Goal: Task Accomplishment & Management: Complete application form

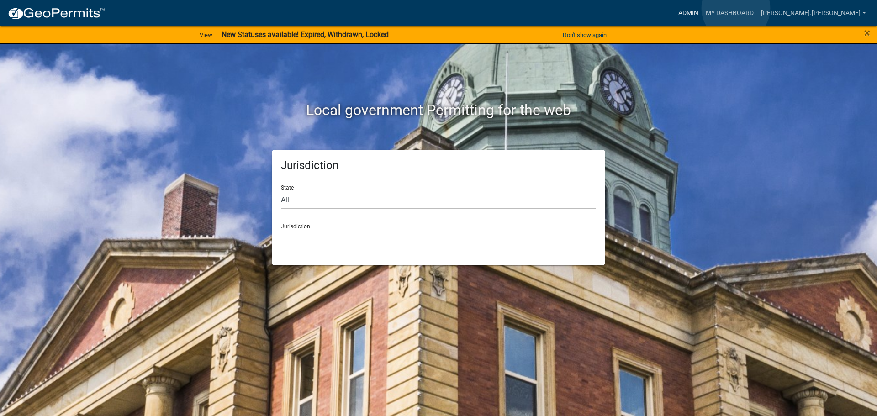
click at [702, 8] on link "Admin" at bounding box center [688, 13] width 27 height 17
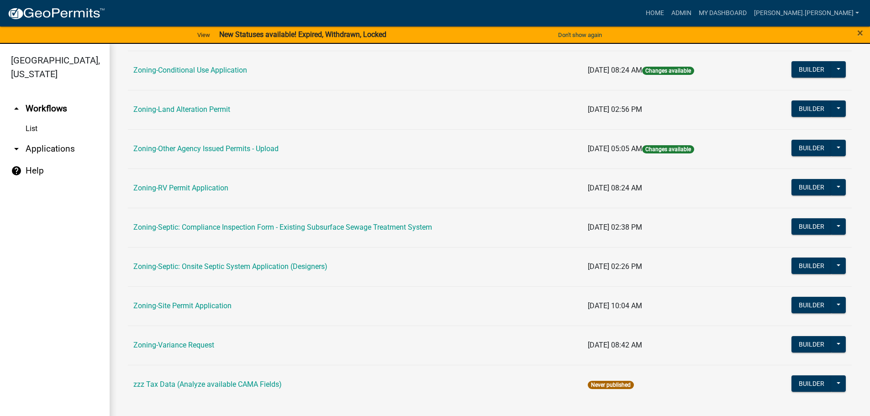
scroll to position [285, 0]
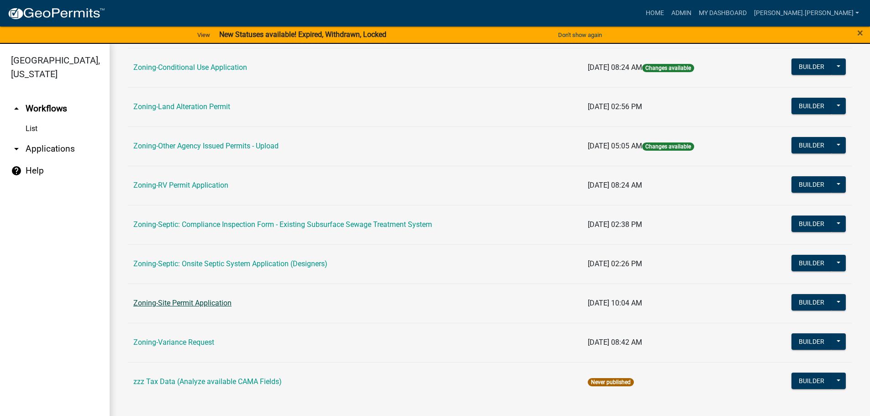
click at [184, 299] on link "Zoning-Site Permit Application" at bounding box center [182, 303] width 98 height 9
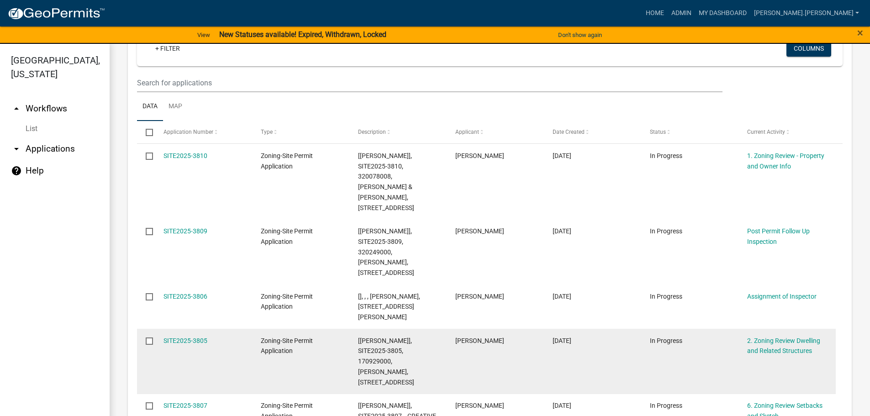
scroll to position [183, 0]
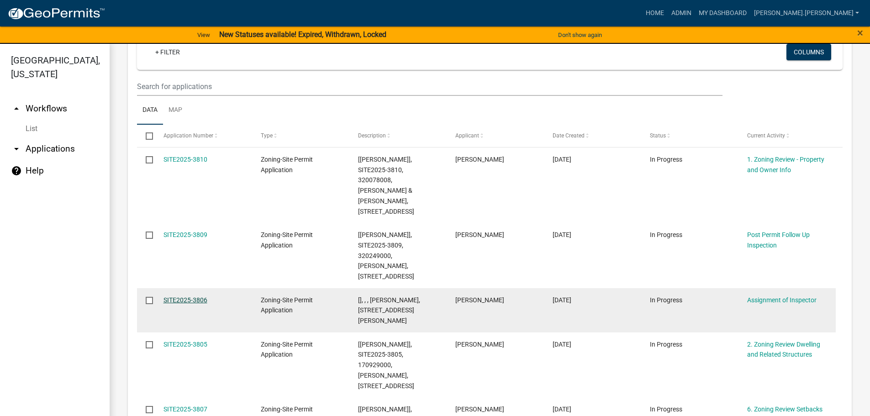
click at [188, 296] on link "SITE2025-3806" at bounding box center [186, 299] width 44 height 7
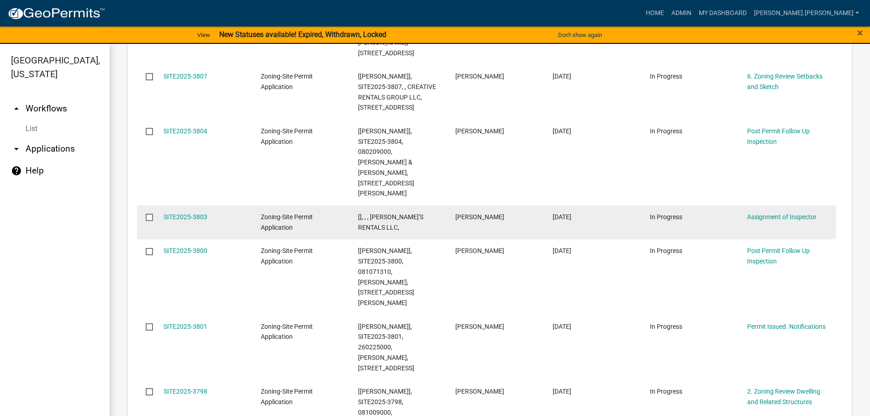
scroll to position [533, 0]
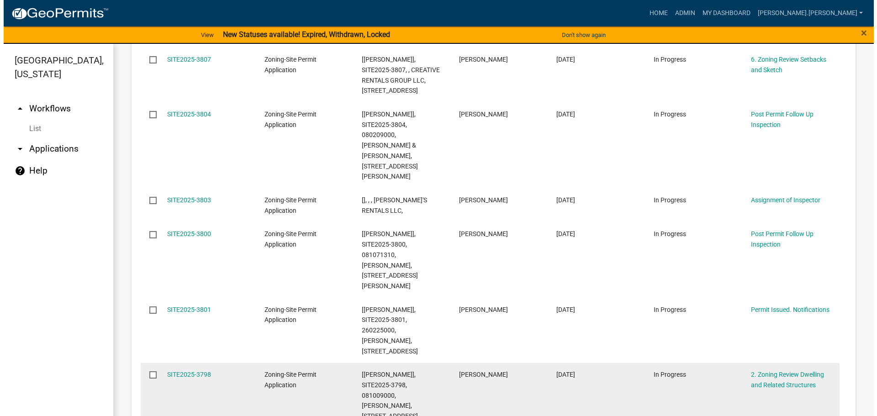
scroll to position [564, 0]
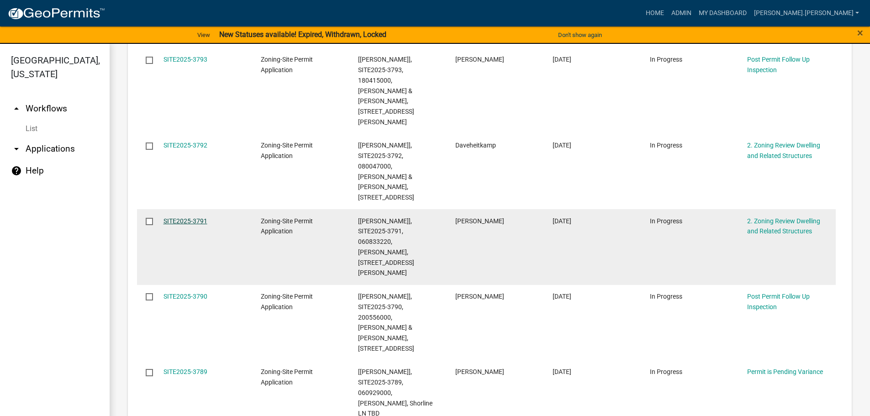
click at [185, 217] on link "SITE2025-3791" at bounding box center [186, 220] width 44 height 7
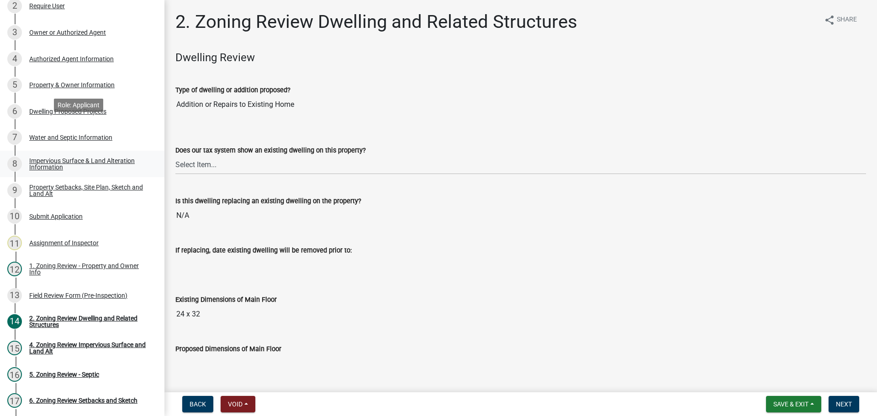
scroll to position [246, 0]
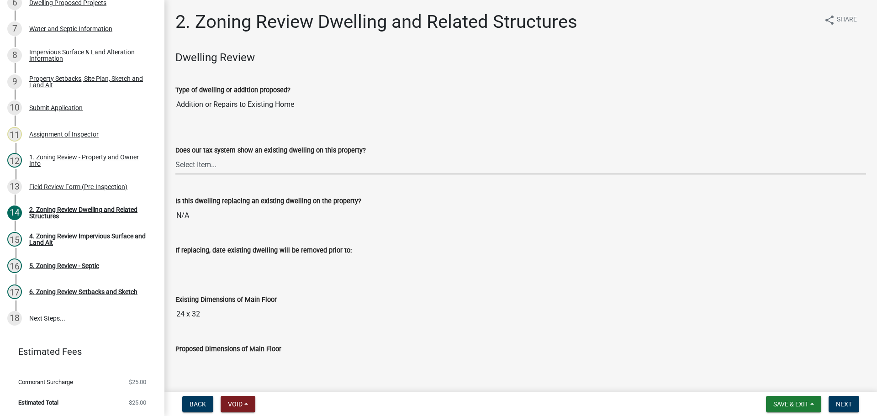
click at [230, 157] on select "Select Item... Yes No" at bounding box center [520, 165] width 691 height 19
click at [175, 156] on select "Select Item... Yes No" at bounding box center [520, 165] width 691 height 19
select select "f2f95036-4389-4179-8147-4ee015bbd016"
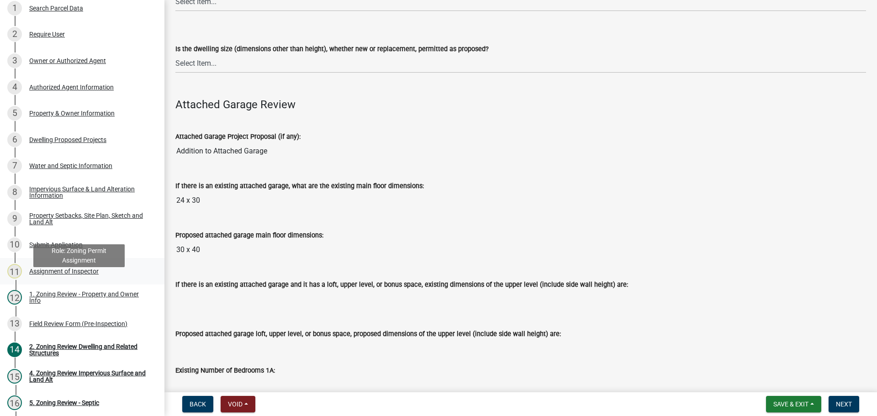
scroll to position [0, 0]
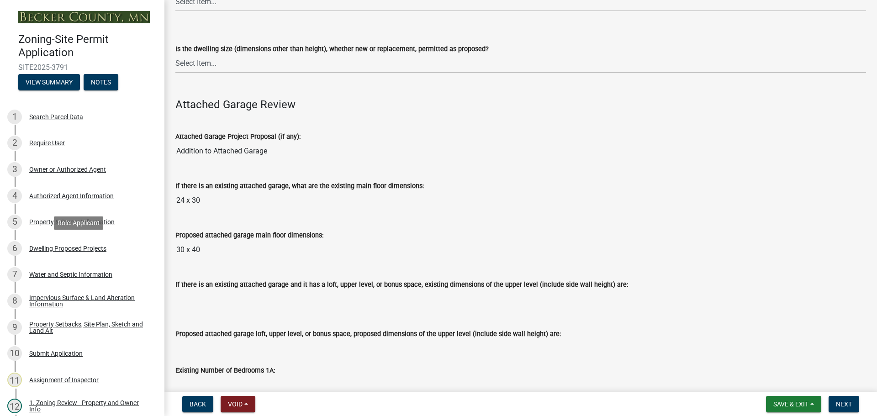
click at [90, 250] on div "Dwelling Proposed Projects" at bounding box center [67, 248] width 77 height 6
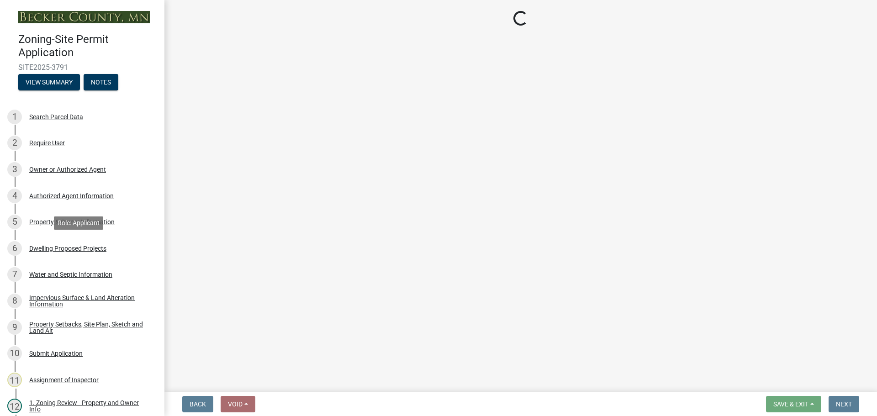
select select "b76c2e3f-c59d-4748-8205-29623accd873"
select select "2dc577ba-aef6-4196-bc52-35577603d189"
select select "c627ad9d-8c0c-44bb-ac13-36eb4b08977a"
select select "c6a0a915-8859-4117-97a8-42e675f9bace"
select select "e9b8a31e-e3fd-4a95-ab32-acf8bf819ee6"
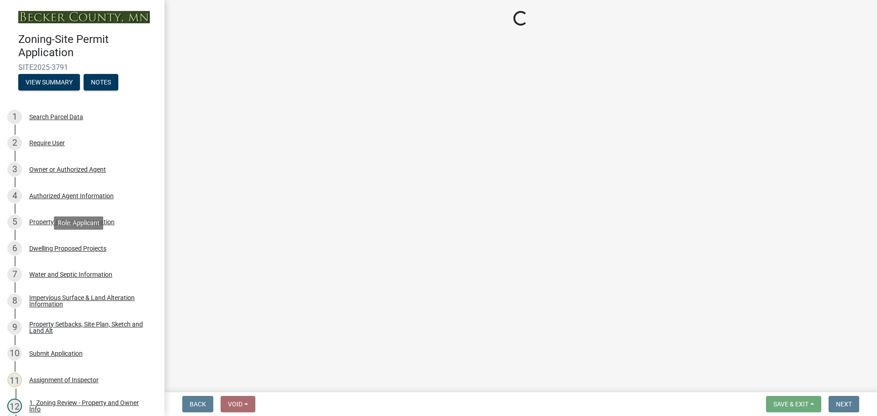
select select "43dc438e-12cf-4fa6-b4ef-a236ffc627d7"
select select "8786fdd2-7f96-462d-8069-e958fae6b9a0"
select select "59dc9cee-723e-448c-a454-fe3238b55aba"
select select "75cb6c0c-1bab-4101-a7ce-eb87cbd598c1"
select select "5c3531b8-bc96-4b07-92f8-845cfe46d7fc"
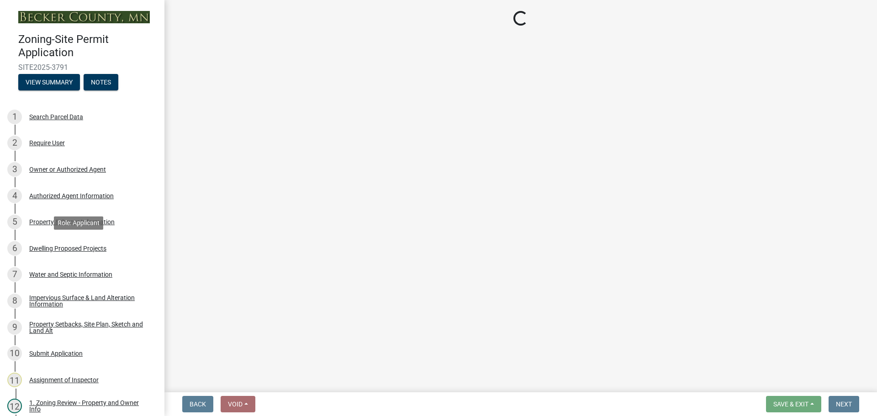
select select "ab9119d1-7da9-49c4-9fac-8c142204c89d"
select select "7f420323-49a9-4fd0-9441-05b3dc777552"
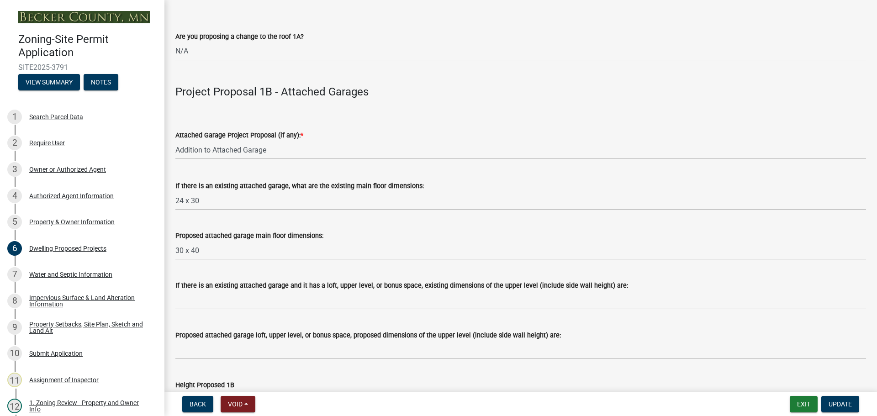
scroll to position [1051, 0]
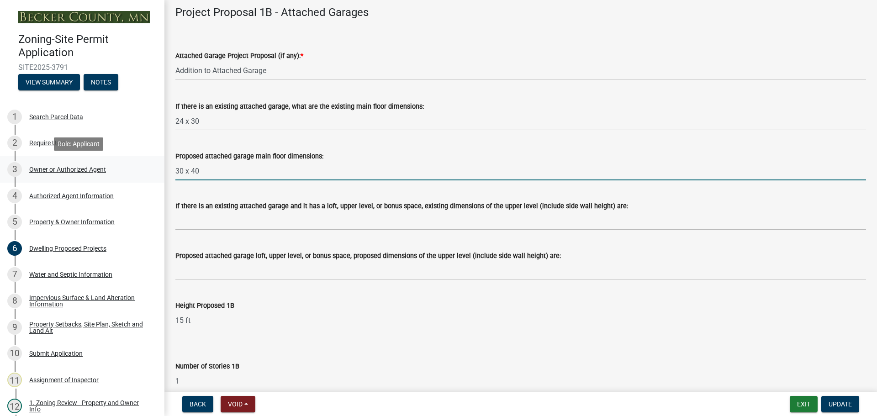
drag, startPoint x: 207, startPoint y: 172, endPoint x: 143, endPoint y: 171, distance: 63.5
click at [143, 171] on div "Zoning-Site Permit Application SITE2025-3791 View Summary Notes 1 Search Parcel…" at bounding box center [438, 208] width 877 height 416
type input "24x64"
click at [842, 397] on button "Update" at bounding box center [840, 404] width 38 height 16
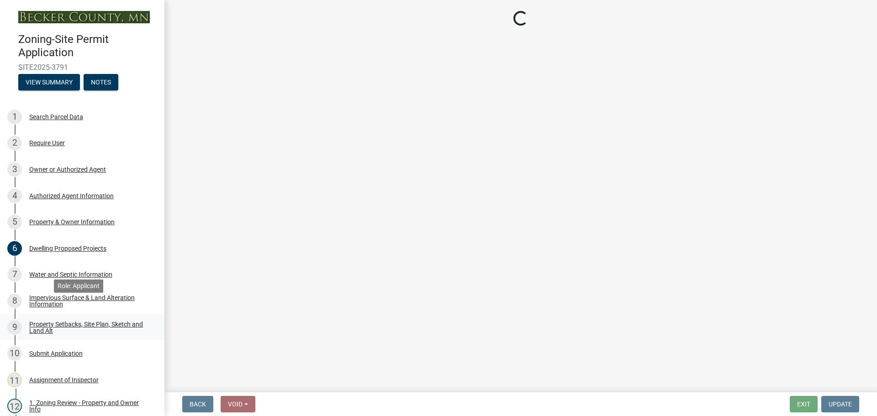
scroll to position [183, 0]
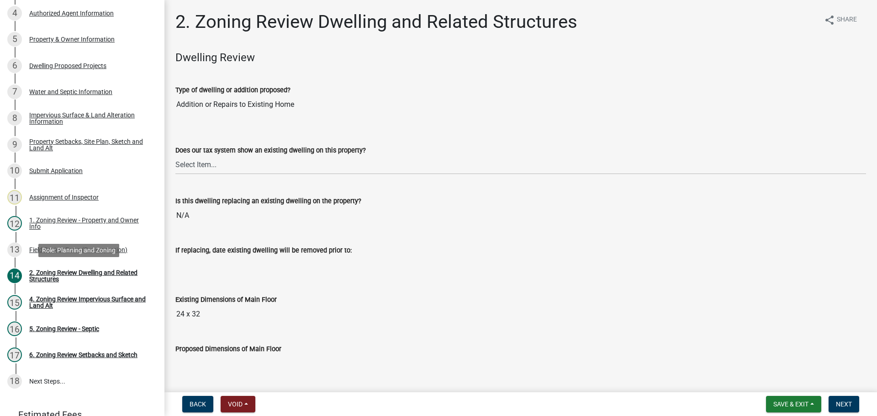
click at [109, 274] on div "2. Zoning Review Dwelling and Related Structures" at bounding box center [89, 276] width 121 height 13
click at [220, 164] on select "Select Item... Yes No" at bounding box center [520, 165] width 691 height 19
click at [175, 156] on select "Select Item... Yes No" at bounding box center [520, 165] width 691 height 19
select select "f2f95036-4389-4179-8147-4ee015bbd016"
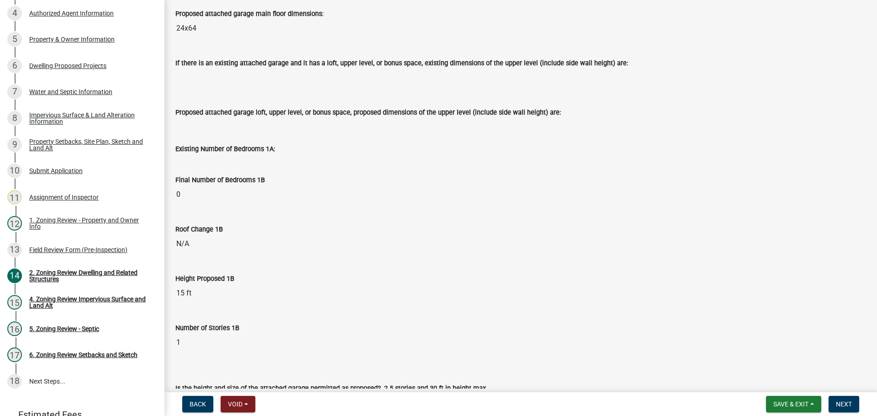
scroll to position [1188, 0]
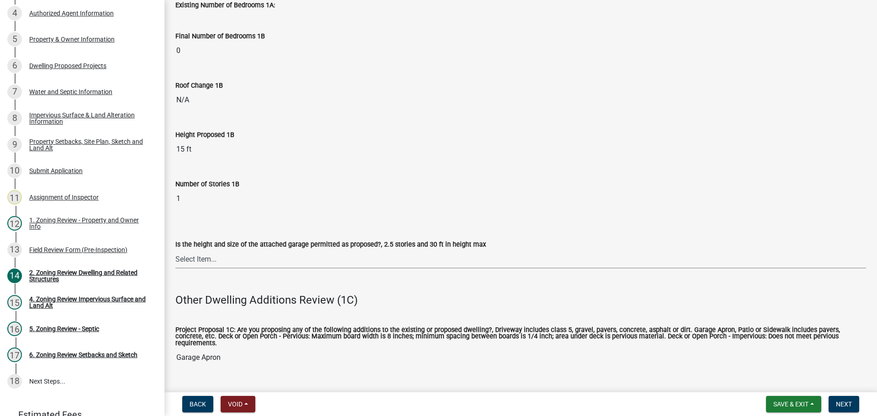
click at [215, 254] on select "Select Item... Yes No (explain in next field)" at bounding box center [520, 259] width 691 height 19
click at [175, 250] on select "Select Item... Yes No (explain in next field)" at bounding box center [520, 259] width 691 height 19
select select "133fc5ec-afea-46d5-9774-7a90c7b95151"
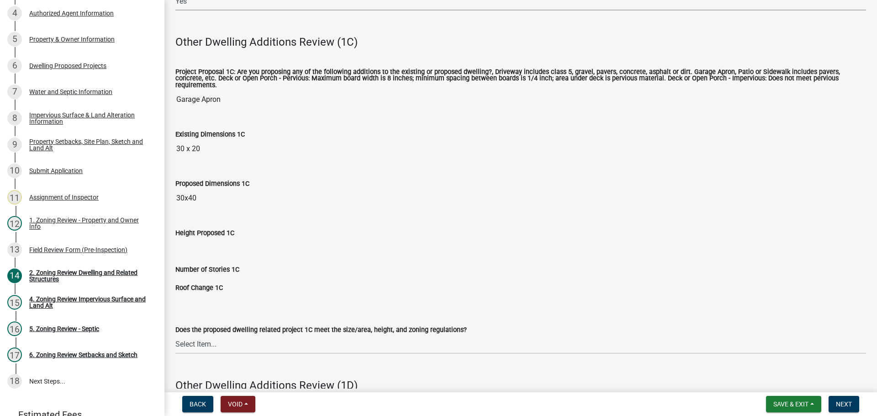
scroll to position [1462, 0]
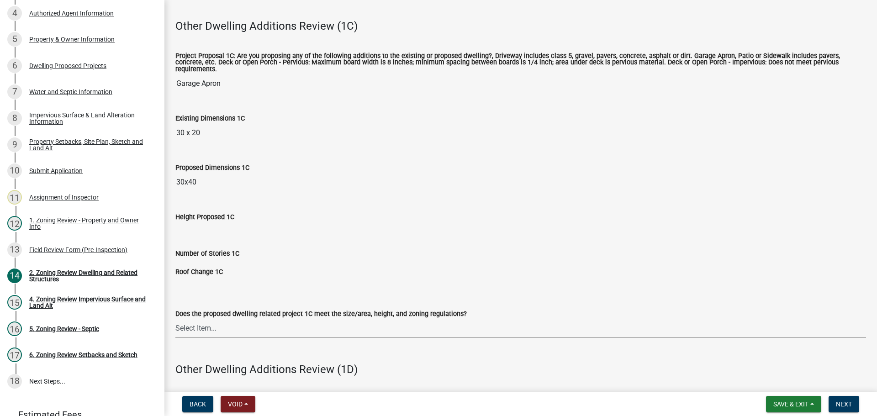
click at [201, 323] on select "Select Item... No Yes" at bounding box center [520, 328] width 691 height 19
click at [175, 319] on select "Select Item... No Yes" at bounding box center [520, 328] width 691 height 19
select select "996e12f1-8349-4f33-ac9c-e9513ed3c9a2"
click at [842, 404] on span "Next" at bounding box center [844, 404] width 16 height 7
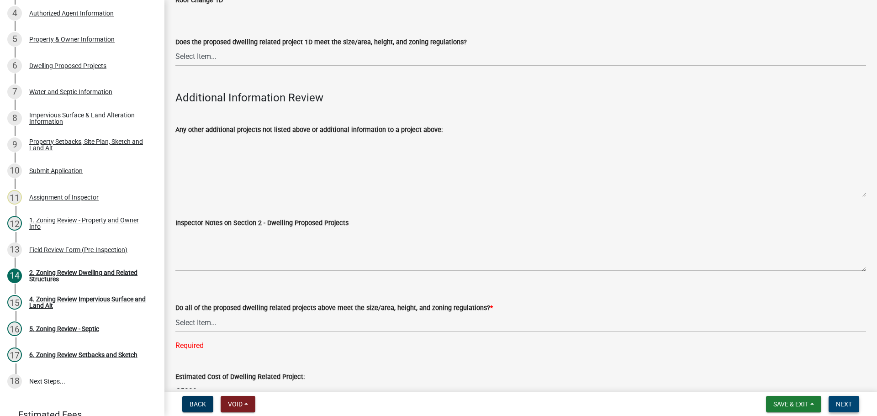
scroll to position [2193, 0]
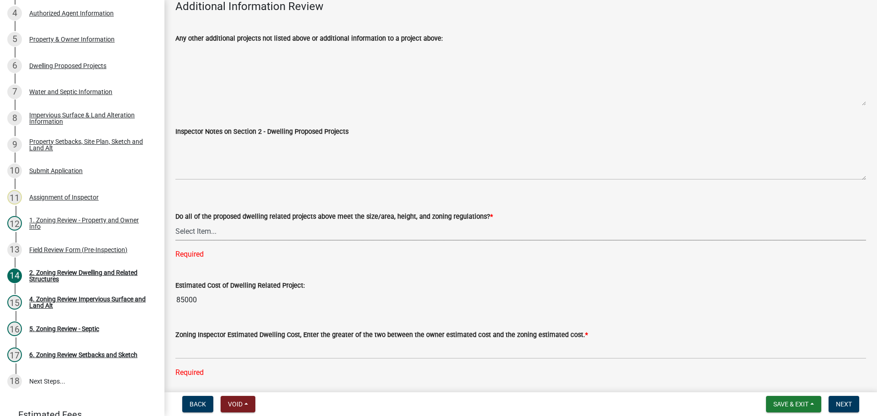
click at [297, 222] on select "Select Item... Yes No" at bounding box center [520, 231] width 691 height 19
click at [175, 222] on select "Select Item... Yes No" at bounding box center [520, 231] width 691 height 19
select select "583413f8-e9f7-4a70-8fe6-066f5b429c7e"
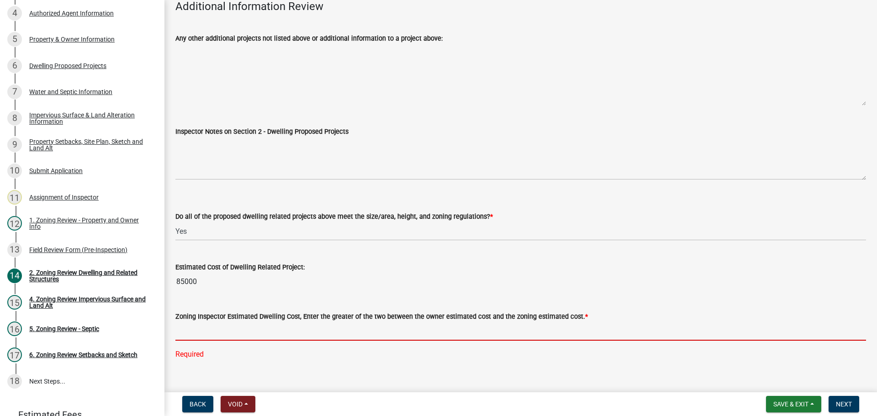
click at [236, 322] on input "text" at bounding box center [520, 331] width 691 height 19
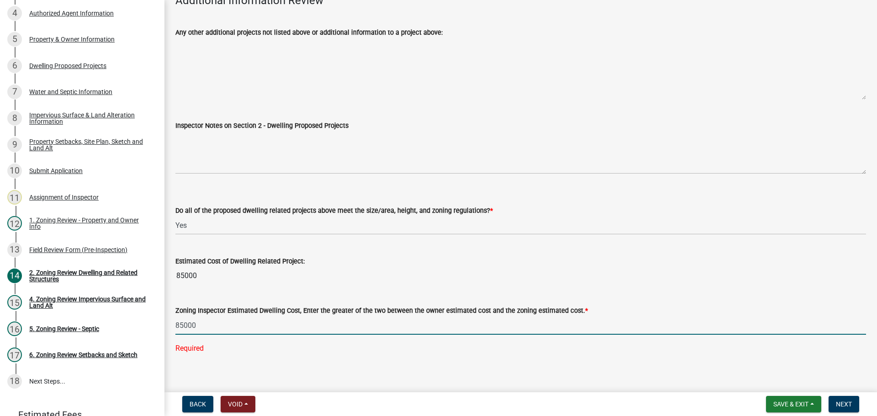
scroll to position [2201, 0]
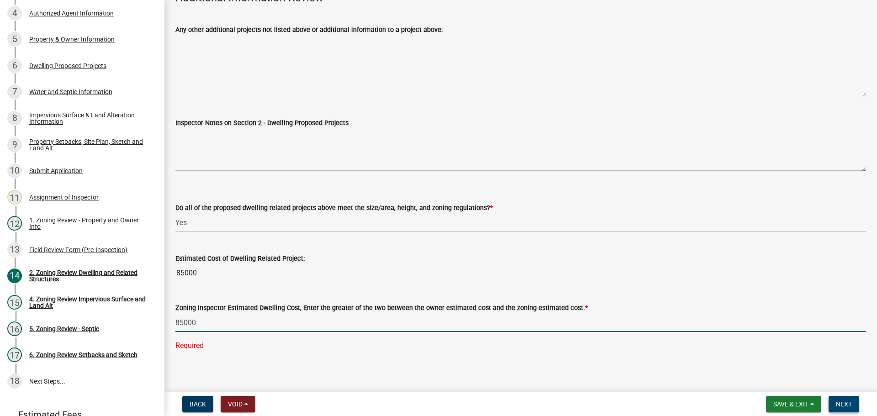
type input "85000"
click at [838, 406] on span "Next" at bounding box center [844, 404] width 16 height 7
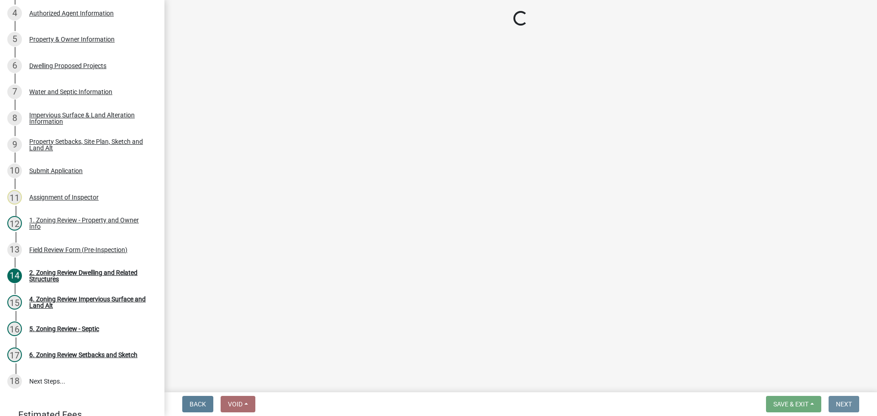
scroll to position [0, 0]
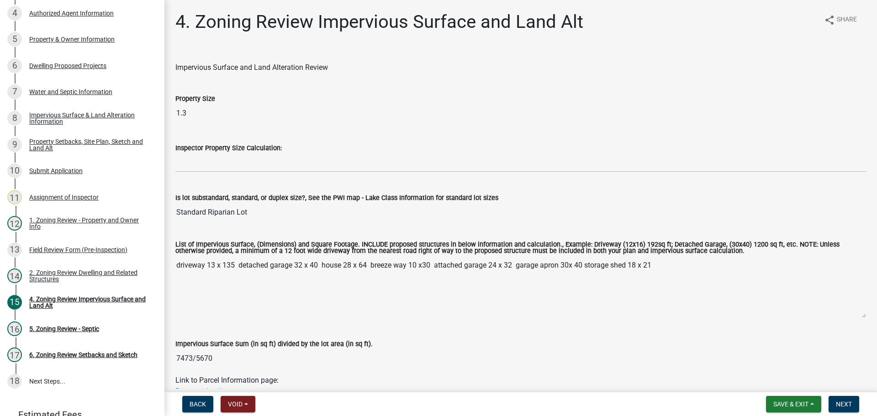
click at [220, 148] on label "Inspector Property Size Calculation:" at bounding box center [228, 148] width 106 height 6
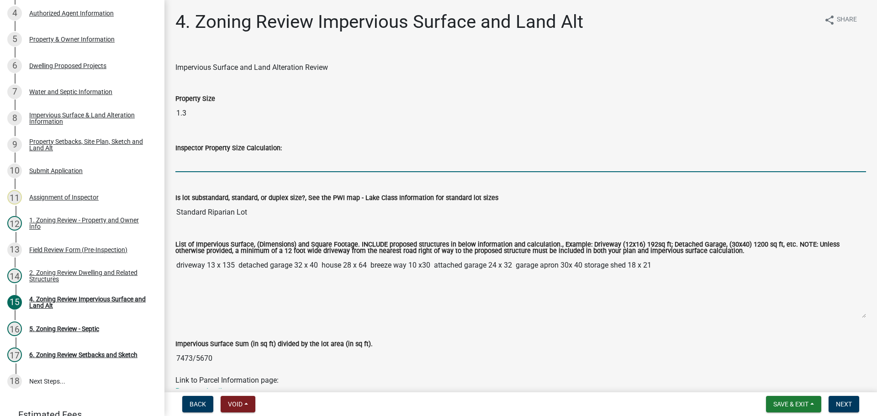
click at [220, 153] on input "Inspector Property Size Calculation:" at bounding box center [520, 162] width 691 height 19
click at [188, 158] on input "Inspector Property Size Calculation:" at bounding box center [520, 162] width 691 height 19
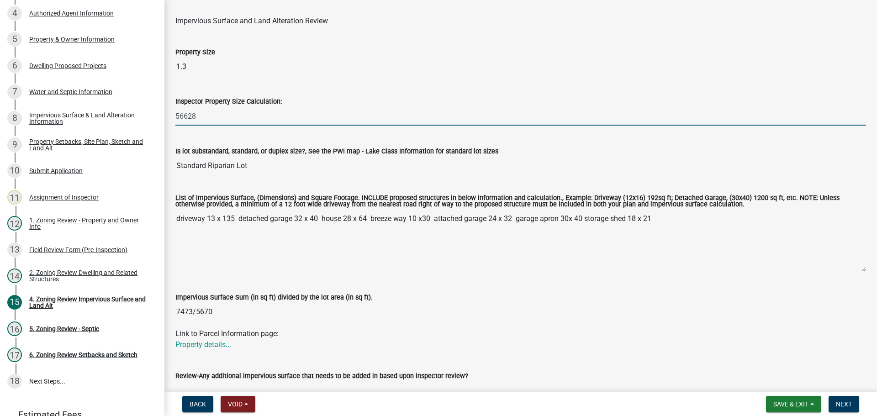
scroll to position [91, 0]
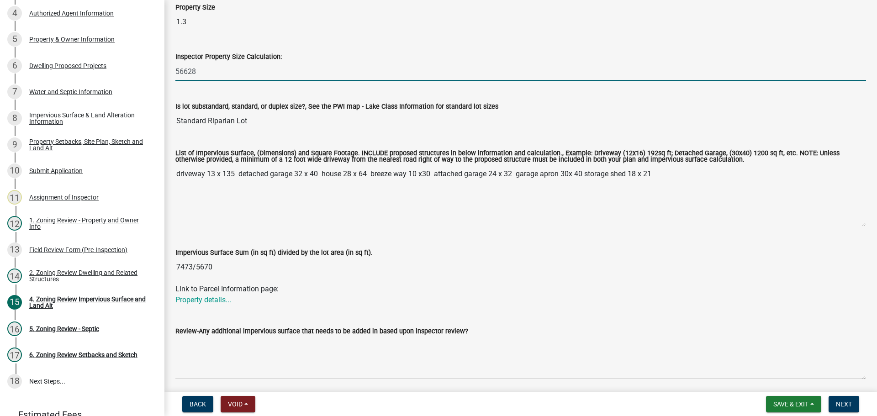
type input "56628"
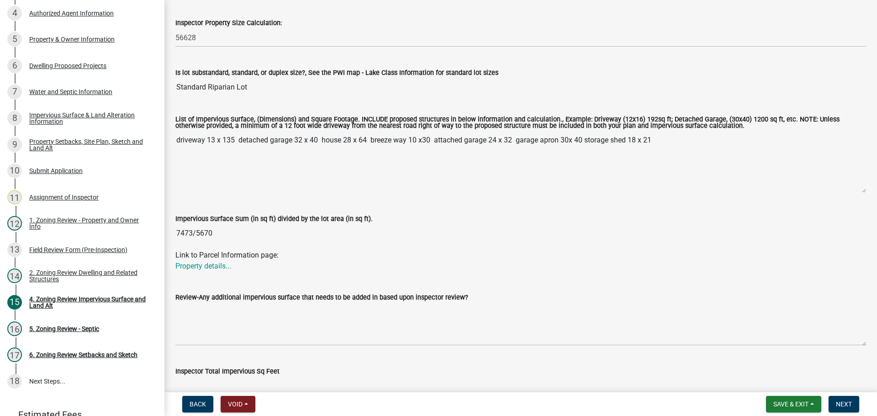
scroll to position [183, 0]
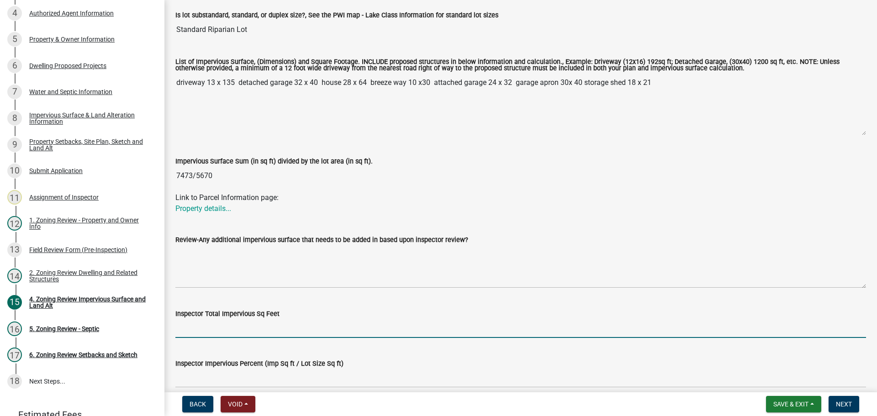
click at [218, 325] on input "Inspector Total Impervious Sq Feet" at bounding box center [520, 328] width 691 height 19
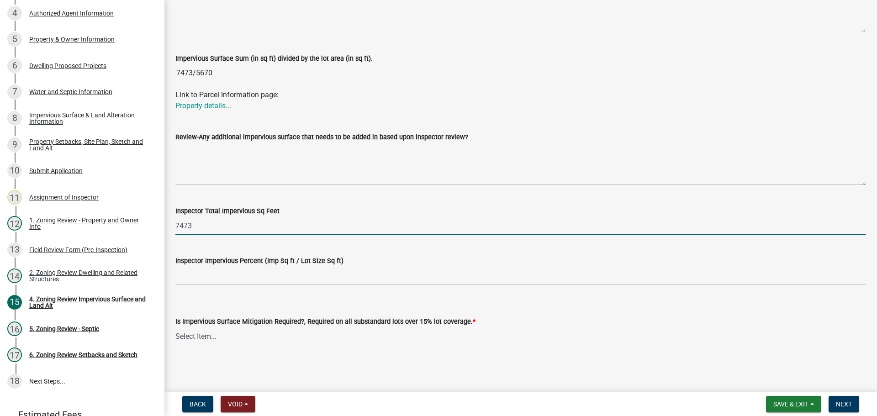
scroll to position [287, 0]
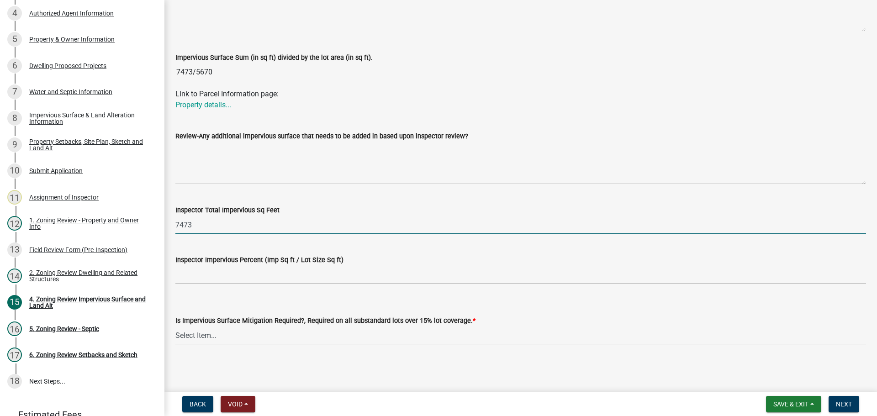
type input "7473"
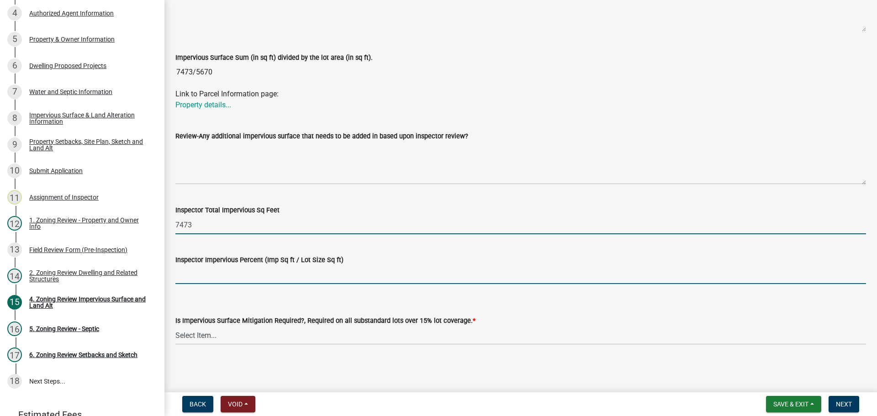
click at [227, 268] on input "Inspector Impervious Percent (Imp Sq ft / Lot Size Sq ft)" at bounding box center [520, 274] width 691 height 19
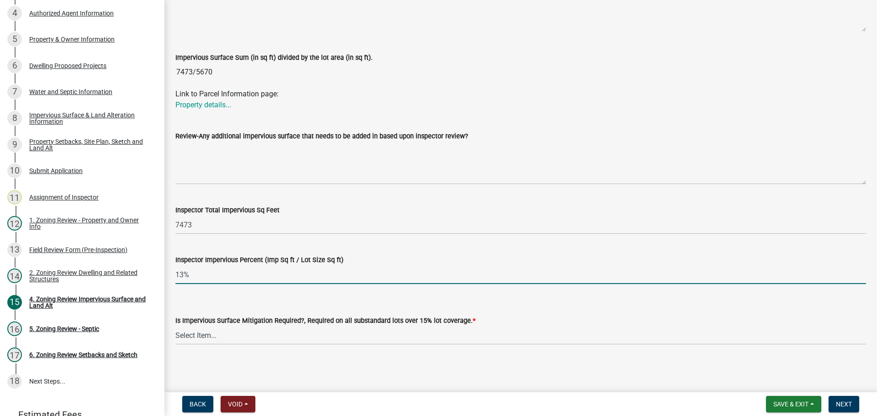
type input "13%"
click at [360, 335] on select "Select Item... Yes- Over 15% substandard lot coverage No N/A" at bounding box center [520, 335] width 691 height 19
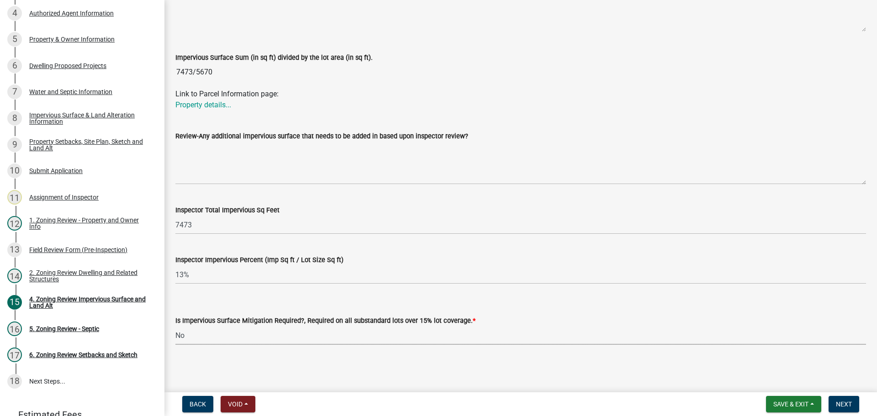
click at [175, 326] on select "Select Item... Yes- Over 15% substandard lot coverage No N/A" at bounding box center [520, 335] width 691 height 19
select select "e01e6f83-540c-4684-94c6-de0fe38ded07"
click at [841, 407] on span "Next" at bounding box center [844, 404] width 16 height 7
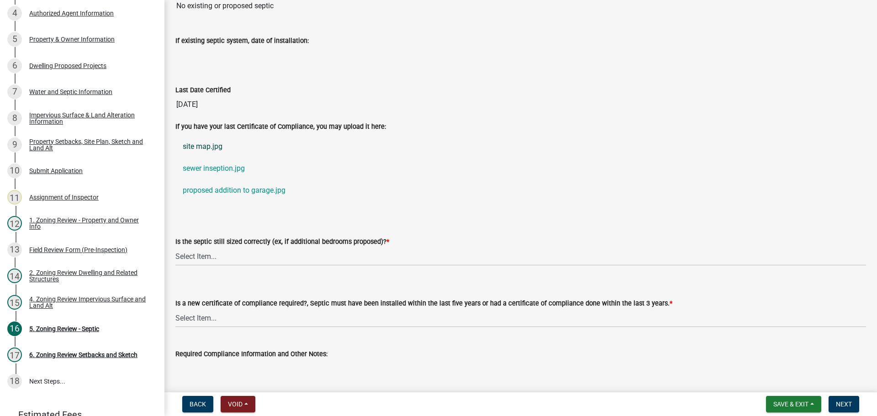
scroll to position [137, 0]
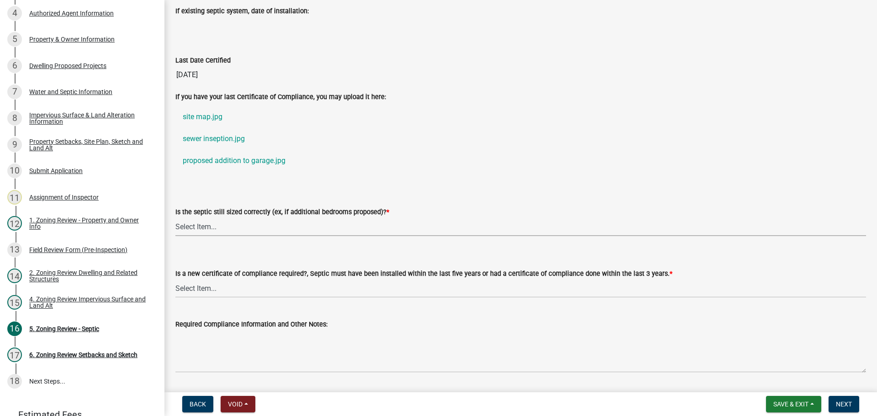
click at [262, 228] on select "Select Item... Yes No N/A" at bounding box center [520, 226] width 691 height 19
click at [175, 217] on select "Select Item... Yes No N/A" at bounding box center [520, 226] width 691 height 19
click at [253, 285] on select "Select Item... Yes No" at bounding box center [520, 288] width 691 height 19
click at [243, 224] on select "Select Item... Yes No N/A" at bounding box center [520, 226] width 691 height 19
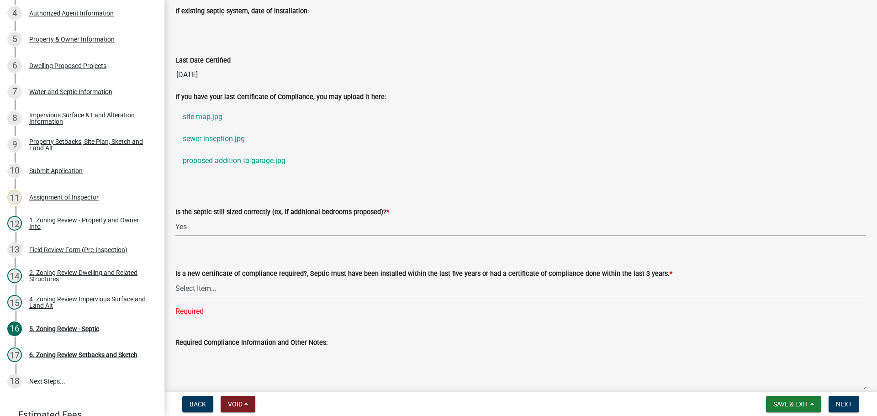
click at [175, 217] on select "Select Item... Yes No N/A" at bounding box center [520, 226] width 691 height 19
select select "b57b8896-1cf2-4a3f-b657-168f49e5b2e0"
drag, startPoint x: 247, startPoint y: 282, endPoint x: 246, endPoint y: 288, distance: 6.4
click at [246, 283] on select "Select Item... Yes No" at bounding box center [520, 288] width 691 height 19
click at [175, 279] on select "Select Item... Yes No" at bounding box center [520, 288] width 691 height 19
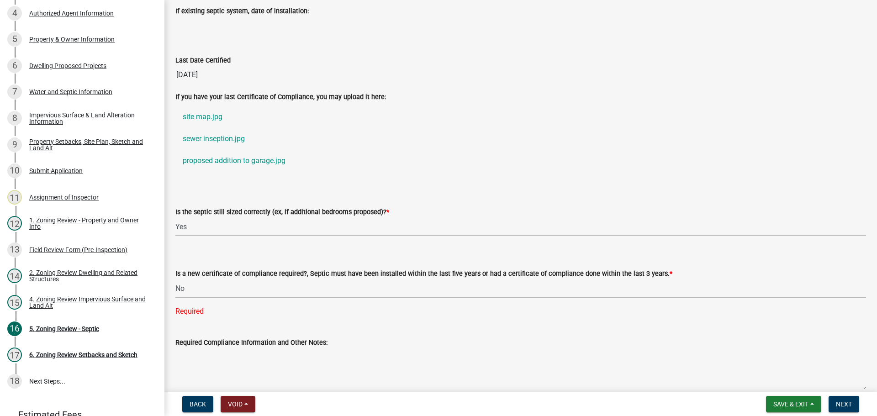
select select "2fd537d7-74b1-4ff9-a84c-837cf5598f43"
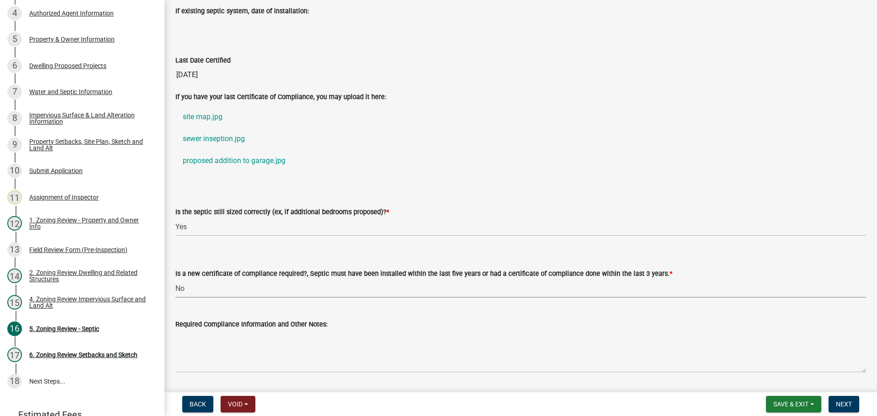
scroll to position [164, 0]
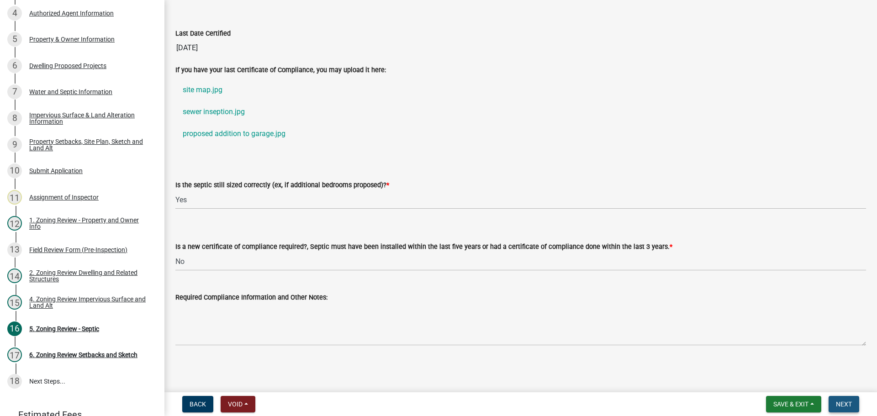
click at [842, 398] on button "Next" at bounding box center [844, 404] width 31 height 16
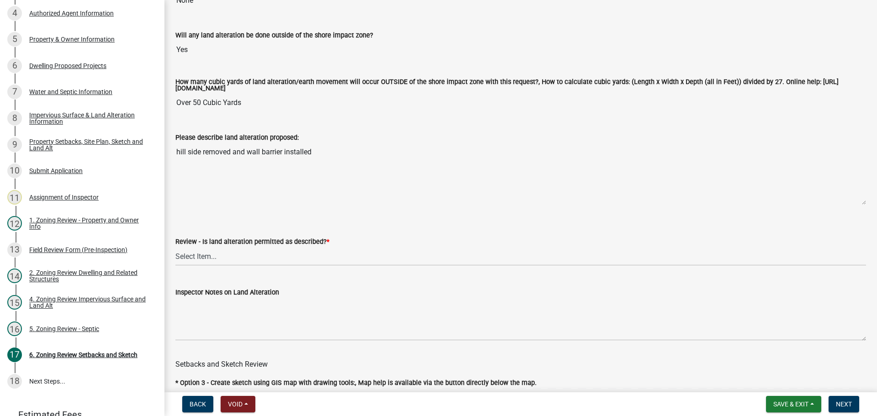
scroll to position [183, 0]
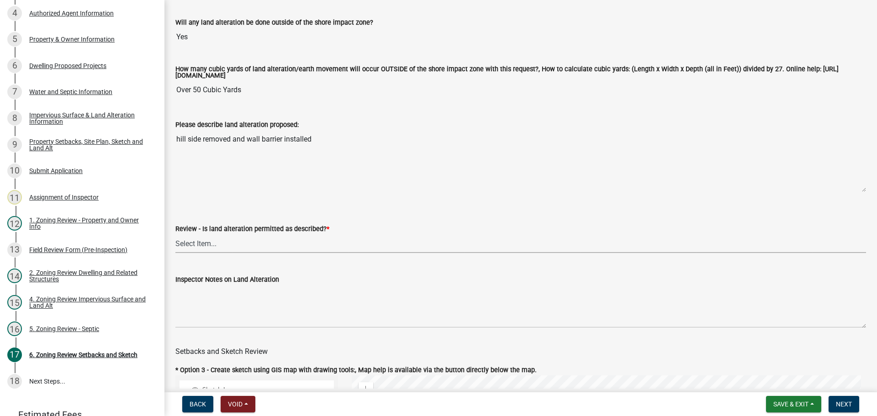
drag, startPoint x: 198, startPoint y: 241, endPoint x: 194, endPoint y: 245, distance: 5.5
click at [194, 245] on select "Select Item... Yes No N/A" at bounding box center [520, 243] width 691 height 19
click at [175, 236] on select "Select Item... Yes No N/A" at bounding box center [520, 243] width 691 height 19
select select "cada6796-d529-4ebb-b6d4-faca8dd705c9"
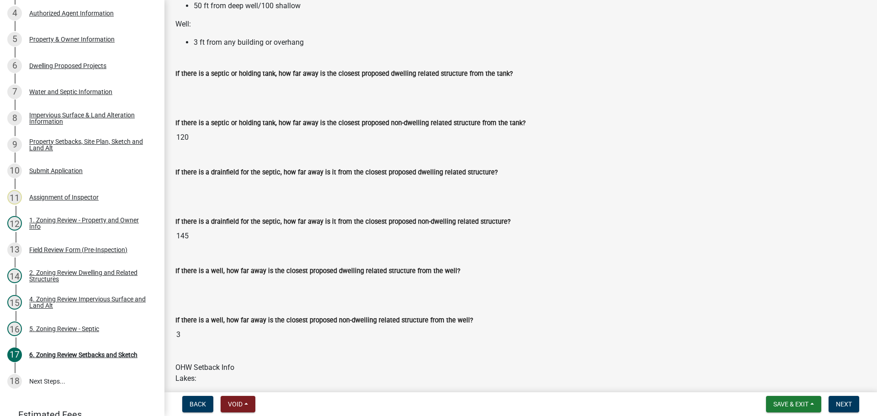
scroll to position [1919, 0]
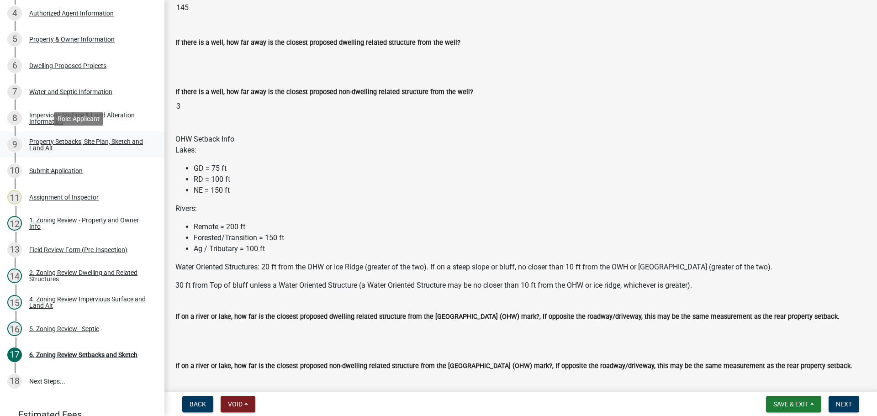
click at [96, 144] on div "Property Setbacks, Site Plan, Sketch and Land Alt" at bounding box center [89, 144] width 121 height 13
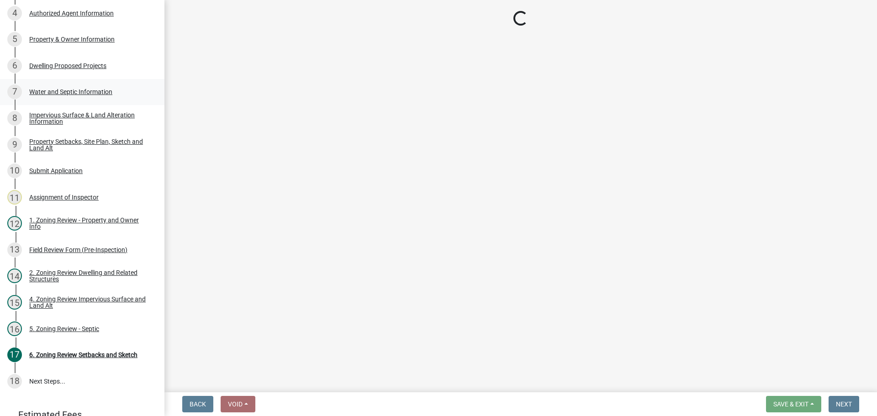
select select "bc359128-44fe-43a6-b559-d4174f4d38cf"
select select "21ad6277-98b1-42a5-ae8b-b25d8bb198a3"
select select "b56a4575-9846-47cf-8067-c59a4853da22"
select select "b9185151-7fec-488a-a719-f11a93338dbd"
select select "e8ab2dc3-aa3f-46f3-9b4a-37eb25ad84af"
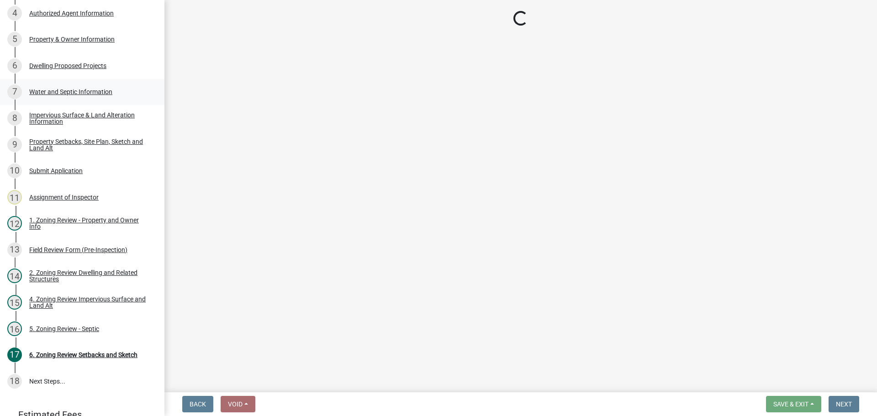
select select "27b2a8b4-abf6-463e-8c0c-7c5d2b4fe26f"
select select "5ad4ab64-b44e-481c-9000-9e5907aa74e1"
select select "e019de12-4845-45f2-ad10-5fb76eee0e55"
select select "c8b8ea71-7088-4e87-a493-7bc88cc2835b"
select select "1418c7e3-4054-4b00-84b5-d09b9560f30a"
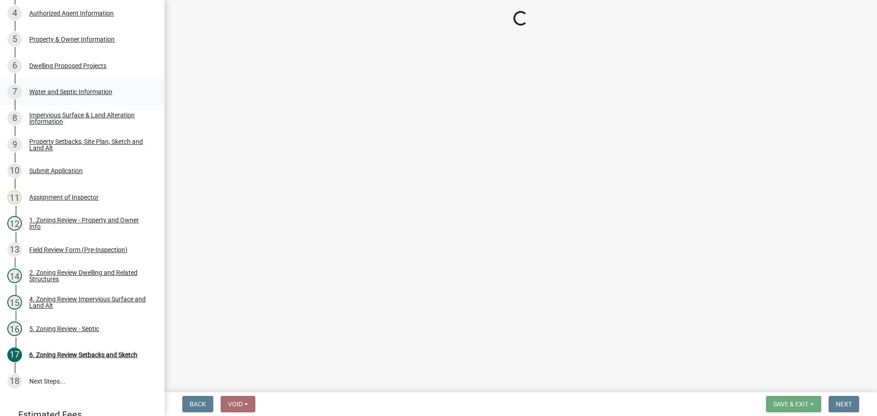
select select "19d13e65-c93d-443e-910a-7a17299544cc"
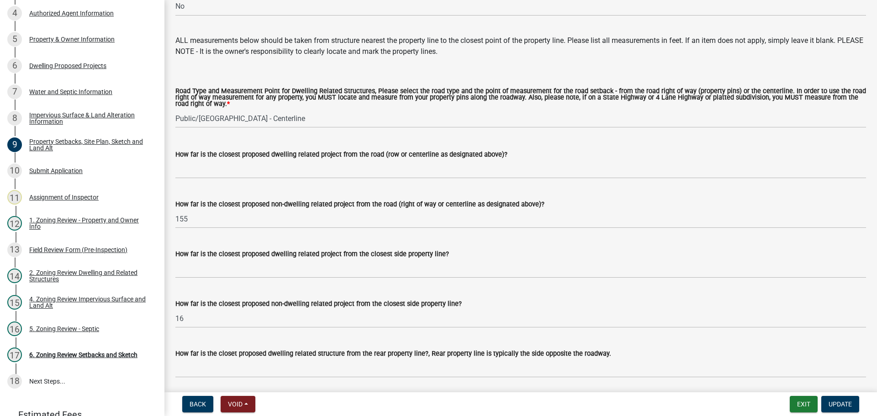
scroll to position [1782, 0]
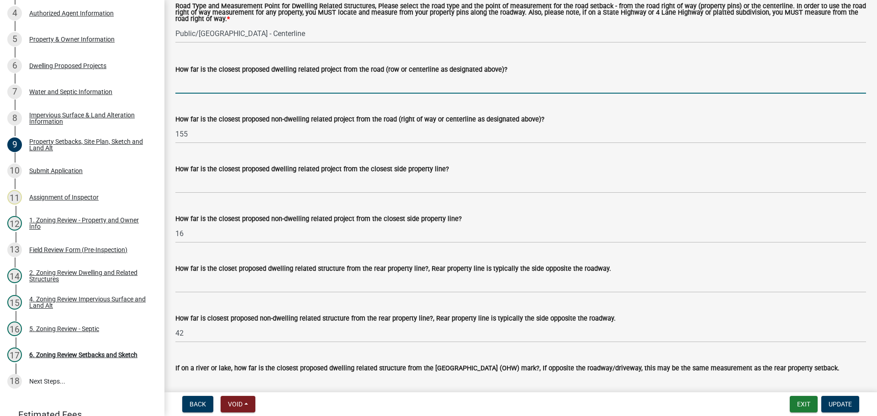
click at [228, 94] on input "How far is the closest proposed dwelling related project from the road (row or …" at bounding box center [520, 84] width 691 height 19
type input "155"
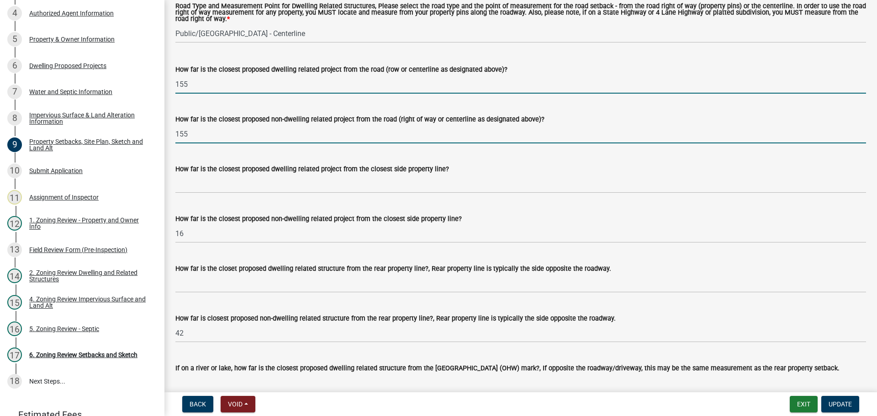
click at [234, 143] on input "155" at bounding box center [520, 134] width 691 height 19
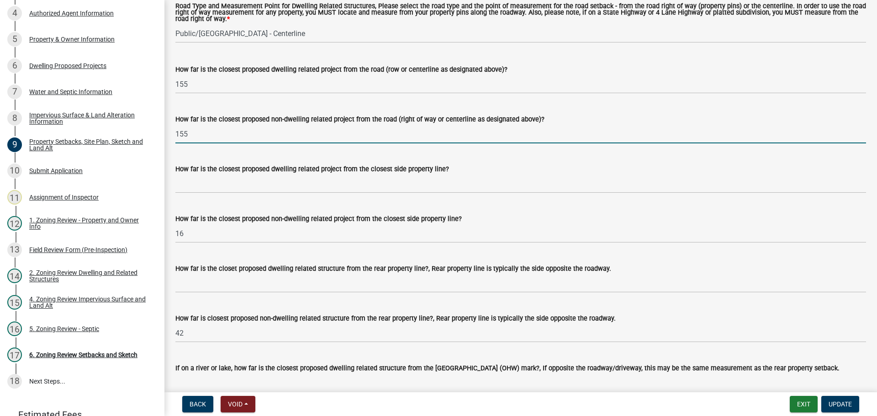
click at [234, 143] on input "155" at bounding box center [520, 134] width 691 height 19
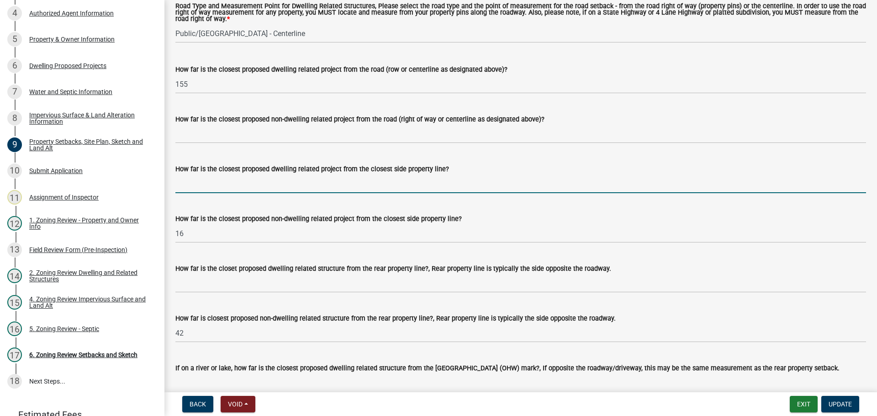
click at [212, 193] on input "How far is the closest proposed dwelling related project from the closest side …" at bounding box center [520, 184] width 691 height 19
type input "16"
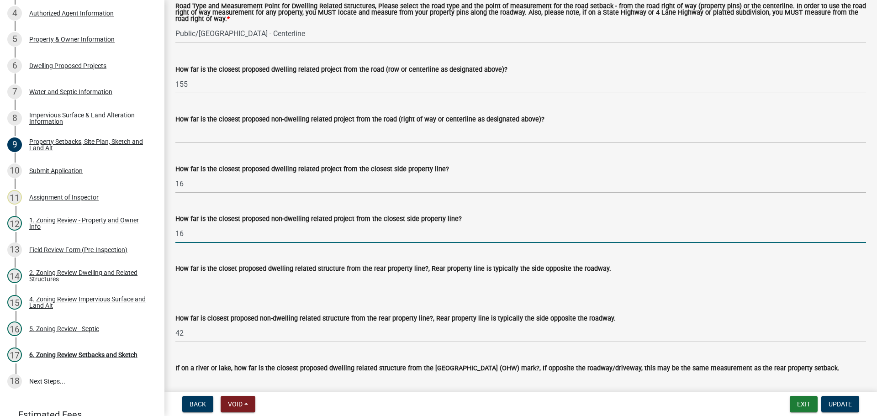
click at [192, 243] on input "16" at bounding box center [520, 233] width 691 height 19
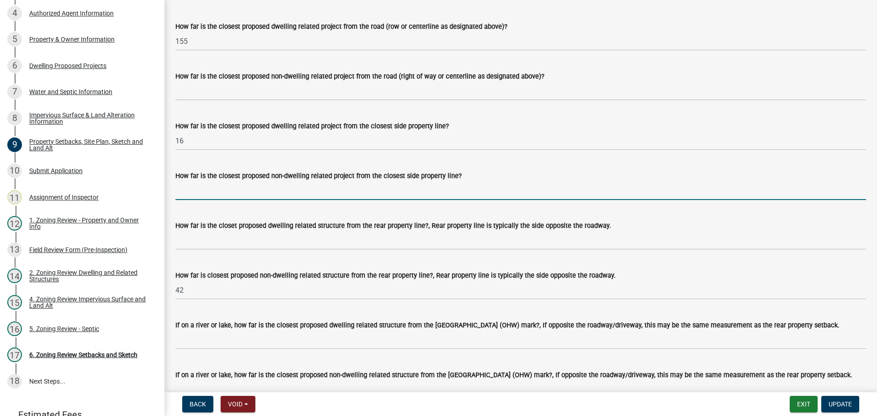
scroll to position [1873, 0]
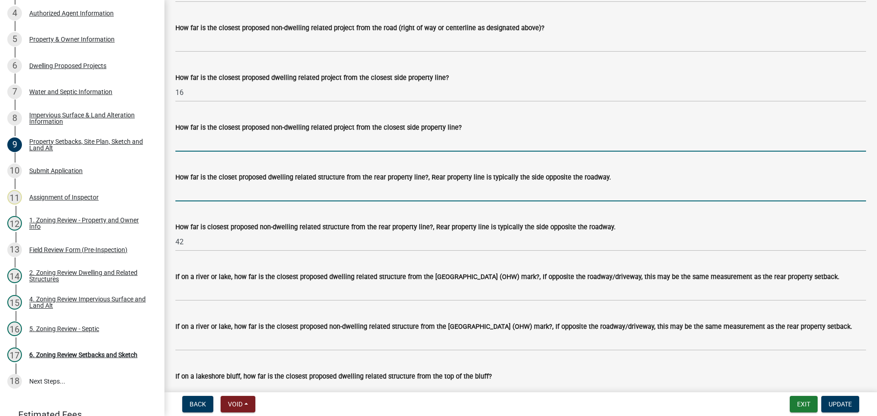
click at [198, 201] on input "How far is the closet proposed dwelling related structure from the rear propert…" at bounding box center [520, 192] width 691 height 19
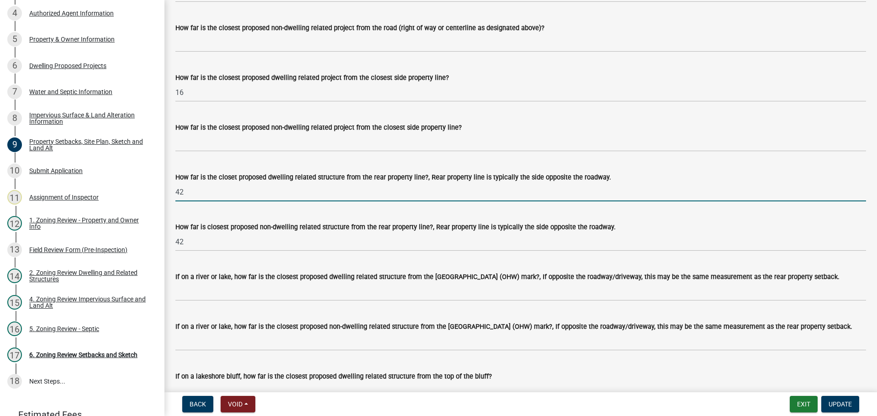
type input "42"
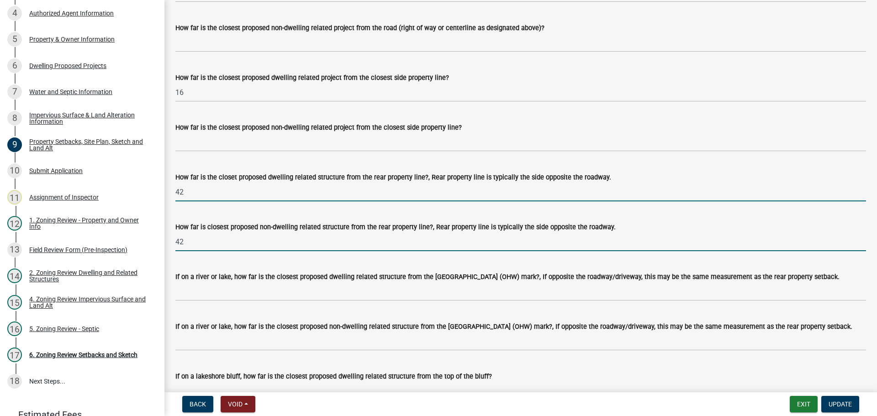
click at [210, 251] on input "42" at bounding box center [520, 242] width 691 height 19
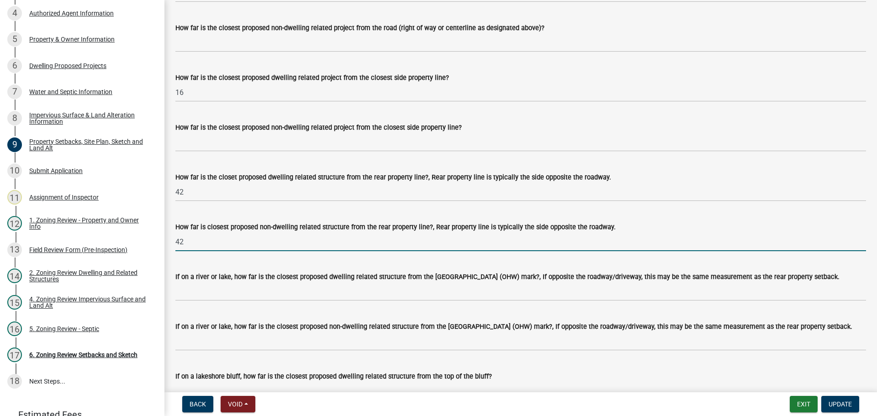
click at [210, 251] on input "42" at bounding box center [520, 242] width 691 height 19
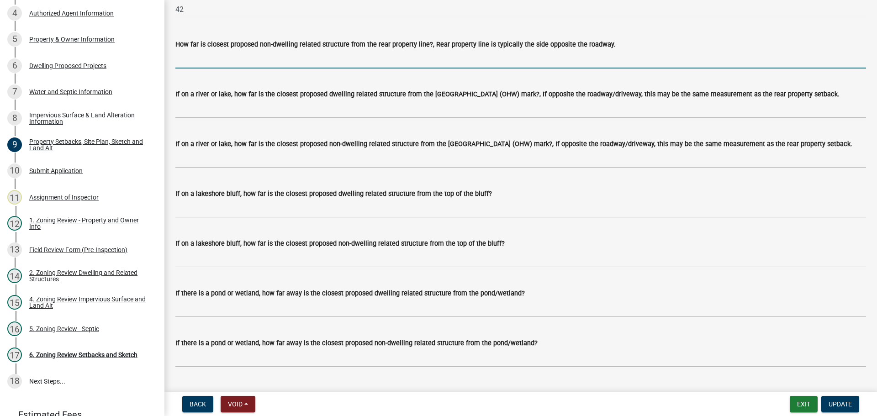
scroll to position [1964, 0]
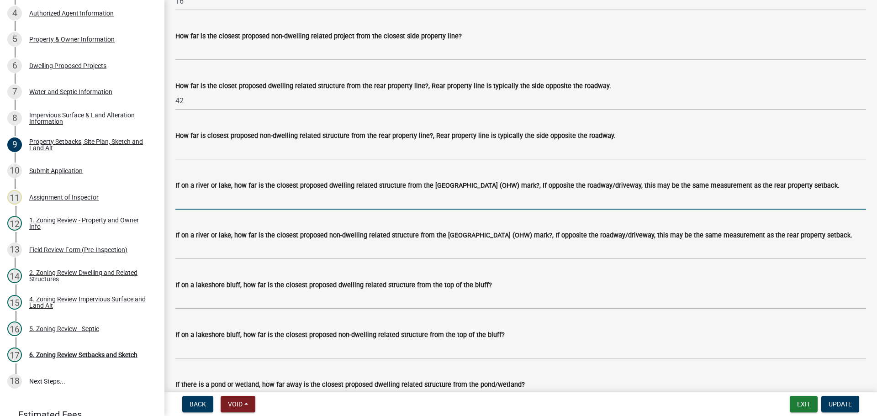
click at [290, 210] on input "If on a river or lake, how far is the closest proposed dwelling related structu…" at bounding box center [520, 200] width 691 height 19
type input "100+"
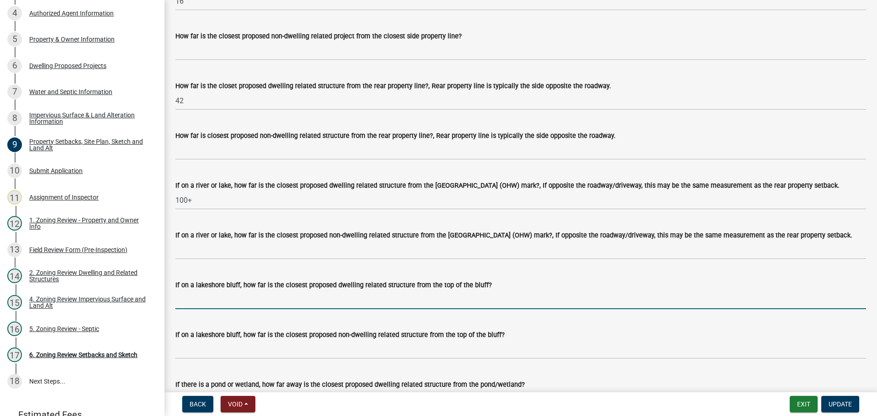
click at [274, 307] on input "If on a lakeshore bluff, how far is the closest proposed dwelling related struc…" at bounding box center [520, 300] width 691 height 19
type input "N/A"
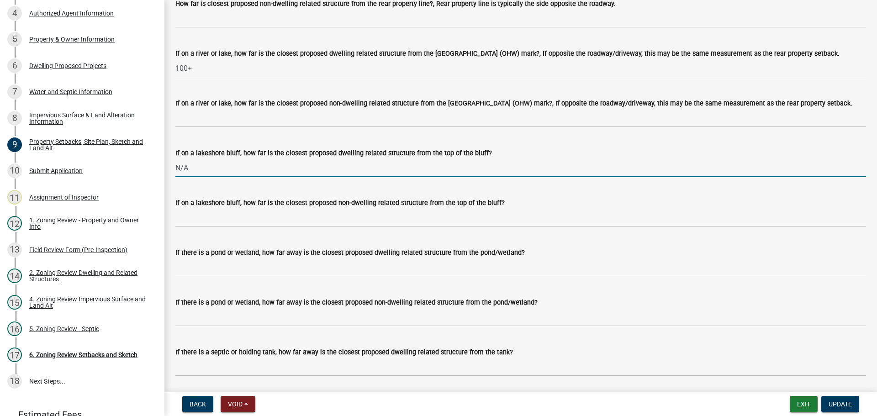
scroll to position [2101, 0]
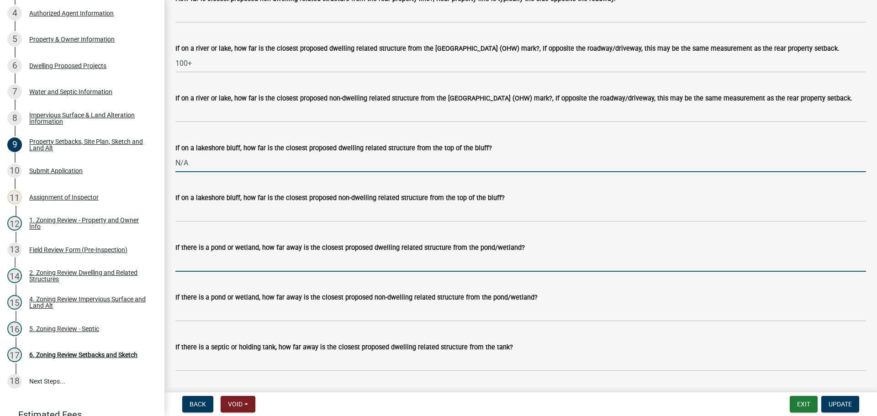
click at [252, 272] on input "If there is a pond or wetland, how far away is the closest proposed dwelling re…" at bounding box center [520, 262] width 691 height 19
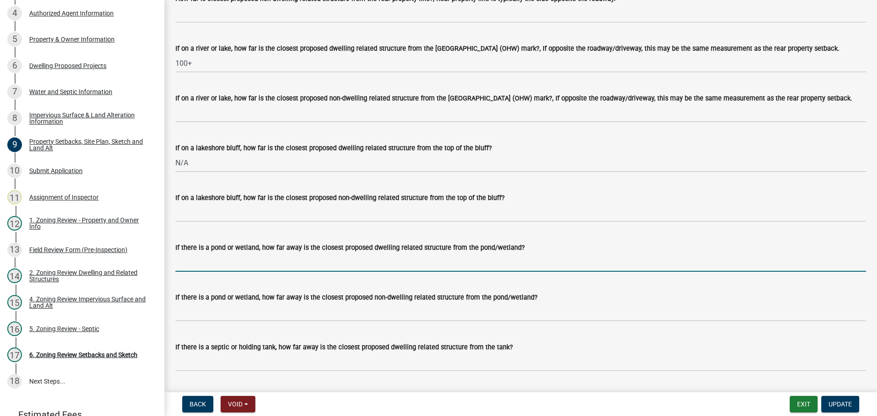
type input "N/A"
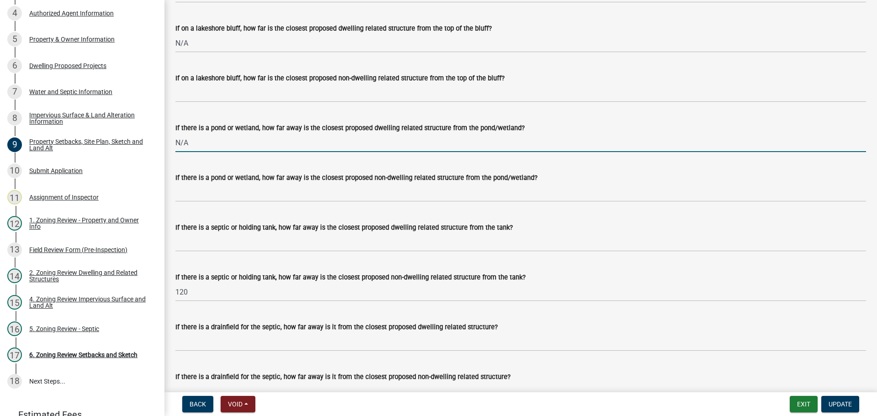
scroll to position [2238, 0]
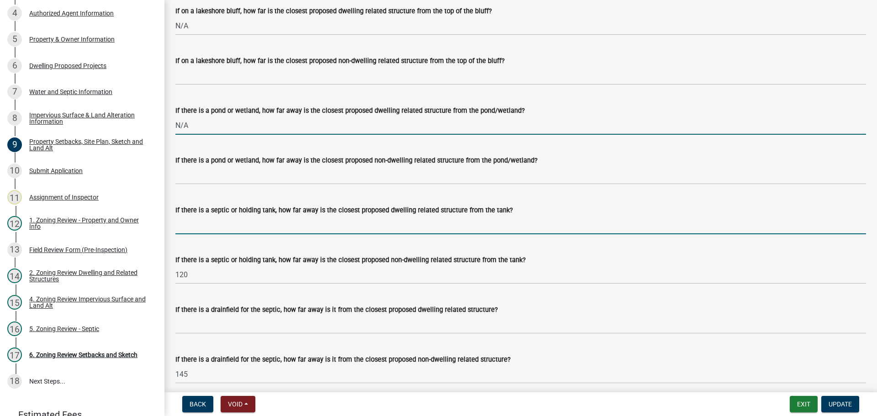
click at [235, 233] on input "If there is a septic or holding tank, how far away is the closest proposed dwel…" at bounding box center [520, 225] width 691 height 19
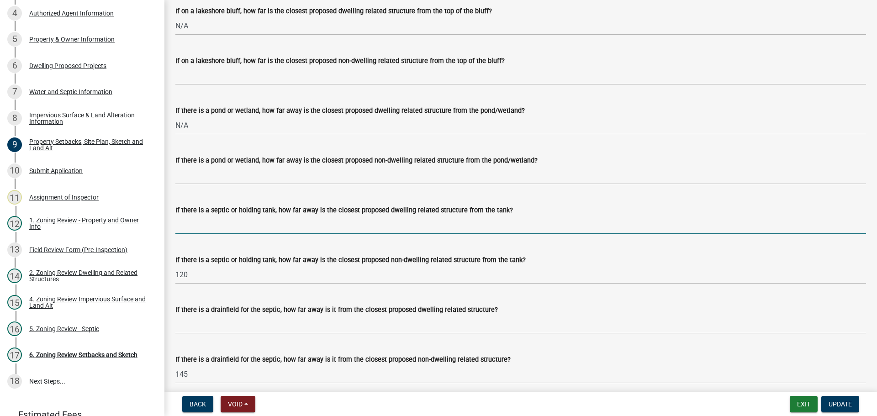
click at [413, 242] on wm-data-entity-input "If there is a septic or holding tank, how far away is the closest proposed dwel…" at bounding box center [520, 217] width 691 height 50
click at [234, 234] on input "If there is a septic or holding tank, how far away is the closest proposed dwel…" at bounding box center [520, 225] width 691 height 19
type input "120"
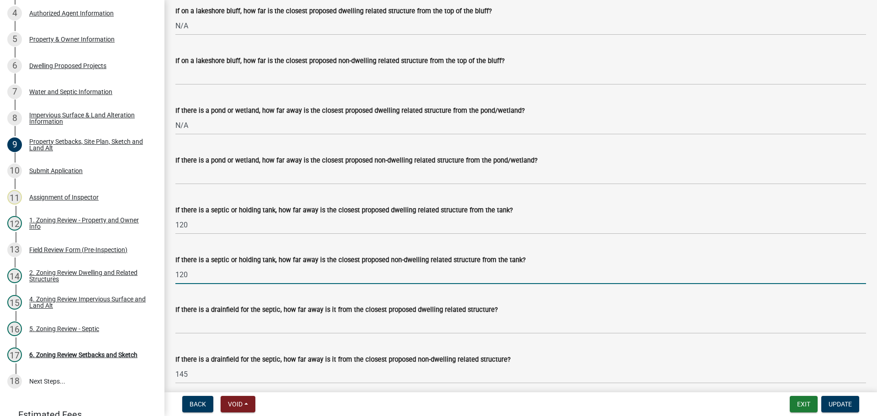
click at [224, 284] on input "120" at bounding box center [520, 274] width 691 height 19
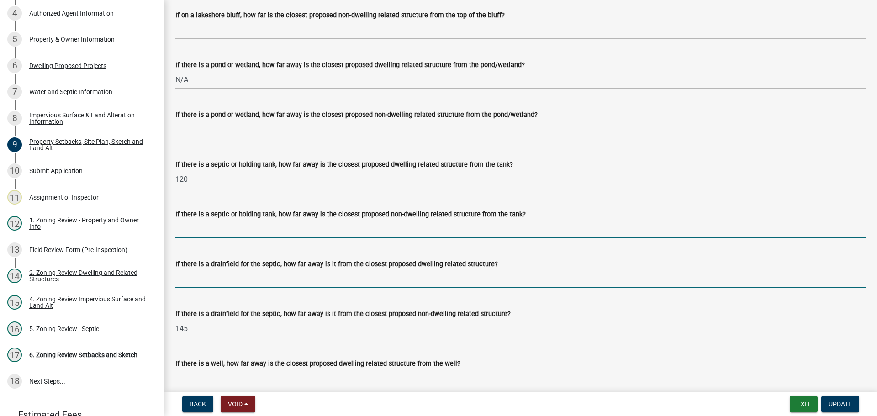
click at [224, 288] on input "If there is a drainfield for the septic, how far away is it from the closest pr…" at bounding box center [520, 279] width 691 height 19
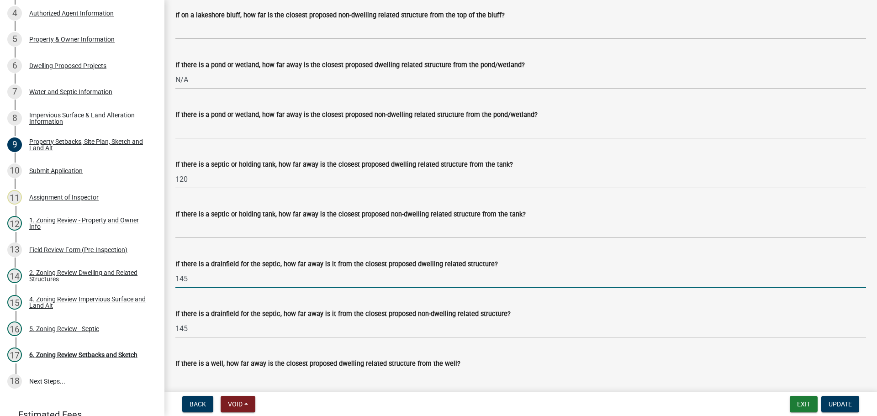
type input "145"
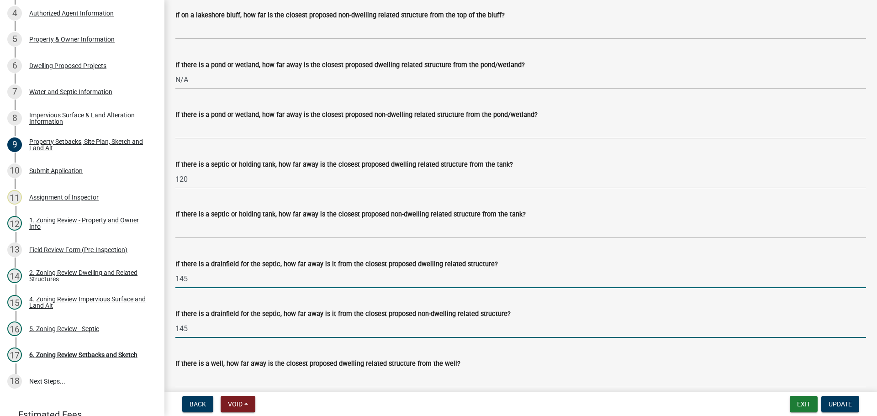
click at [215, 338] on input "145" at bounding box center [520, 328] width 691 height 19
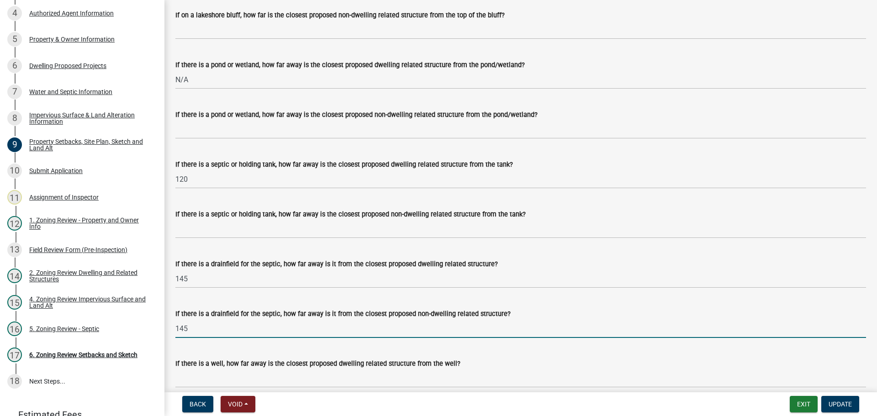
click at [215, 338] on input "145" at bounding box center [520, 328] width 691 height 19
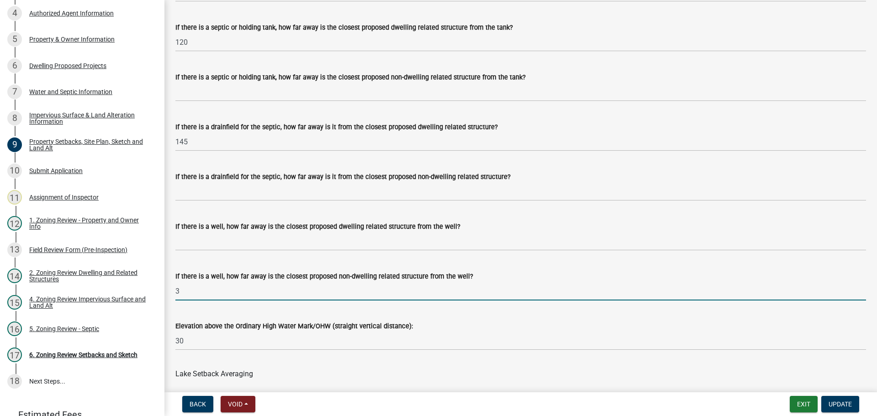
click at [198, 301] on input "3" at bounding box center [520, 291] width 691 height 19
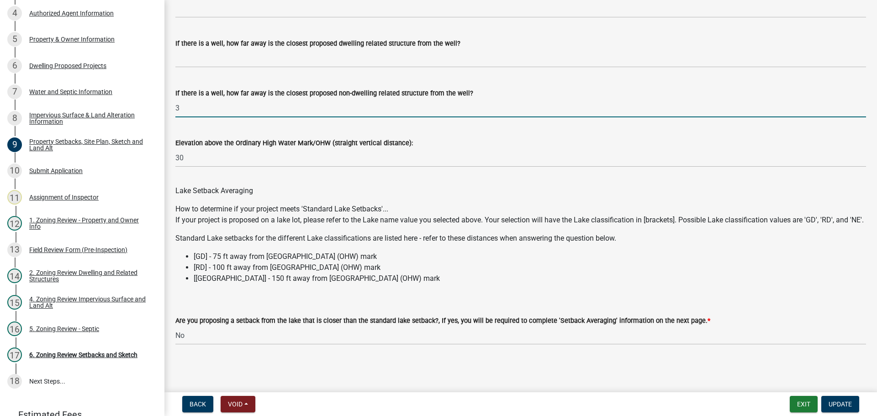
scroll to position [2628, 0]
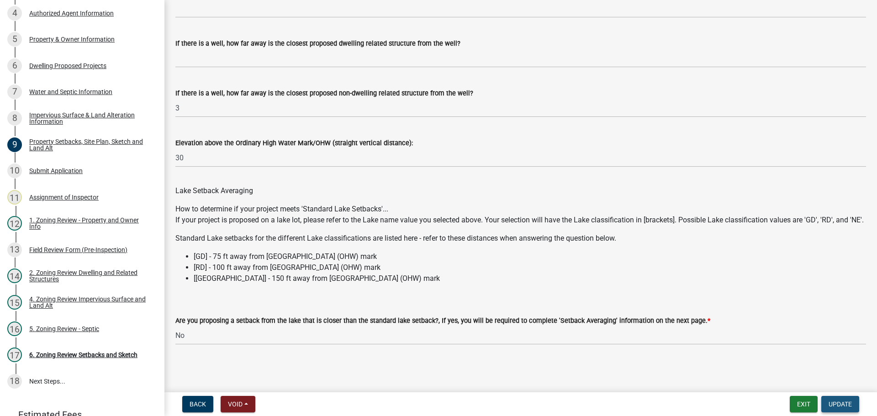
click at [832, 403] on span "Update" at bounding box center [840, 404] width 23 height 7
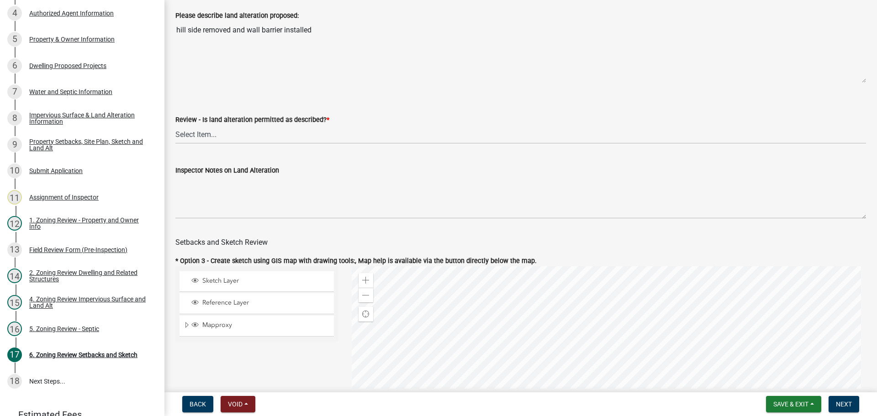
scroll to position [365, 0]
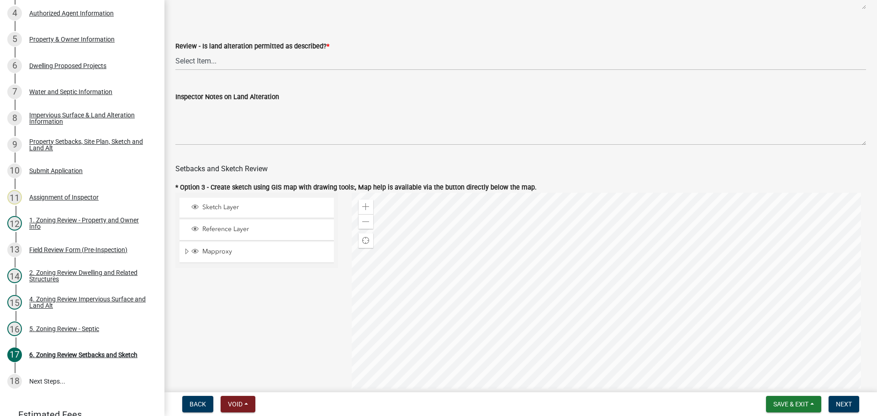
click at [241, 50] on label "Review - Is land alteration permitted as described? *" at bounding box center [252, 46] width 154 height 6
click at [241, 52] on select "Select Item... Yes No N/A" at bounding box center [520, 61] width 691 height 19
click at [241, 58] on select "Select Item... Yes No N/A" at bounding box center [520, 61] width 691 height 19
click at [175, 53] on select "Select Item... Yes No N/A" at bounding box center [520, 61] width 691 height 19
select select "cada6796-d529-4ebb-b6d4-faca8dd705c9"
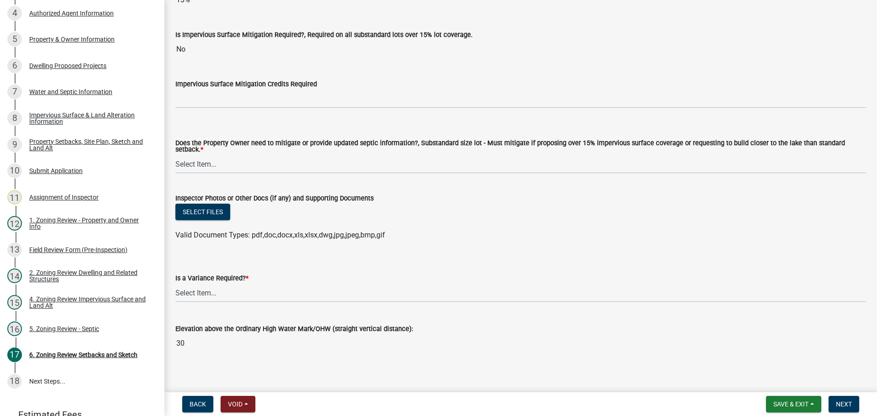
scroll to position [3350, 0]
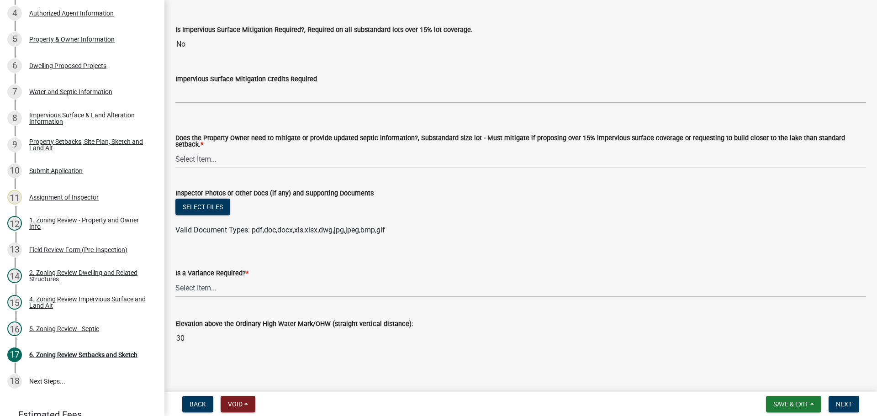
click at [248, 276] on div "Is a Variance Required? *" at bounding box center [520, 273] width 691 height 11
click at [240, 286] on select "Select Item... Yes No" at bounding box center [520, 288] width 691 height 19
click at [175, 279] on select "Select Item... Yes No" at bounding box center [520, 288] width 691 height 19
select select "f2187563-aefa-492e-adce-9c256a51e9d2"
click at [192, 165] on select "Select Item... No Mitigation or additional Septic Information is required Septi…" at bounding box center [520, 159] width 691 height 19
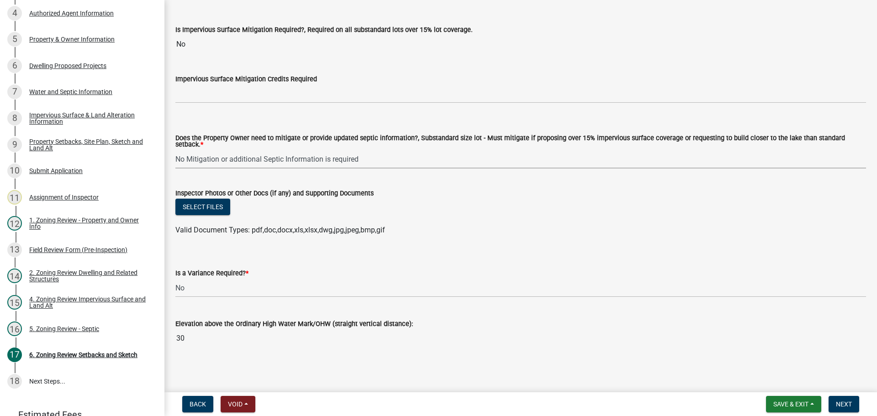
click at [175, 150] on select "Select Item... No Mitigation or additional Septic Information is required Septi…" at bounding box center [520, 159] width 691 height 19
select select "90ee664a-1dc2-440e-be2c-90a87c157e77"
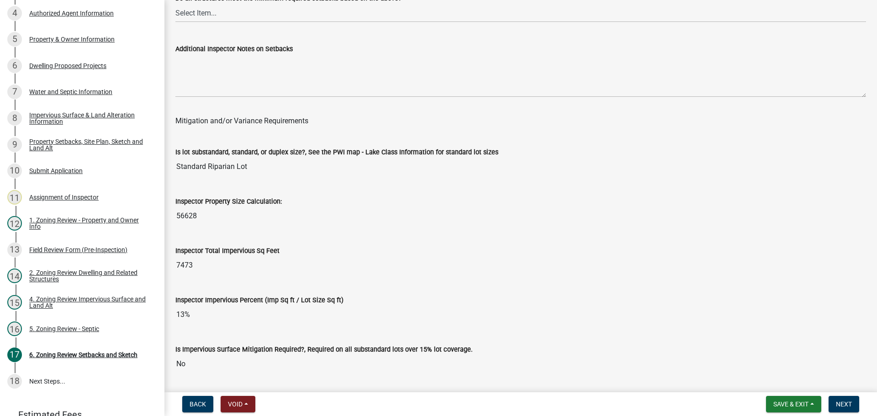
scroll to position [2893, 0]
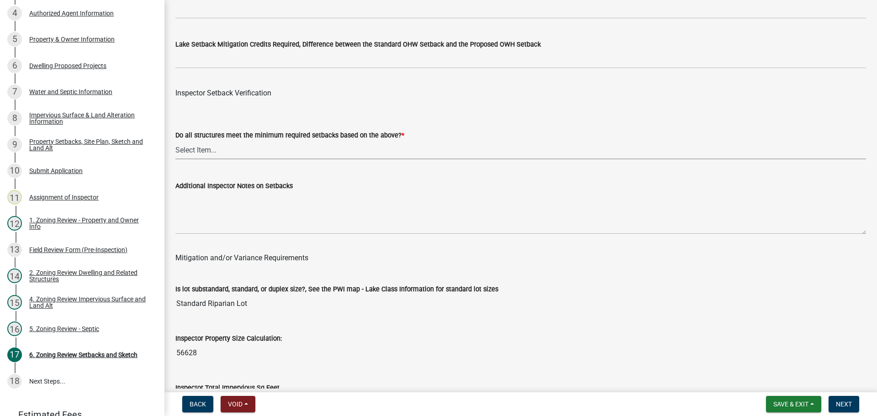
click at [193, 153] on select "Select Item... Yes No" at bounding box center [520, 150] width 691 height 19
click at [175, 143] on select "Select Item... Yes No" at bounding box center [520, 150] width 691 height 19
select select "1355ee8a-8cf1-4796-8594-a9df27e9dfb0"
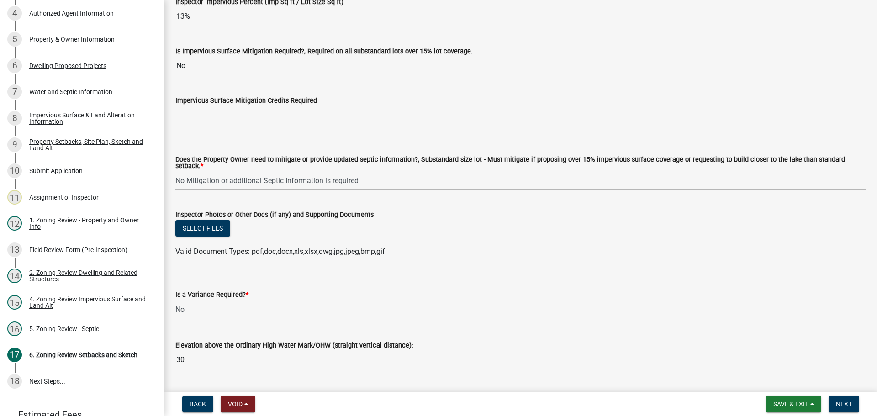
scroll to position [3350, 0]
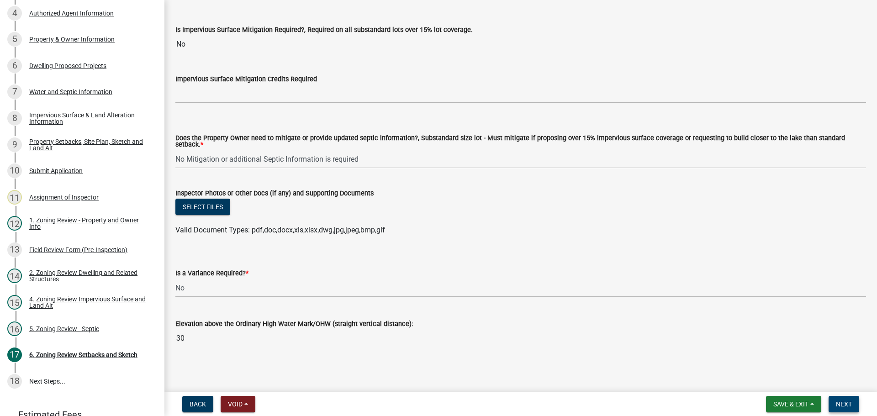
click at [854, 402] on button "Next" at bounding box center [844, 404] width 31 height 16
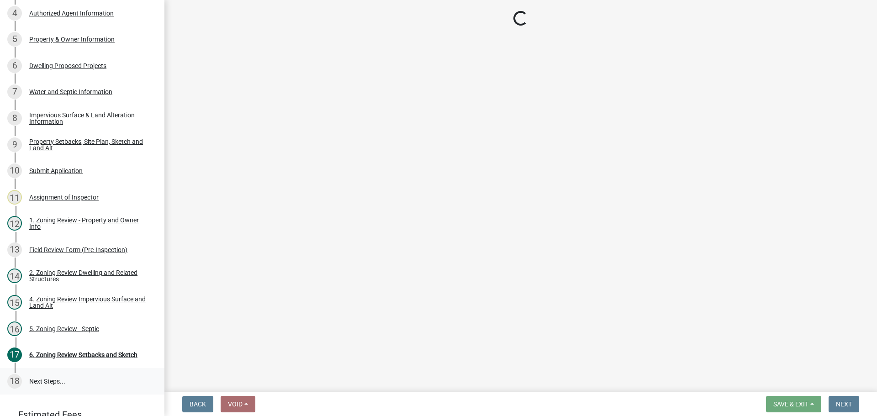
scroll to position [0, 0]
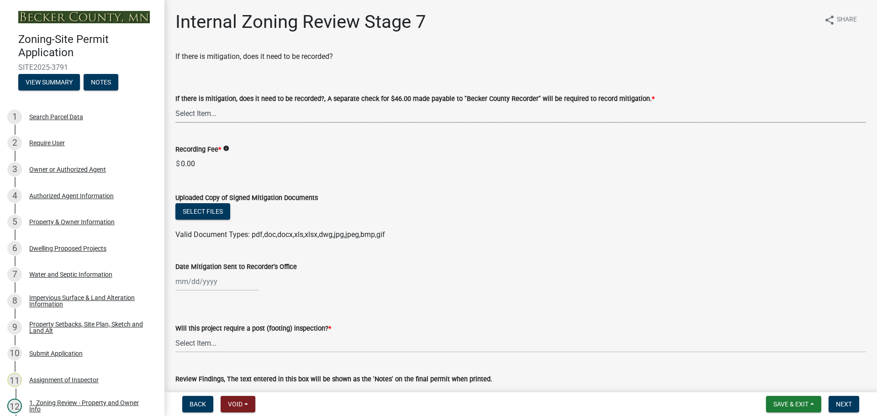
click at [301, 108] on select "Select Item... Yes No N/A" at bounding box center [520, 113] width 691 height 19
click at [175, 104] on select "Select Item... Yes No N/A" at bounding box center [520, 113] width 691 height 19
select select "e59fcb53-d9ed-466f-8c3e-33bb35216820"
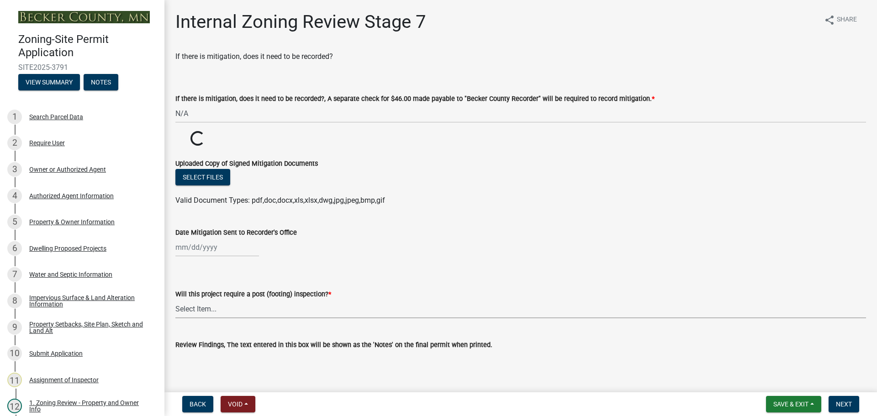
click at [254, 313] on select "Select Item... No Yes" at bounding box center [520, 309] width 691 height 19
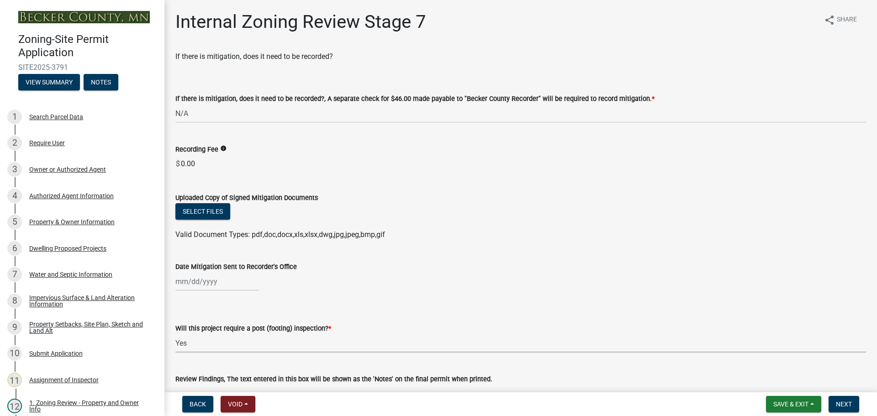
click at [175, 334] on select "Select Item... No Yes" at bounding box center [520, 343] width 691 height 19
select select "74b00539-a6f1-4ef6-a890-a22a5fa5fedf"
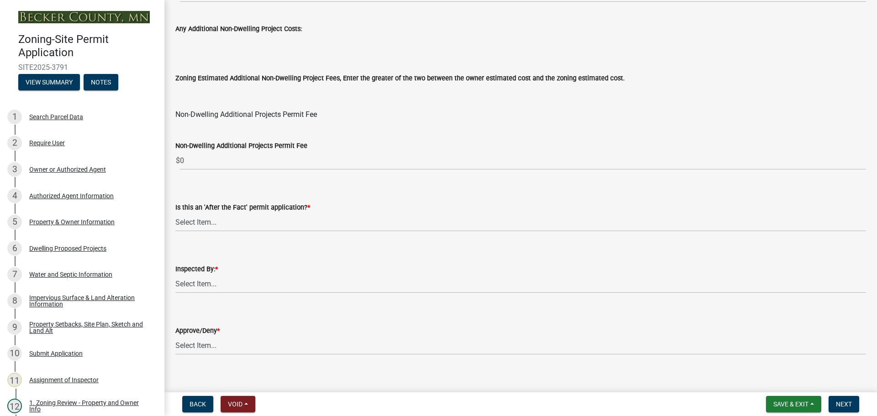
scroll to position [1096, 0]
click at [234, 222] on select "Select Item... No Yes" at bounding box center [520, 221] width 691 height 19
click at [175, 212] on select "Select Item... No Yes" at bounding box center [520, 221] width 691 height 19
select select "bbe3a6c5-1893-4527-8578-ada07a3b8ea5"
click at [245, 286] on select "Select Item... Jeff Rusness Kyle Vareberg Nicole Bradbury Susan Rockwell Tyler …" at bounding box center [520, 282] width 691 height 19
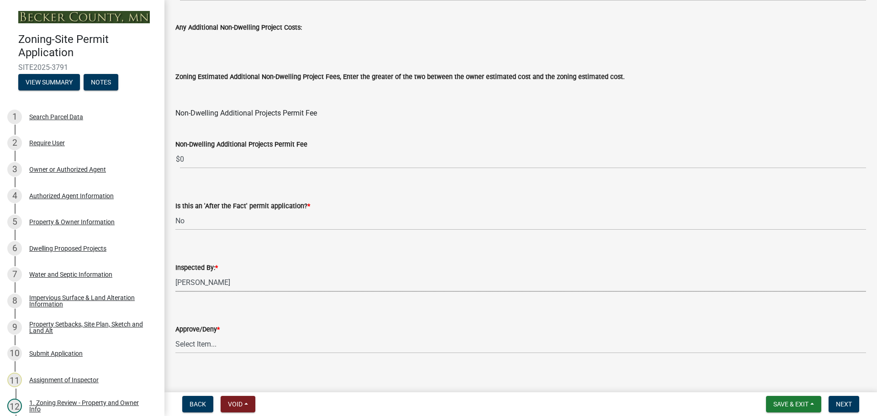
click at [175, 273] on select "Select Item... Jeff Rusness Kyle Vareberg Nicole Bradbury Susan Rockwell Tyler …" at bounding box center [520, 282] width 691 height 19
select select "c0b6e50c-983d-48c1-a910-e8bd43c13b77"
click at [246, 335] on select "Select Item... Approve Deny" at bounding box center [520, 344] width 691 height 19
click at [175, 335] on select "Select Item... Approve Deny" at bounding box center [520, 344] width 691 height 19
select select "97c9e5a4-d35f-4903-ad68-b764687ac9e9"
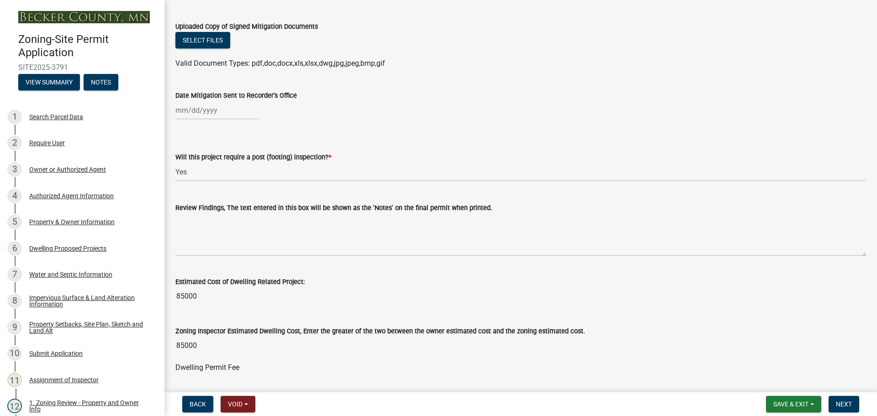
scroll to position [228, 0]
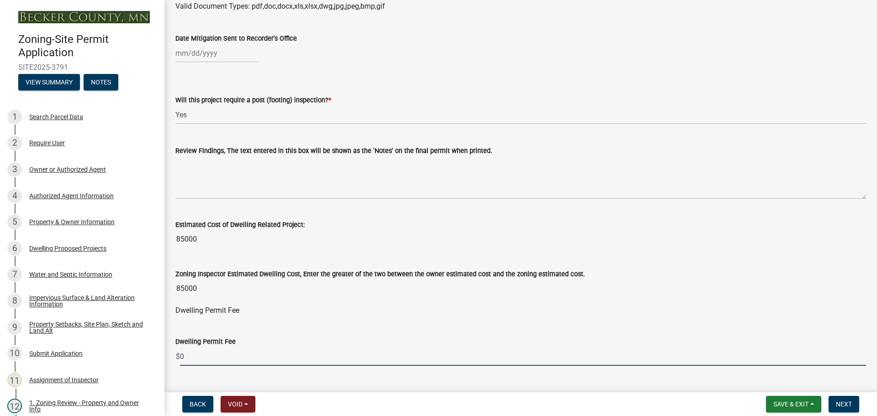
click at [220, 355] on input "0" at bounding box center [523, 356] width 686 height 19
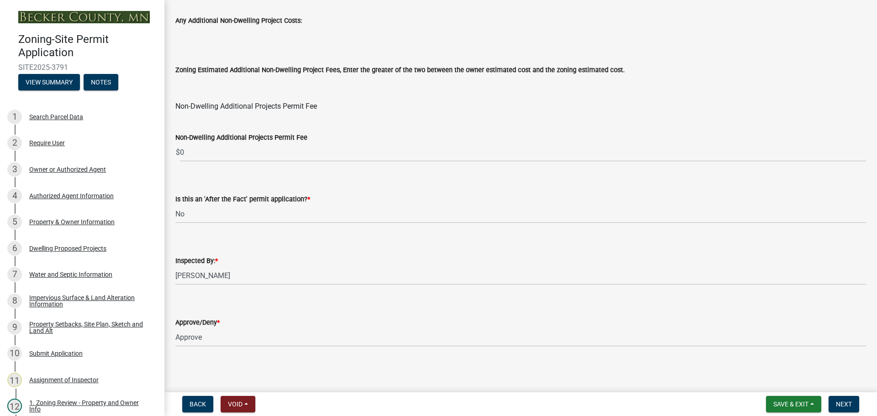
scroll to position [1105, 0]
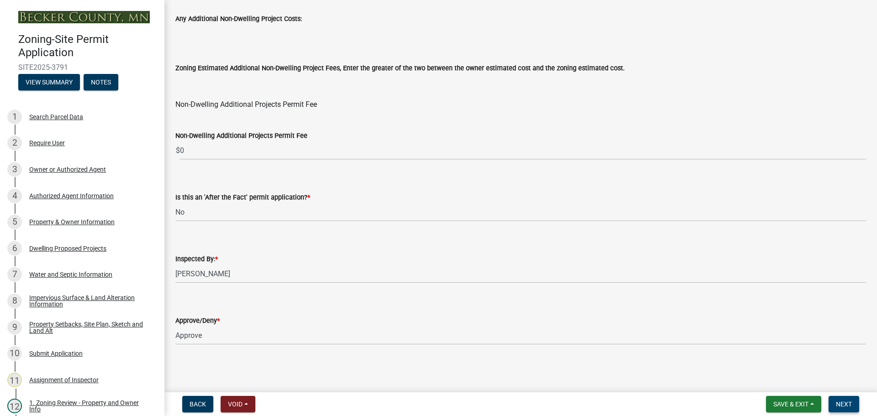
type input "315"
click at [845, 403] on span "Next" at bounding box center [844, 404] width 16 height 7
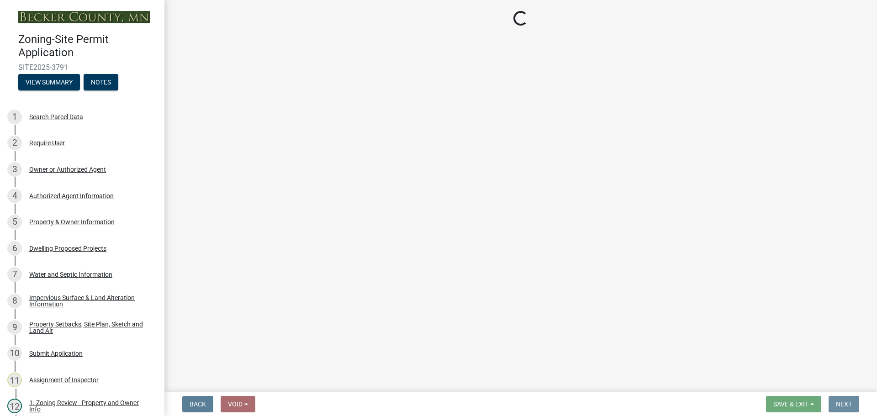
scroll to position [0, 0]
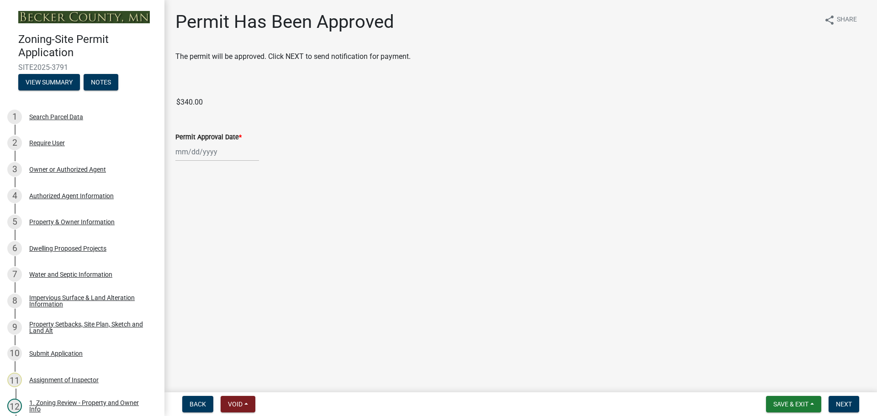
select select "8"
select select "2025"
click at [233, 149] on div "Jan Feb Mar Apr May Jun Jul Aug Sep Oct Nov Dec 1525 1526 1527 1528 1529 1530 1…" at bounding box center [217, 152] width 84 height 19
click at [232, 246] on div "21" at bounding box center [228, 244] width 15 height 15
type input "[DATE]"
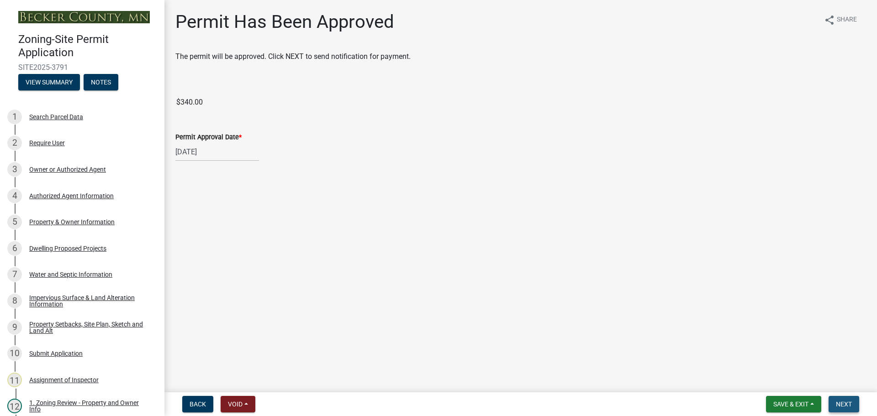
click at [833, 406] on button "Next" at bounding box center [844, 404] width 31 height 16
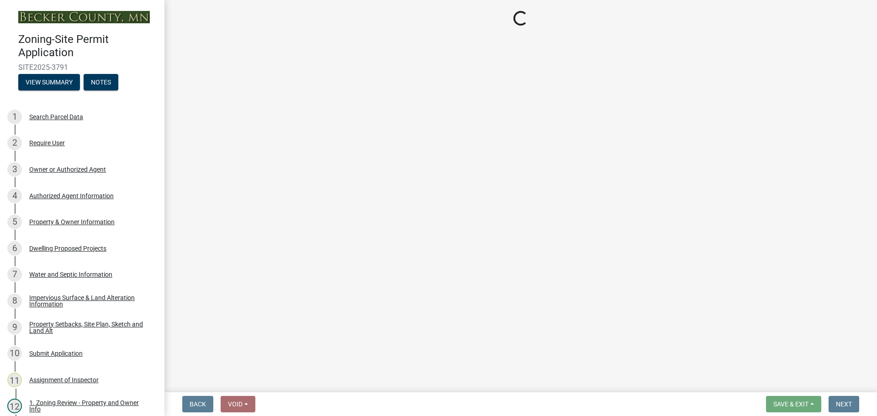
select select "3: 3"
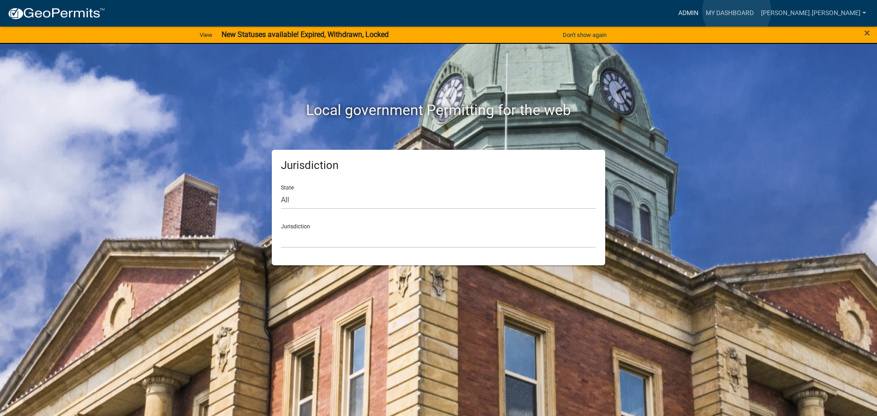
click at [702, 11] on link "Admin" at bounding box center [688, 13] width 27 height 17
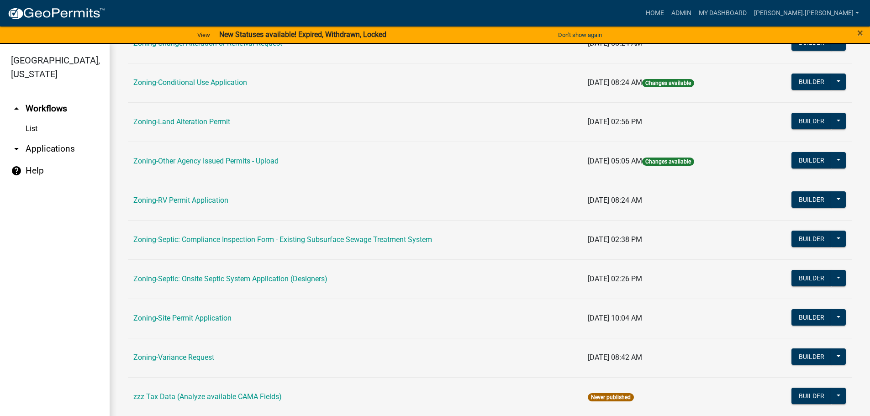
scroll to position [274, 0]
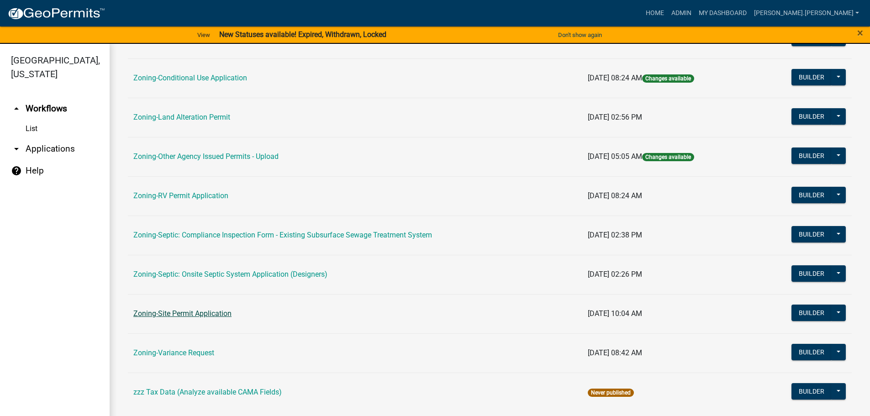
click at [215, 312] on link "Zoning-Site Permit Application" at bounding box center [182, 313] width 98 height 9
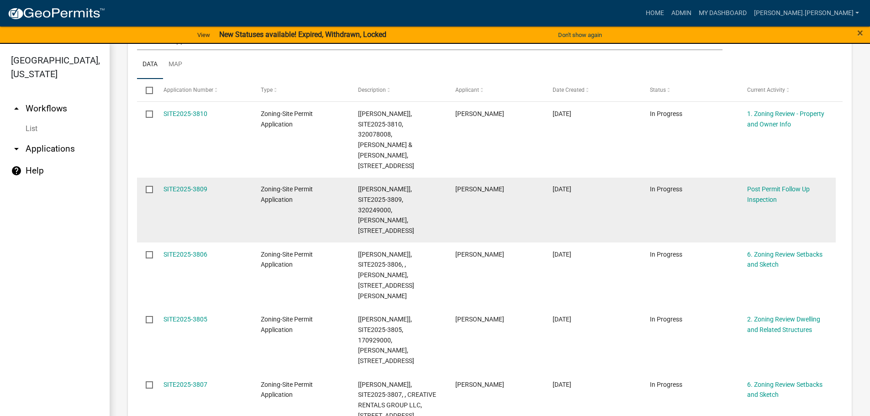
scroll to position [274, 0]
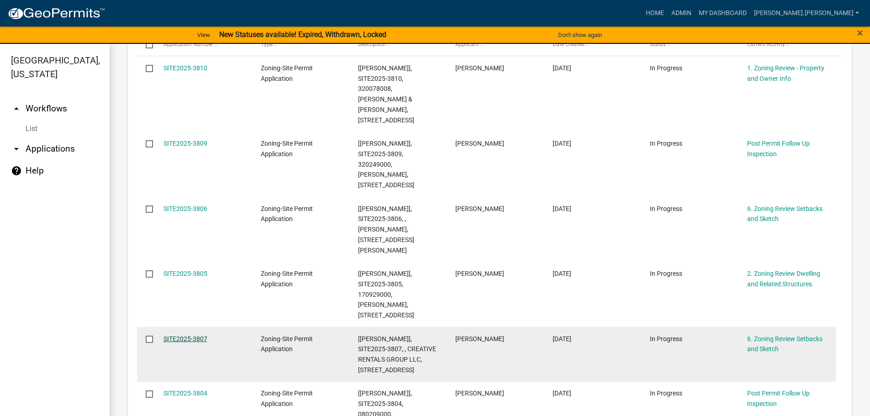
click at [185, 335] on link "SITE2025-3807" at bounding box center [186, 338] width 44 height 7
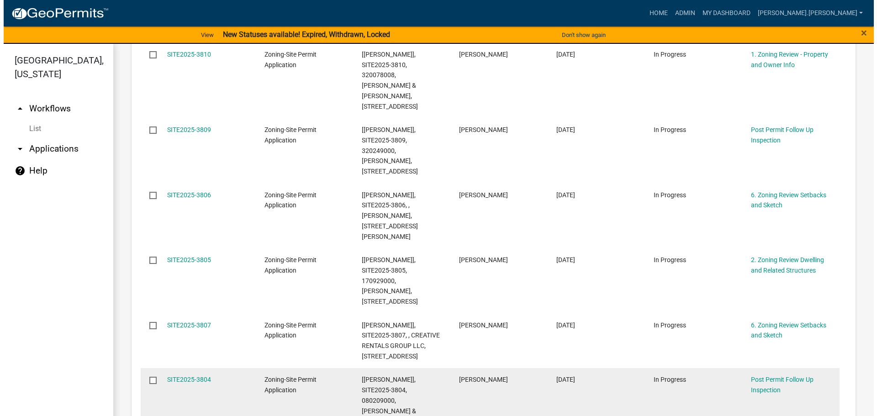
scroll to position [274, 0]
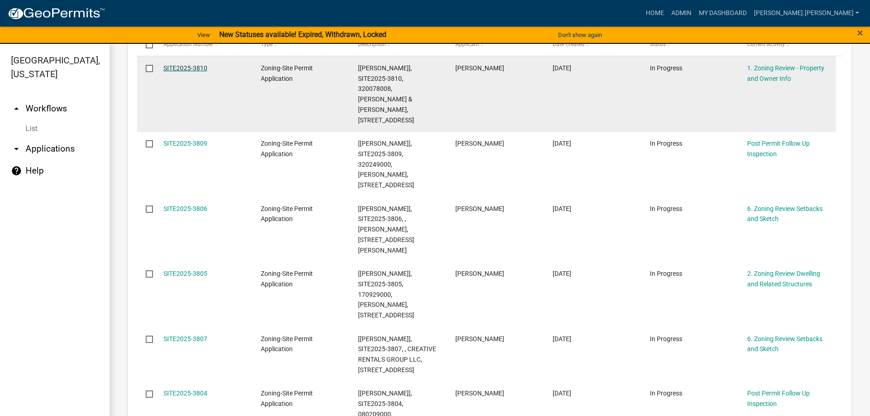
click at [188, 69] on link "SITE2025-3810" at bounding box center [186, 67] width 44 height 7
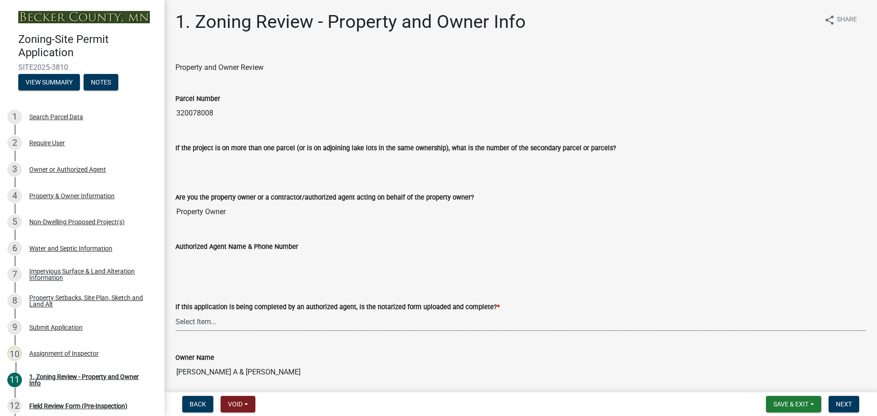
click at [254, 320] on select "Select Item... Yes No N/A" at bounding box center [520, 321] width 691 height 19
click at [175, 312] on select "Select Item... Yes No N/A" at bounding box center [520, 321] width 691 height 19
select select "b279cdb4-a9c7-4e65-a8bd-797316f5be14"
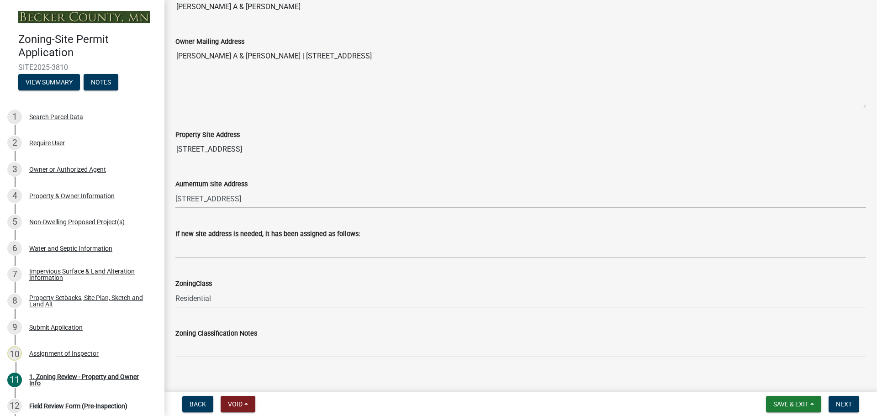
scroll to position [457, 0]
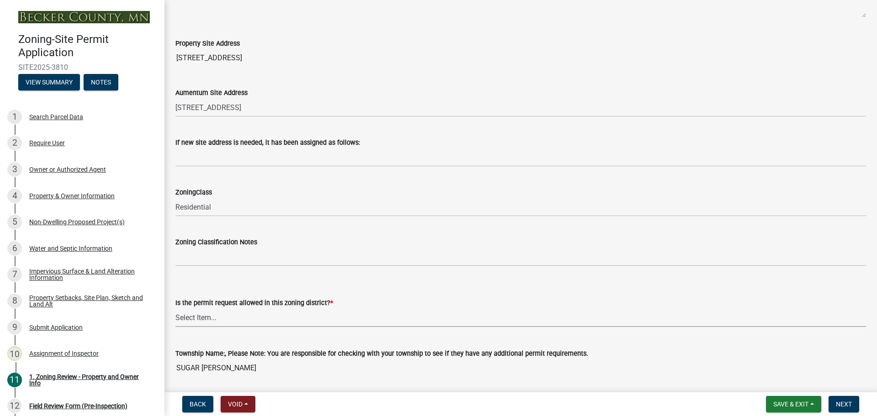
click at [216, 313] on select "Select Item... Yes No" at bounding box center [520, 317] width 691 height 19
click at [175, 308] on select "Select Item... Yes No" at bounding box center [520, 317] width 691 height 19
select select "b4f32c46-6248-4748-b47c-fa4933858724"
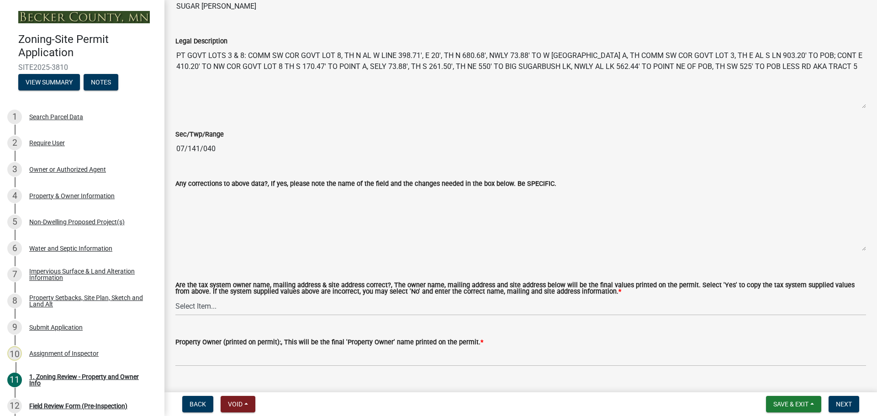
scroll to position [914, 0]
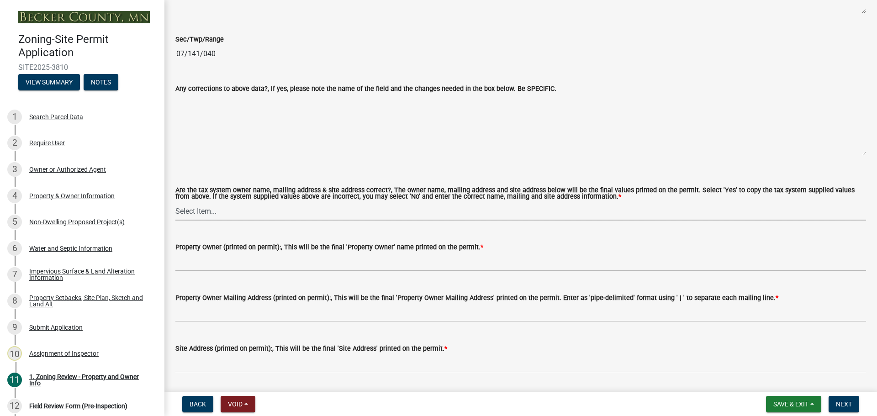
click at [222, 204] on select "Select Item... Yes No" at bounding box center [520, 211] width 691 height 19
click at [175, 202] on select "Select Item... Yes No" at bounding box center [520, 211] width 691 height 19
select select "ab6c2257-4786-48e5-86d0-1194833f57c8"
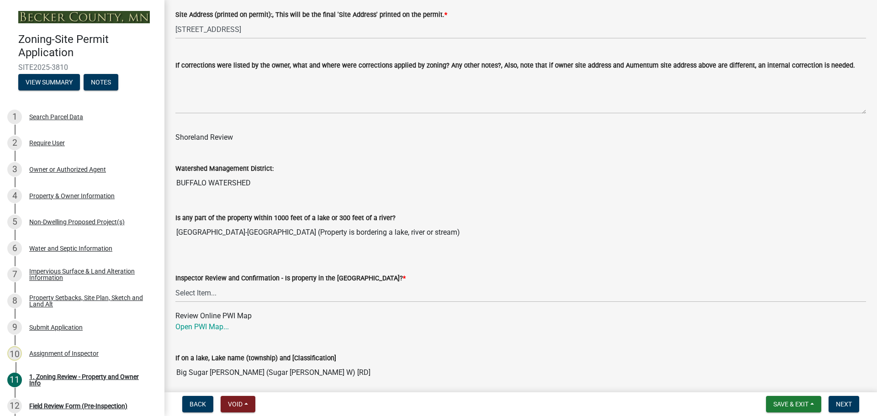
scroll to position [1325, 0]
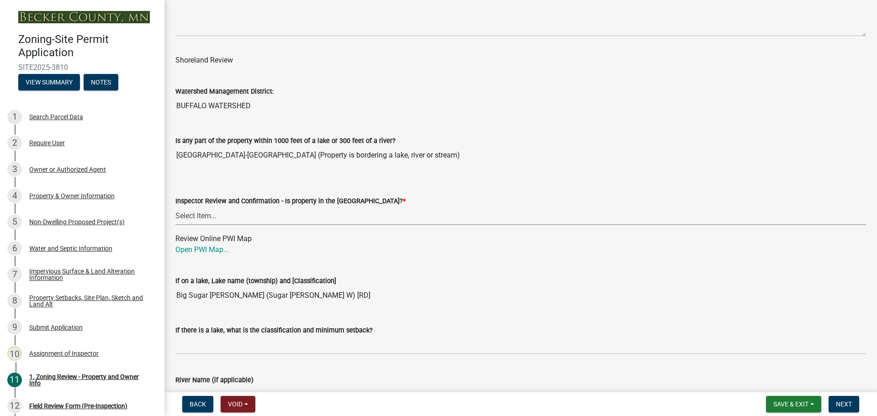
click at [223, 220] on select "Select Item... Within Shoreland District (SD) Not in Shoreland District (NOTSL)" at bounding box center [520, 215] width 691 height 19
click at [175, 207] on select "Select Item... Within Shoreland District (SD) Not in Shoreland District (NOTSL)" at bounding box center [520, 215] width 691 height 19
select select "de99b201-fb85-4000-88f5-6f49f4ff2101"
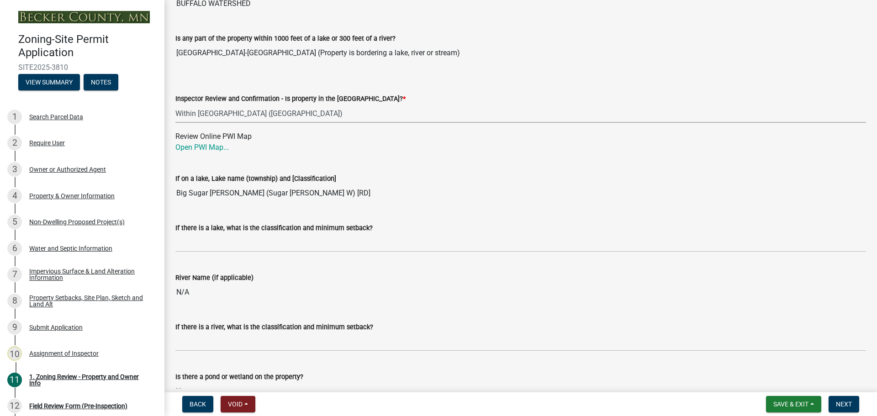
scroll to position [1507, 0]
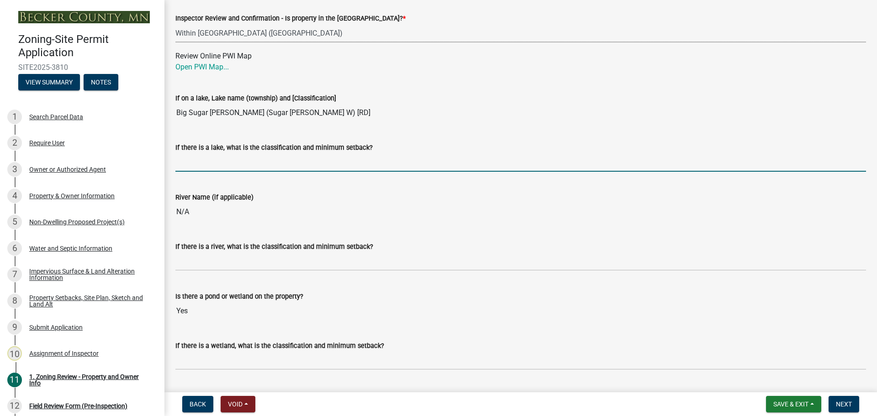
click at [226, 167] on input "If there is a lake, what is the classification and minimum setback?" at bounding box center [520, 162] width 691 height 19
type input "RD100"
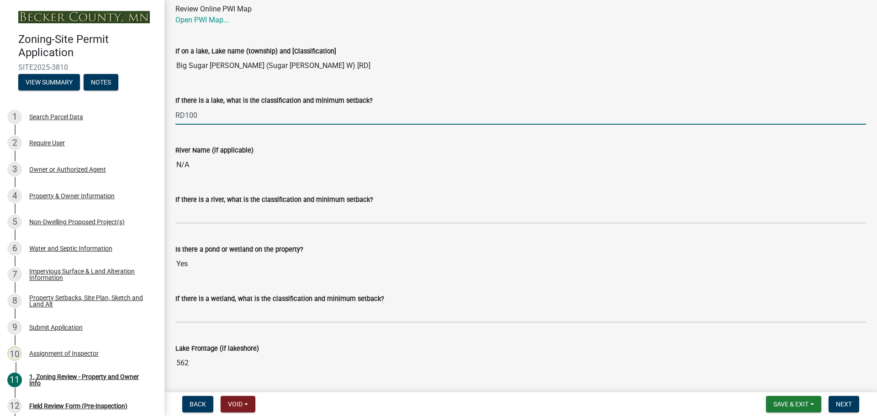
scroll to position [1599, 0]
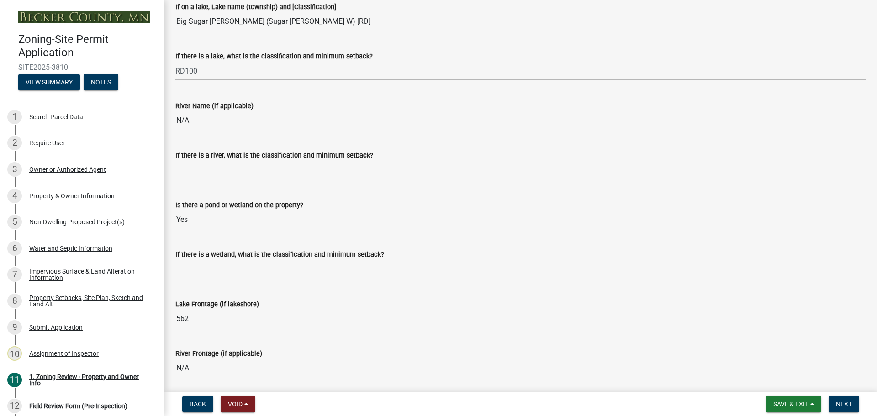
click at [223, 171] on input "If there is a river, what is the classification and minimum setback?" at bounding box center [520, 170] width 691 height 19
type input "N/A"
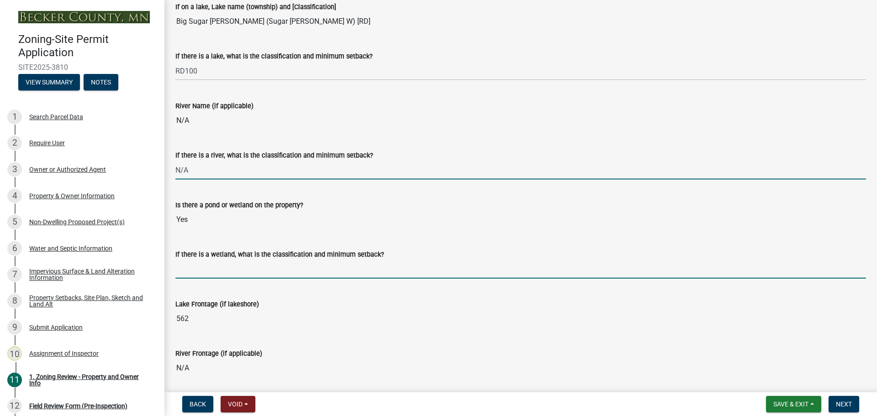
click at [223, 264] on input "If there is a wetland, what is the classification and minimum setback?" at bounding box center [520, 269] width 691 height 19
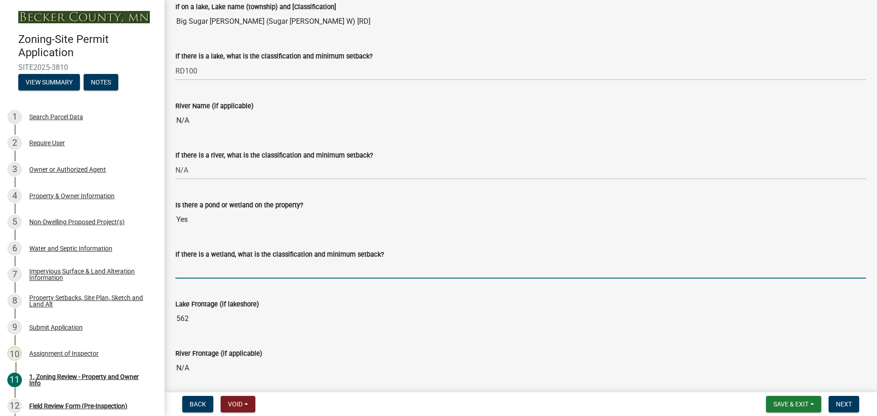
type input "not protected wetland, may build up to but not in the wetland"
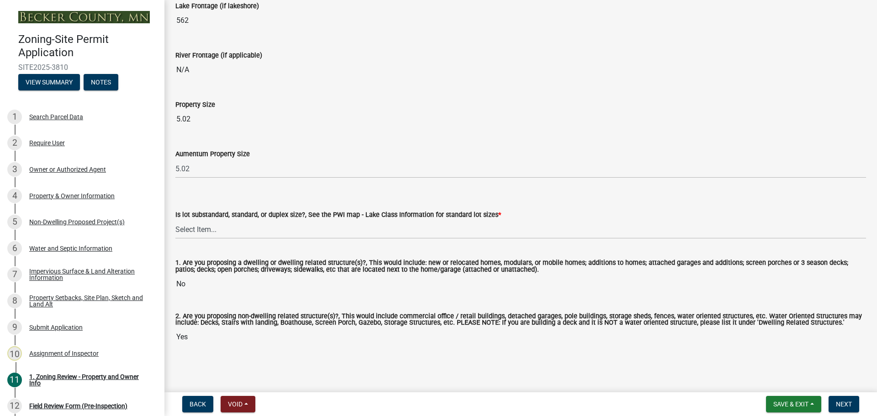
scroll to position [1899, 0]
click at [233, 225] on select "Select Item... Non-Riparian and not back lot Substandard Non-Riparian Backlot S…" at bounding box center [520, 229] width 691 height 19
click at [175, 220] on select "Select Item... Non-Riparian and not back lot Substandard Non-Riparian Backlot S…" at bounding box center [520, 229] width 691 height 19
click at [239, 230] on select "Select Item... Non-Riparian and not back lot Substandard Non-Riparian Backlot S…" at bounding box center [520, 229] width 691 height 19
click at [175, 220] on select "Select Item... Non-Riparian and not back lot Substandard Non-Riparian Backlot S…" at bounding box center [520, 229] width 691 height 19
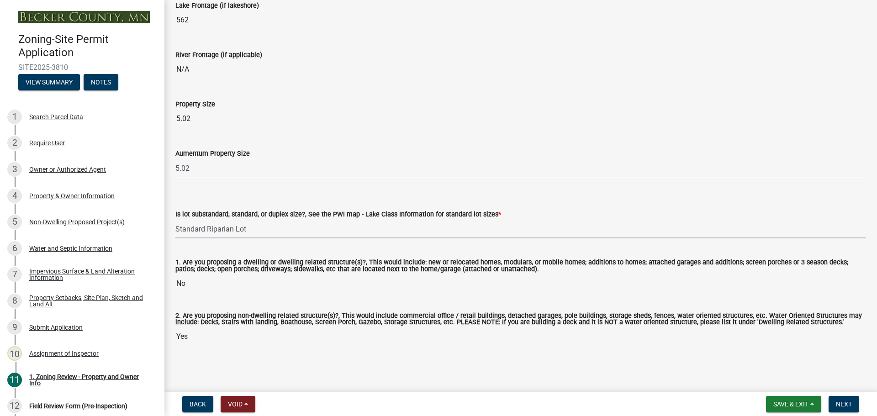
select select "bebe3d63-d6b7-40ee-9a8d-3c7f124c1a67"
click at [224, 231] on select "Select Item... Non-Riparian and not back lot Substandard Non-Riparian Backlot S…" at bounding box center [520, 229] width 691 height 19
click at [175, 220] on select "Select Item... Non-Riparian and not back lot Substandard Non-Riparian Backlot S…" at bounding box center [520, 229] width 691 height 19
click at [842, 400] on button "Next" at bounding box center [844, 404] width 31 height 16
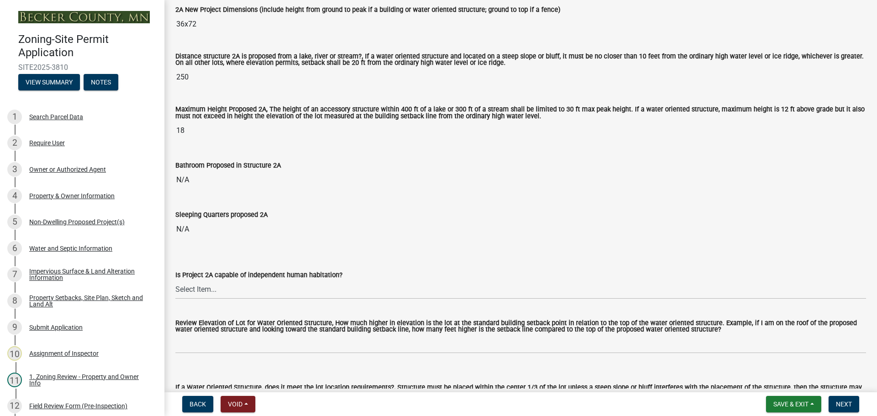
scroll to position [365, 0]
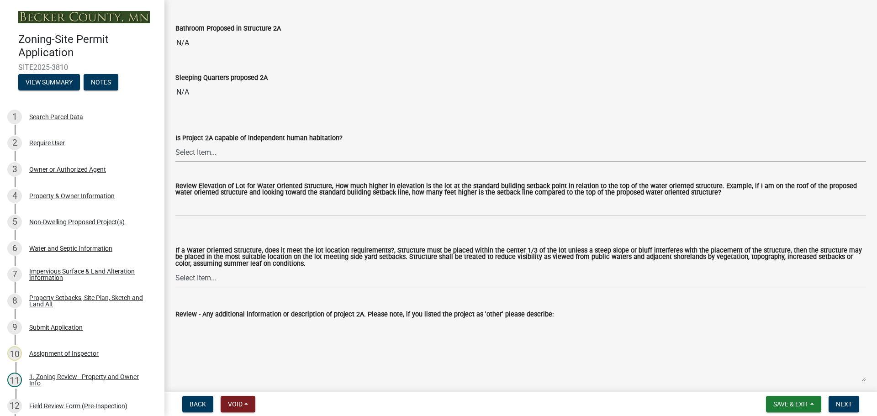
click at [307, 153] on select "Select Item... Yes No N/A" at bounding box center [520, 152] width 691 height 19
click at [175, 144] on select "Select Item... Yes No N/A" at bounding box center [520, 152] width 691 height 19
select select "2fe0a161-8217-4815-9ba4-414222f248ef"
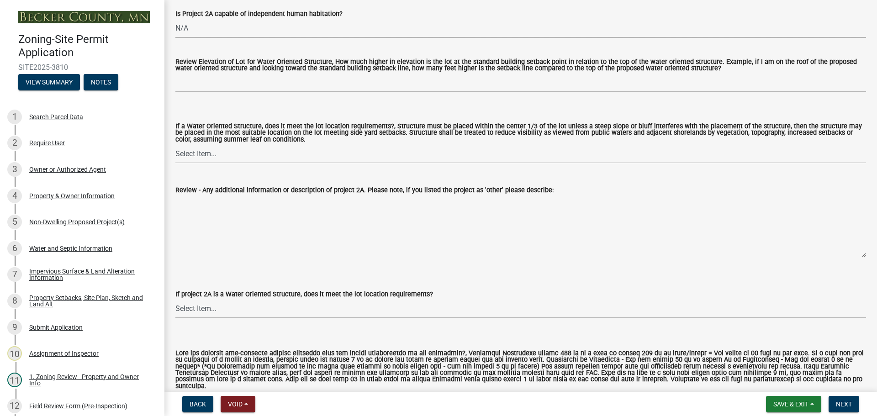
scroll to position [411, 0]
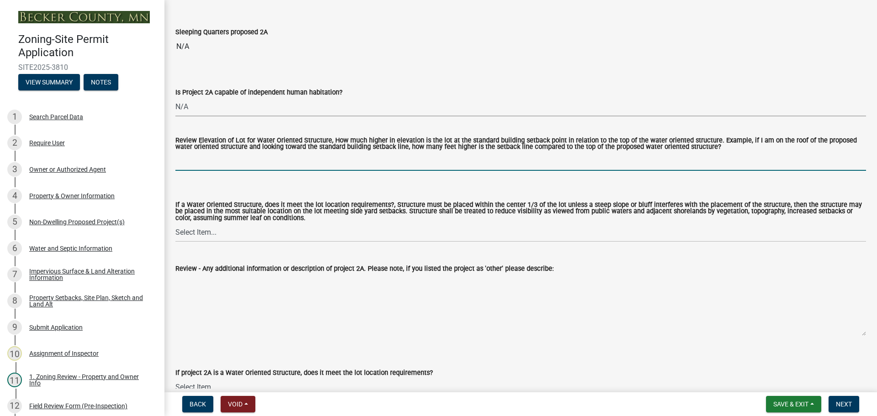
click at [233, 163] on input "Review Elevation of Lot for Water Oriented Structure, How much higher in elevat…" at bounding box center [520, 161] width 691 height 19
click at [206, 236] on select "Select Item... Not a Water Oriented Structure Yes No" at bounding box center [520, 232] width 691 height 19
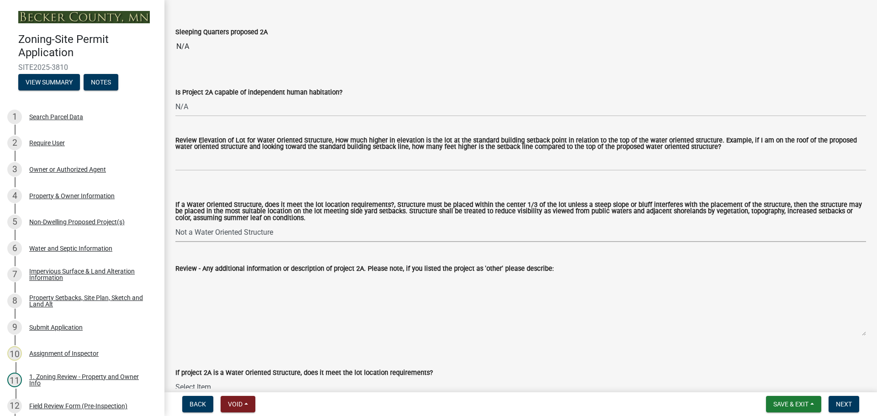
click at [175, 225] on select "Select Item... Not a Water Oriented Structure Yes No" at bounding box center [520, 232] width 691 height 19
select select "5e5a1a43-a57c-433a-8128-35b9326238e3"
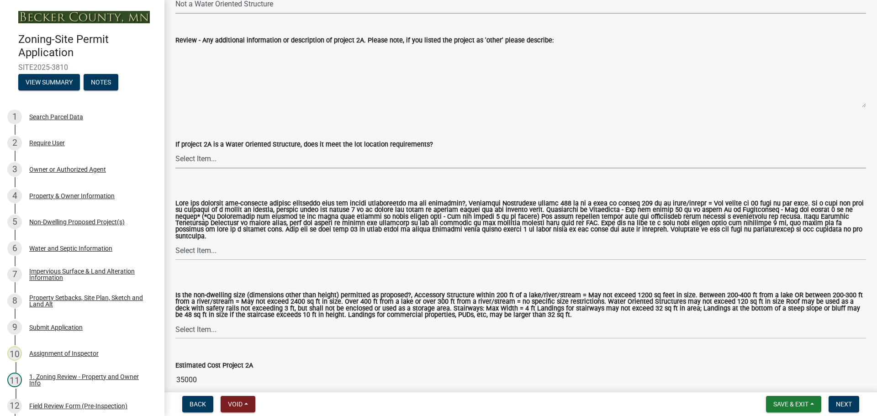
click at [225, 164] on select "Select Item... Not a water oriented structure Yes No" at bounding box center [520, 159] width 691 height 19
click at [175, 151] on select "Select Item... Not a water oriented structure Yes No" at bounding box center [520, 159] width 691 height 19
select select "223718f0-5ac7-44a0-9707-5d191da7cdfb"
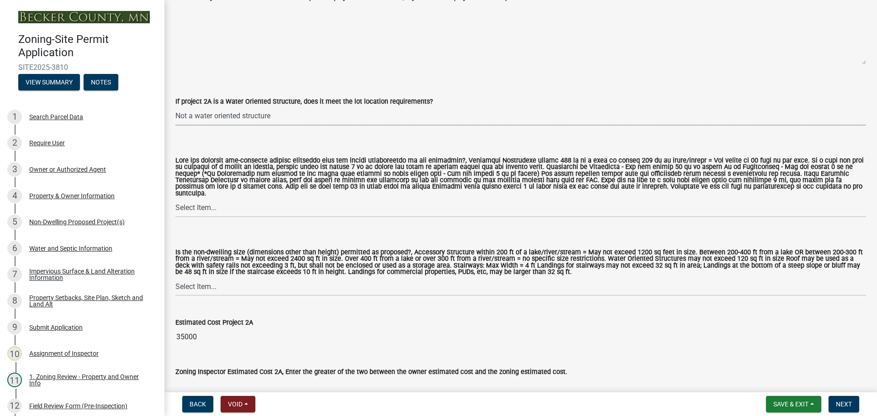
scroll to position [777, 0]
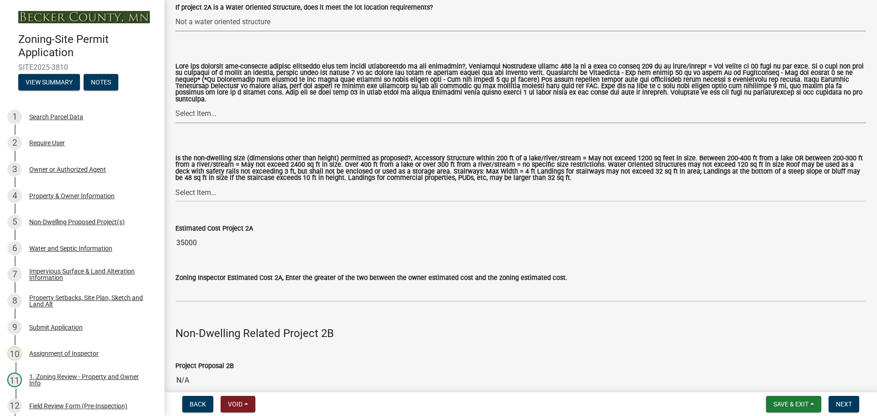
click at [213, 106] on select "Select Item... Yes No N/A" at bounding box center [520, 114] width 691 height 19
click at [209, 171] on label "Is the non-dwelling size (dimensions other than height) permitted as proposed?,…" at bounding box center [520, 168] width 691 height 26
click at [209, 183] on select "Select Item... Yes No" at bounding box center [520, 192] width 691 height 19
click at [232, 107] on select "Select Item... Yes No N/A" at bounding box center [520, 114] width 691 height 19
click at [175, 105] on select "Select Item... Yes No N/A" at bounding box center [520, 114] width 691 height 19
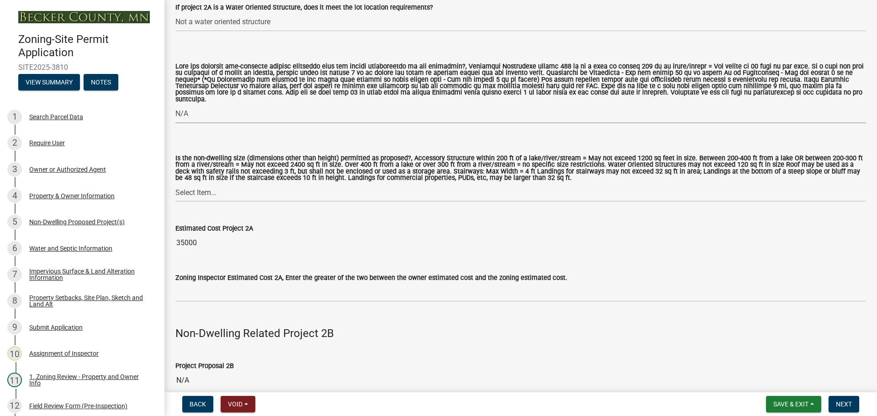
click at [246, 117] on select "Select Item... Yes No N/A" at bounding box center [520, 114] width 691 height 19
click at [175, 105] on select "Select Item... Yes No N/A" at bounding box center [520, 114] width 691 height 19
select select "11273f80-b661-4893-b6ee-de0b52aa8284"
click at [233, 185] on select "Select Item... Yes No" at bounding box center [520, 192] width 691 height 19
click at [175, 183] on select "Select Item... Yes No" at bounding box center [520, 192] width 691 height 19
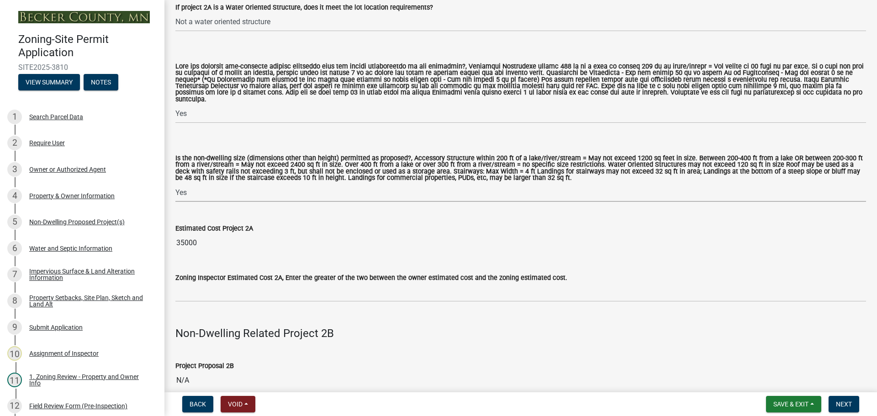
select select "08924a8d-620f-42ce-8de3-94388368b842"
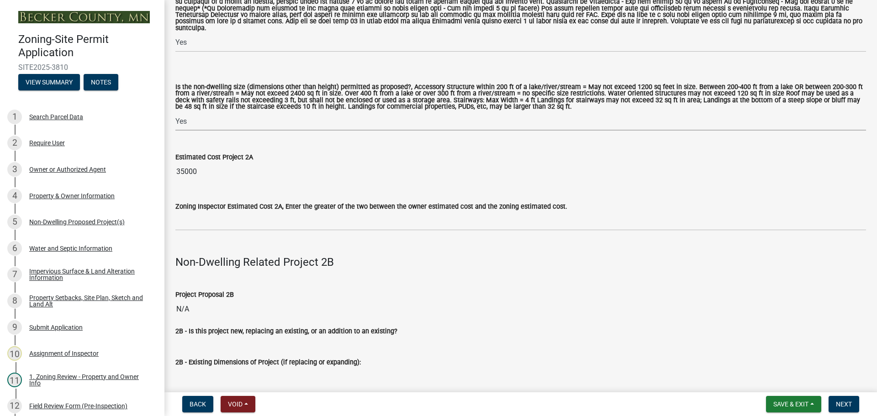
scroll to position [959, 0]
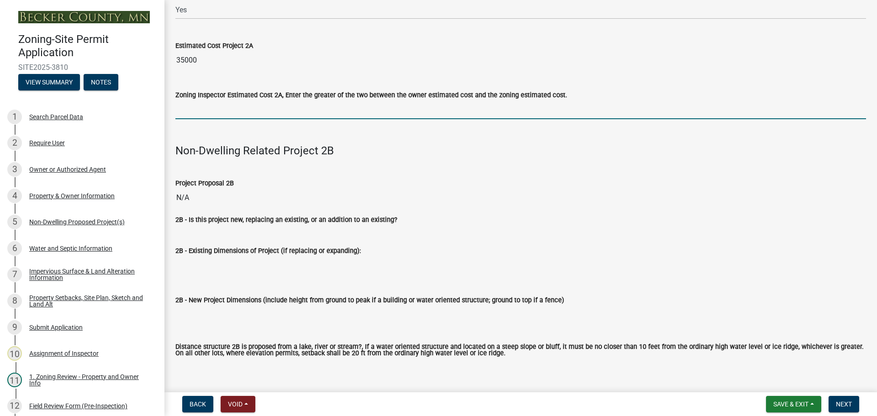
click at [247, 101] on input "text" at bounding box center [520, 109] width 691 height 19
click at [213, 106] on input "text" at bounding box center [520, 109] width 691 height 19
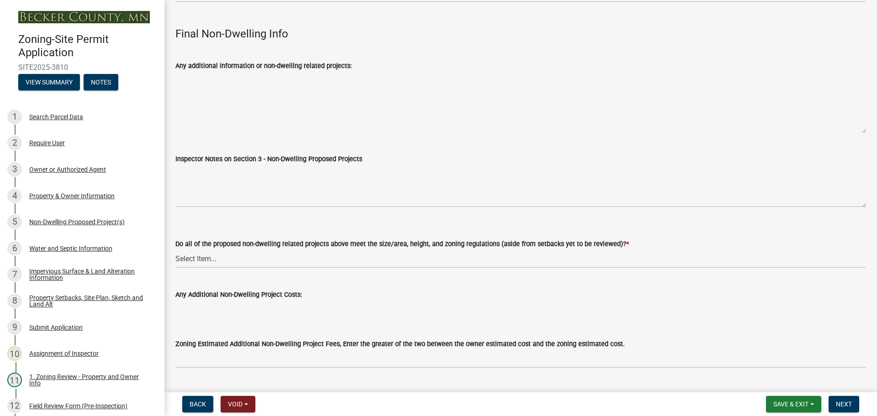
scroll to position [3007, 0]
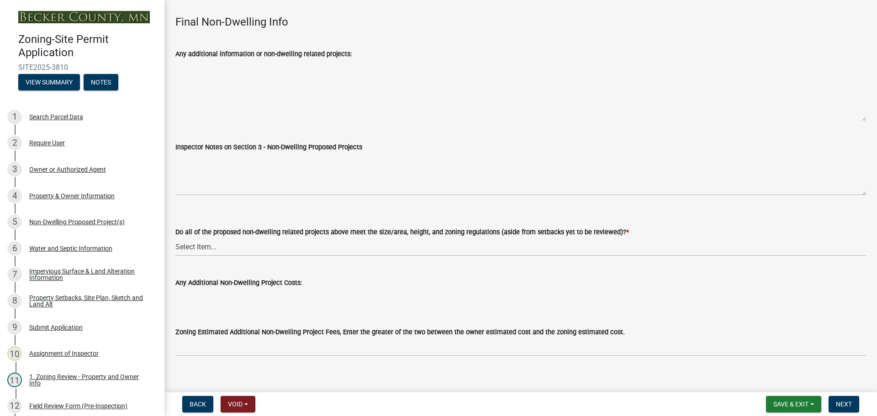
type input "35000"
click at [253, 238] on select "Select Item... Yes No N/A" at bounding box center [520, 247] width 691 height 19
click at [175, 238] on select "Select Item... Yes No N/A" at bounding box center [520, 247] width 691 height 19
select select "70869821-7738-4560-8d2e-4f353ca78bb3"
click at [846, 408] on button "Next" at bounding box center [844, 404] width 31 height 16
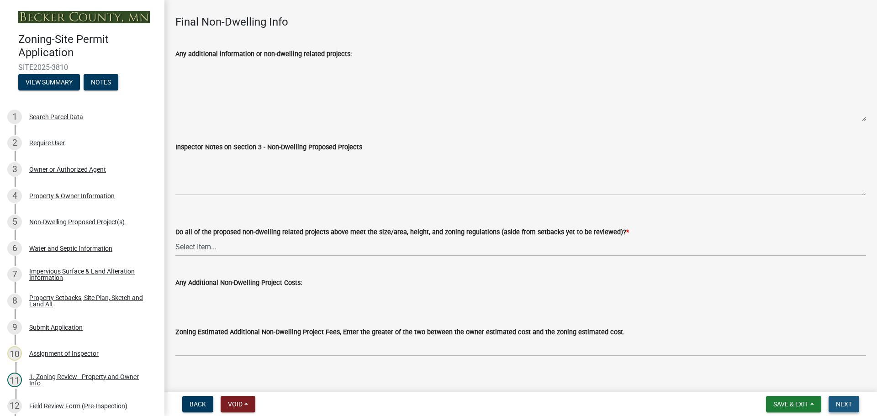
scroll to position [0, 0]
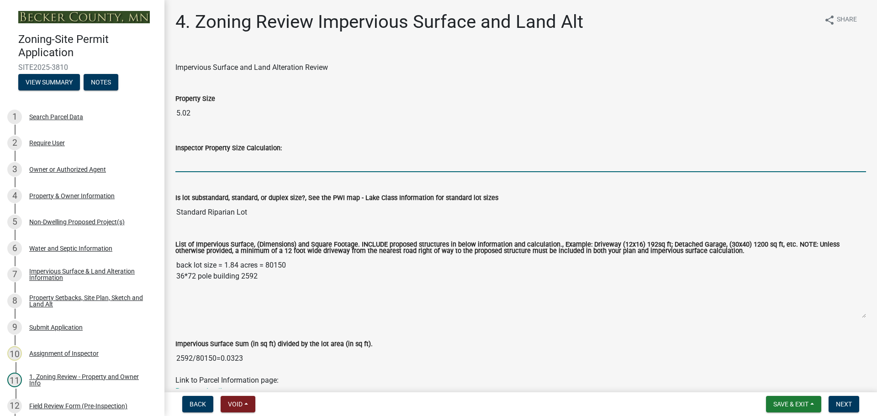
click at [275, 160] on input "Inspector Property Size Calculation:" at bounding box center [520, 162] width 691 height 19
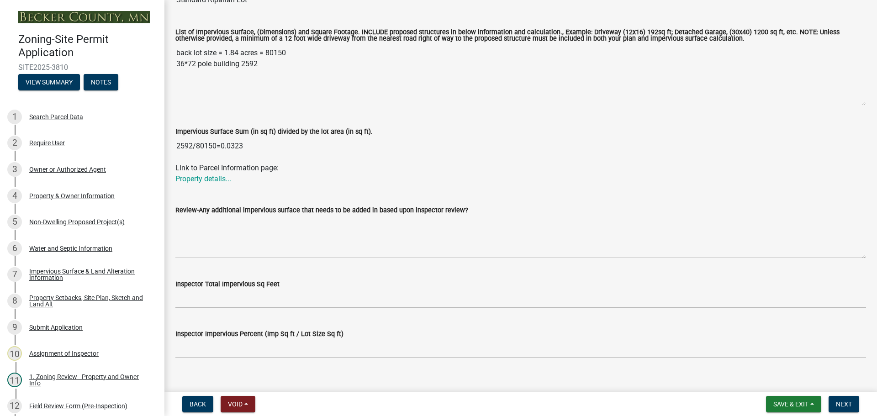
scroll to position [274, 0]
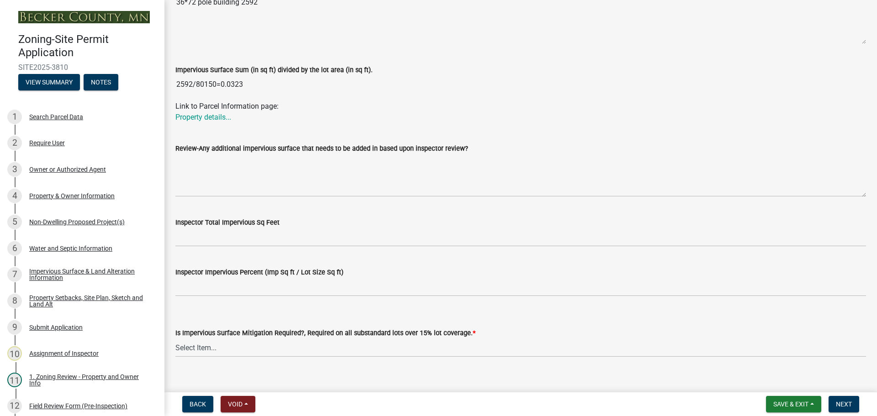
type input "218672"
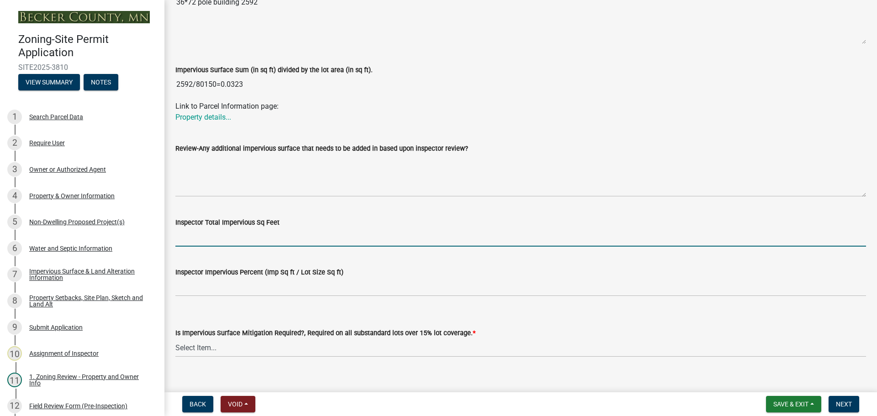
click at [223, 231] on input "Inspector Total Impervious Sq Feet" at bounding box center [520, 237] width 691 height 19
type input "2592"
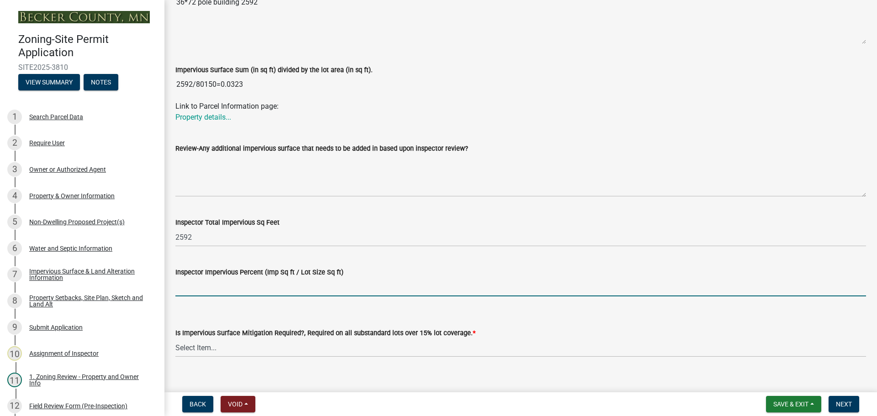
click at [208, 290] on input "Inspector Impervious Percent (Imp Sq ft / Lot Size Sq ft)" at bounding box center [520, 287] width 691 height 19
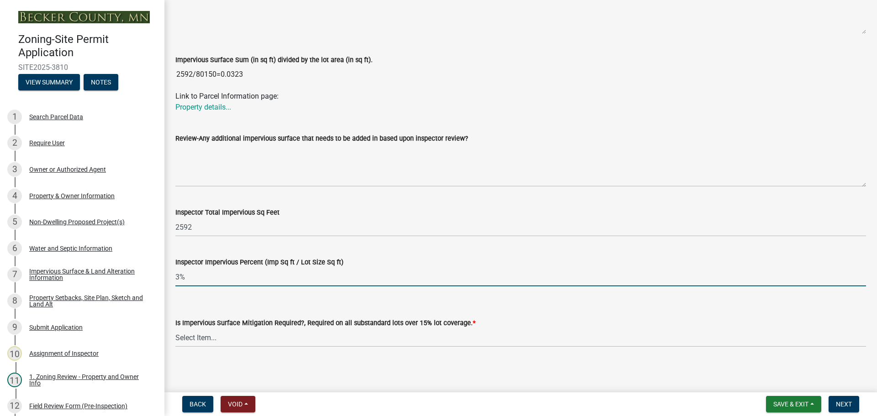
scroll to position [287, 0]
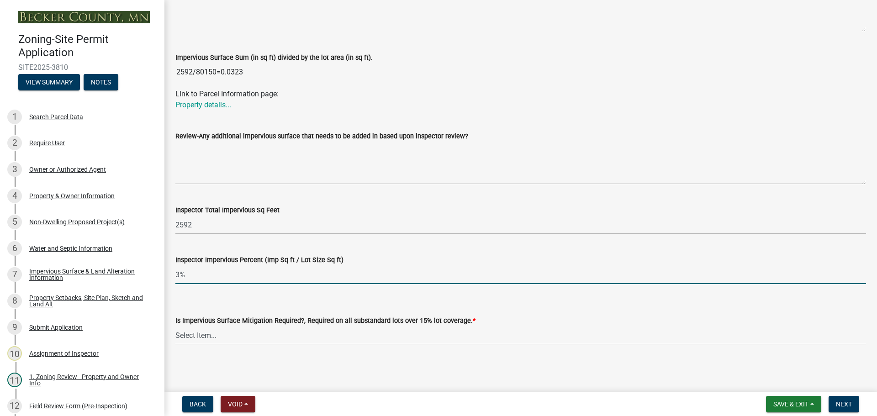
type input "3%"
click at [195, 337] on select "Select Item... Yes- Over 15% substandard lot coverage No N/A" at bounding box center [520, 335] width 691 height 19
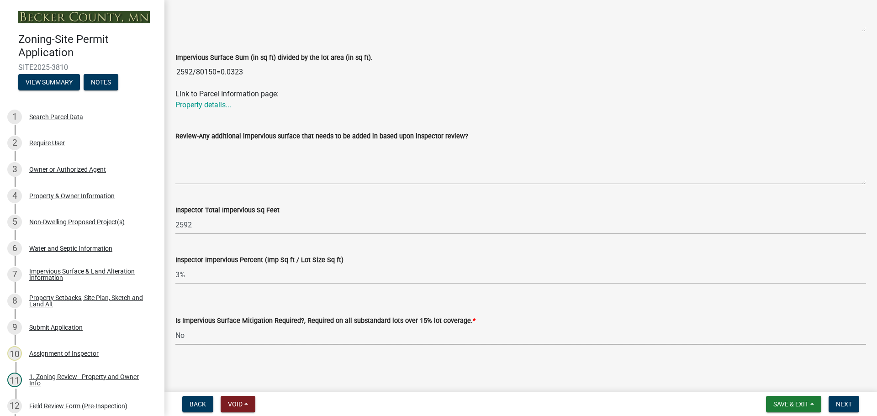
click at [175, 326] on select "Select Item... Yes- Over 15% substandard lot coverage No N/A" at bounding box center [520, 335] width 691 height 19
select select "e01e6f83-540c-4684-94c6-de0fe38ded07"
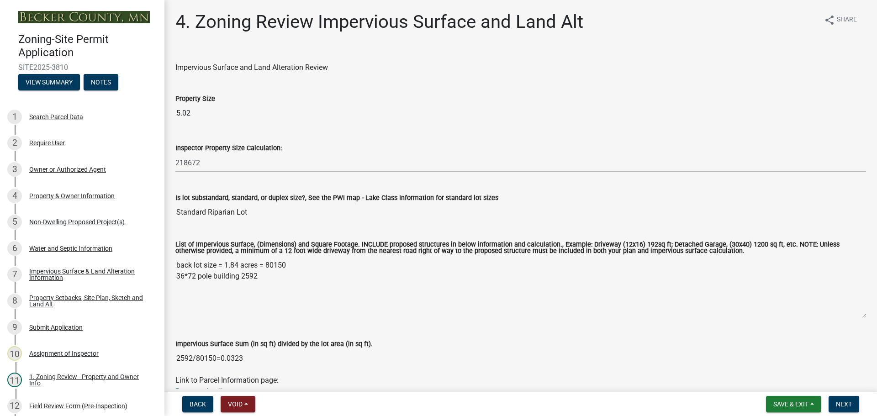
scroll to position [137, 0]
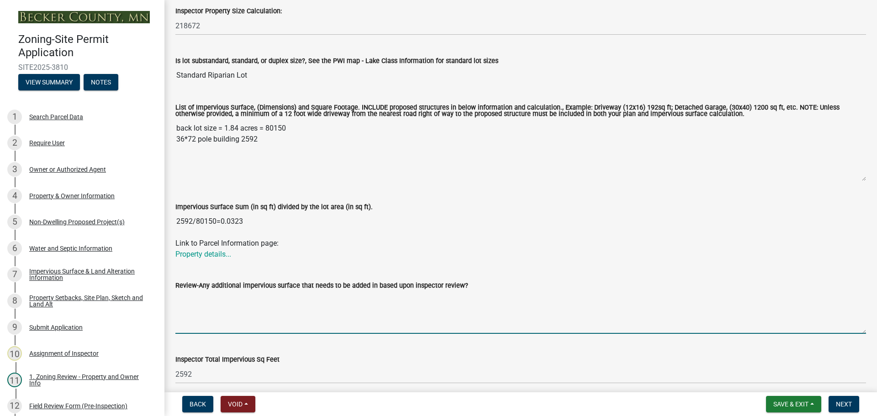
click at [223, 307] on textarea "Review-Any additional impervious surface that needs to be added in based upon i…" at bounding box center [520, 312] width 691 height 43
click at [240, 302] on textarea "back lot is 80150" at bounding box center [520, 312] width 691 height 43
type textarea "back lot is 80150sf"
click at [845, 404] on span "Next" at bounding box center [844, 404] width 16 height 7
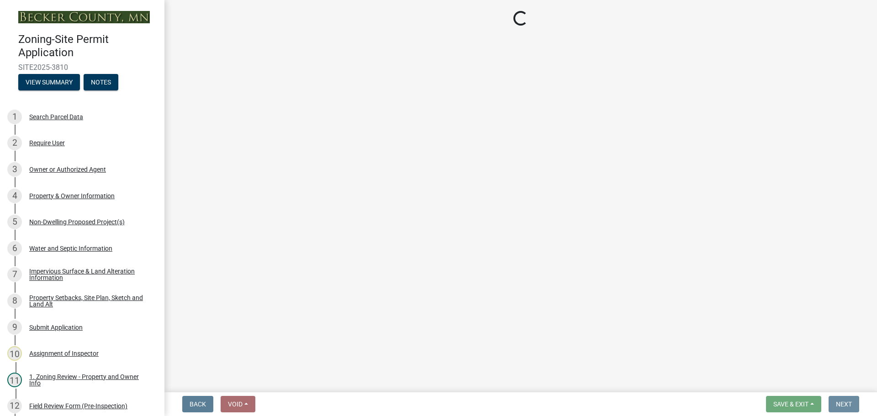
scroll to position [0, 0]
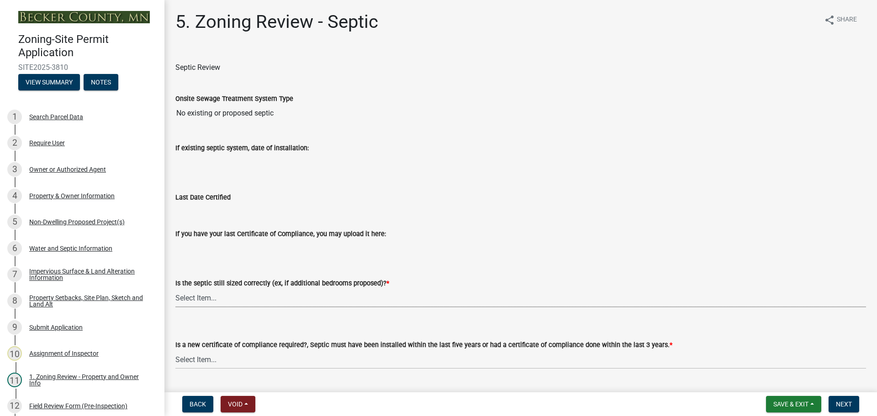
click at [384, 298] on select "Select Item... Yes No N/A" at bounding box center [520, 298] width 691 height 19
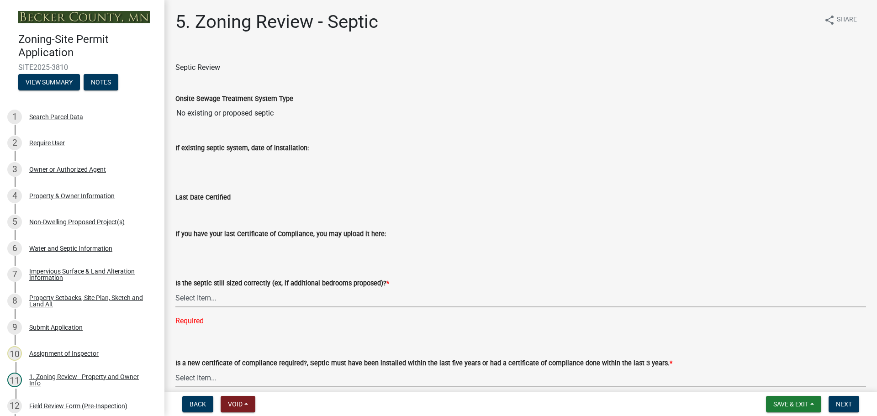
click at [264, 297] on select "Select Item... Yes No N/A" at bounding box center [520, 298] width 691 height 19
click at [175, 289] on select "Select Item... Yes No N/A" at bounding box center [520, 298] width 691 height 19
select select "ffe0288f-179d-446d-9dfb-ee21a688edc6"
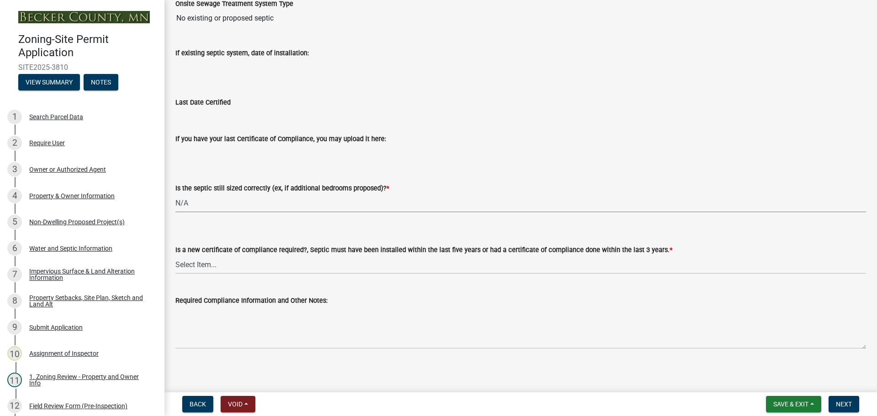
scroll to position [98, 0]
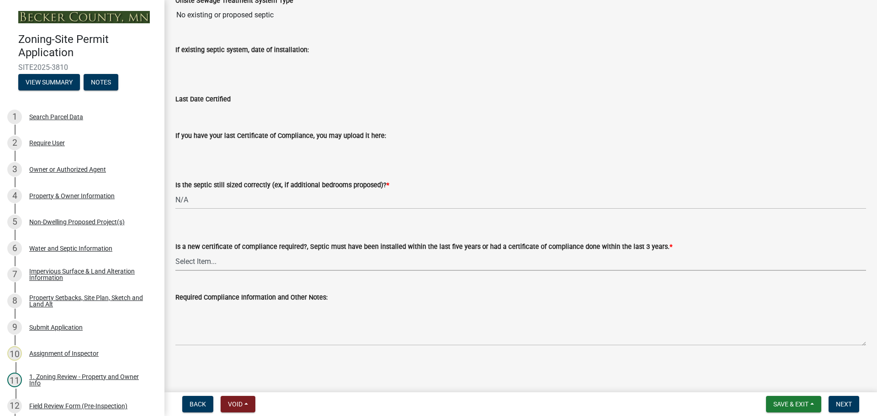
click at [259, 256] on select "Select Item... Yes No" at bounding box center [520, 261] width 691 height 19
click at [175, 252] on select "Select Item... Yes No" at bounding box center [520, 261] width 691 height 19
select select "2fd537d7-74b1-4ff9-a84c-837cf5598f43"
click at [842, 405] on span "Next" at bounding box center [844, 404] width 16 height 7
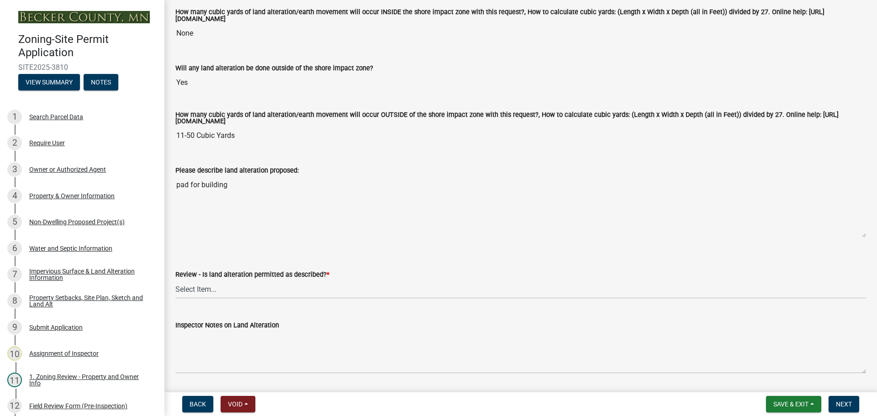
scroll to position [320, 0]
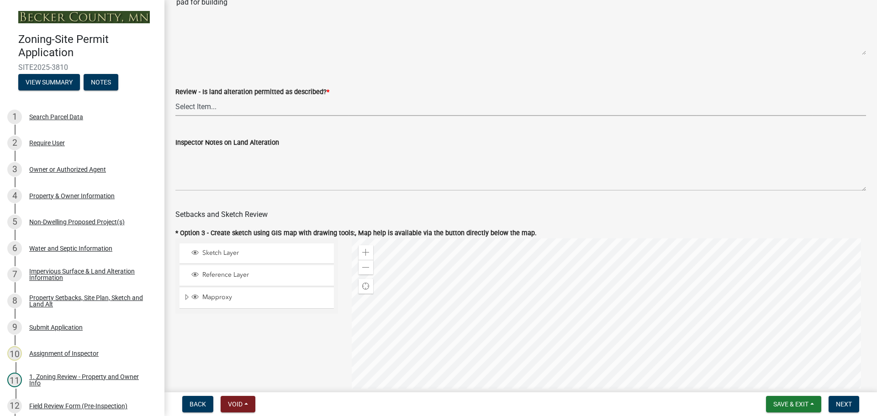
click at [245, 111] on select "Select Item... Yes No N/A" at bounding box center [520, 106] width 691 height 19
click at [175, 99] on select "Select Item... Yes No N/A" at bounding box center [520, 106] width 691 height 19
select select "cada6796-d529-4ebb-b6d4-faca8dd705c9"
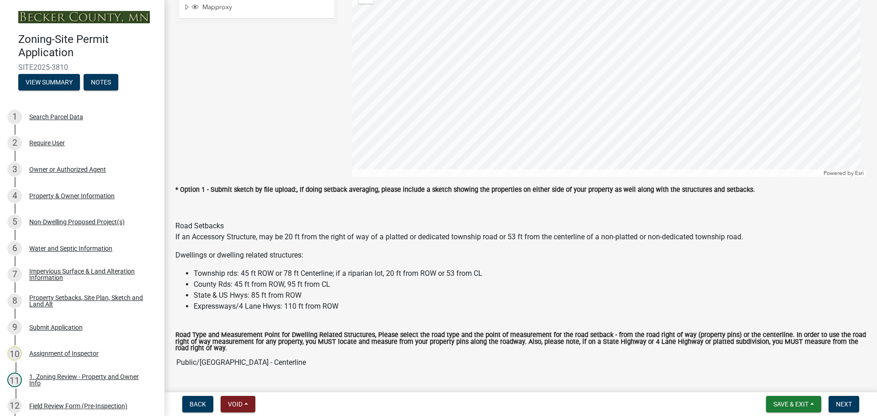
scroll to position [594, 0]
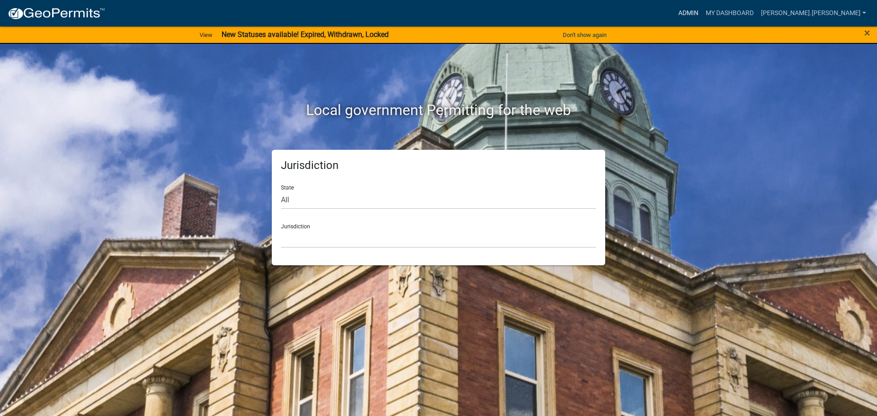
click at [702, 13] on link "Admin" at bounding box center [688, 13] width 27 height 17
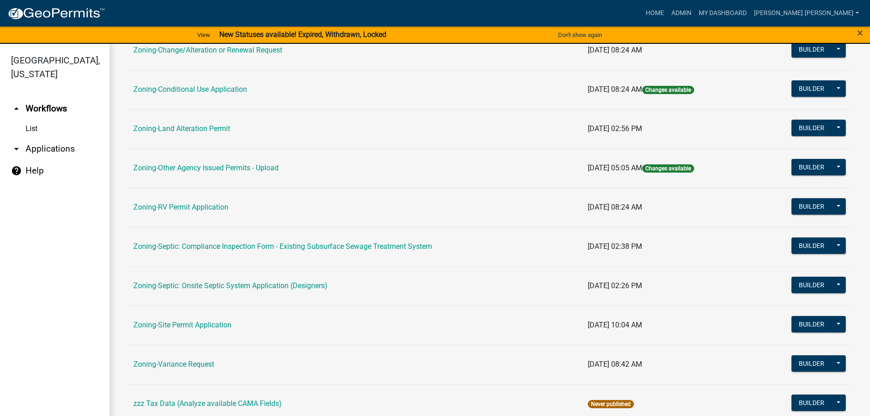
scroll to position [274, 0]
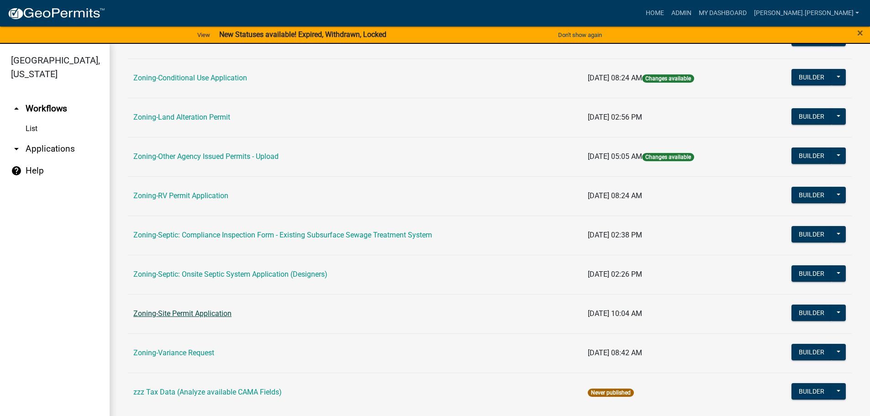
click at [175, 316] on link "Zoning-Site Permit Application" at bounding box center [182, 313] width 98 height 9
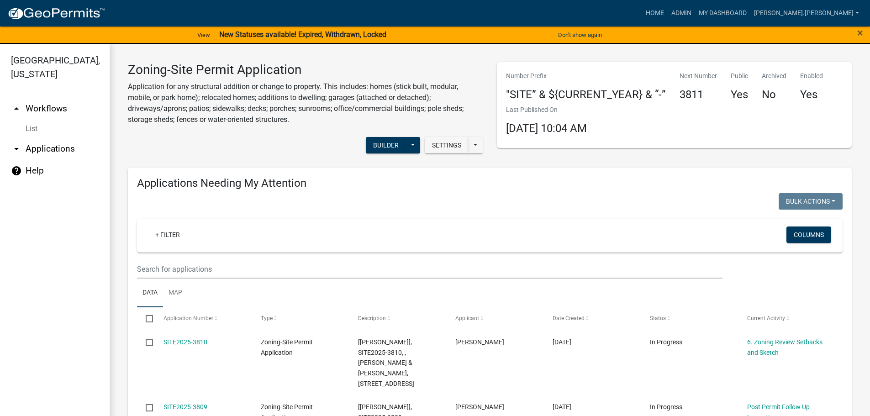
drag, startPoint x: 306, startPoint y: 360, endPoint x: 288, endPoint y: 238, distance: 122.8
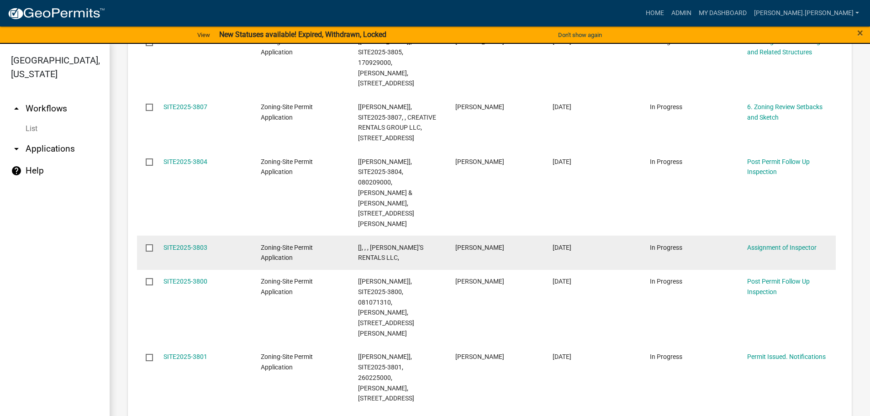
scroll to position [548, 0]
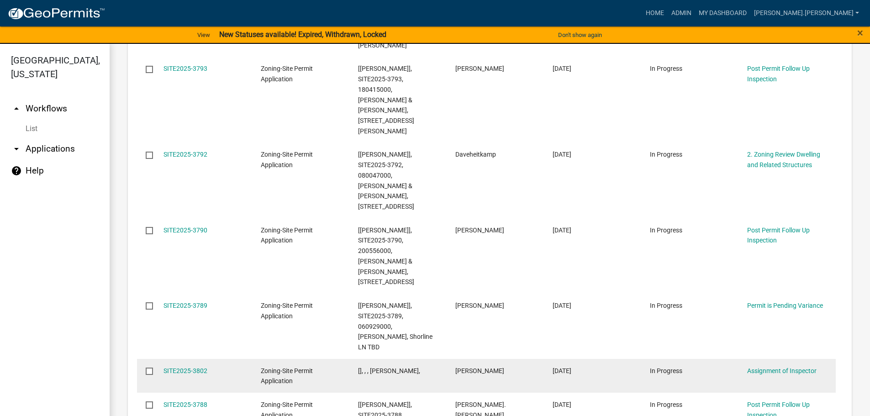
scroll to position [558, 0]
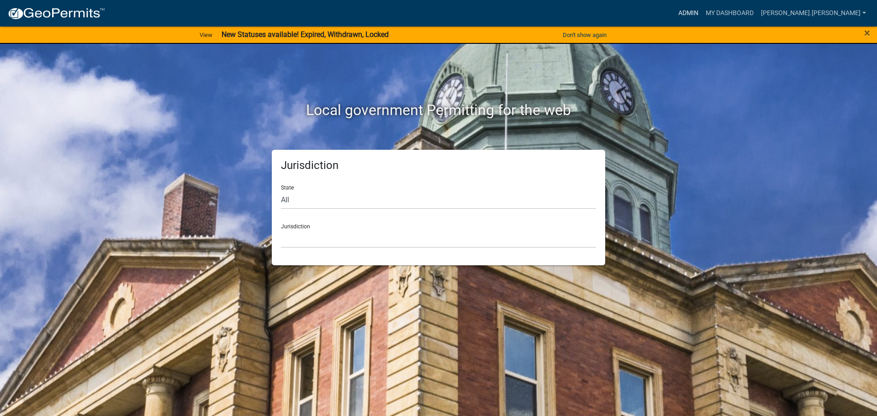
click at [702, 11] on link "Admin" at bounding box center [688, 13] width 27 height 17
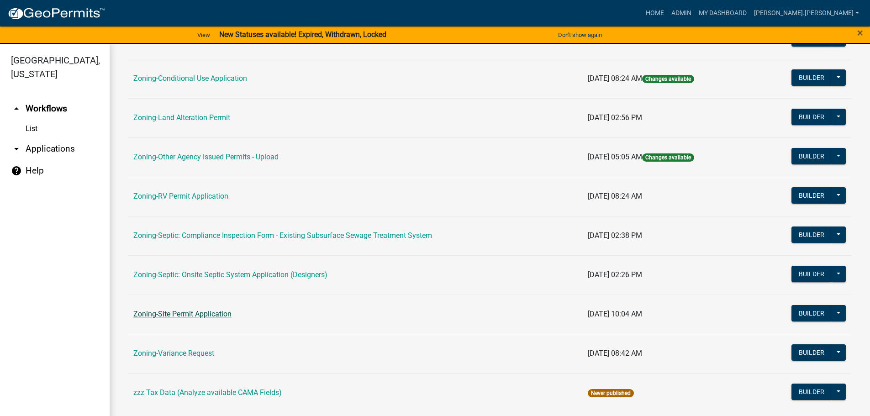
scroll to position [274, 0]
click at [205, 309] on link "Zoning-Site Permit Application" at bounding box center [182, 313] width 98 height 9
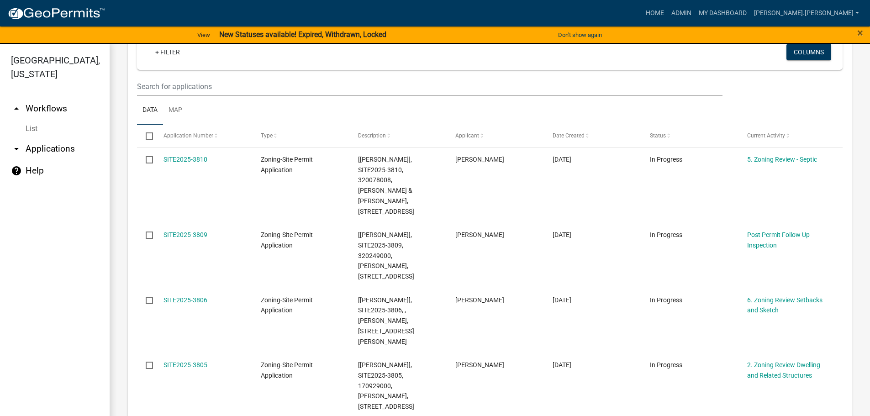
scroll to position [137, 0]
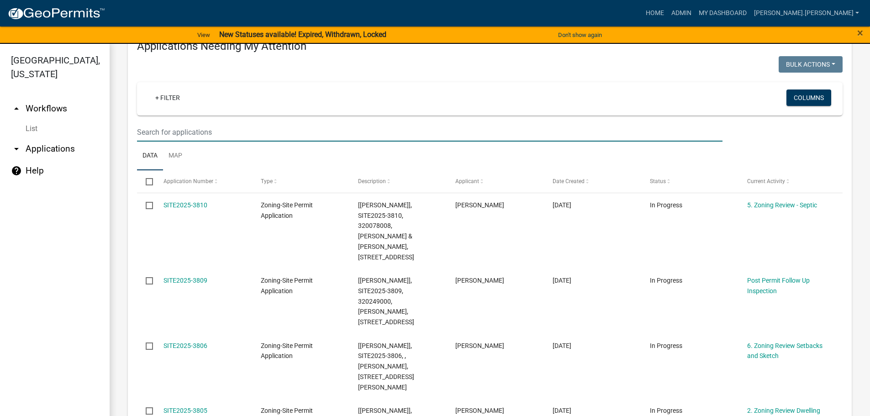
click at [329, 130] on input "text" at bounding box center [430, 132] width 586 height 19
type input "3802"
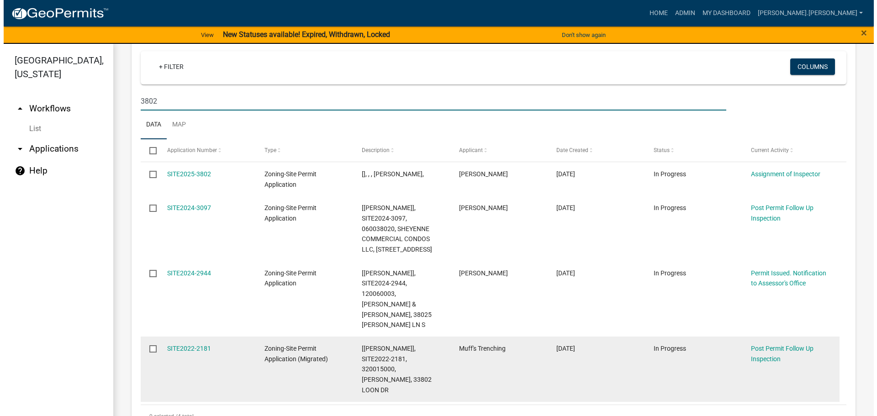
scroll to position [162, 0]
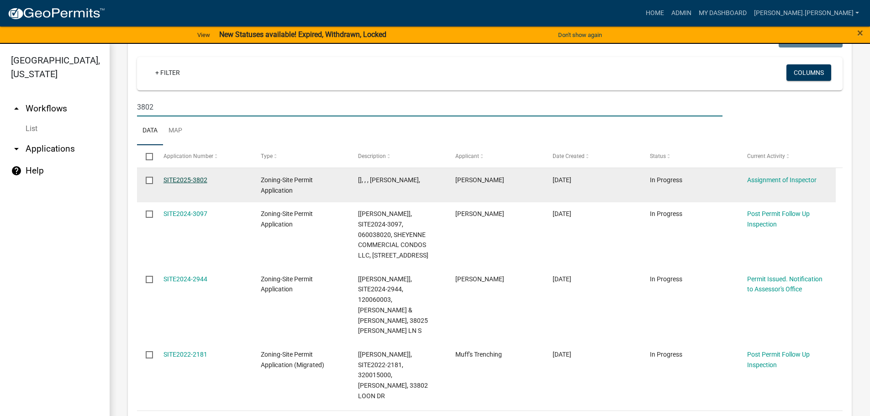
click at [186, 181] on link "SITE2025-3802" at bounding box center [186, 179] width 44 height 7
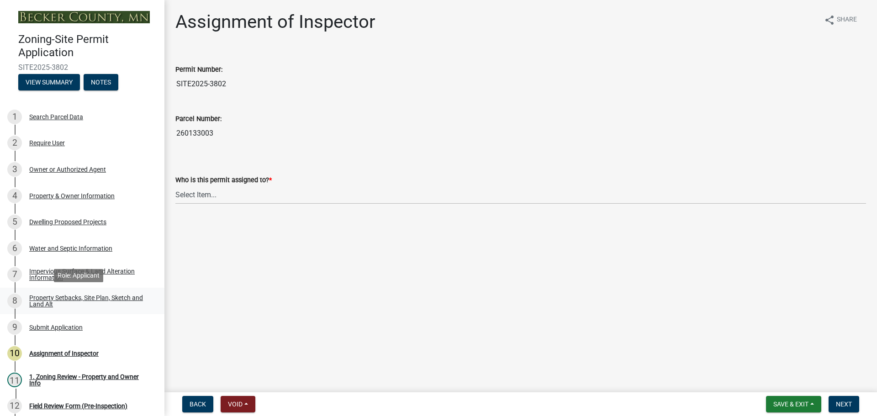
click at [101, 294] on div "8 Property Setbacks, Site Plan, Sketch and Land Alt" at bounding box center [78, 301] width 143 height 15
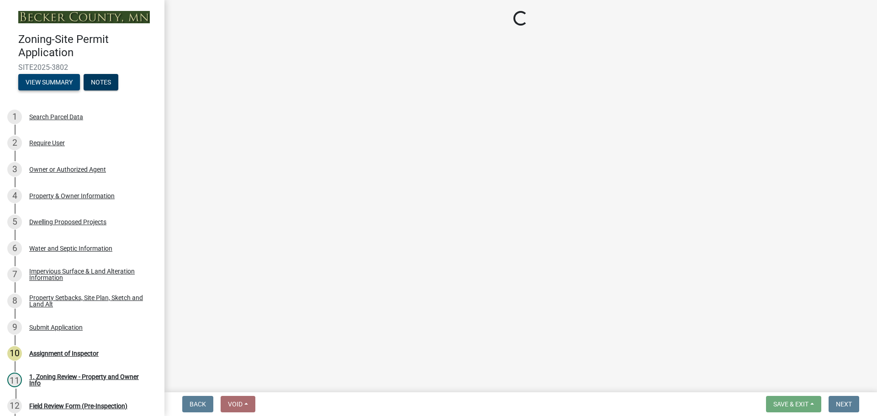
select select "bc359128-44fe-43a6-b559-d4174f4d38cf"
select select "b56a4575-9846-47cf-8067-c59a4853da22"
select select "12da6293-5841-4f5c-bd92-3658833964cd"
select select "28f6c7b2-2b88-4425-ae15-f67110f778a7"
select select "c8b8ea71-7088-4e87-a493-7bc88cc2835b"
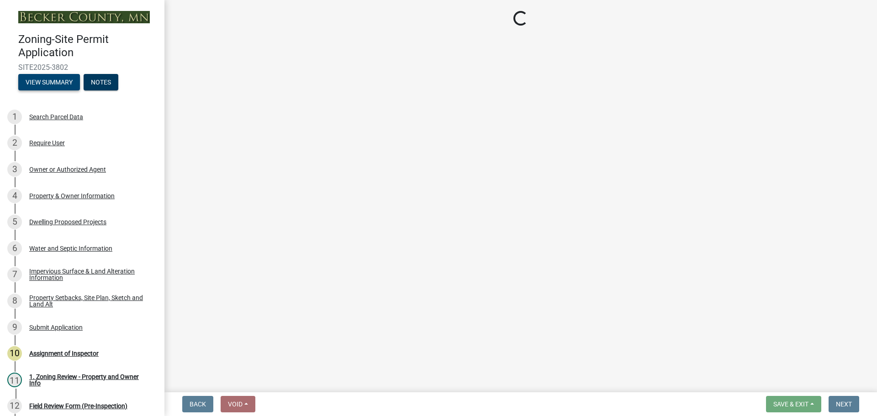
select select "d6c1d38b-8561-4345-845e-72dfbb0578a1"
select select "4421853d-5e11-4b64-95ec-6c47066881cc"
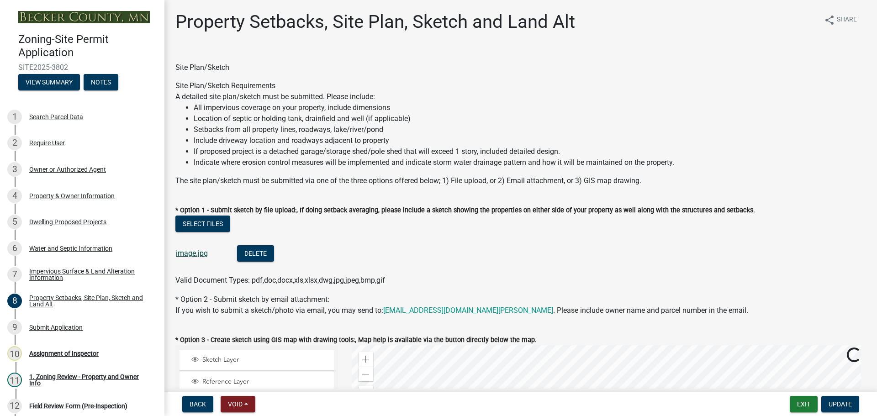
click at [198, 256] on link "image.jpg" at bounding box center [192, 253] width 32 height 9
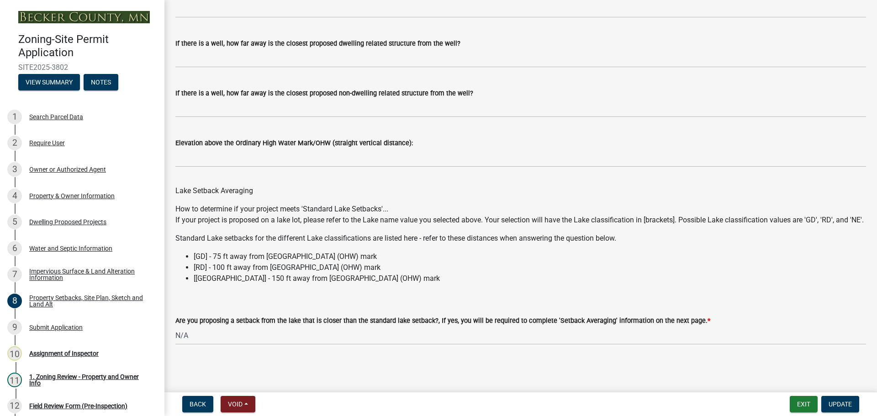
scroll to position [2628, 0]
click at [40, 268] on div "Impervious Surface & Land Alteration Information" at bounding box center [89, 274] width 121 height 13
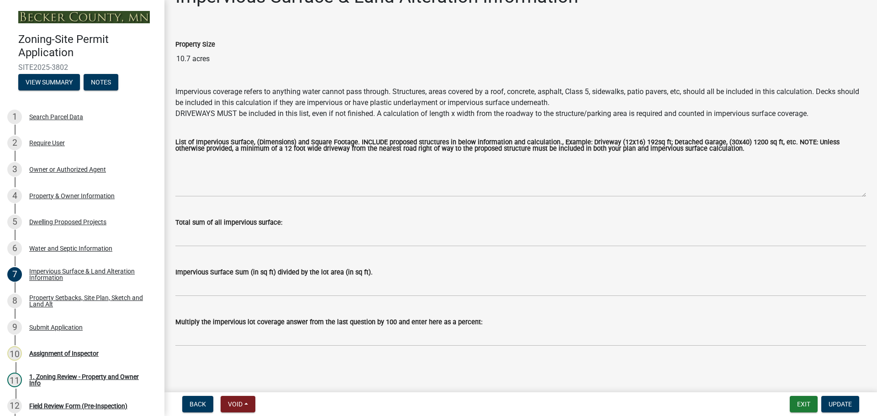
scroll to position [26, 0]
click at [56, 246] on div "Water and Septic Information" at bounding box center [70, 248] width 83 height 6
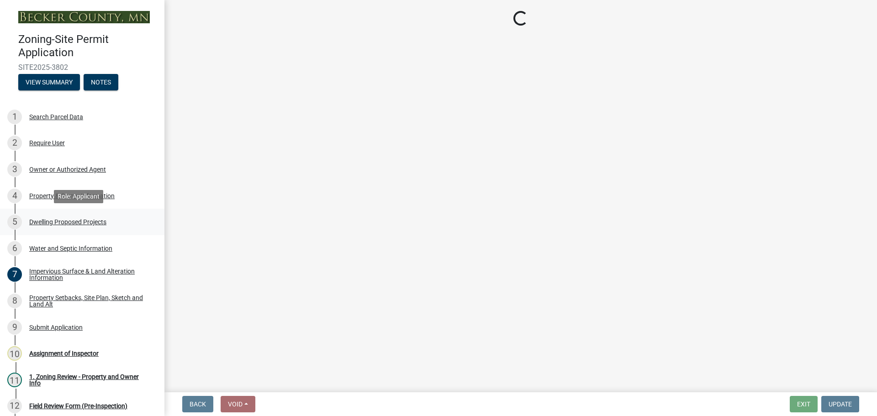
select select "295c6ba3-00c2-4229-aea3-8b4be6316de8"
select select "a01a1fb1-1490-43e2-af36-29ac4cf5629f"
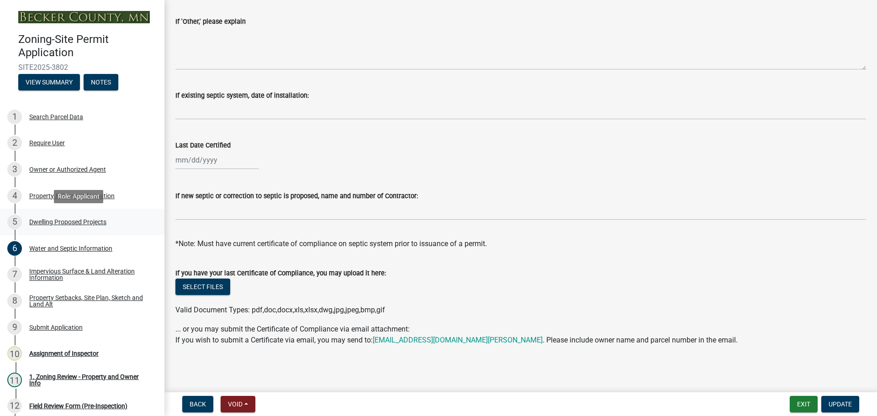
click at [71, 215] on div "5 Dwelling Proposed Projects" at bounding box center [78, 222] width 143 height 15
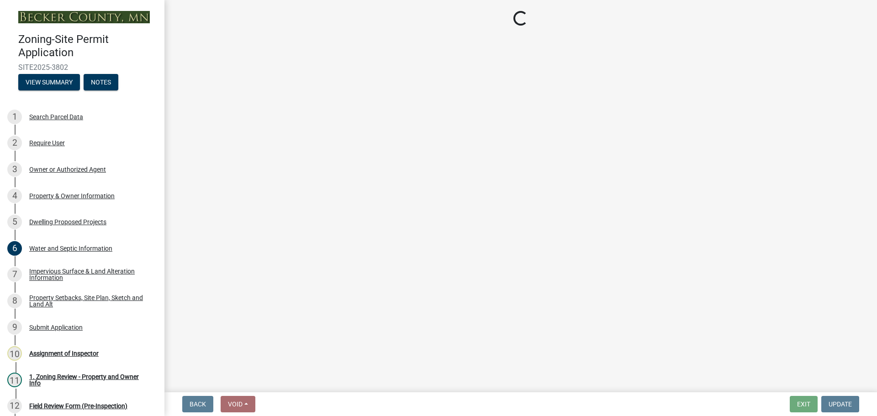
select select "5b8abcc6-67f7-49fb-8f25-c295ccc2b339"
select select "566f81cc-4b3f-4ecb-9f16-a2b313352c61"
select select "59a6fdaa-56b6-4bcd-87b7-d867a7d784e6"
select select "e13aacd2-5b16-46a8-9c16-26b3d7b1c810"
select select "638dddef-31f4-4d73-b0b5-0ffc7b344434"
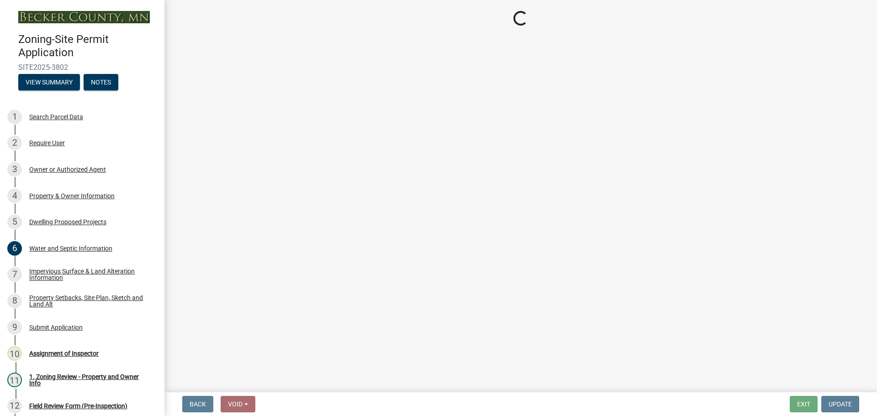
select select "0ceb8b90-6e92-4b1f-be25-acba4c819eff"
select select "574dab0a-a2f9-4f32-a930-7f8884412bac"
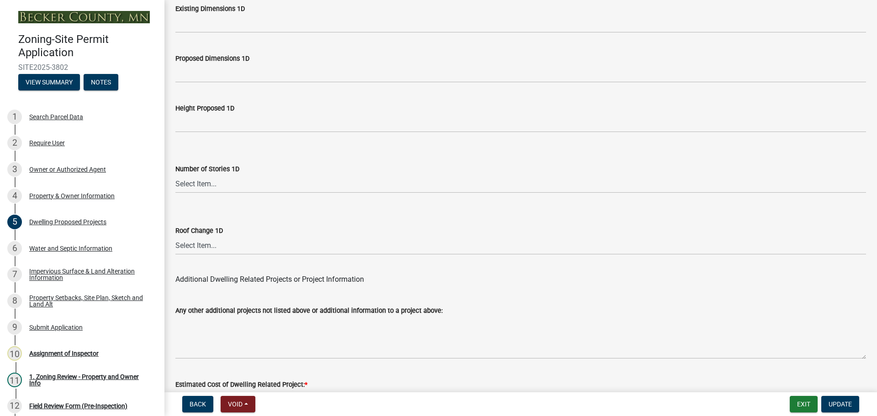
scroll to position [2190, 0]
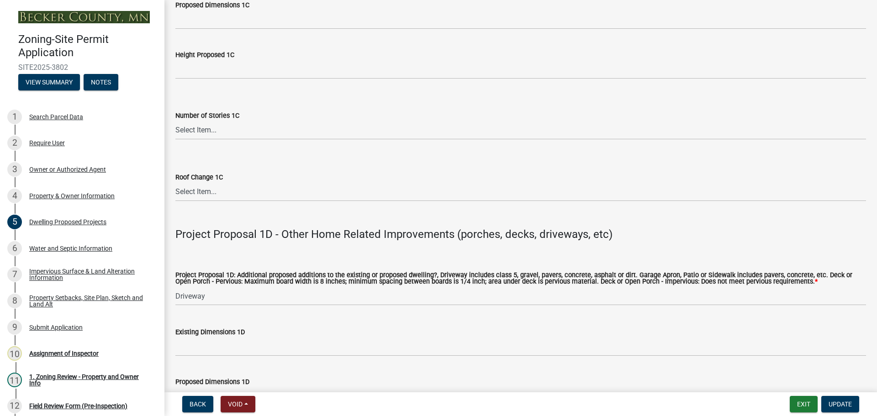
drag, startPoint x: 402, startPoint y: 383, endPoint x: 343, endPoint y: 270, distance: 127.7
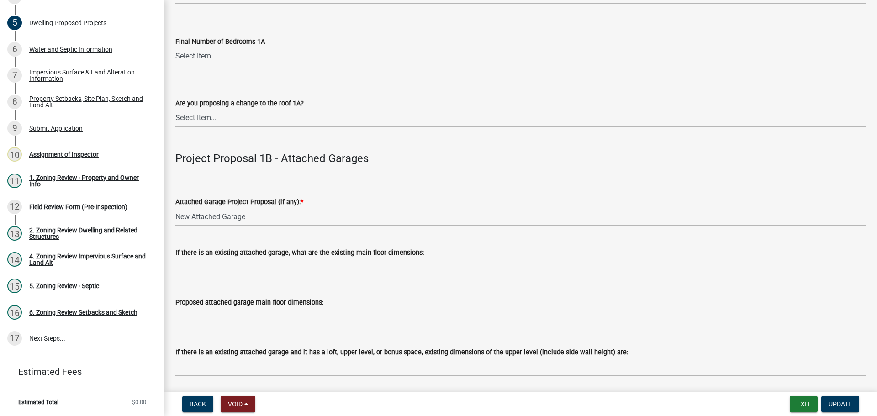
scroll to position [904, 0]
click at [106, 98] on div "Property Setbacks, Site Plan, Sketch and Land Alt" at bounding box center [89, 101] width 121 height 13
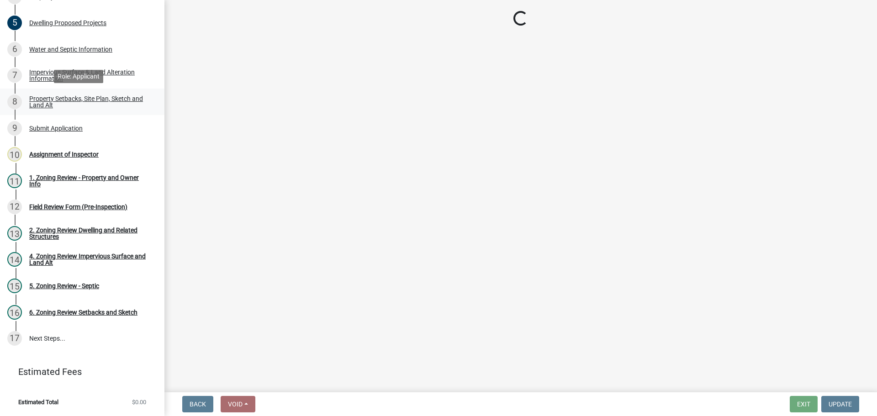
select select "bc359128-44fe-43a6-b559-d4174f4d38cf"
select select "b56a4575-9846-47cf-8067-c59a4853da22"
select select "12da6293-5841-4f5c-bd92-3658833964cd"
select select "28f6c7b2-2b88-4425-ae15-f67110f778a7"
select select "c8b8ea71-7088-4e87-a493-7bc88cc2835b"
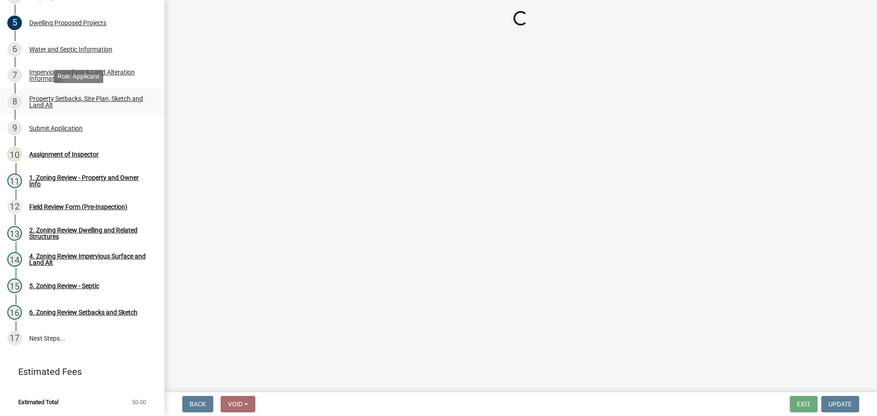
select select "d6c1d38b-8561-4345-845e-72dfbb0578a1"
select select "4421853d-5e11-4b64-95ec-6c47066881cc"
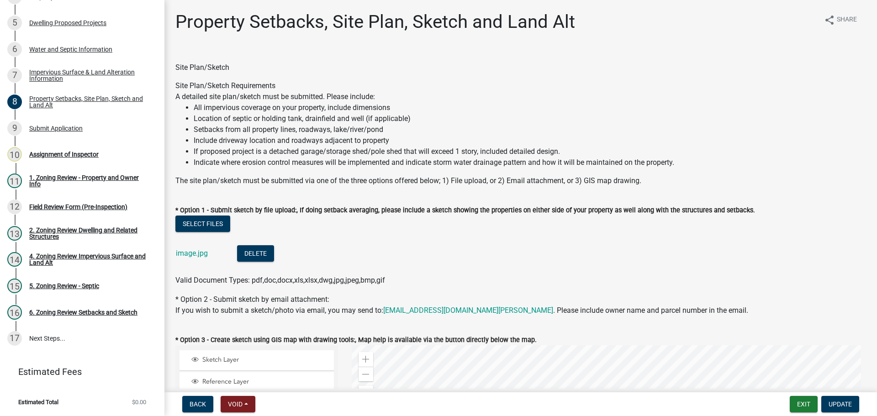
scroll to position [183, 0]
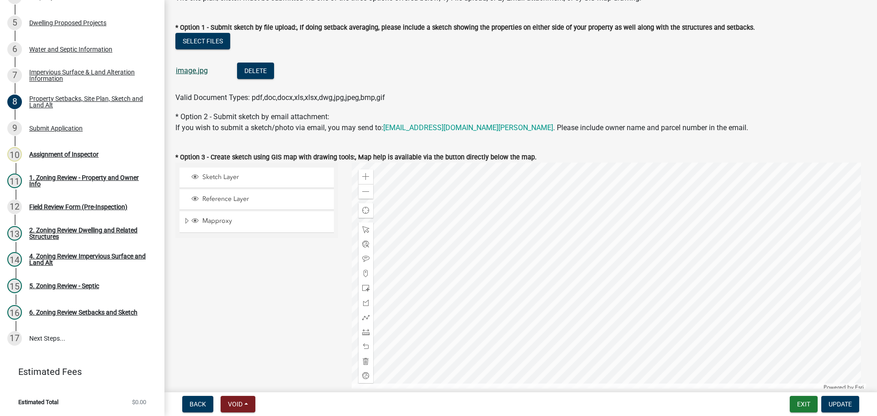
click at [193, 68] on link "image.jpg" at bounding box center [192, 70] width 32 height 9
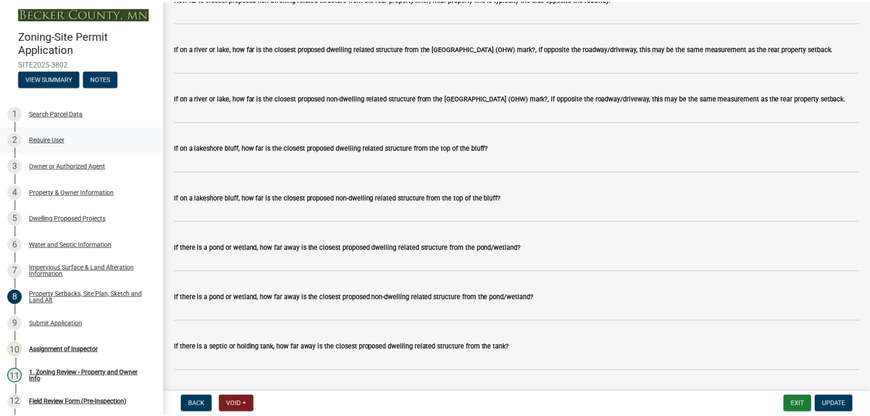
scroll to position [0, 0]
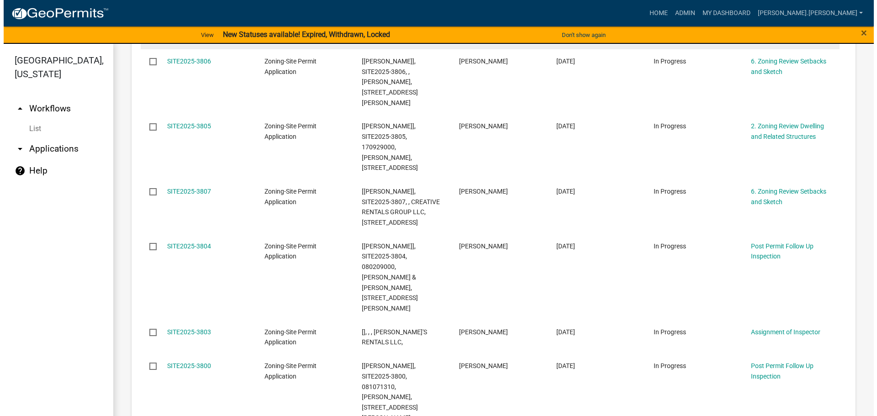
scroll to position [548, 0]
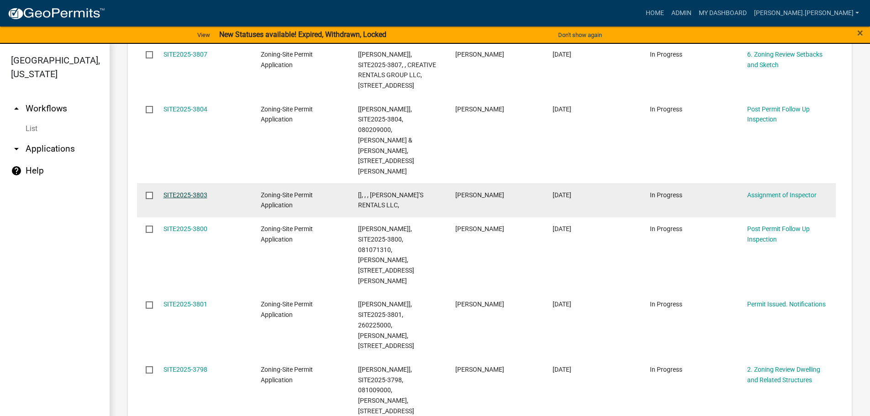
click at [184, 191] on link "SITE2025-3803" at bounding box center [186, 194] width 44 height 7
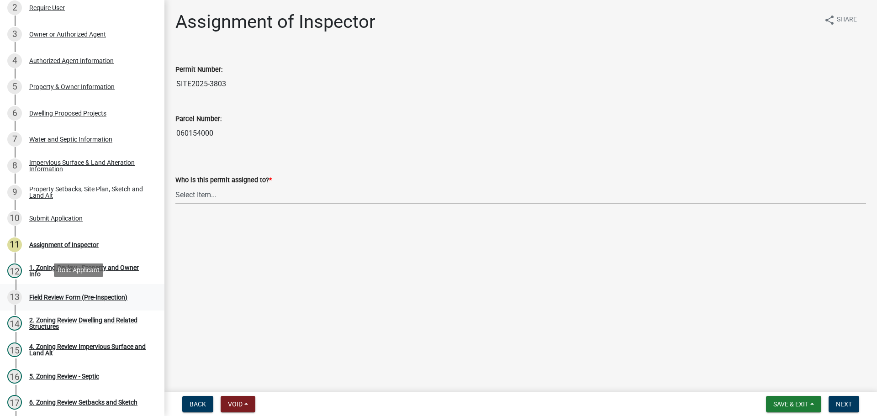
scroll to position [137, 0]
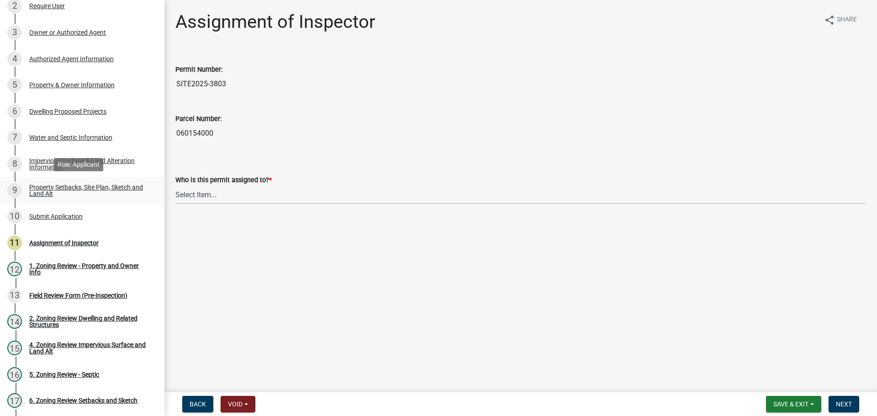
click at [89, 191] on div "Property Setbacks, Site Plan, Sketch and Land Alt" at bounding box center [89, 190] width 121 height 13
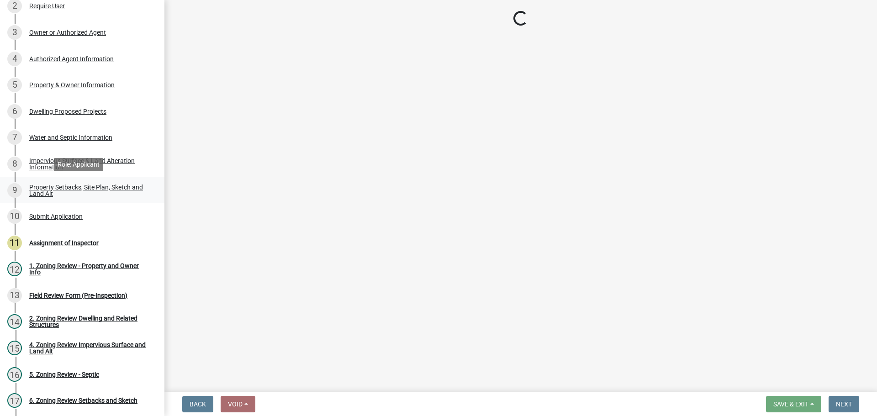
select select "7b13c63f-e699-4112-b373-98fbd28ec536"
select select "06f303b2-67da-46ad-9e12-034664c136e9"
select select "b56a4575-9846-47cf-8067-c59a4853da22"
select select "e8ab2dc3-aa3f-46f3-9b4a-37eb25ad84af"
select select "27b2a8b4-abf6-463e-8c0c-7c5d2b4fe26f"
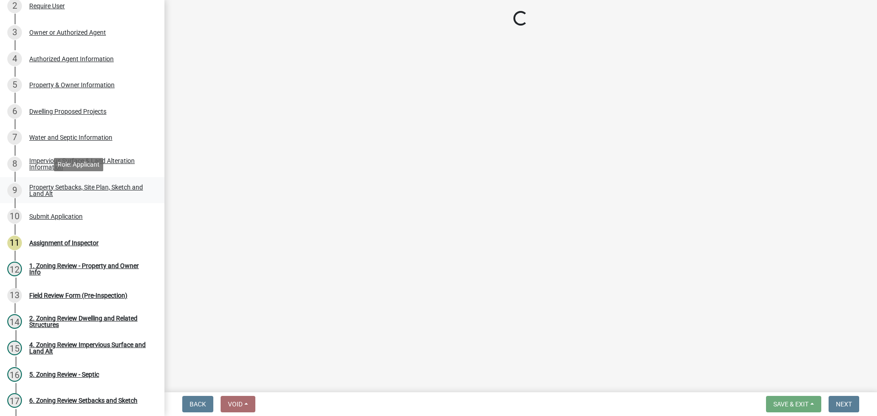
select select "5ad4ab64-b44e-481c-9000-9e5907aa74e1"
select select "e019de12-4845-45f2-ad10-5fb76eee0e55"
select select "c8b8ea71-7088-4e87-a493-7bc88cc2835b"
select select "133211ff-91ce-4a0a-9235-b48a7e2069a0"
select select "19d13e65-c93d-443e-910a-7a17299544cc"
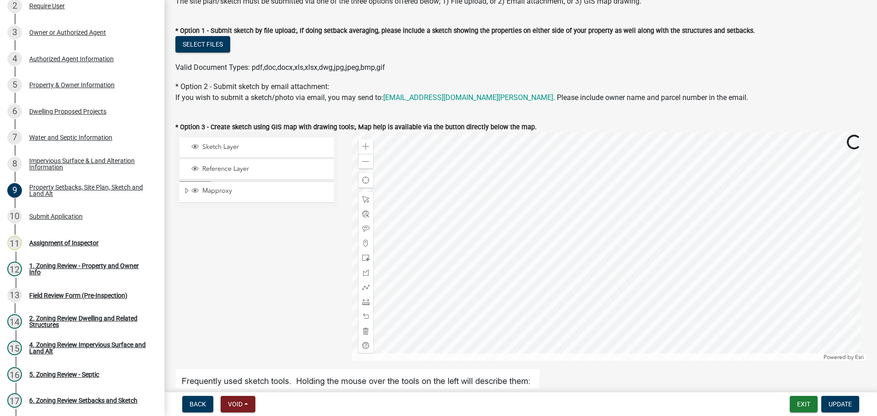
scroll to position [183, 0]
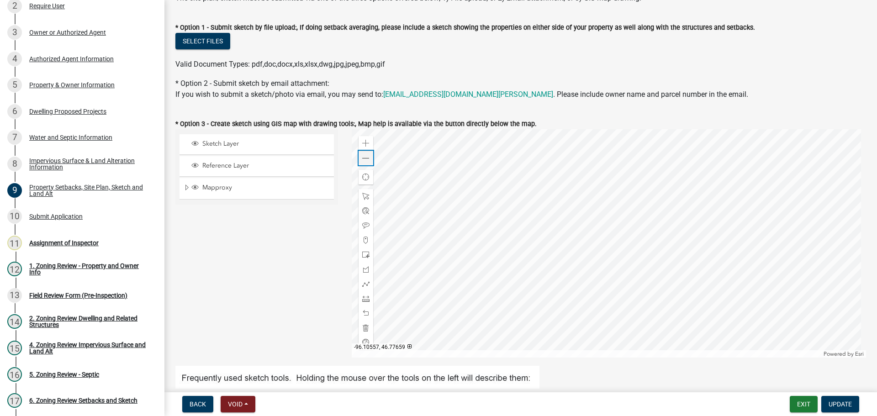
click at [362, 159] on span at bounding box center [365, 158] width 7 height 7
click at [64, 138] on div "Water and Septic Information" at bounding box center [70, 137] width 83 height 6
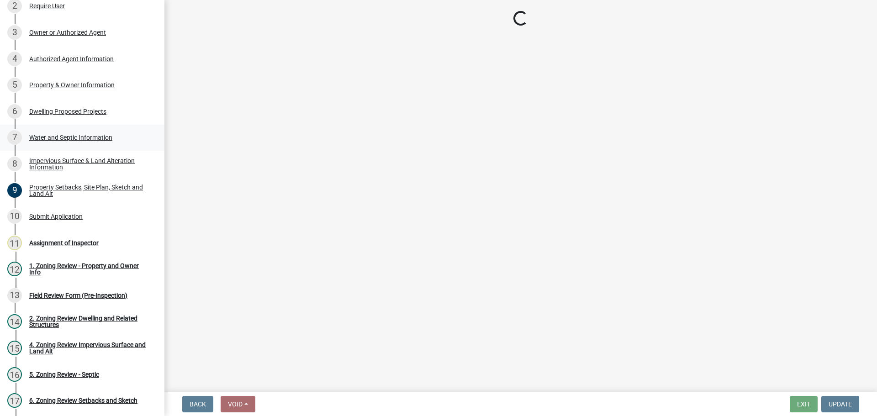
select select "295c6ba3-00c2-4229-aea3-8b4be6316de8"
select select "4828487e-2007-429b-991d-671fae0459c9"
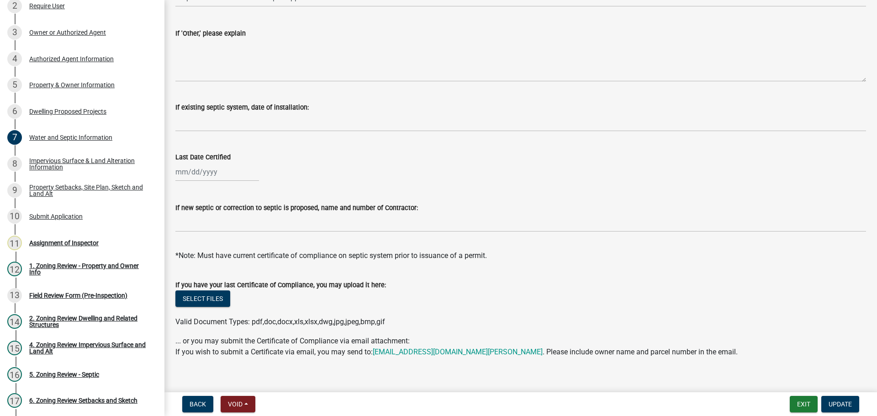
scroll to position [265, 0]
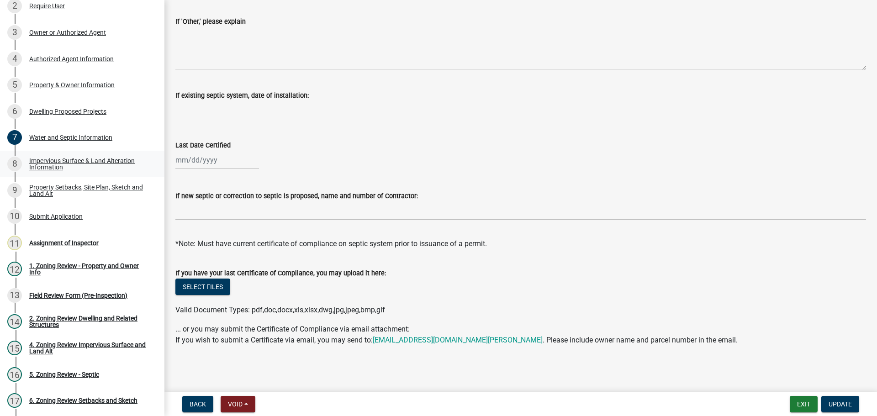
click at [53, 161] on div "Impervious Surface & Land Alteration Information" at bounding box center [89, 164] width 121 height 13
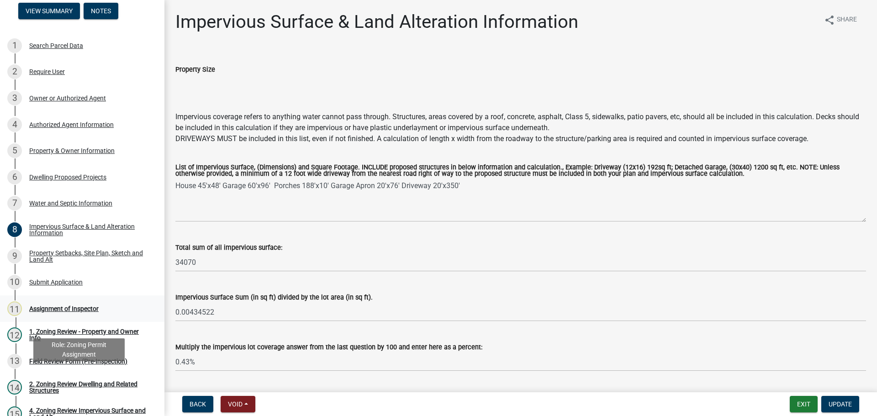
scroll to position [0, 0]
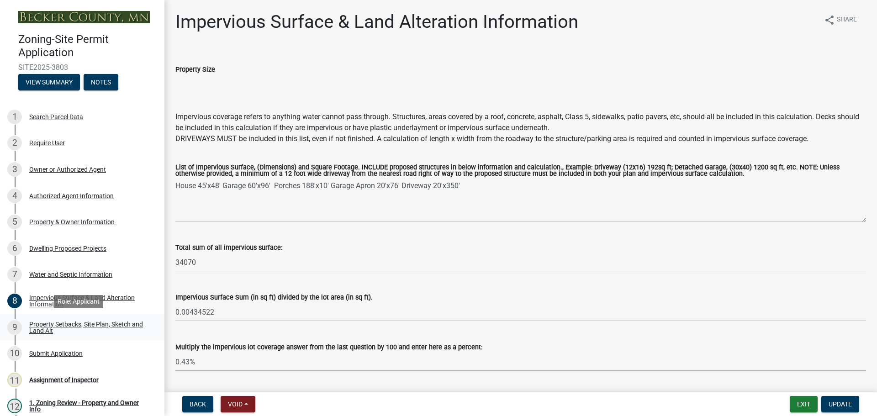
click at [77, 323] on div "Property Setbacks, Site Plan, Sketch and Land Alt" at bounding box center [89, 327] width 121 height 13
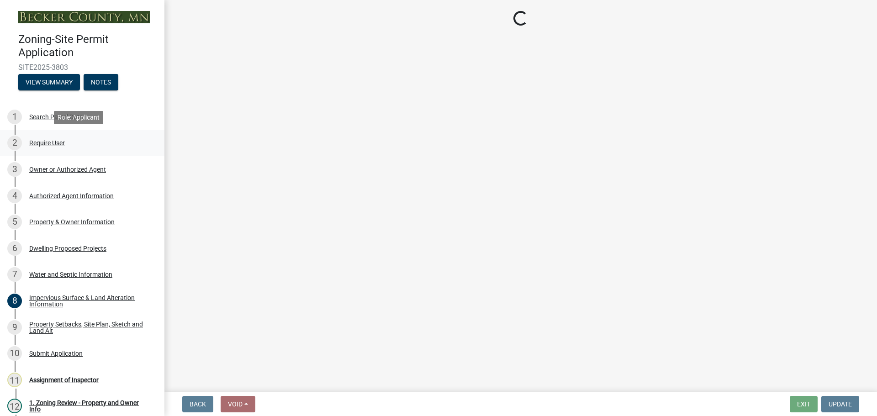
select select "7b13c63f-e699-4112-b373-98fbd28ec536"
select select "06f303b2-67da-46ad-9e12-034664c136e9"
select select "b56a4575-9846-47cf-8067-c59a4853da22"
select select "e8ab2dc3-aa3f-46f3-9b4a-37eb25ad84af"
select select "27b2a8b4-abf6-463e-8c0c-7c5d2b4fe26f"
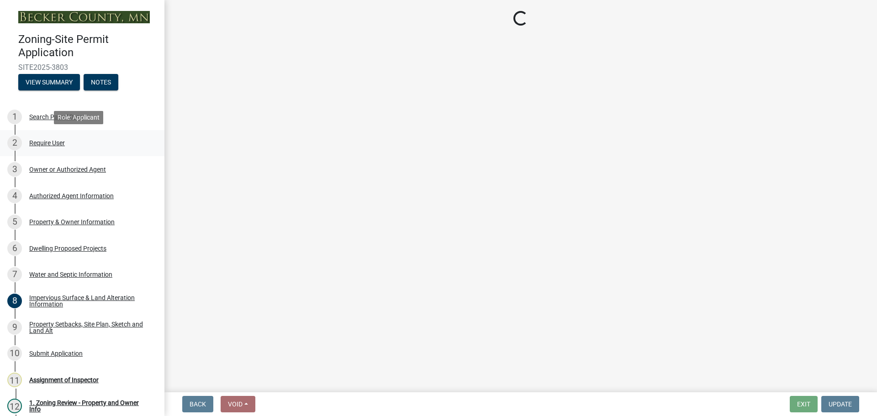
select select "5ad4ab64-b44e-481c-9000-9e5907aa74e1"
select select "e019de12-4845-45f2-ad10-5fb76eee0e55"
select select "c8b8ea71-7088-4e87-a493-7bc88cc2835b"
select select "133211ff-91ce-4a0a-9235-b48a7e2069a0"
select select "19d13e65-c93d-443e-910a-7a17299544cc"
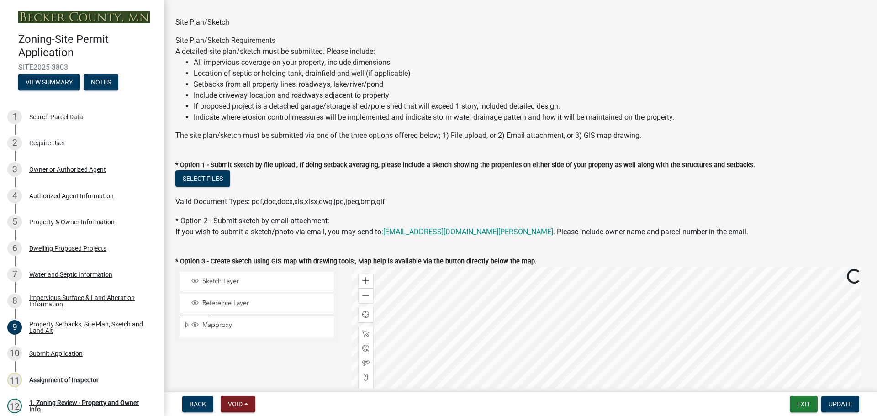
scroll to position [137, 0]
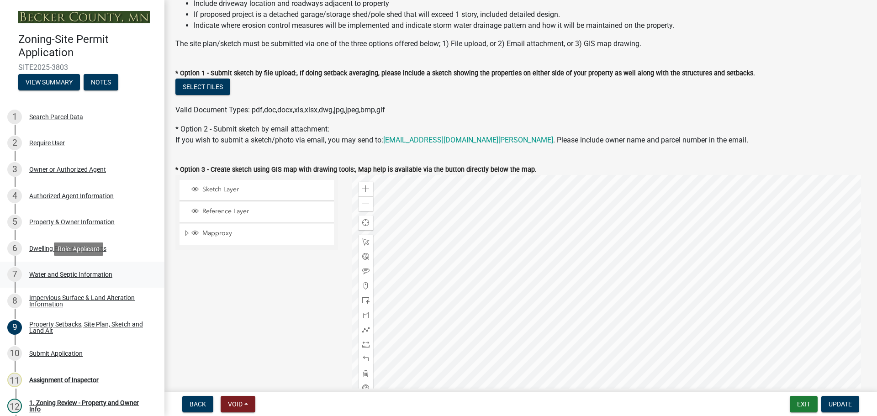
click at [71, 273] on div "Water and Septic Information" at bounding box center [70, 274] width 83 height 6
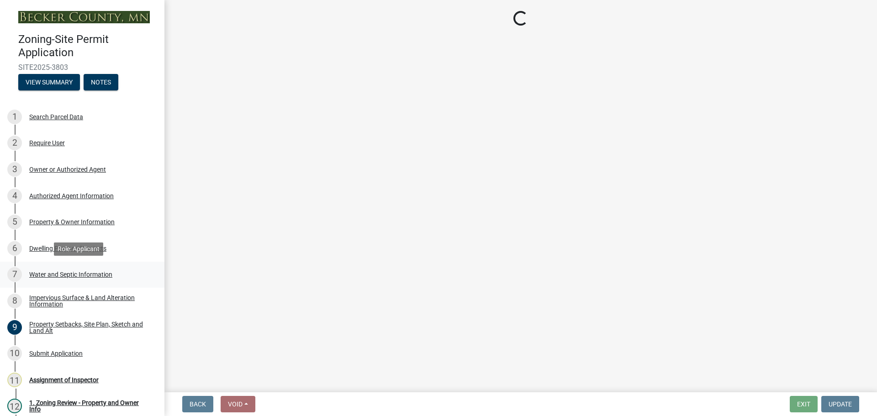
scroll to position [0, 0]
select select "295c6ba3-00c2-4229-aea3-8b4be6316de8"
select select "4828487e-2007-429b-991d-671fae0459c9"
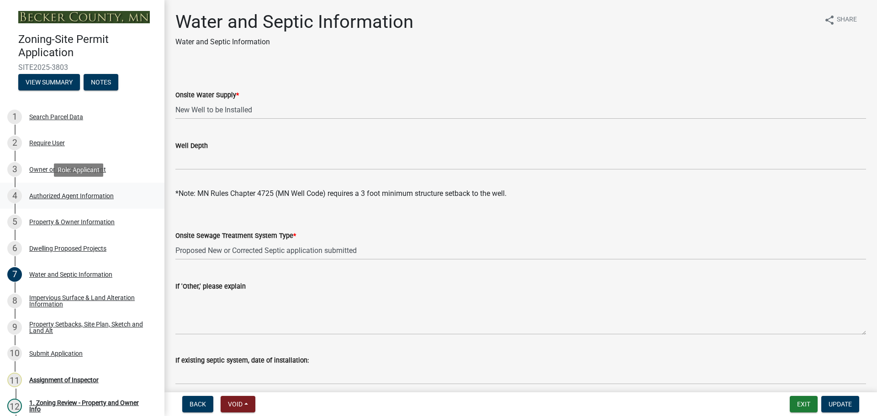
click at [67, 196] on div "Authorized Agent Information" at bounding box center [71, 196] width 85 height 6
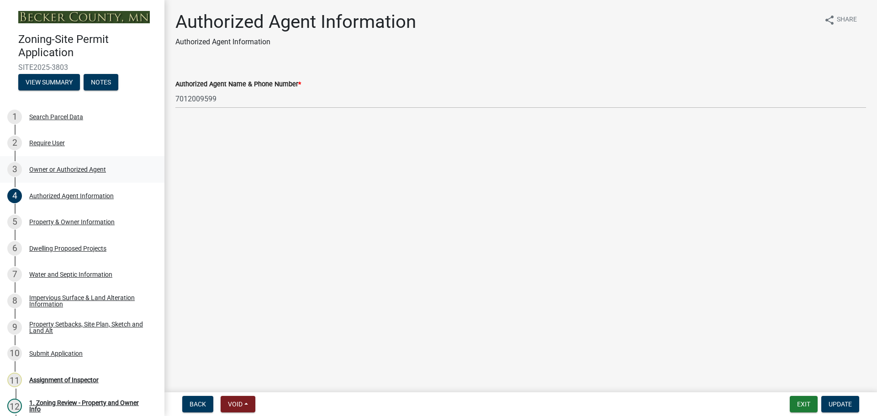
click at [63, 173] on div "Owner or Authorized Agent" at bounding box center [67, 169] width 77 height 6
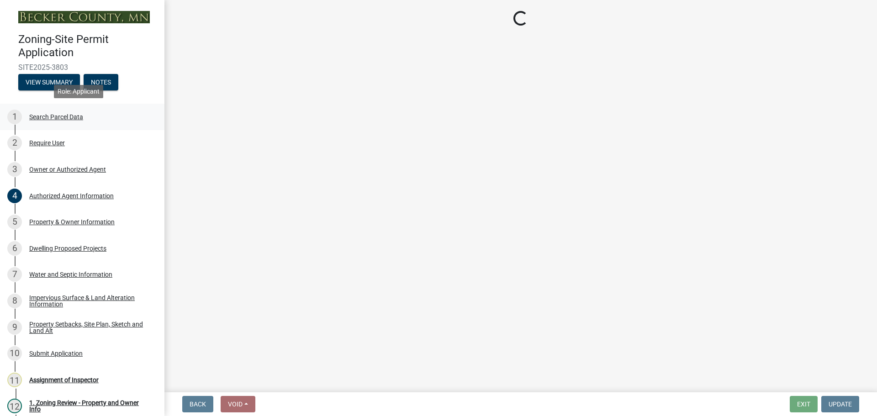
select select "059d621c-7166-4fbc-97da-2eca626821a9"
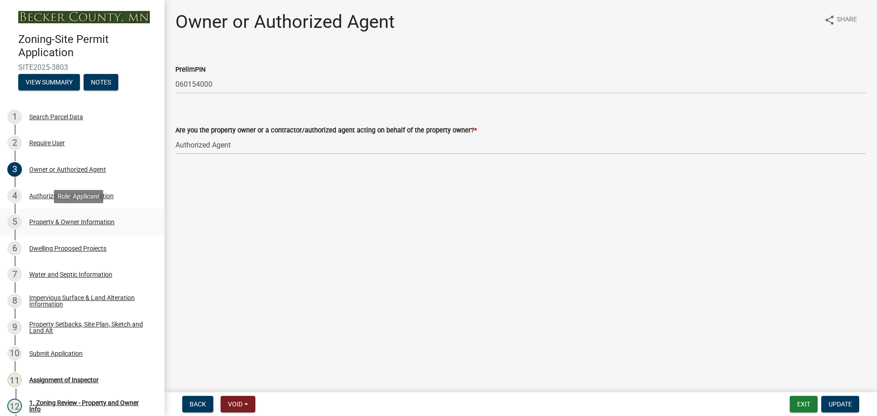
click at [60, 223] on div "Property & Owner Information" at bounding box center [71, 222] width 85 height 6
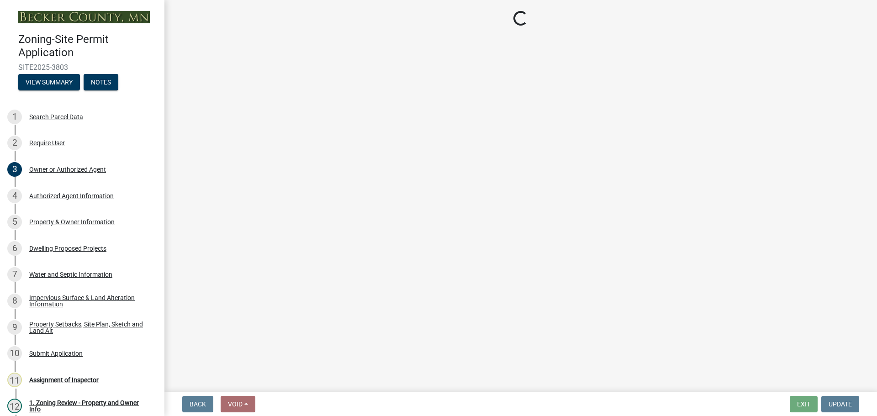
select select "2da4ad59-79e4-4897-a878-b9bb9cb10a27"
select select "951686c9-9b01-4b62-9d6a-ea2b084c9c47"
select select "f87eba17-8ed9-4ad8-aefc-fe36a3f3544b"
select select "393a978c-6bd5-4cb2-a6a0-db6feb8732b8"
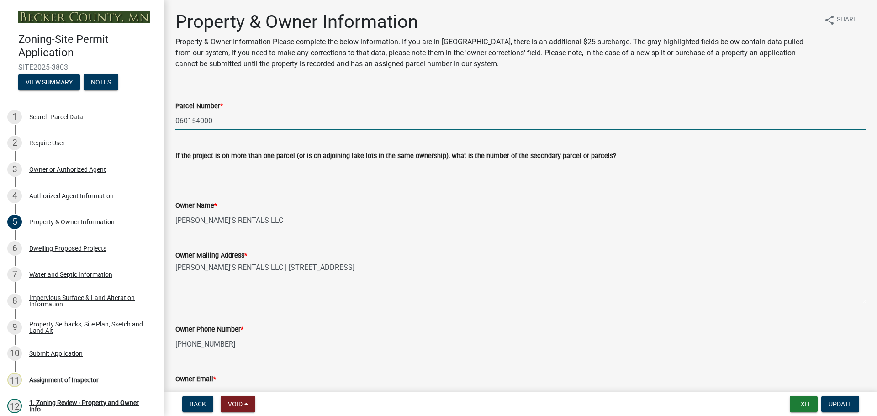
click at [192, 120] on input "060154000" at bounding box center [520, 120] width 691 height 19
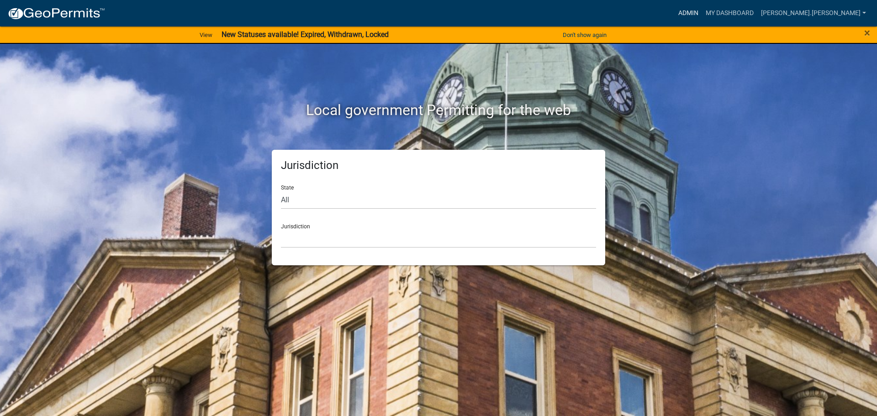
click at [702, 9] on link "Admin" at bounding box center [688, 13] width 27 height 17
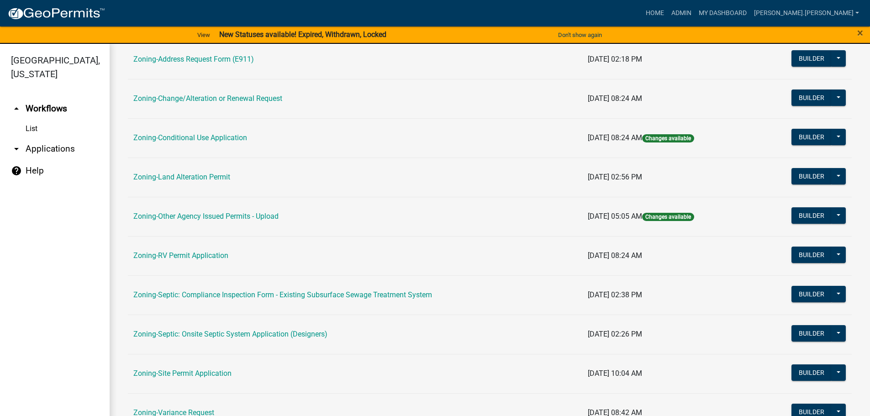
scroll to position [228, 0]
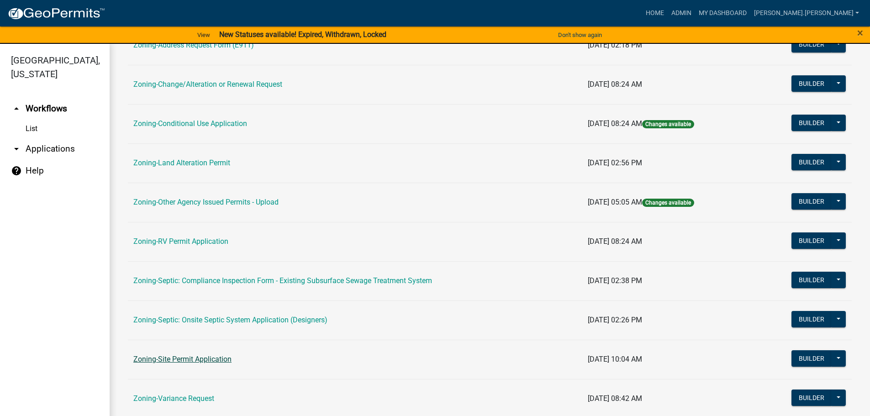
click at [162, 360] on link "Zoning-Site Permit Application" at bounding box center [182, 359] width 98 height 9
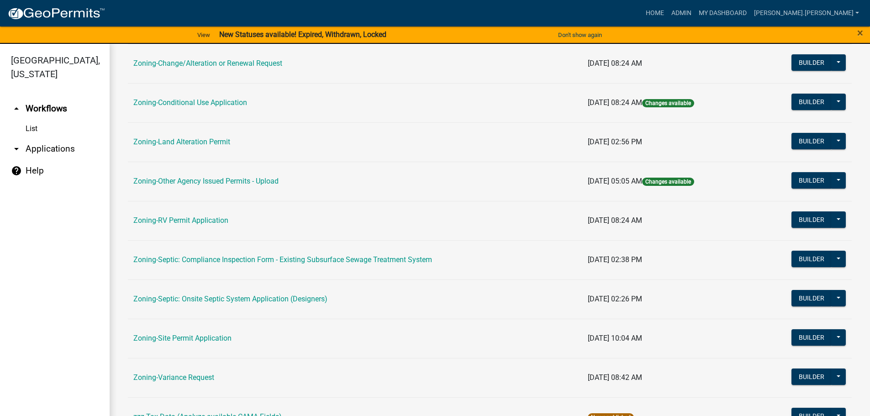
scroll to position [274, 0]
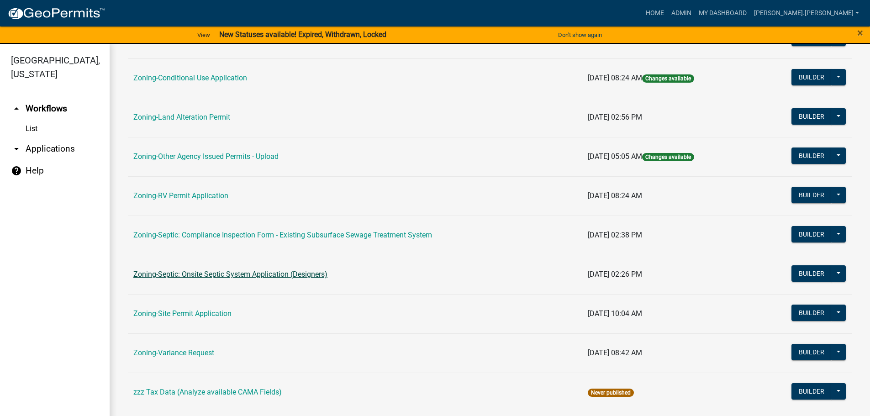
click at [259, 276] on link "Zoning-Septic: Onsite Septic System Application (Designers)" at bounding box center [230, 274] width 194 height 9
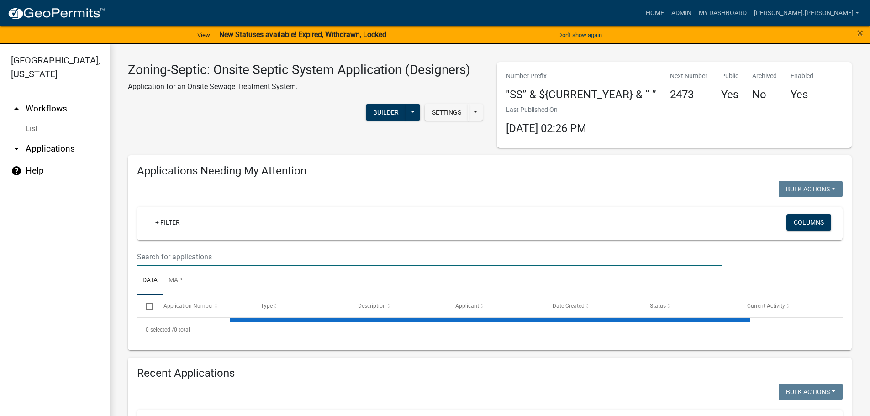
click at [282, 253] on input "text" at bounding box center [430, 257] width 586 height 19
paste input "060154000"
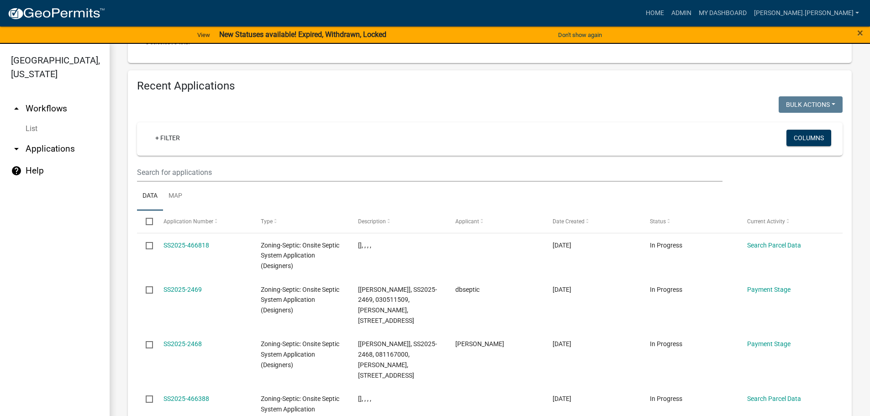
scroll to position [228, 0]
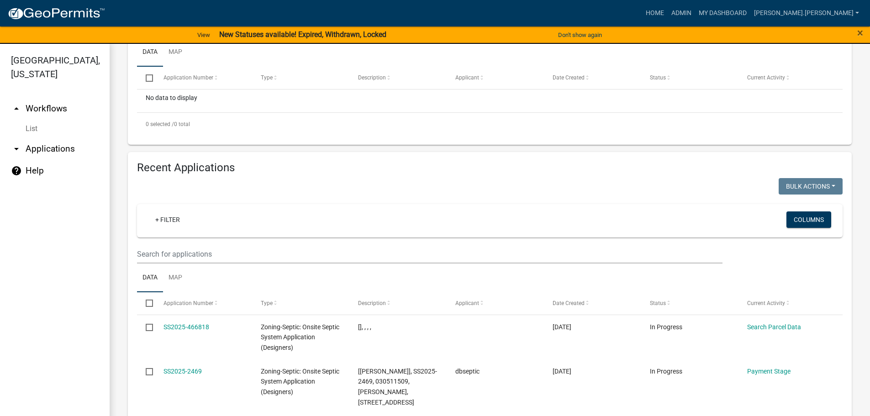
type input "060154000"
click at [274, 245] on input "text" at bounding box center [430, 254] width 586 height 19
paste input "060154000"
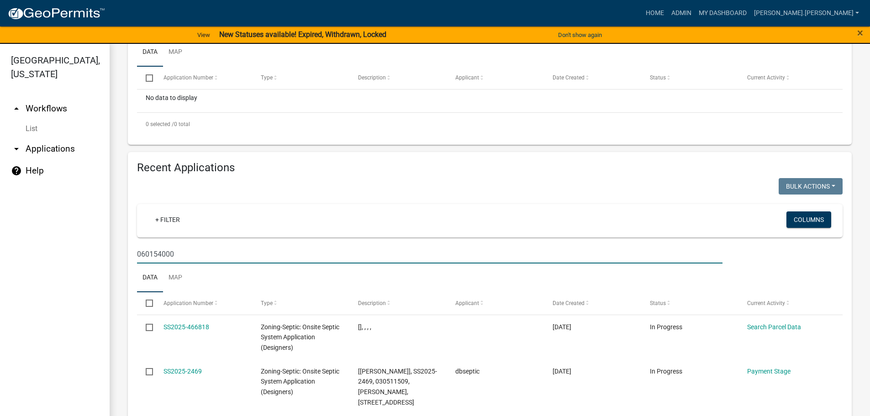
scroll to position [46, 0]
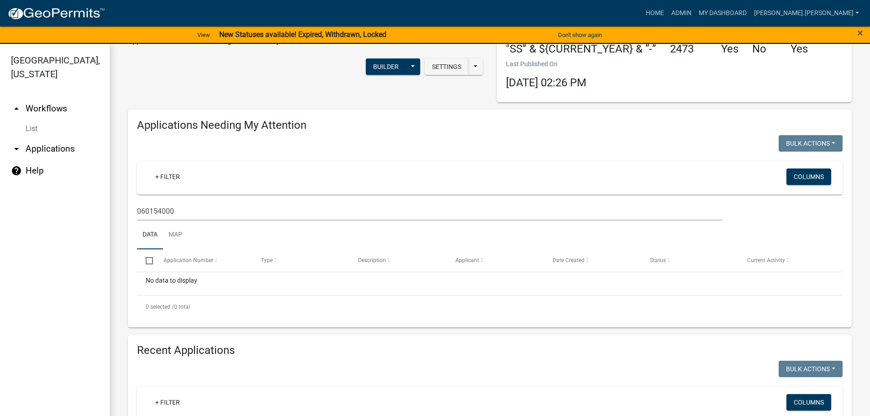
type input "060154000"
click at [262, 212] on input "060154000" at bounding box center [430, 211] width 586 height 19
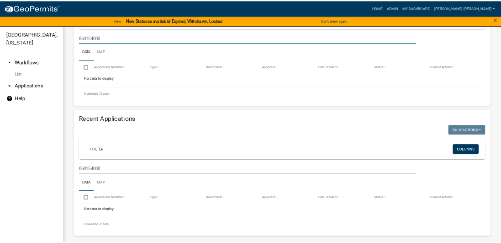
scroll to position [0, 0]
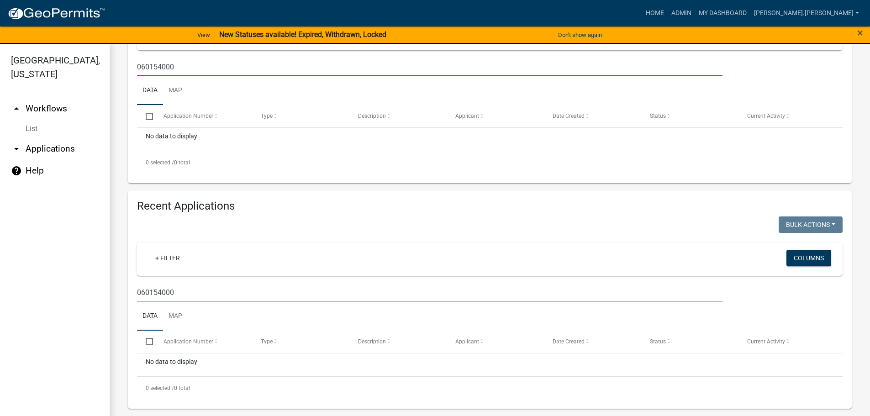
type input "060154000"
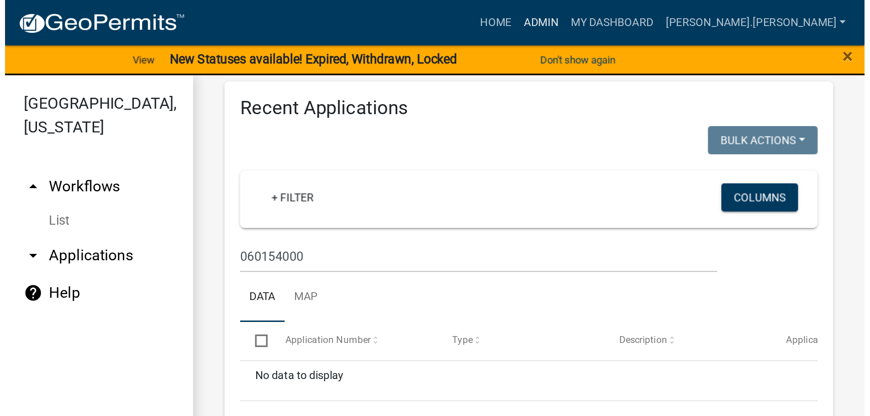
scroll to position [190, 0]
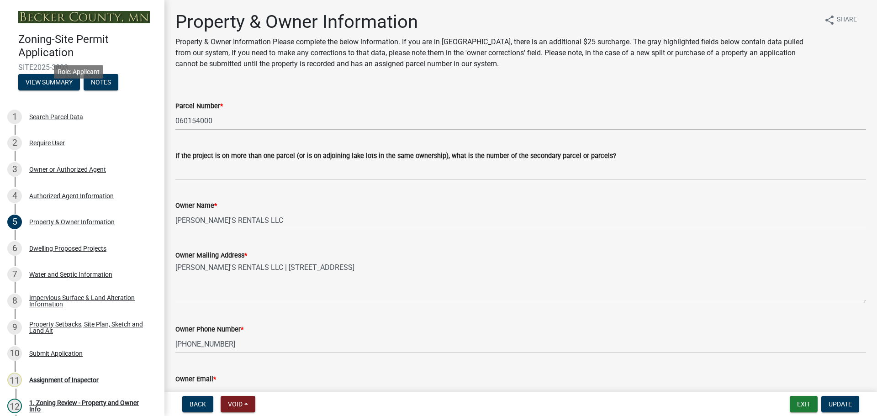
select select "2da4ad59-79e4-4897-a878-b9bb9cb10a27"
select select "951686c9-9b01-4b62-9d6a-ea2b084c9c47"
select select "f87eba17-8ed9-4ad8-aefc-fe36a3f3544b"
select select "393a978c-6bd5-4cb2-a6a0-db6feb8732b8"
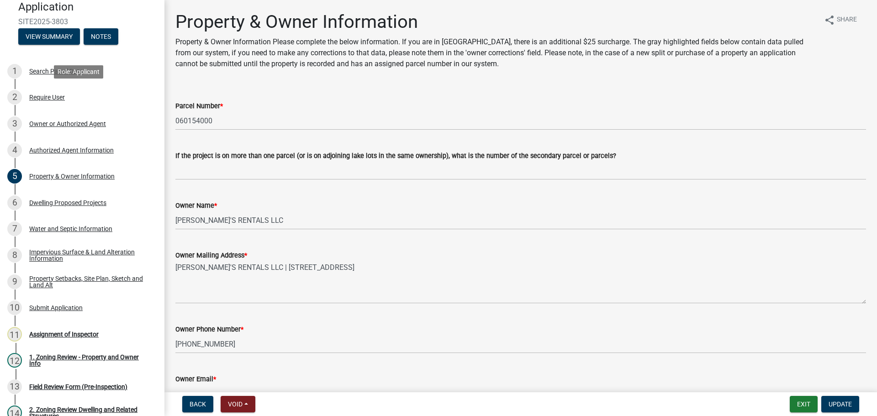
scroll to position [46, 0]
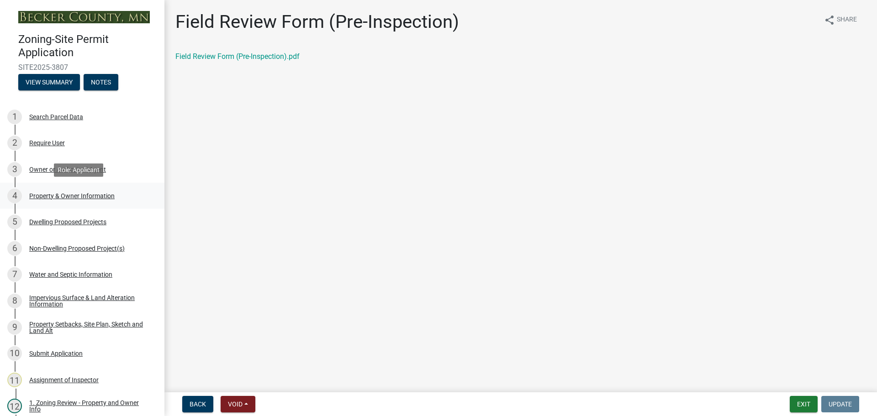
click at [62, 196] on div "Property & Owner Information" at bounding box center [71, 196] width 85 height 6
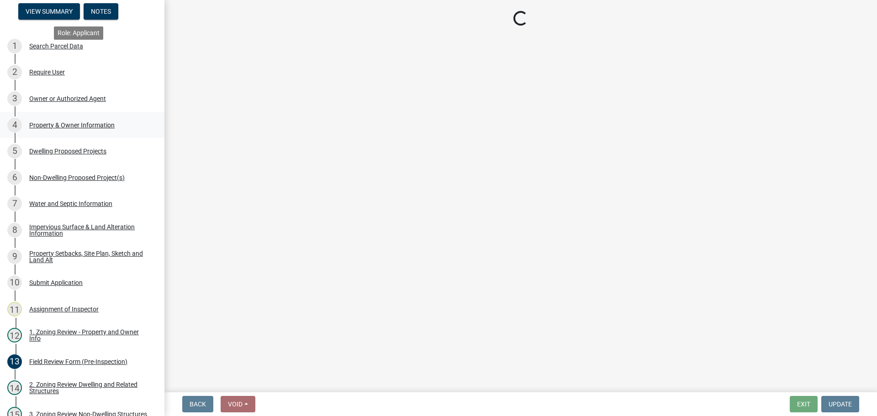
scroll to position [137, 0]
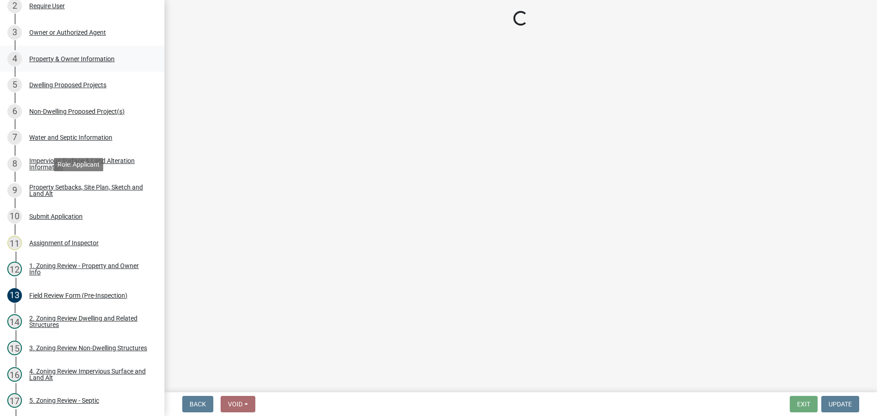
select select "15d55337-0fb0-485e-a759-dab20e978987"
select select "9bce286e-d536-49ff-bab3-4b7d67f0814c"
select select "f87eba17-8ed9-4ad8-aefc-fe36a3f3544b"
select select "5a5634ed-f11e-4c7b-90e1-096e6cfd17b9"
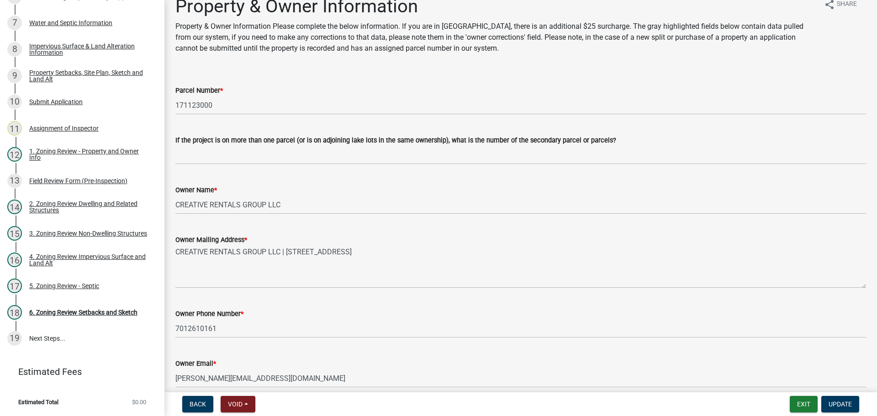
scroll to position [0, 0]
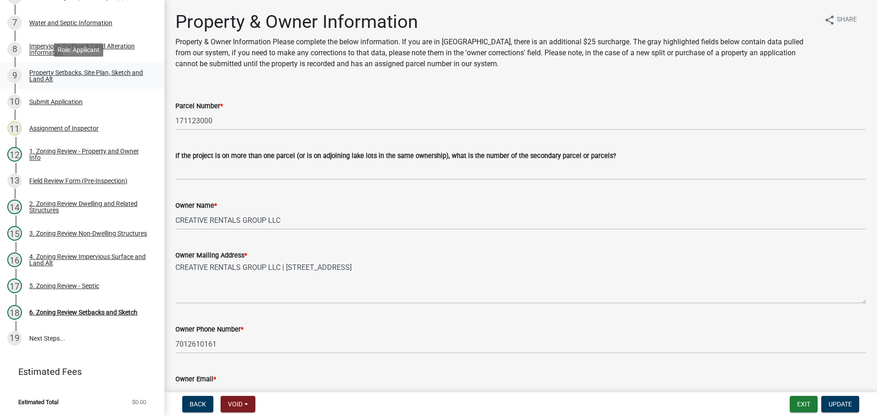
click at [66, 71] on div "Property Setbacks, Site Plan, Sketch and Land Alt" at bounding box center [89, 75] width 121 height 13
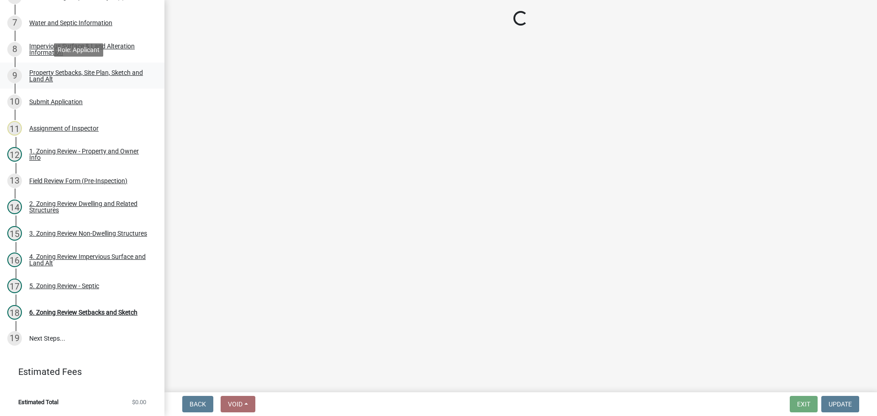
select select "7b13c63f-e699-4112-b373-98fbd28ec536"
select select "75d729af-245c-453b-a9cc-c41847c3eef2"
select select "b56a4575-9846-47cf-8067-c59a4853da22"
select select "12f785fb-c378-4b18-841c-21c73dc99083"
select select "5c3bc124-316a-4e31-81ed-fa9247a28fef"
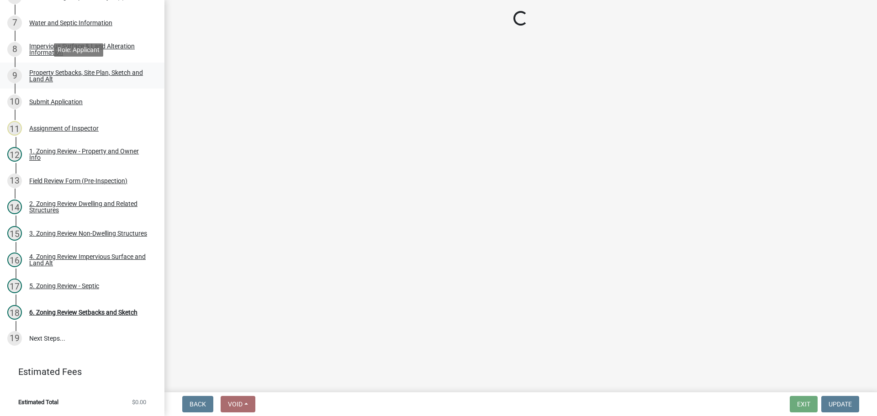
select select "55cff22b-1471-4b51-819a-317e4a6b5cc9"
select select "5ad4ab64-b44e-481c-9000-9e5907aa74e1"
select select "a96800da-4e88-4c62-b1ff-2cd17f9e3346"
select select "c8b8ea71-7088-4e87-a493-7bc88cc2835b"
select select "133211ff-91ce-4a0a-9235-b48a7e2069a0"
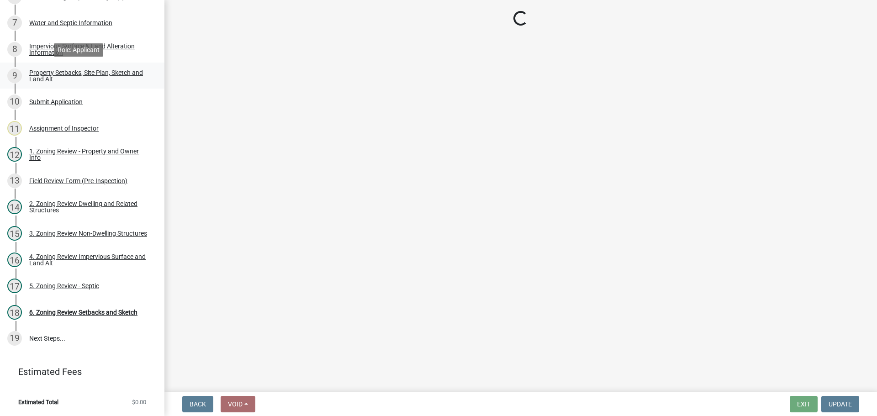
select select "19d13e65-c93d-443e-910a-7a17299544cc"
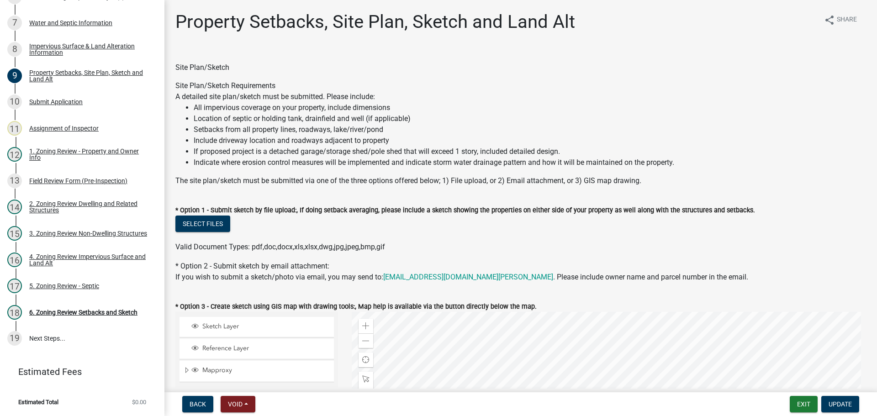
scroll to position [91, 0]
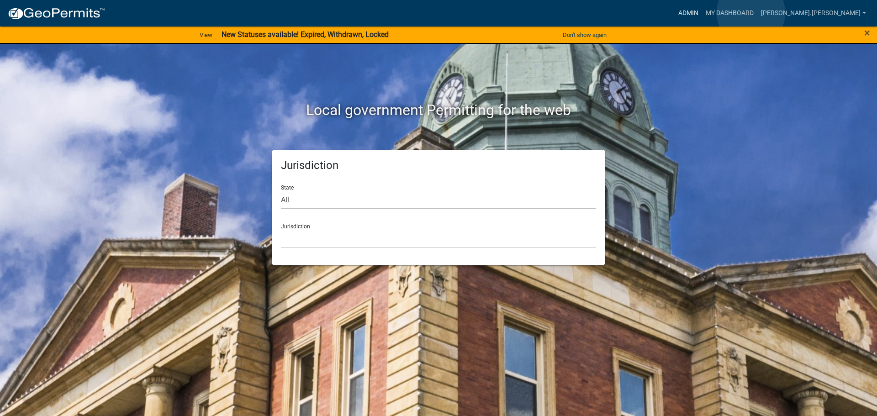
click at [702, 13] on link "Admin" at bounding box center [688, 13] width 27 height 17
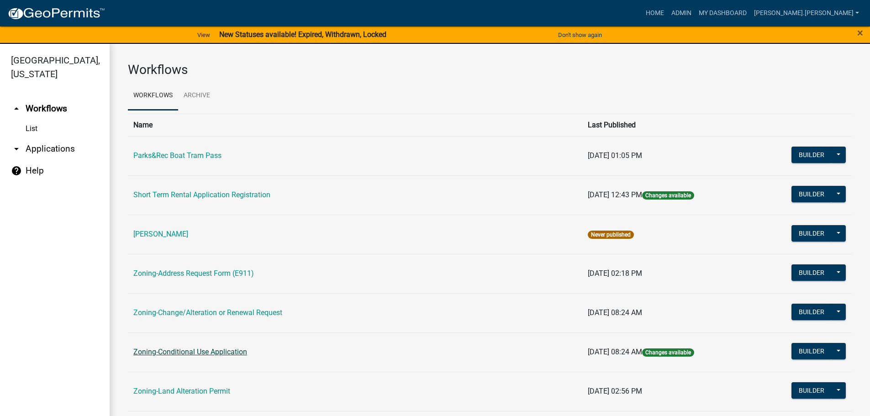
drag, startPoint x: 182, startPoint y: 317, endPoint x: 171, endPoint y: 354, distance: 37.9
drag, startPoint x: 171, startPoint y: 354, endPoint x: 128, endPoint y: 245, distance: 116.5
click at [128, 245] on td "[PERSON_NAME]" at bounding box center [355, 234] width 455 height 39
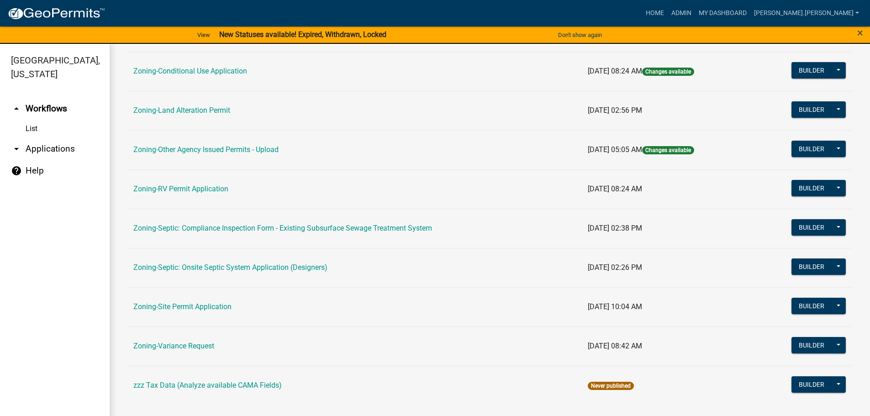
scroll to position [285, 0]
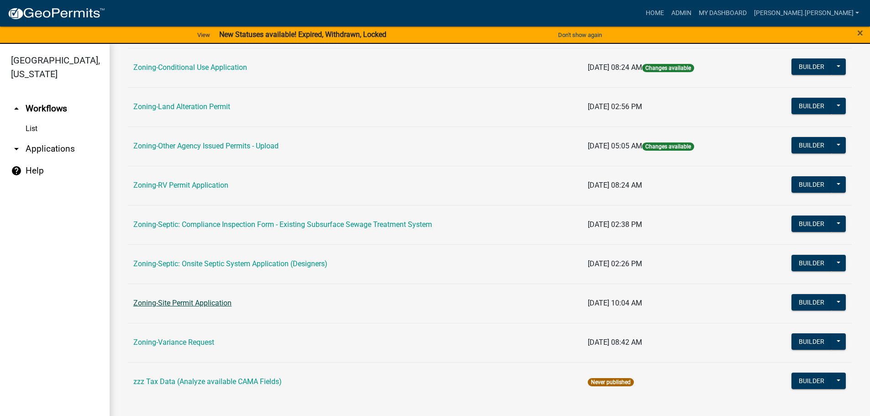
click at [193, 306] on link "Zoning-Site Permit Application" at bounding box center [182, 303] width 98 height 9
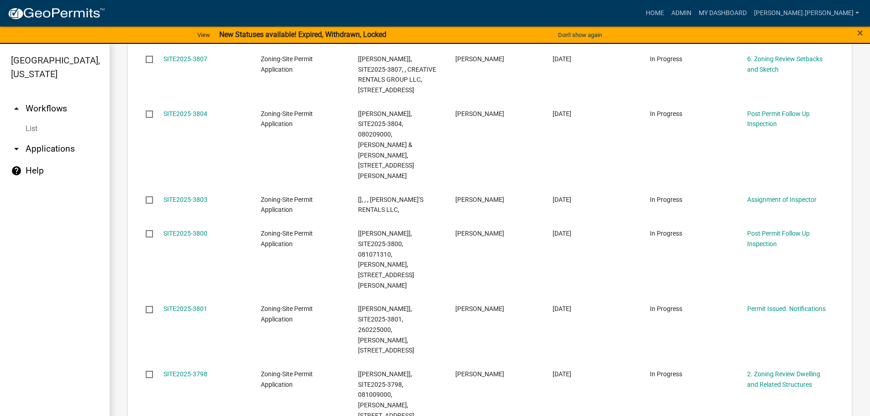
scroll to position [548, 0]
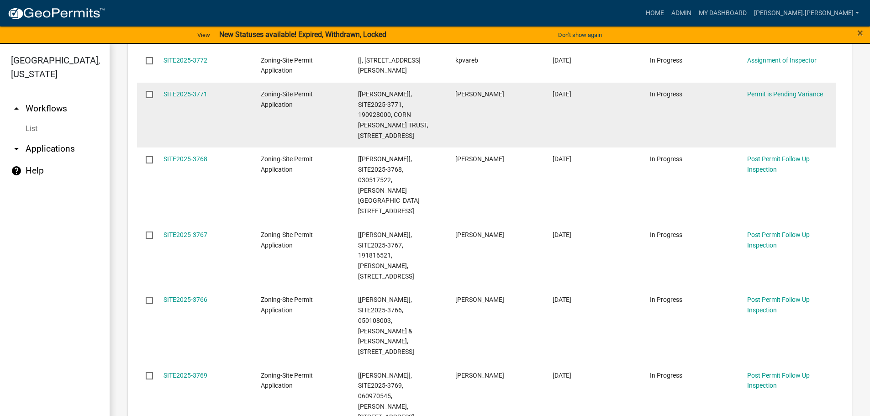
scroll to position [569, 0]
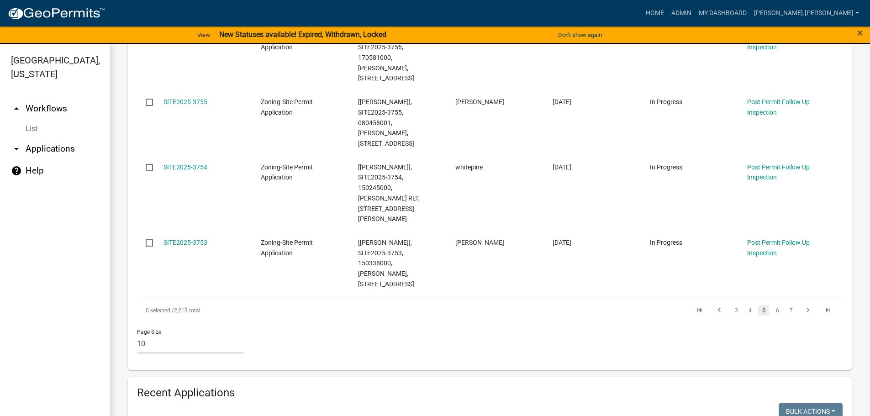
scroll to position [772, 0]
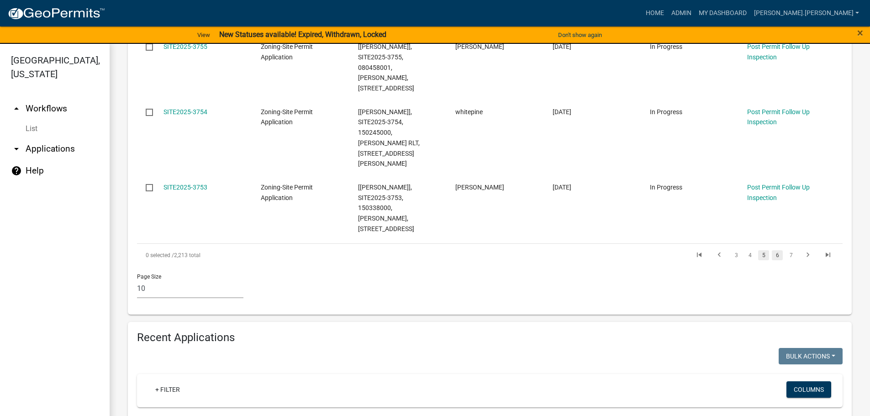
click at [772, 250] on link "6" at bounding box center [777, 255] width 11 height 10
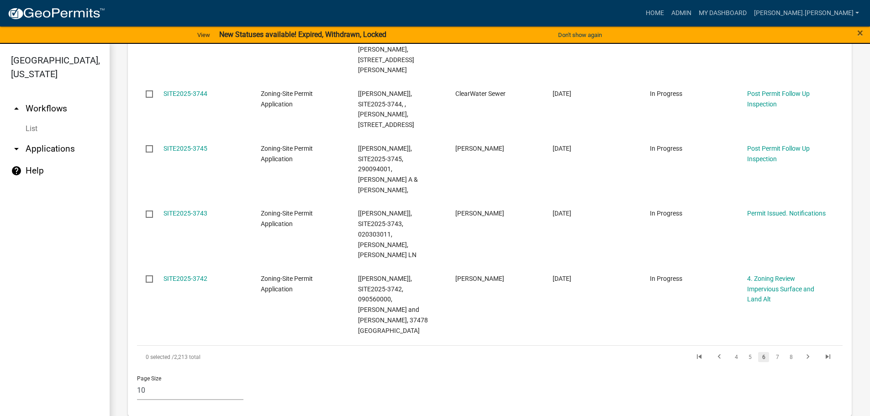
scroll to position [772, 0]
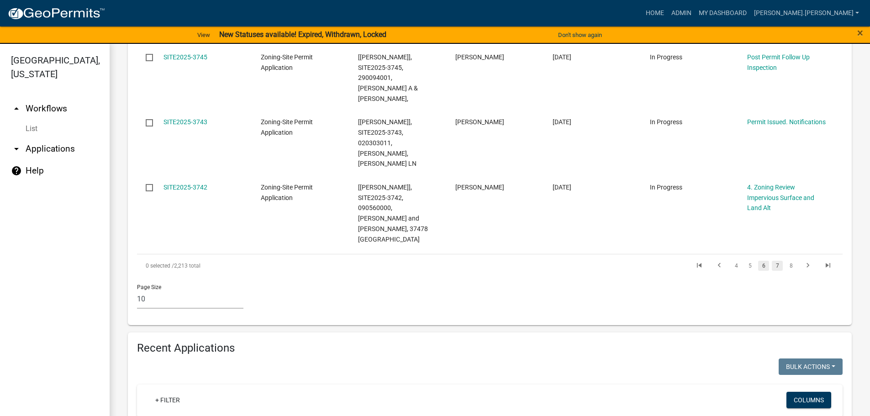
click at [772, 261] on link "7" at bounding box center [777, 266] width 11 height 10
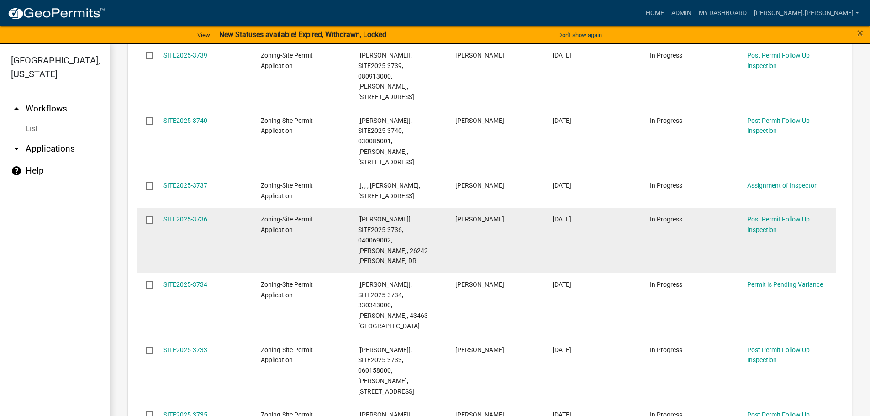
scroll to position [512, 0]
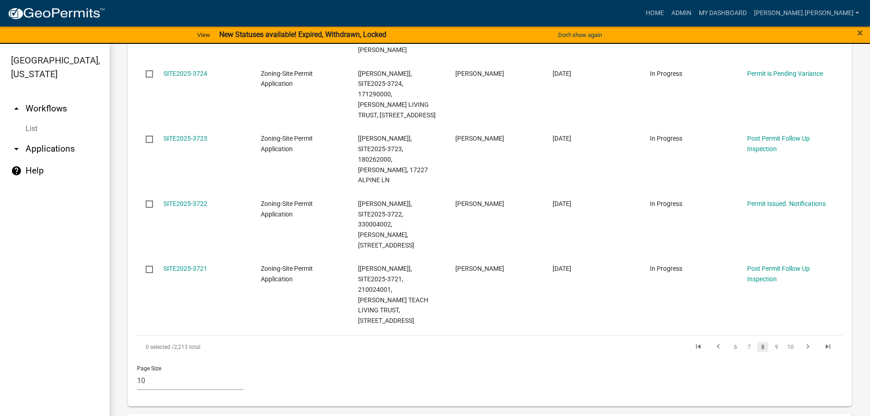
scroll to position [674, 0]
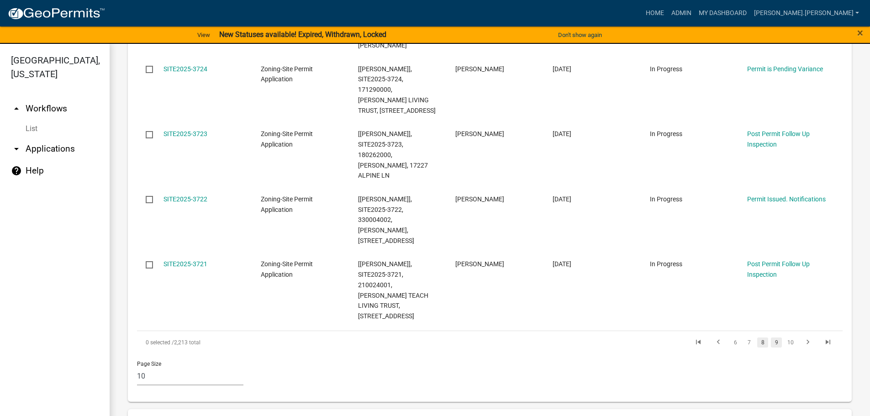
click at [771, 338] on link "9" at bounding box center [776, 343] width 11 height 10
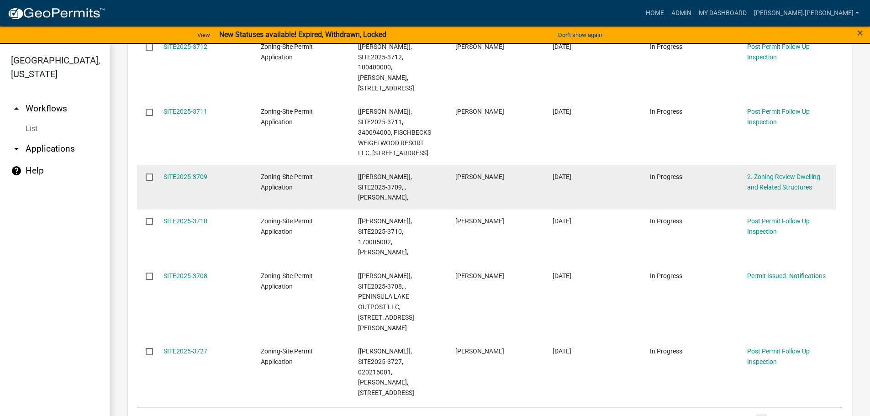
scroll to position [599, 0]
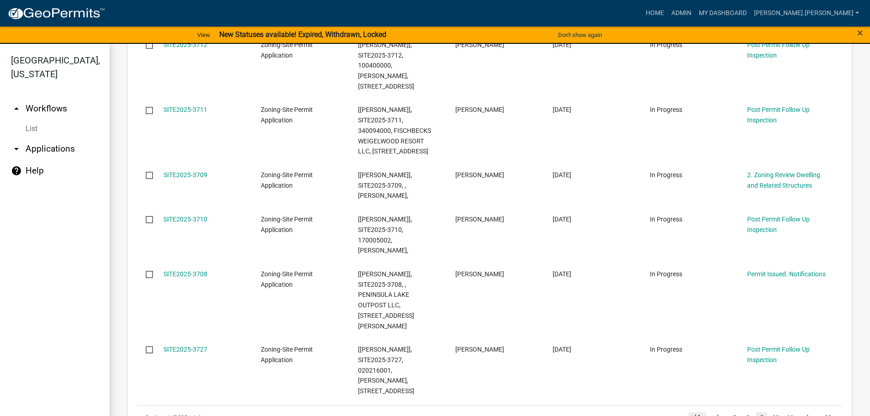
click at [693, 413] on icon "go to first page" at bounding box center [698, 418] width 12 height 11
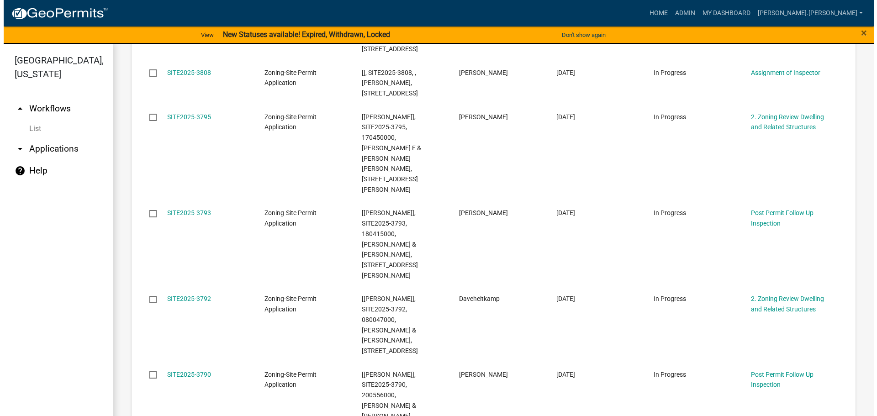
scroll to position [273, 0]
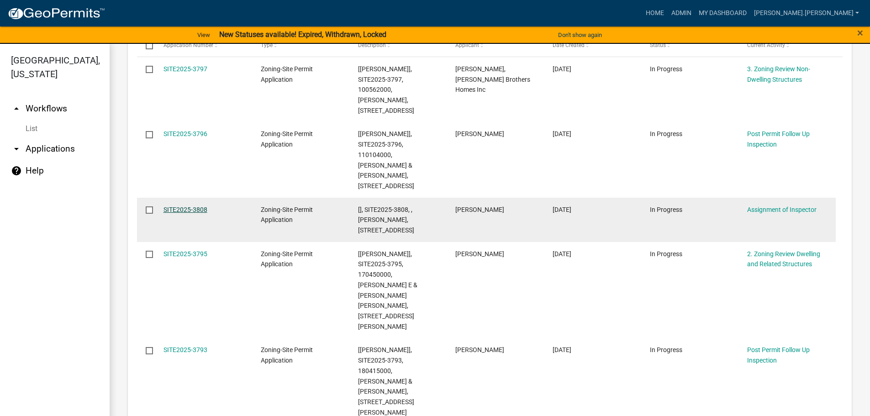
click at [180, 206] on link "SITE2025-3808" at bounding box center [186, 209] width 44 height 7
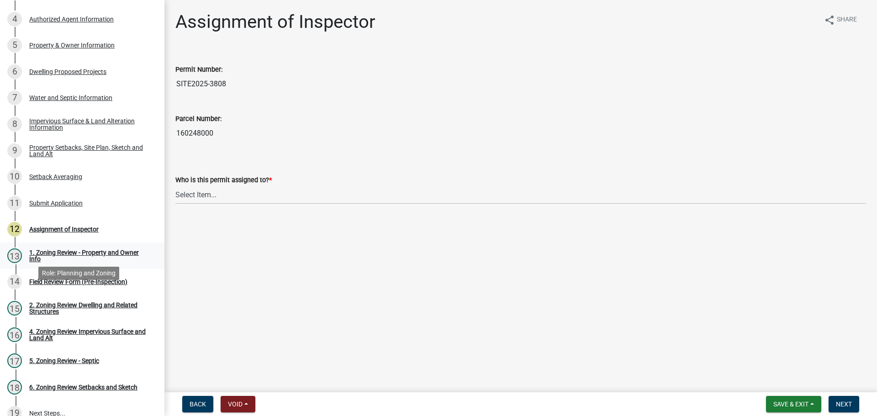
scroll to position [183, 0]
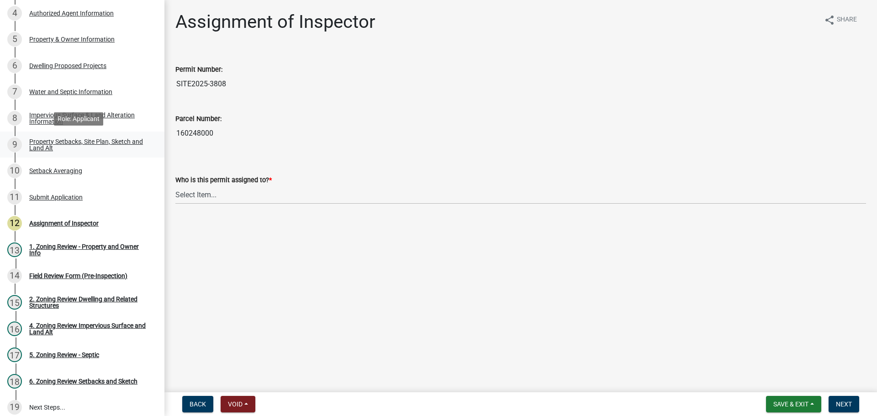
click at [85, 142] on div "Property Setbacks, Site Plan, Sketch and Land Alt" at bounding box center [89, 144] width 121 height 13
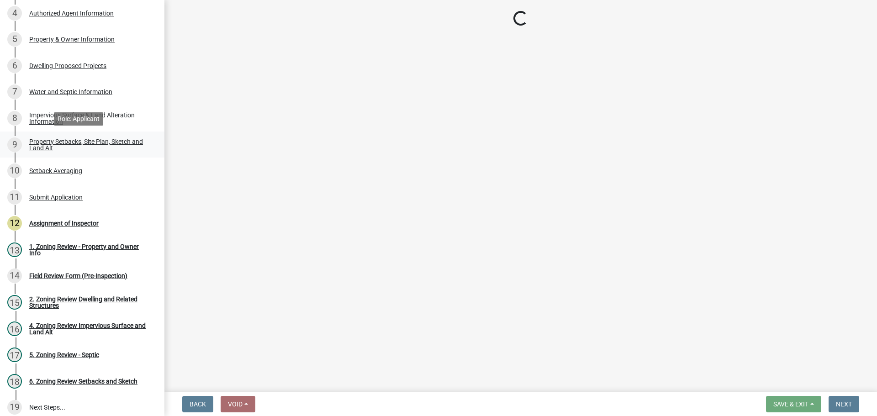
select select "7b13c63f-e699-4112-b373-98fbd28ec536"
select select "b827d36a-50e8-40dd-aeaa-a80d5c176b31"
select select "b56a4575-9846-47cf-8067-c59a4853da22"
select select "12f785fb-c378-4b18-841c-21c73dc99083"
select select "e8ab2dc3-aa3f-46f3-9b4a-37eb25ad84af"
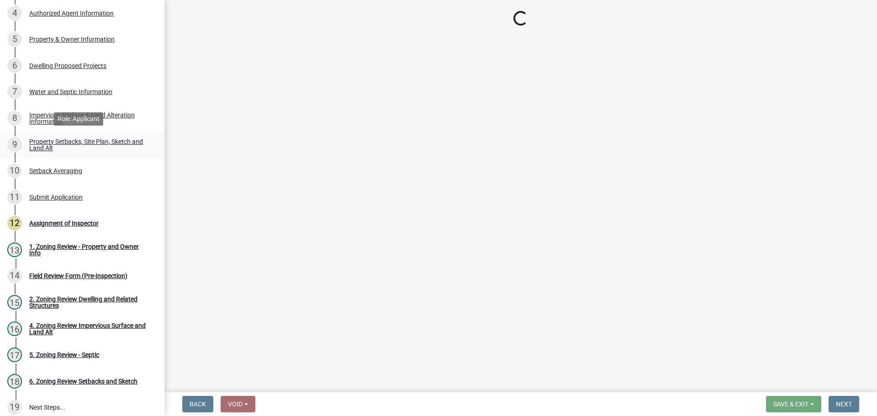
select select "27b2a8b4-abf6-463e-8c0c-7c5d2b4fe26f"
select select "5ad4ab64-b44e-481c-9000-9e5907aa74e1"
select select "e019de12-4845-45f2-ad10-5fb76eee0e55"
select select "c8b8ea71-7088-4e87-a493-7bc88cc2835b"
select select "d6c1d38b-8561-4345-845e-72dfbb0578a1"
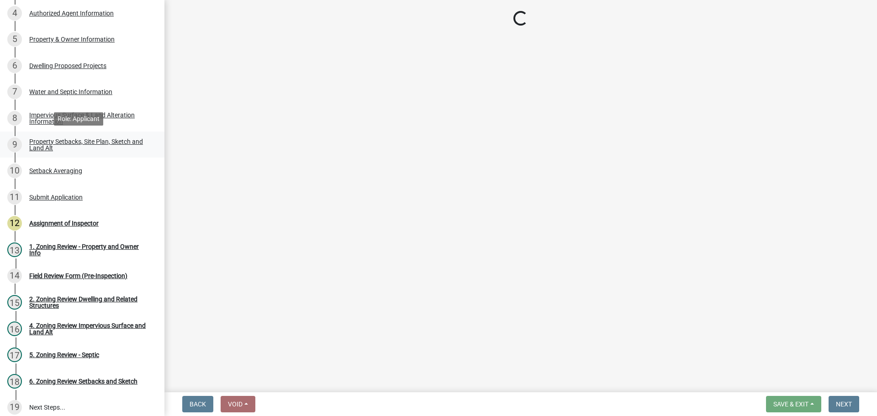
select select "f51aecae-0421-4f67-bd2d-0cff8a85c7cd"
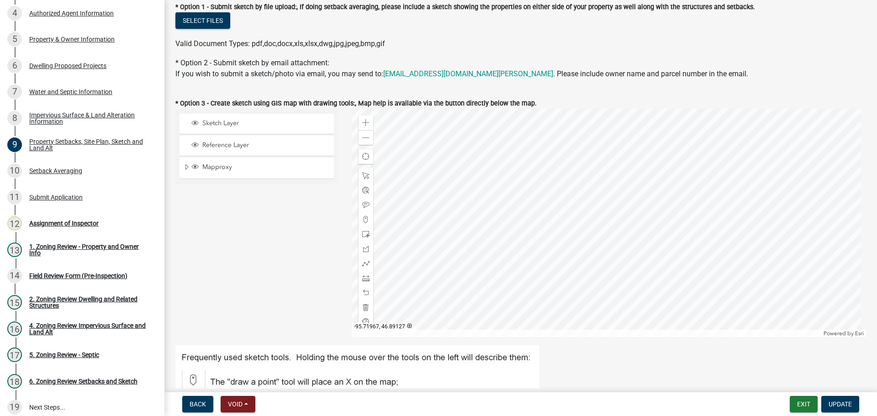
scroll to position [320, 0]
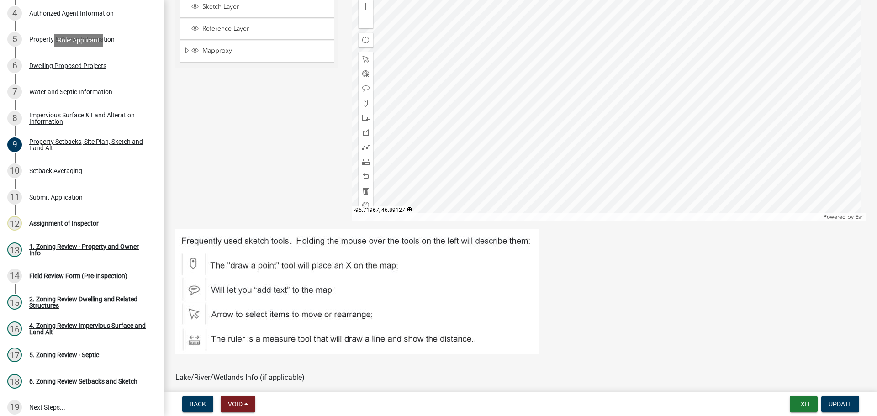
click at [58, 66] on div "Dwelling Proposed Projects" at bounding box center [67, 66] width 77 height 6
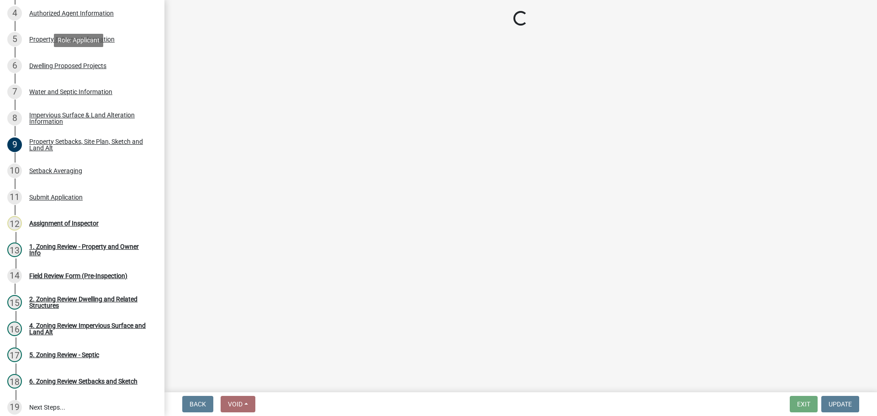
scroll to position [0, 0]
select select "5b8abcc6-67f7-49fb-8f25-c295ccc2b339"
select select "ba56d9f6-ced5-4c38-bdcc-33bfa85ac6de"
select select "59a6fdaa-56b6-4bcd-87b7-d867a7d784e6"
select select "4f5e2784-8c40-49a3-b0e9-8f1a3cbab4f4"
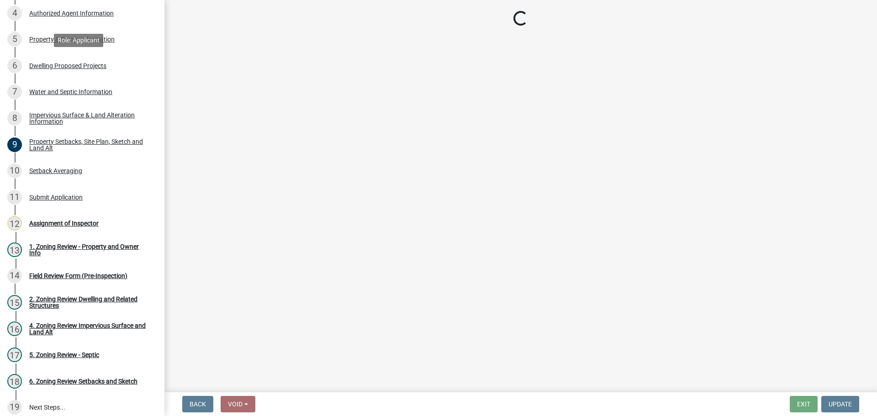
select select "e5b6e178-1d4e-46f3-8fba-19f7851c487a"
select select "ebb33175-329d-4f8e-9ee0-a71ca57f3362"
select select "5dd6cdd5-8b7d-4534-b791-478230f7b8b7"
select select "638dddef-31f4-4d73-b0b5-0ffc7b344434"
select select "0c863e3c-258e-4b1d-9985-47500660ce44"
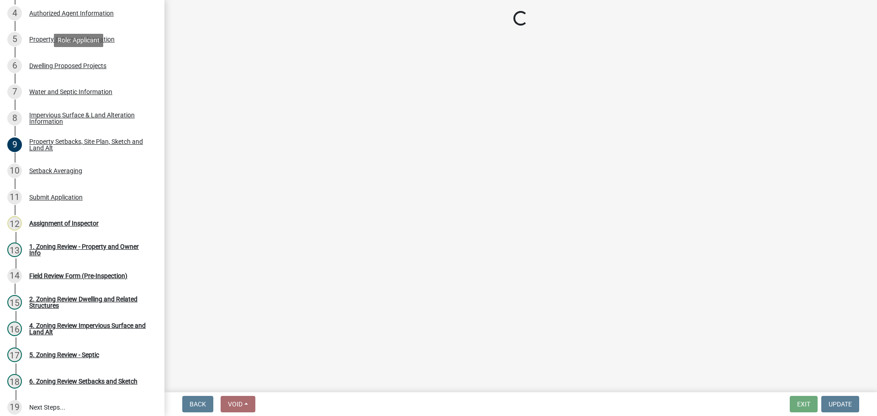
select select "8786fdd2-7f96-462d-8069-e958fae6b9a0"
select select "a887a9bc-9b58-4ef9-9f6c-26d275076554"
select select "95a588f5-1928-44cb-95cb-f3dde79564ff"
select select "5c3531b8-bc96-4b07-92f8-845cfe46d7fc"
select select "8e4dc0e1-7dfa-4afc-85b9-5ad40795f204"
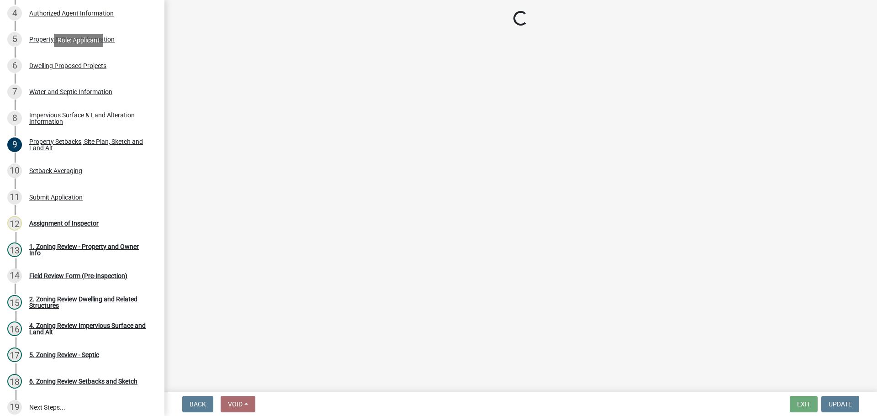
select select "ffb5c059-616d-4e71-8b5a-0d232edbecbf"
select select "dc6230dd-bdad-407f-bef0-b6909629af6d"
select select "7f420323-49a9-4fd0-9441-05b3dc777552"
select select "5c09849d-e6b9-47b1-a1e4-7038f384c9b1"
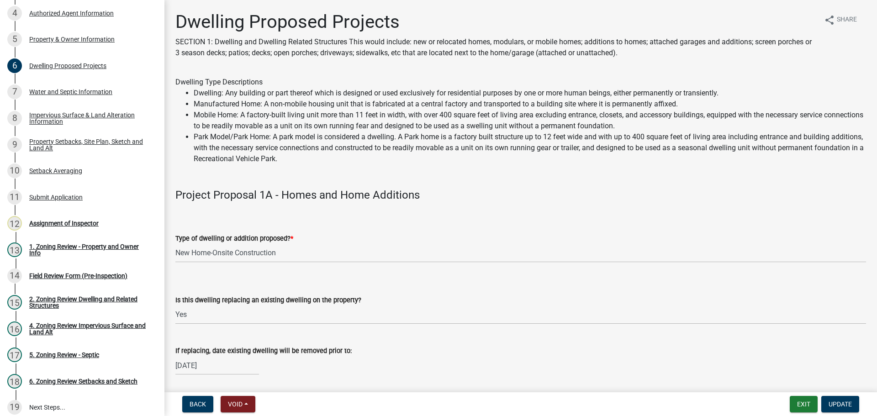
drag, startPoint x: 244, startPoint y: 337, endPoint x: 232, endPoint y: 151, distance: 186.3
click at [111, 140] on div "Property Setbacks, Site Plan, Sketch and Land Alt" at bounding box center [89, 144] width 121 height 13
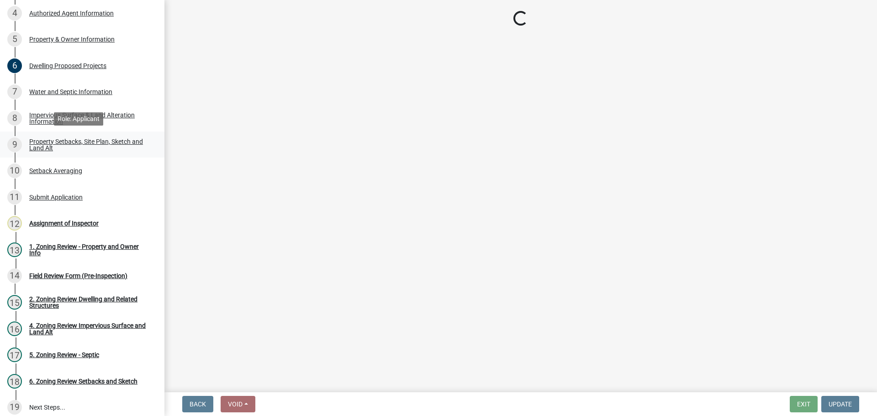
select select "7b13c63f-e699-4112-b373-98fbd28ec536"
select select "b827d36a-50e8-40dd-aeaa-a80d5c176b31"
select select "b56a4575-9846-47cf-8067-c59a4853da22"
select select "12f785fb-c378-4b18-841c-21c73dc99083"
select select "e8ab2dc3-aa3f-46f3-9b4a-37eb25ad84af"
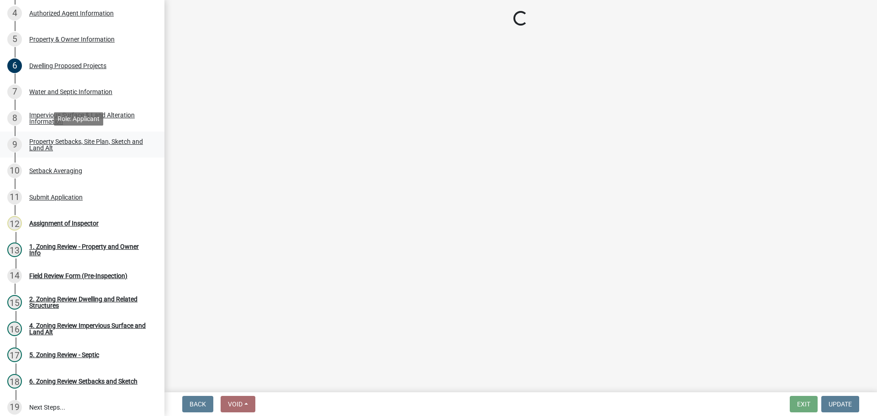
select select "27b2a8b4-abf6-463e-8c0c-7c5d2b4fe26f"
select select "5ad4ab64-b44e-481c-9000-9e5907aa74e1"
select select "e019de12-4845-45f2-ad10-5fb76eee0e55"
select select "c8b8ea71-7088-4e87-a493-7bc88cc2835b"
select select "d6c1d38b-8561-4345-845e-72dfbb0578a1"
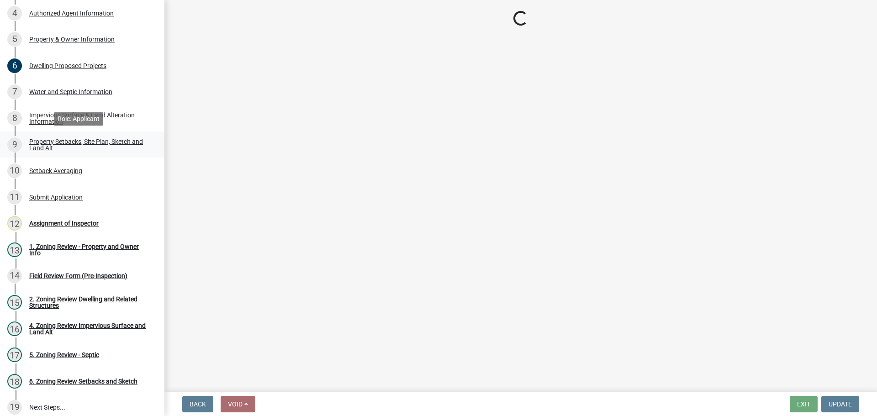
select select "f51aecae-0421-4f67-bd2d-0cff8a85c7cd"
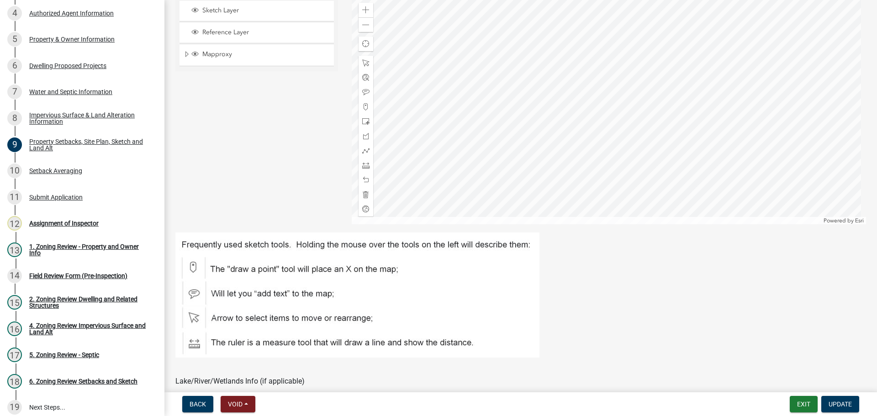
scroll to position [320, 0]
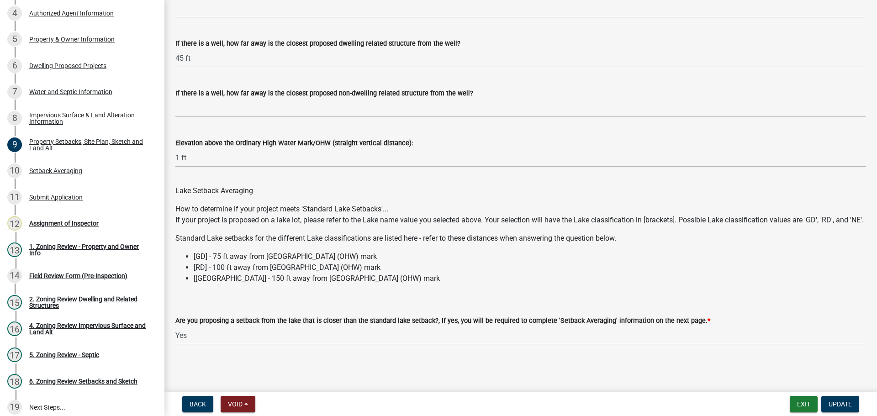
drag, startPoint x: 320, startPoint y: 137, endPoint x: 317, endPoint y: 243, distance: 105.6
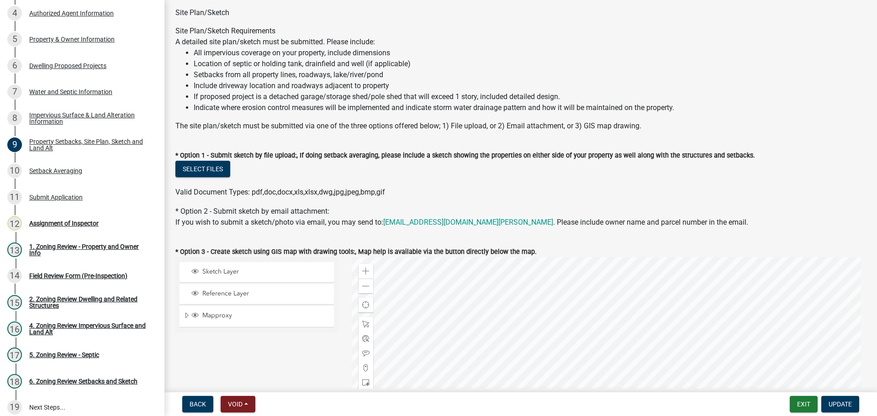
scroll to position [0, 0]
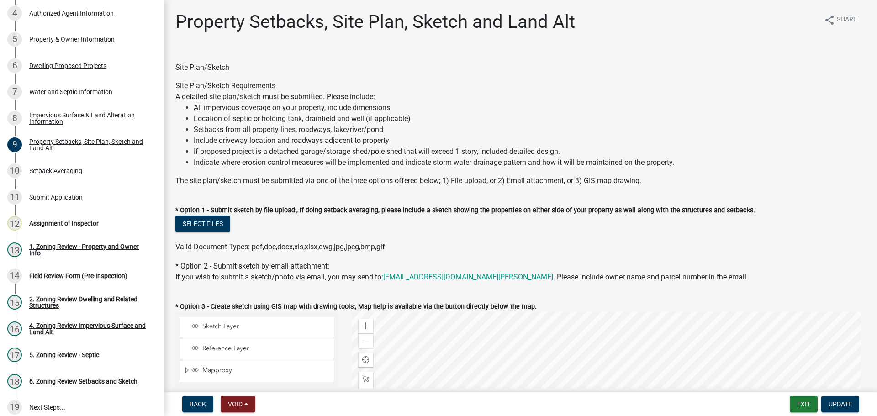
drag, startPoint x: 341, startPoint y: 271, endPoint x: 275, endPoint y: 148, distance: 138.8
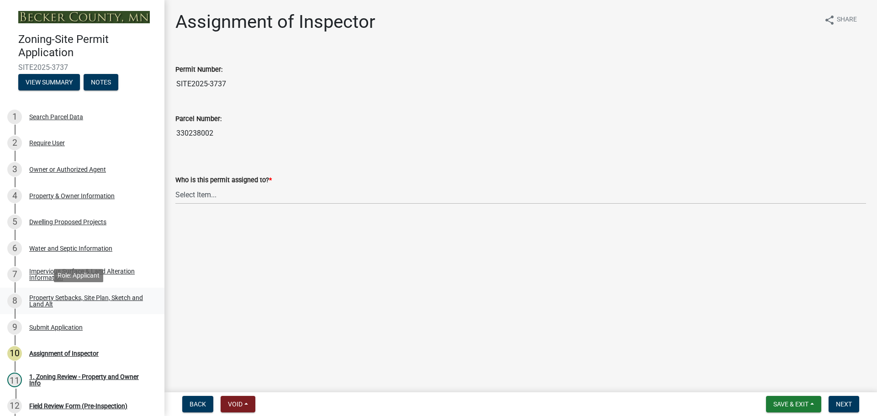
click at [86, 302] on div "Property Setbacks, Site Plan, Sketch and Land Alt" at bounding box center [89, 301] width 121 height 13
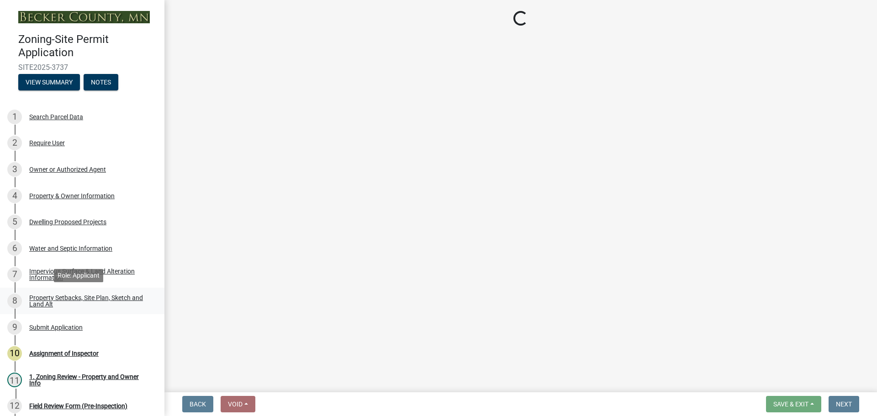
select select "d89fbfa0-1150-4954-b91c-9d482c9530a3"
select select "b56a4575-9846-47cf-8067-c59a4853da22"
select select "12da6293-5841-4f5c-bd92-3658833964cd"
select select "28f6c7b2-2b88-4425-ae15-f67110f778a7"
select select "288143c3-cc30-40f5-bb2a-2522511345b2"
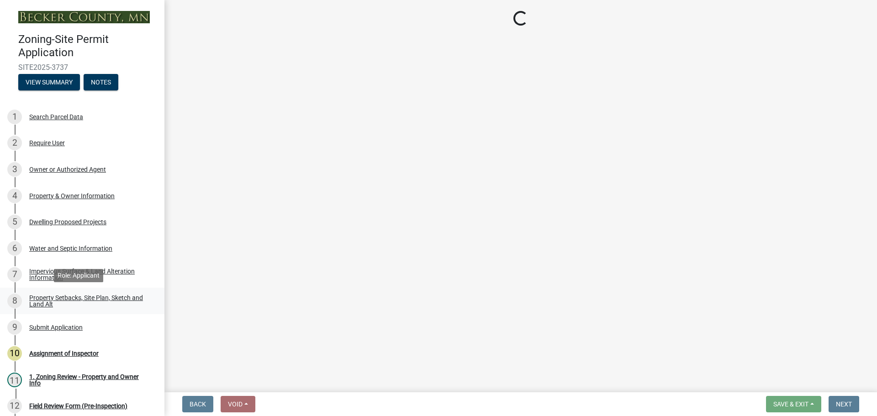
select select "ff457040-d2bf-49fa-a716-aef4a9c76f60"
select select "4421853d-5e11-4b64-95ec-6c47066881cc"
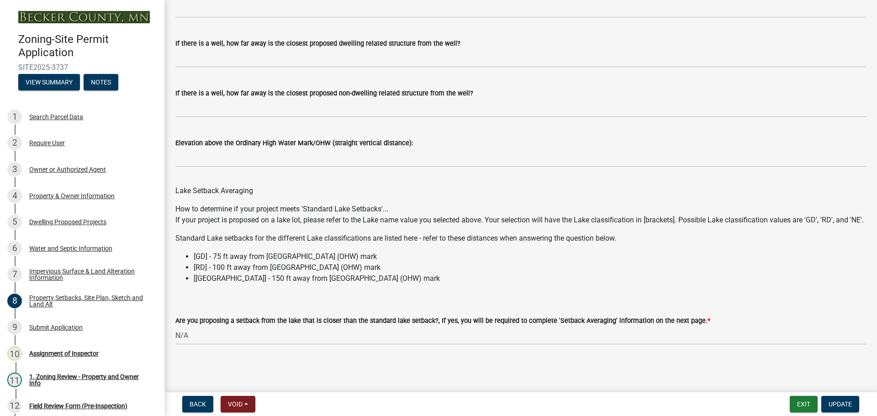
scroll to position [2595, 0]
click at [103, 274] on div "Impervious Surface & Land Alteration Information" at bounding box center [89, 274] width 121 height 13
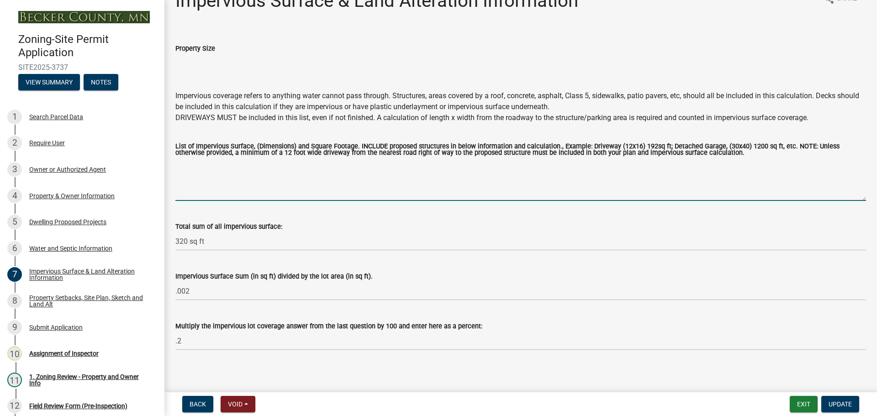
scroll to position [26, 0]
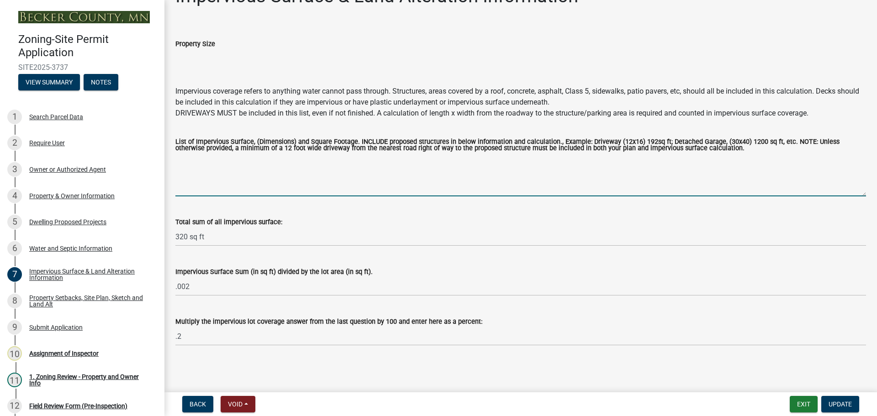
drag, startPoint x: 317, startPoint y: 202, endPoint x: 315, endPoint y: 234, distance: 32.5
click at [85, 224] on div "Dwelling Proposed Projects" at bounding box center [67, 222] width 77 height 6
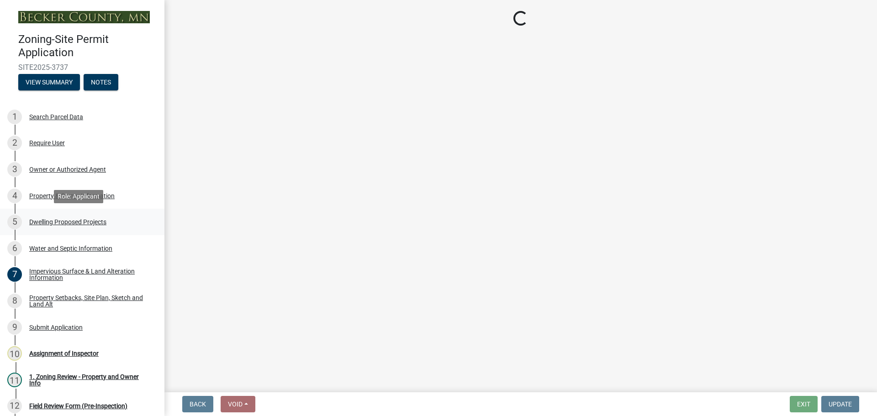
scroll to position [0, 0]
select select "5b8abcc6-67f7-49fb-8f25-c295ccc2b339"
select select "11c1c089-3b44-43c0-9549-3c9eeea2451f"
select select "92a0ce08-7963-4b1d-9a71-a10ef3c9fec5"
select select "ab9119d1-7da9-49c4-9fac-8c142204c89d"
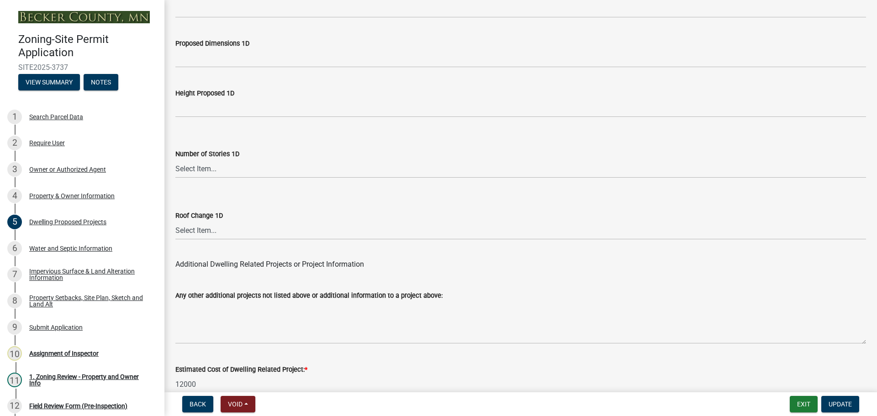
scroll to position [2190, 0]
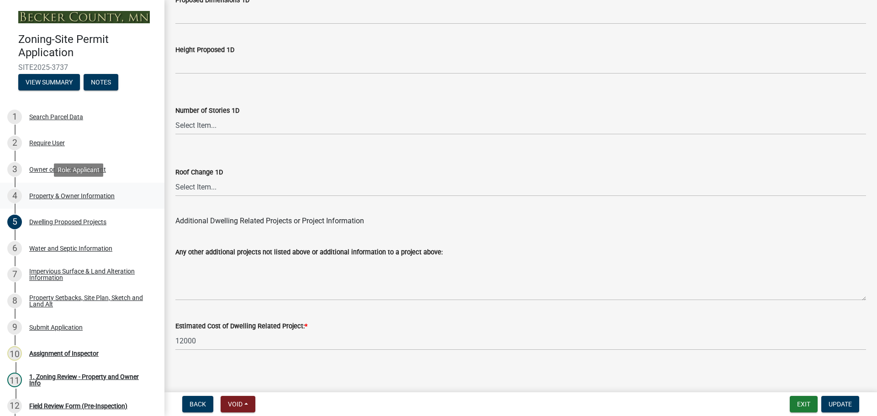
click at [58, 198] on div "Property & Owner Information" at bounding box center [71, 196] width 85 height 6
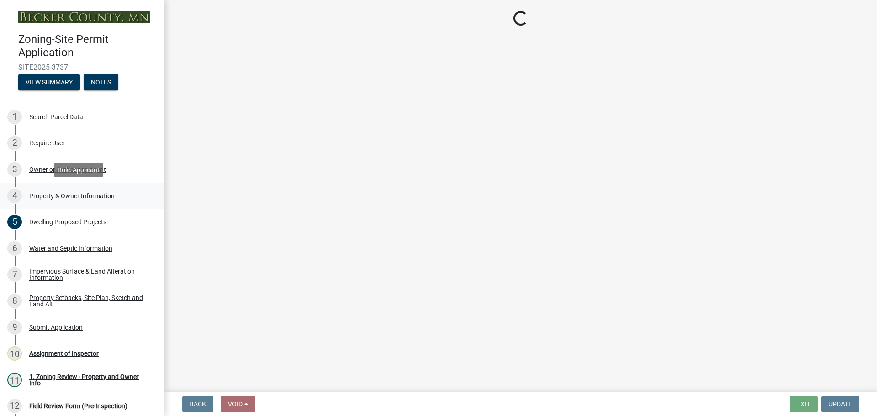
select select "3561a1d7-06f2-4f7a-90a0-a89a246297b4"
select select "f87eba17-8ed9-4ad8-aefc-fe36a3f3544b"
select select "393a978c-6bd5-4cb2-a6a0-db6feb8732b8"
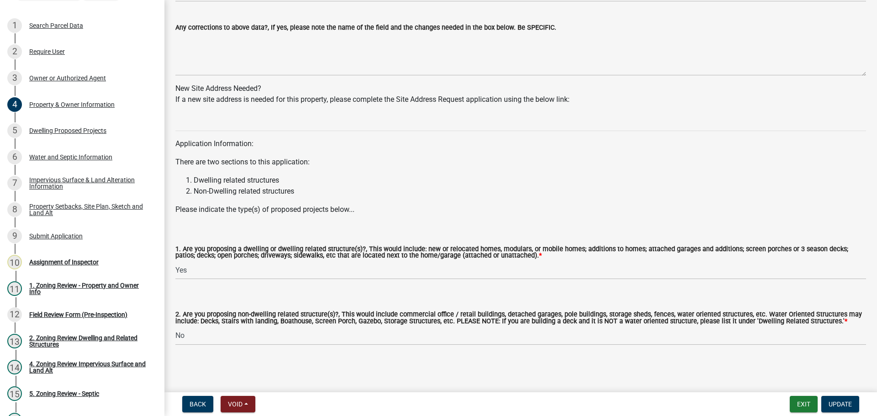
scroll to position [818, 0]
click at [60, 125] on div "5 Dwelling Proposed Projects" at bounding box center [78, 130] width 143 height 15
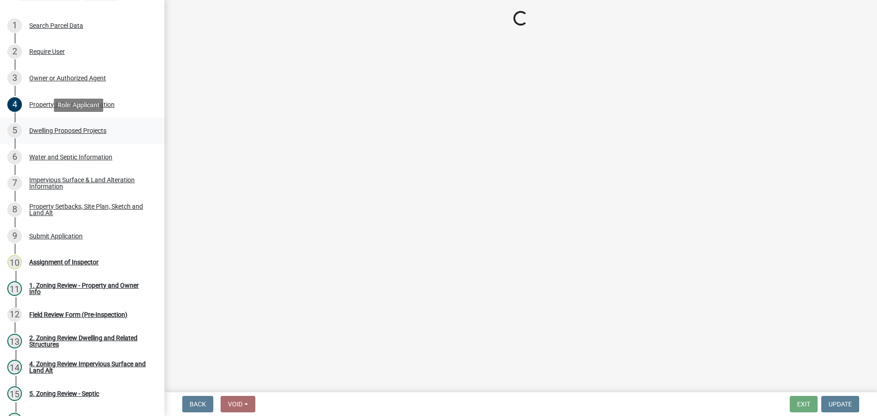
select select "5b8abcc6-67f7-49fb-8f25-c295ccc2b339"
select select "11c1c089-3b44-43c0-9549-3c9eeea2451f"
select select "92a0ce08-7963-4b1d-9a71-a10ef3c9fec5"
select select "ab9119d1-7da9-49c4-9fac-8c142204c89d"
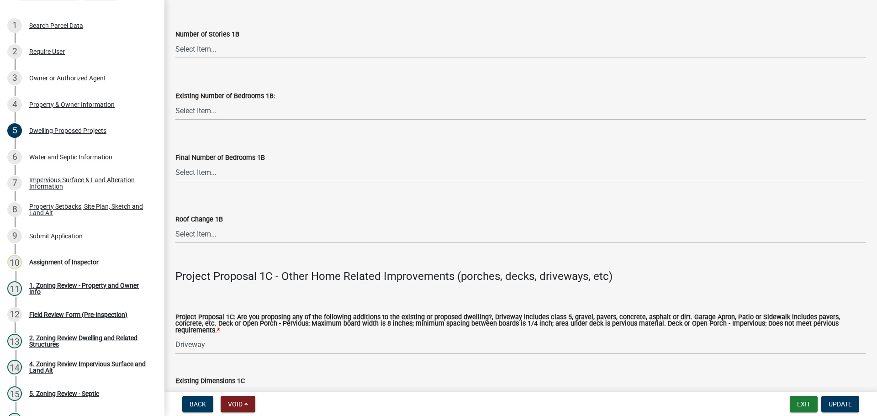
scroll to position [1462, 0]
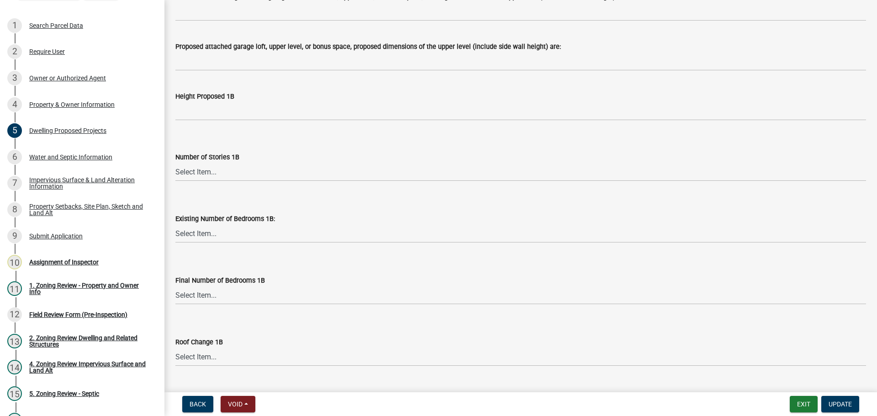
drag, startPoint x: 198, startPoint y: 268, endPoint x: 173, endPoint y: 186, distance: 85.1
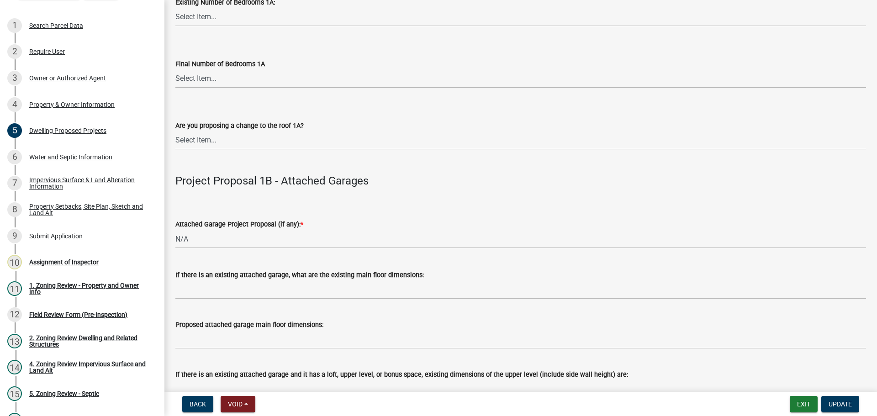
scroll to position [802, 0]
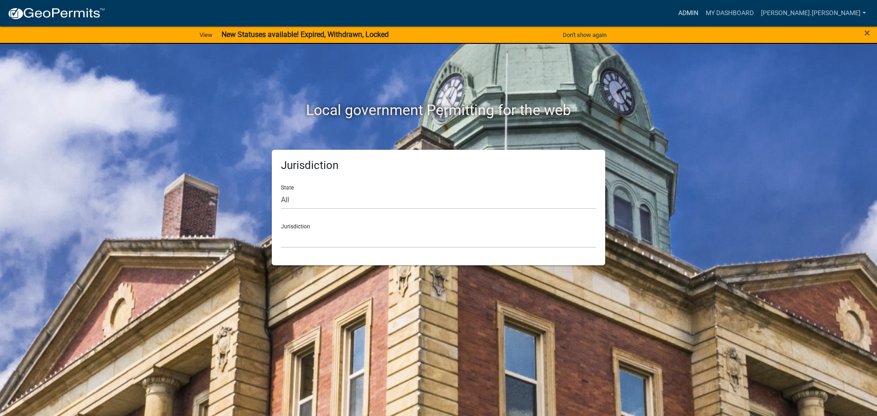
click at [702, 11] on link "Admin" at bounding box center [688, 13] width 27 height 17
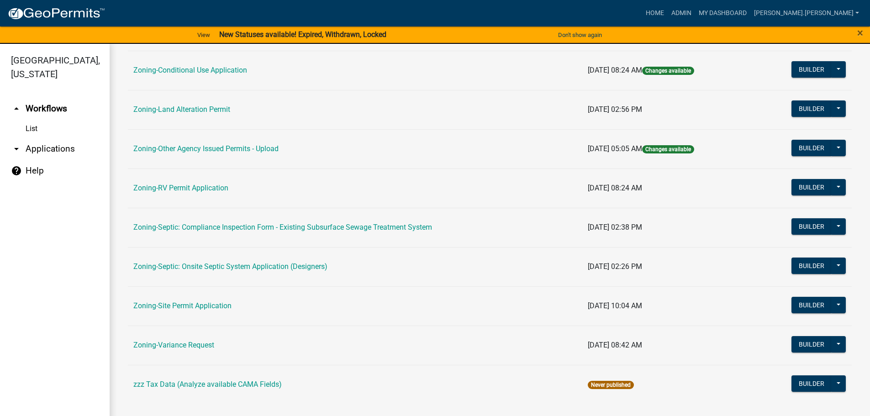
scroll to position [285, 0]
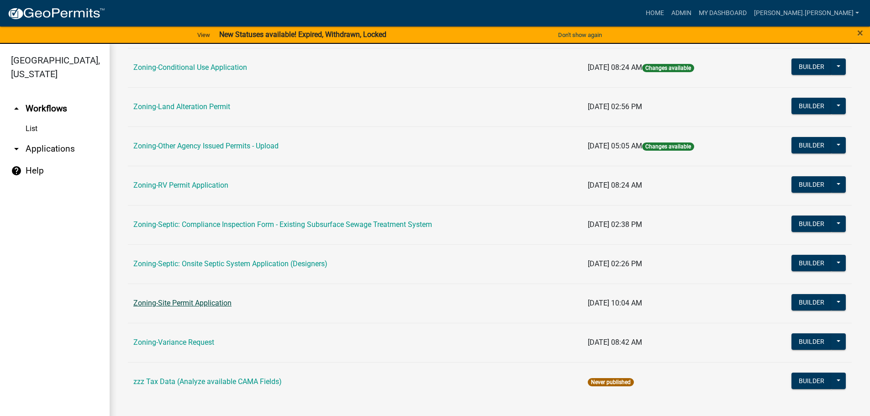
click at [179, 302] on link "Zoning-Site Permit Application" at bounding box center [182, 303] width 98 height 9
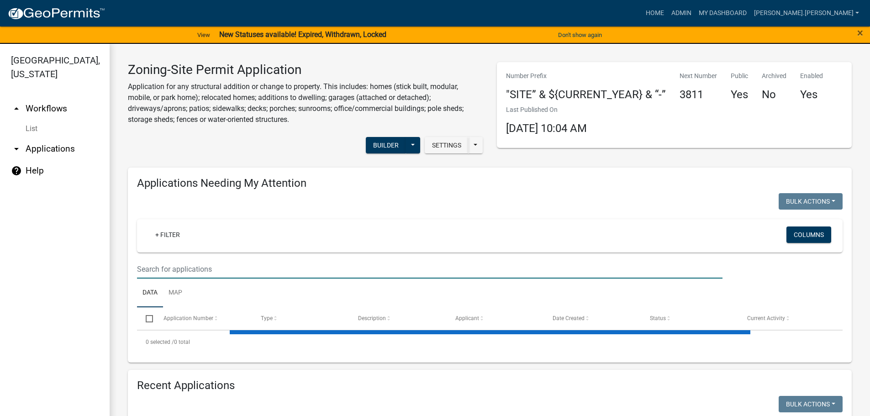
paste input "190927000"
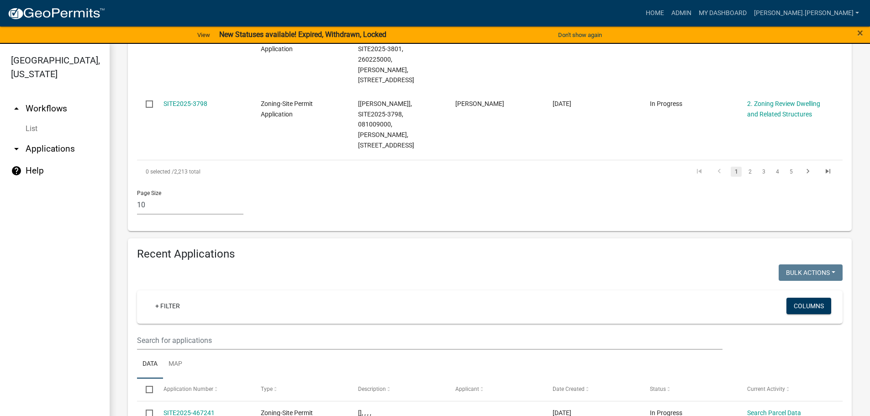
scroll to position [815, 0]
type input "190927000"
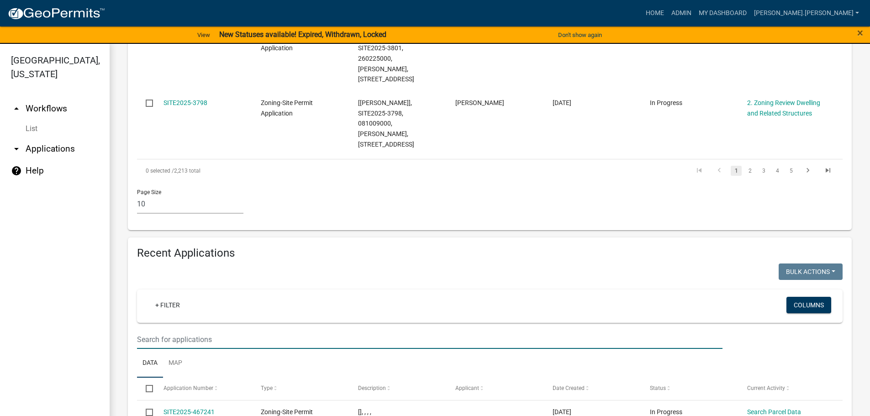
click at [239, 330] on input "text" at bounding box center [430, 339] width 586 height 19
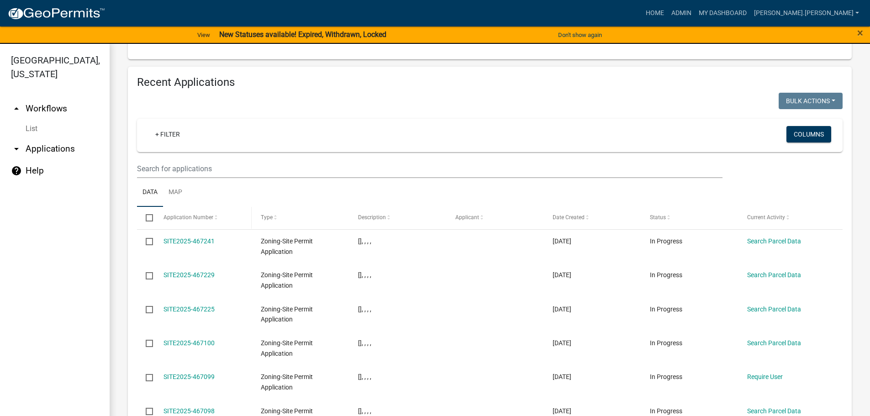
scroll to position [367, 0]
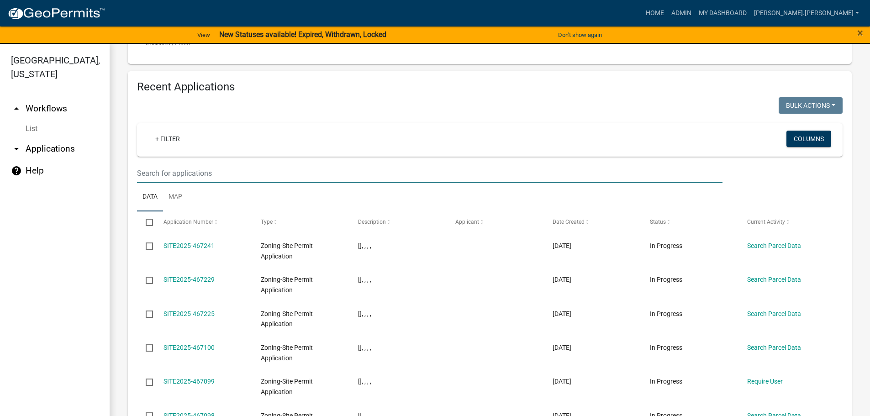
paste input "190927000"
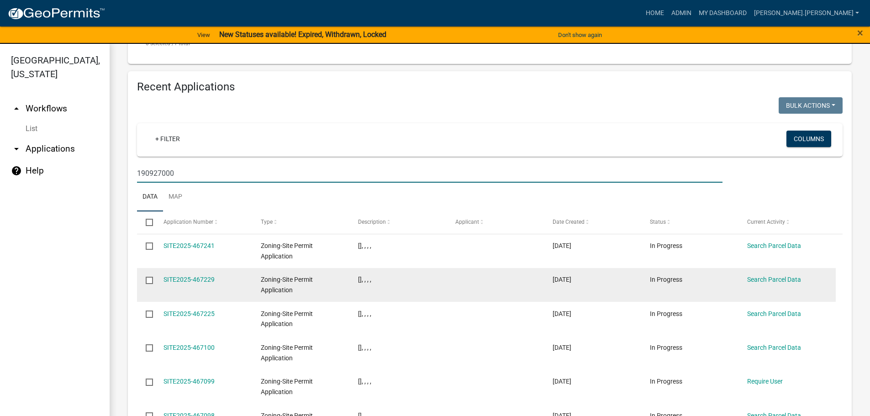
type input "190927000"
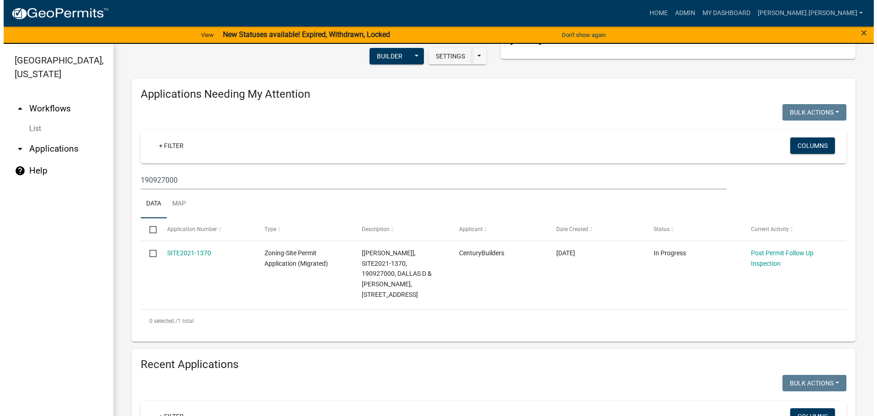
scroll to position [0, 0]
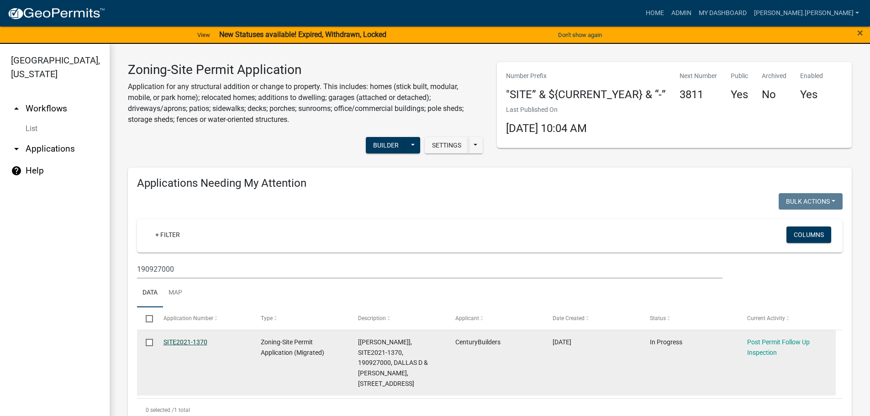
click at [180, 341] on link "SITE2021-1370" at bounding box center [186, 341] width 44 height 7
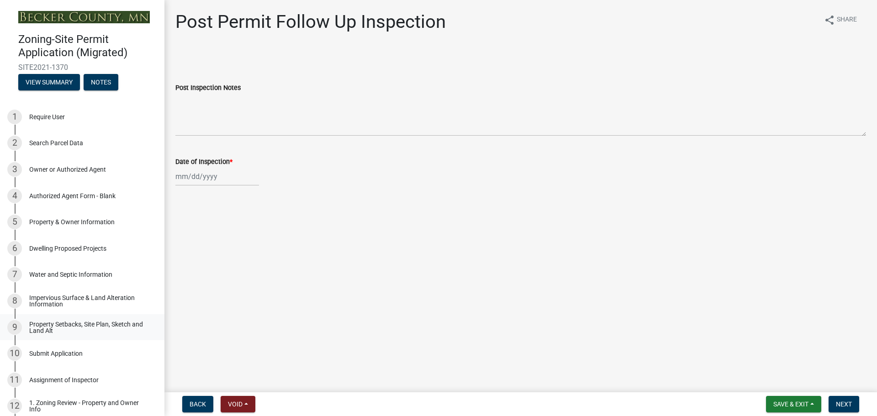
click at [88, 323] on div "Property Setbacks, Site Plan, Sketch and Land Alt" at bounding box center [89, 327] width 121 height 13
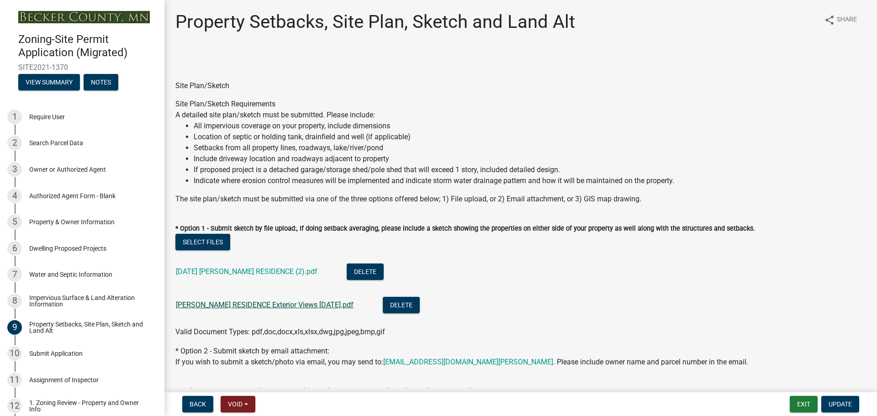
click at [256, 305] on link "[PERSON_NAME] RESIDENCE Exterior Views [DATE].pdf" at bounding box center [265, 305] width 178 height 9
click at [205, 274] on link "[DATE] [PERSON_NAME] RESIDENCE (2).pdf" at bounding box center [247, 271] width 142 height 9
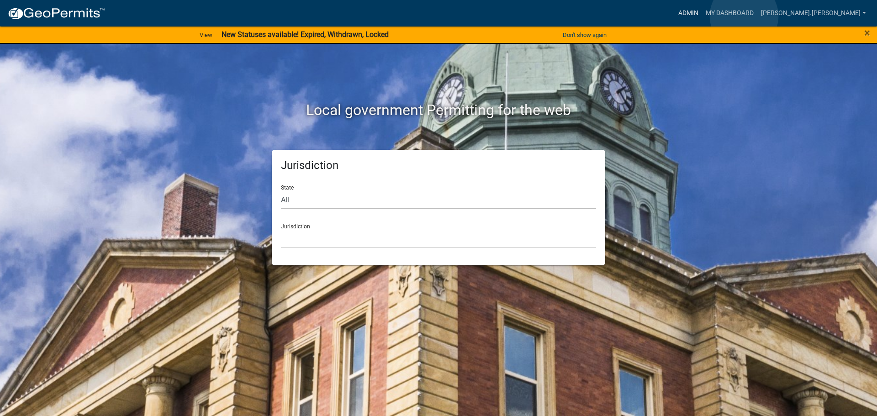
click at [702, 16] on link "Admin" at bounding box center [688, 13] width 27 height 17
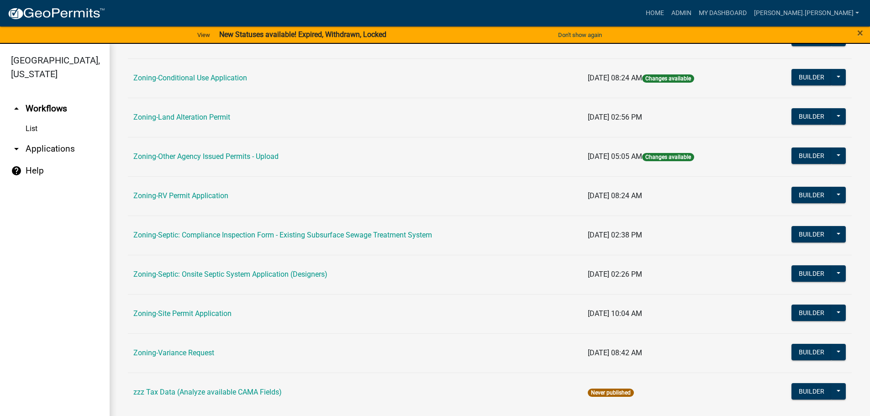
scroll to position [285, 0]
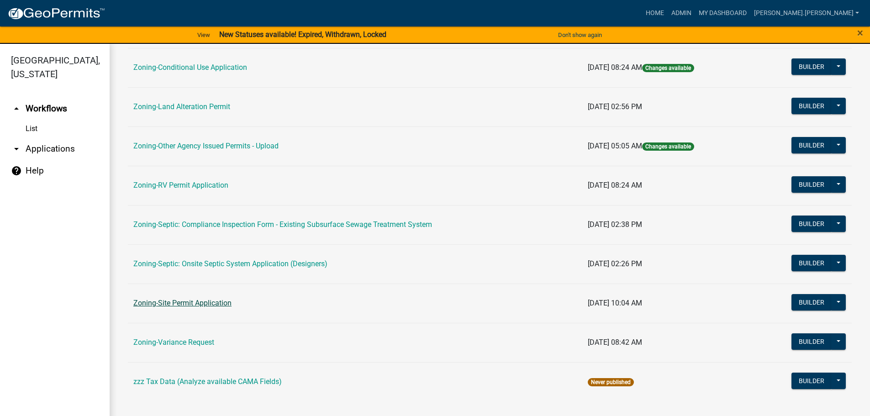
click at [201, 306] on link "Zoning-Site Permit Application" at bounding box center [182, 303] width 98 height 9
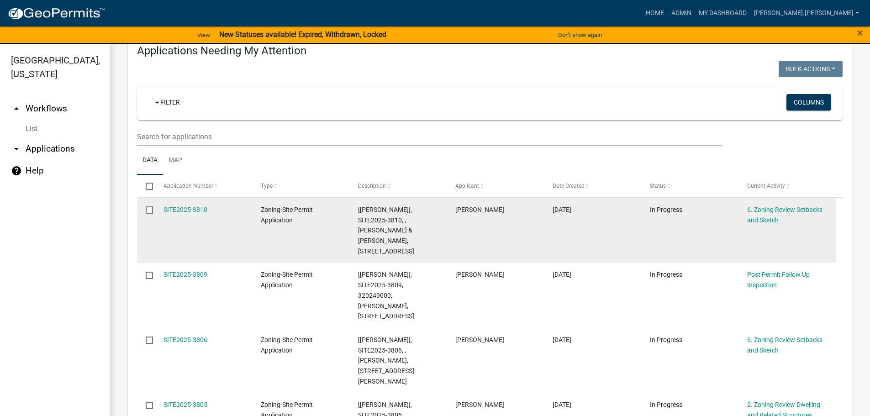
scroll to position [46, 0]
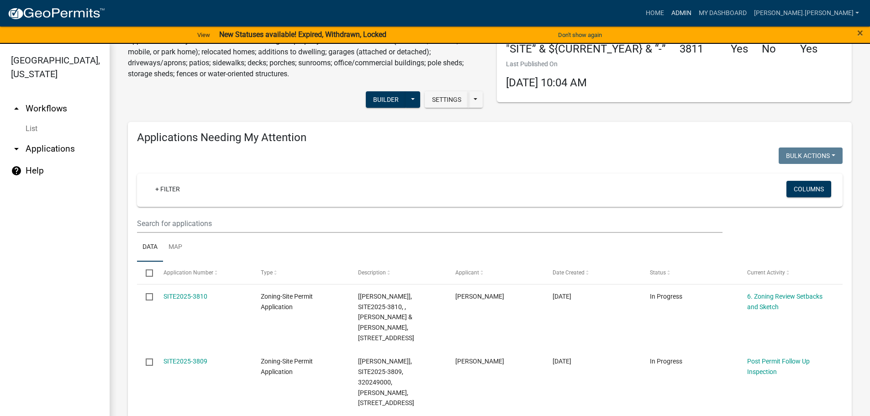
click at [695, 7] on link "Admin" at bounding box center [681, 13] width 27 height 17
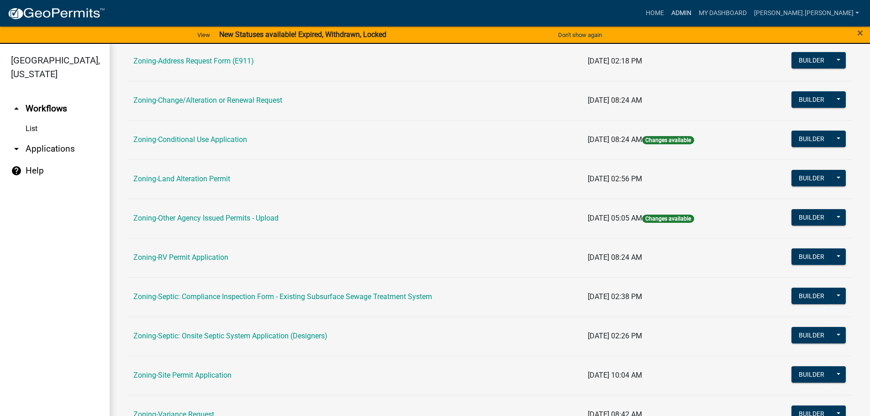
scroll to position [228, 0]
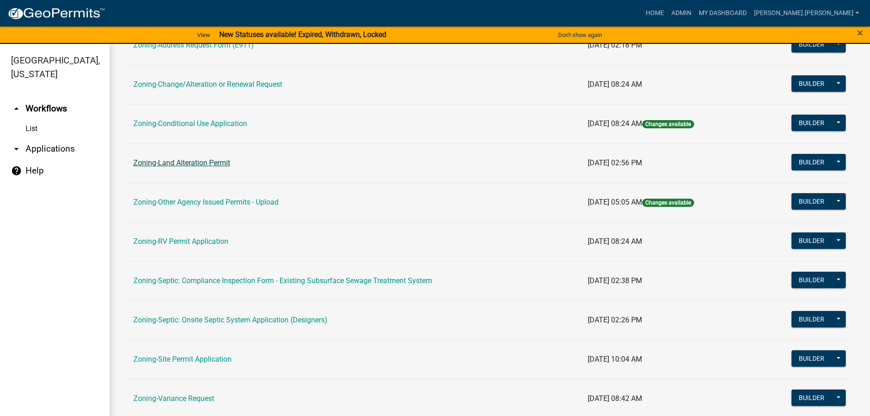
click at [191, 161] on link "Zoning-Land Alteration Permit" at bounding box center [181, 163] width 97 height 9
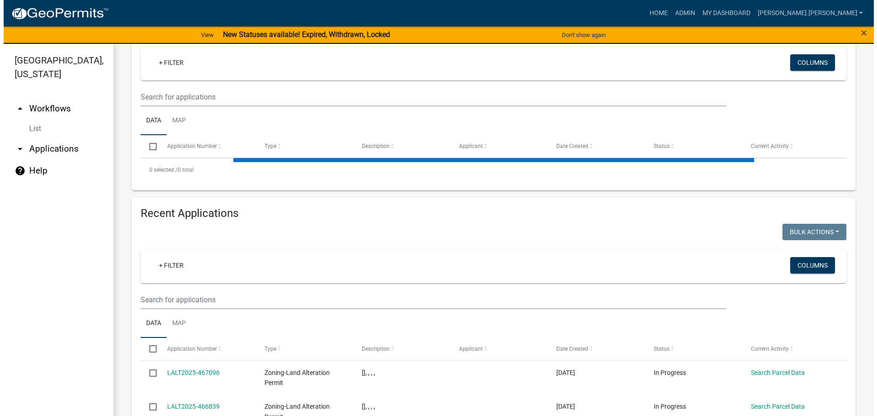
scroll to position [183, 0]
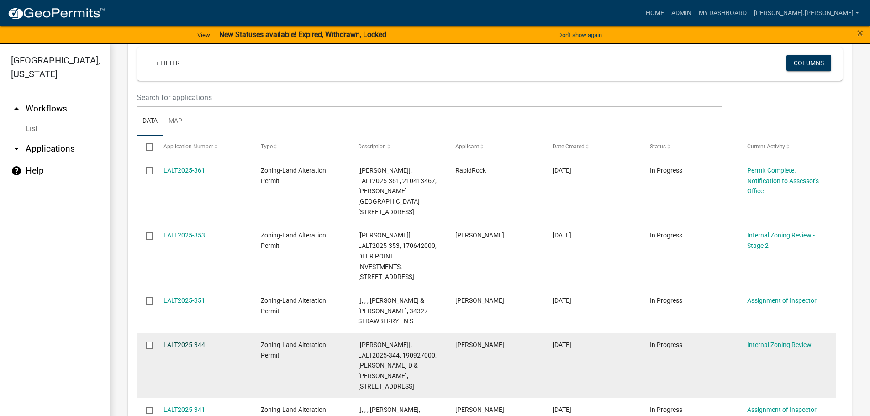
click at [178, 341] on link "LALT2025-344" at bounding box center [185, 344] width 42 height 7
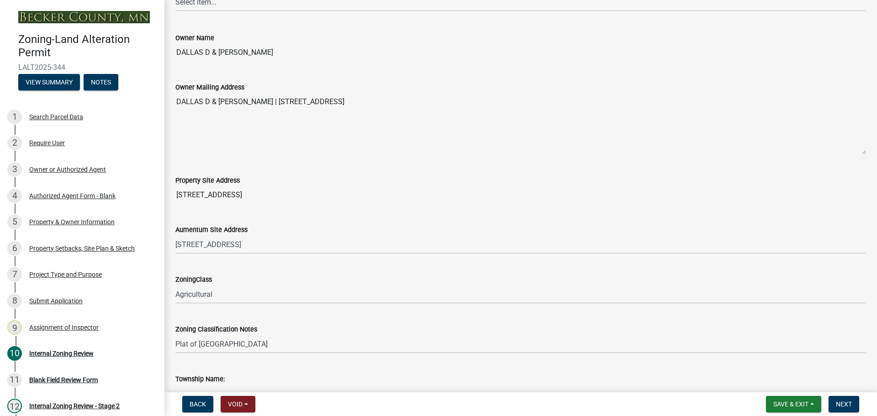
scroll to position [457, 0]
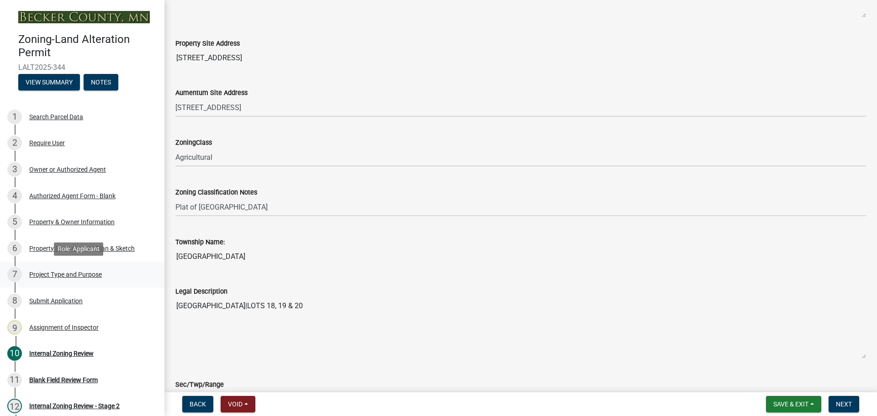
click at [97, 269] on div "7 Project Type and Purpose" at bounding box center [78, 274] width 143 height 15
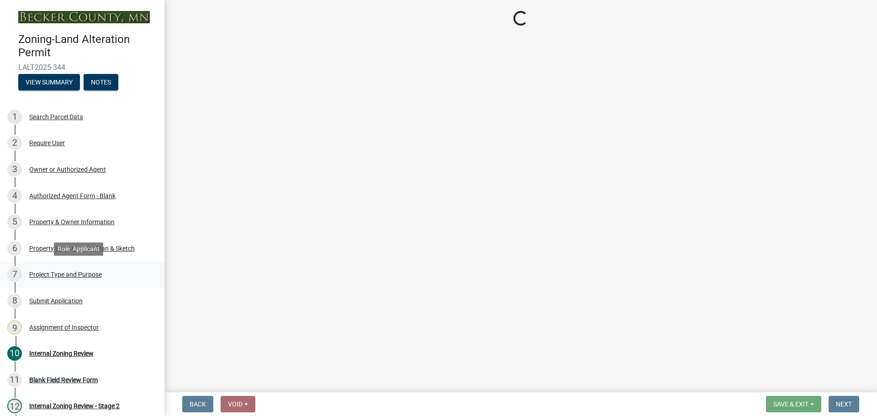
select select "bc80422a-3430-4945-924c-ab9dfd7e4d18"
select select "ac131222-58a6-414d-b112-13b73351463d"
select select "c4ff50e9-d941-459d-94c8-de1c9029ab7f"
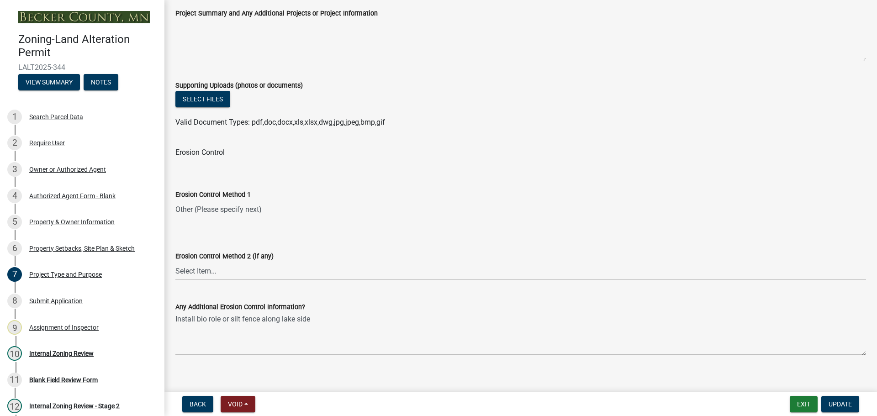
scroll to position [1400, 0]
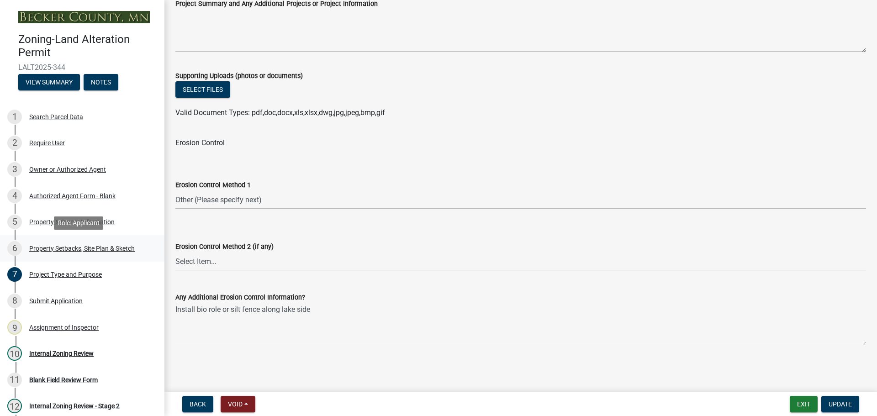
click at [70, 248] on div "Property Setbacks, Site Plan & Sketch" at bounding box center [82, 248] width 106 height 6
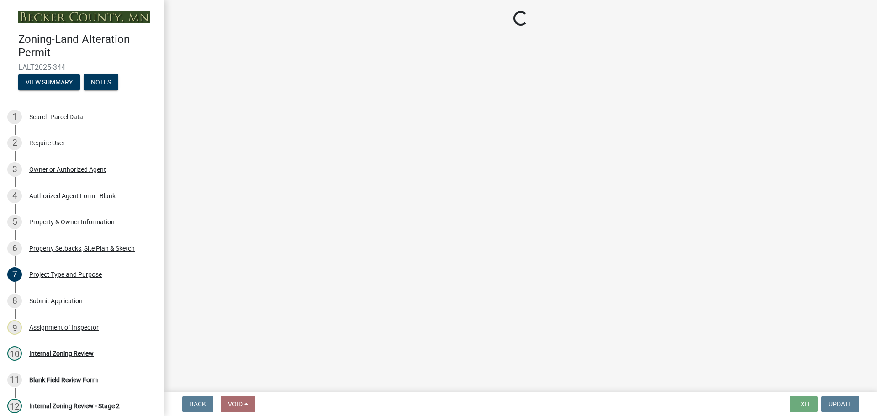
select select "023fca83-4df2-42b9-94ed-3498437255e1"
select select "84ece663-5328-4739-b2f5-2b1393f0600c"
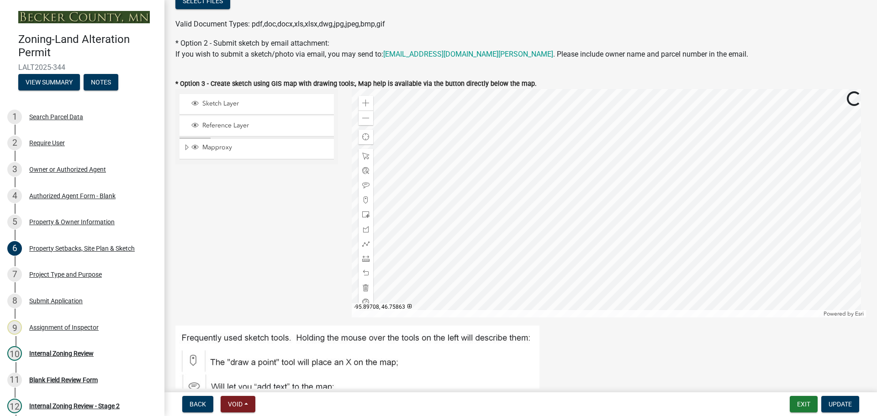
scroll to position [91, 0]
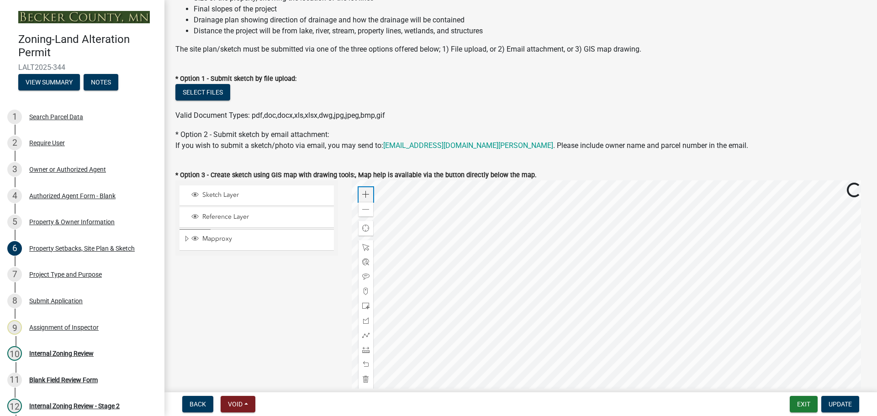
click at [367, 190] on div "Zoom in" at bounding box center [366, 194] width 15 height 15
click at [621, 349] on div at bounding box center [609, 294] width 515 height 228
click at [359, 192] on div "Zoom in" at bounding box center [366, 194] width 15 height 15
click at [362, 206] on span at bounding box center [365, 209] width 7 height 7
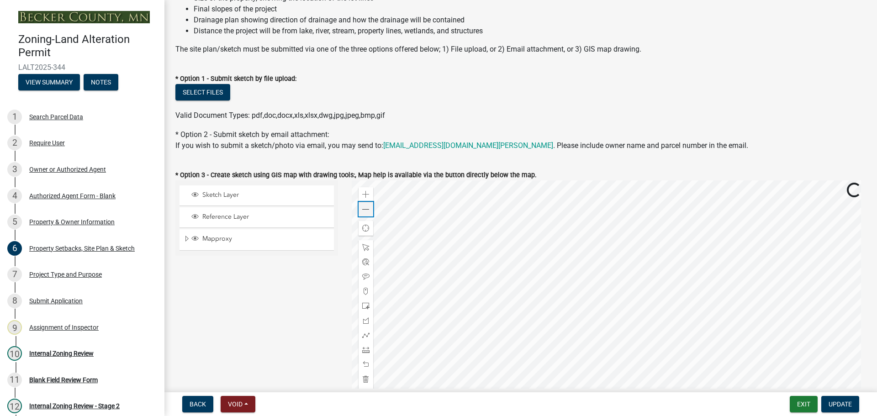
click at [362, 206] on span at bounding box center [365, 209] width 7 height 7
click at [83, 277] on div "Project Type and Purpose" at bounding box center [65, 274] width 73 height 6
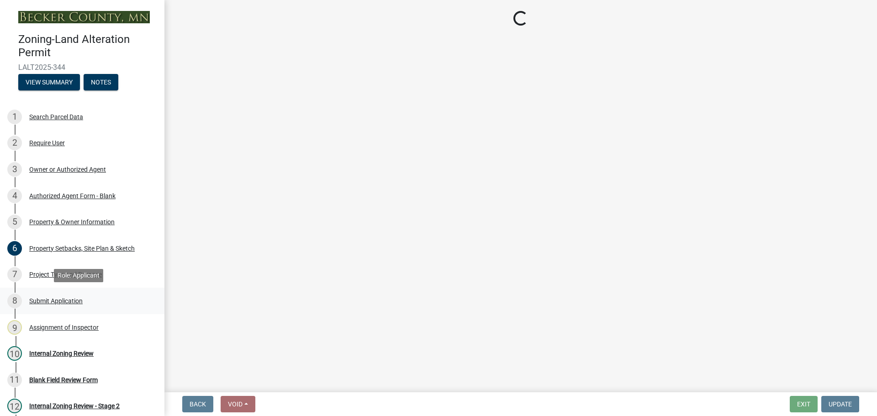
select select "bc80422a-3430-4945-924c-ab9dfd7e4d18"
select select "ac131222-58a6-414d-b112-13b73351463d"
select select "c4ff50e9-d941-459d-94c8-de1c9029ab7f"
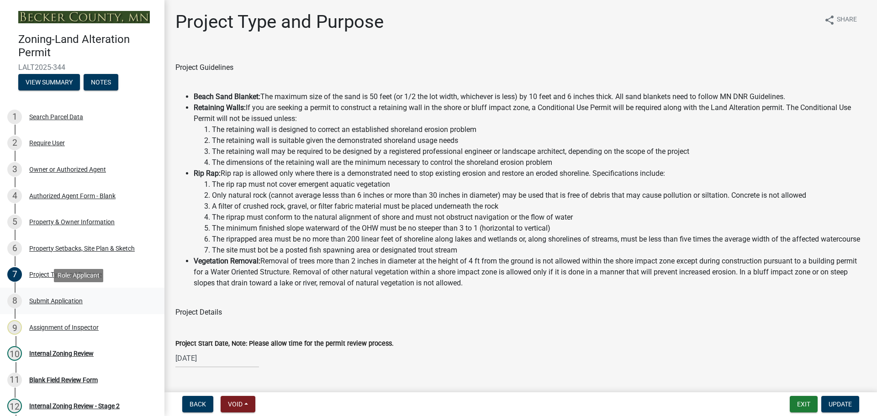
click at [75, 306] on div "8 Submit Application" at bounding box center [78, 301] width 143 height 15
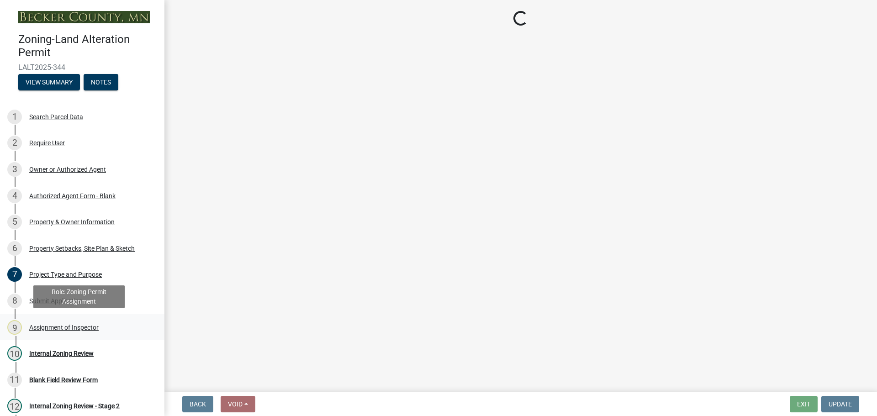
select select "6d17f53b-44fc-413b-9f07-df6366604a2b"
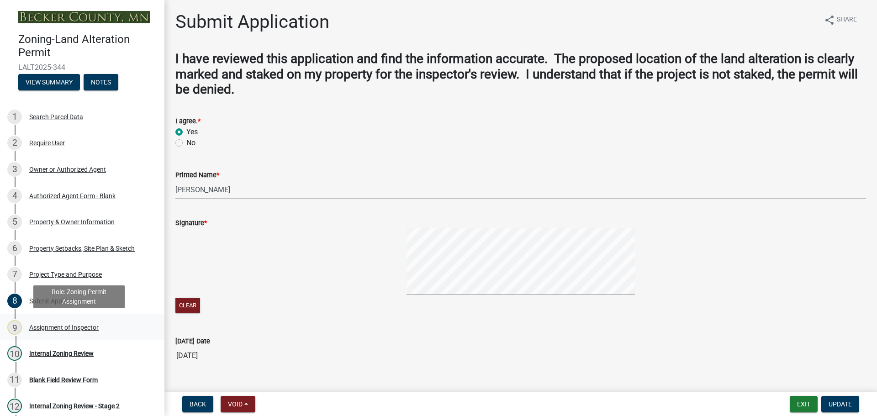
click at [64, 324] on div "Assignment of Inspector" at bounding box center [63, 327] width 69 height 6
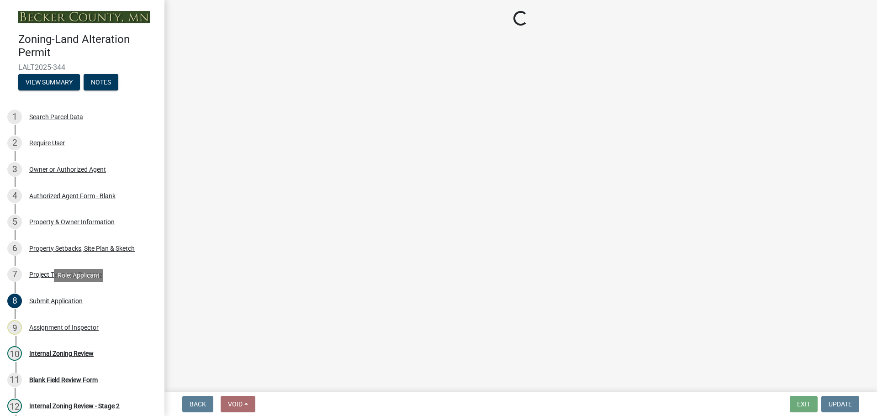
select select "ebd8400e-d8d5-49f8-911f-e671eb76408a"
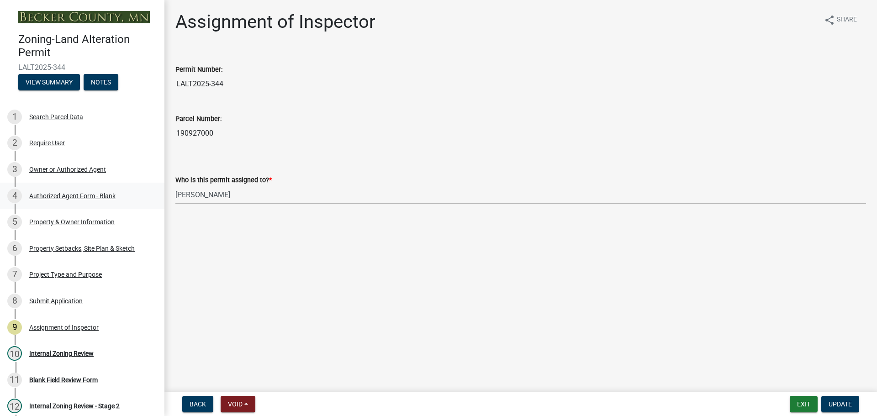
click at [95, 190] on div "4 Authorized Agent Form - Blank" at bounding box center [78, 196] width 143 height 15
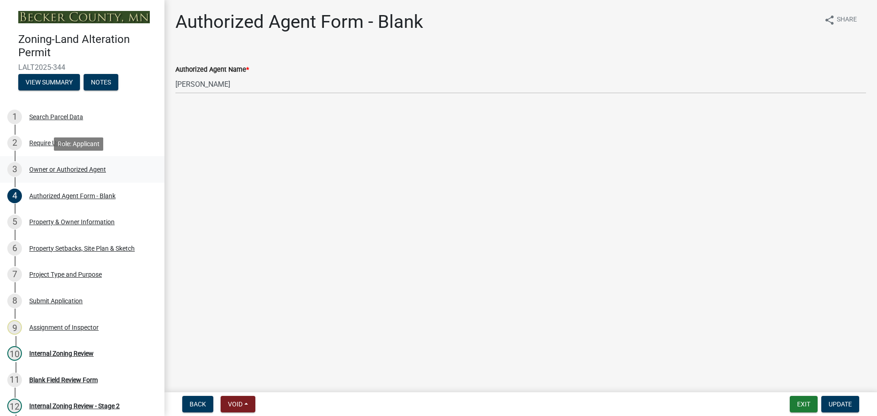
click at [71, 171] on div "Owner or Authorized Agent" at bounding box center [67, 169] width 77 height 6
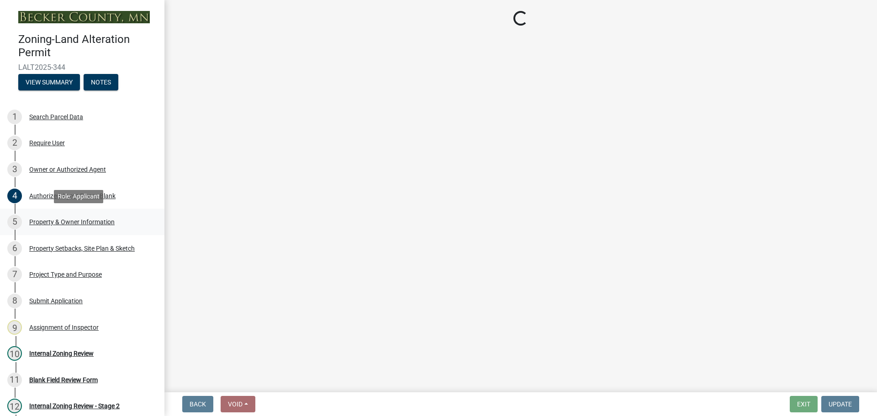
select select "4efd353e-d323-410a-8a7d-c8ce5c92be7a"
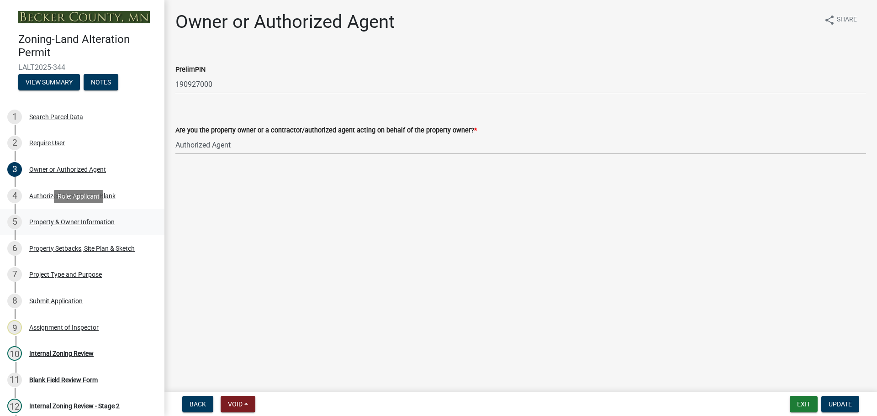
click at [56, 224] on div "Property & Owner Information" at bounding box center [71, 222] width 85 height 6
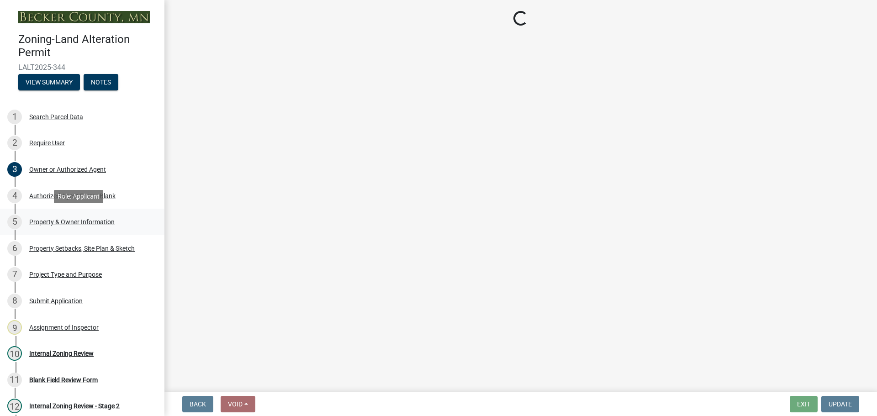
select select "5f41a604-8b91-453d-8de3-98cc9e8acc9b"
select select "7bf49810-9cd0-4dc5-ae51-e12a7ee5b281"
select select "d4d80fd2-4592-4b42-b162-92c6ae87a66c"
select select "2cc8deb1-8a59-47d0-ace4-0acc749efcd3"
select select "549ecfc6-d4d4-4bf0-90f9-058b0a0f393c"
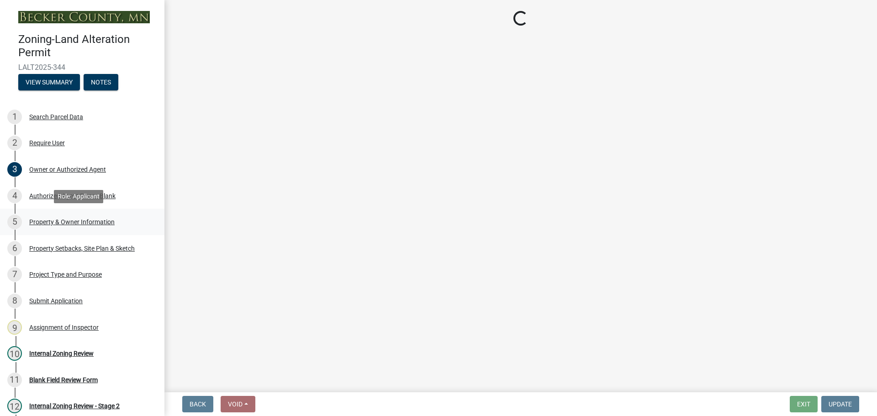
select select "c1c19f9b-ed98-4a80-b19c-b5d7b660d61e"
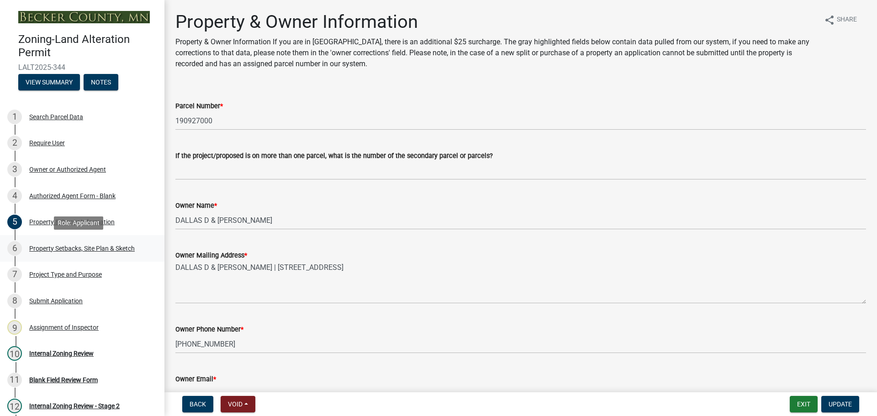
click at [105, 255] on div "6 Property Setbacks, Site Plan & Sketch" at bounding box center [78, 248] width 143 height 15
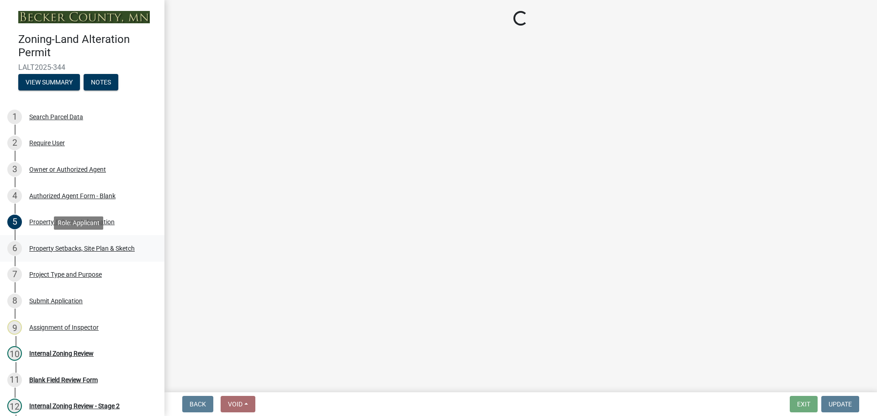
select select "023fca83-4df2-42b9-94ed-3498437255e1"
select select "84ece663-5328-4739-b2f5-2b1393f0600c"
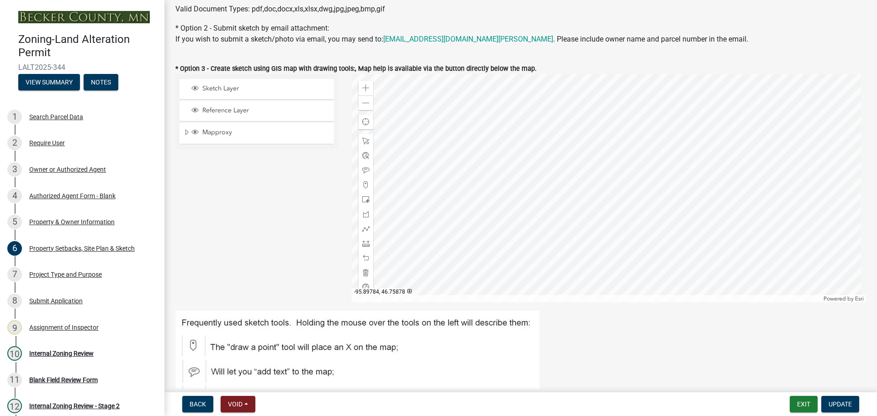
scroll to position [129, 0]
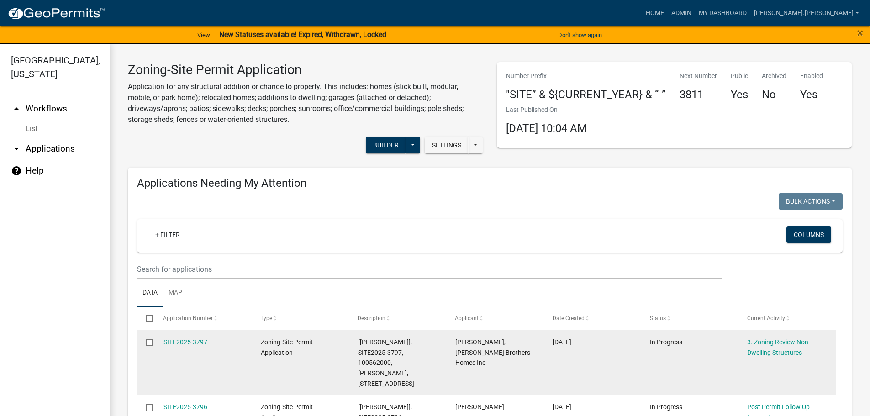
drag, startPoint x: 288, startPoint y: 282, endPoint x: 249, endPoint y: 137, distance: 149.5
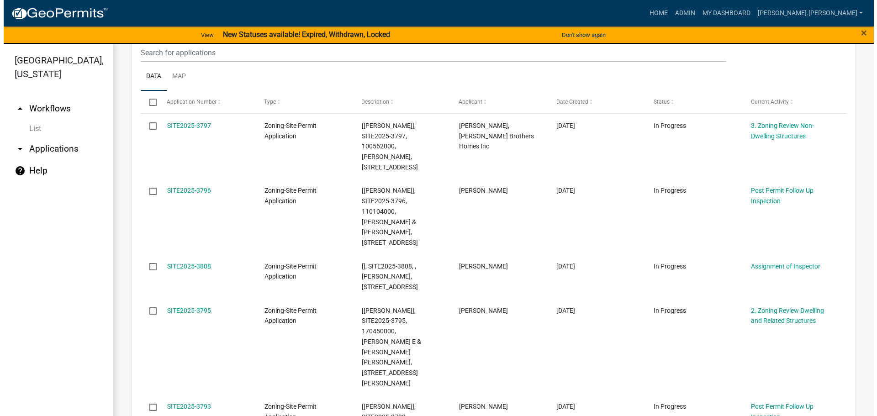
scroll to position [228, 0]
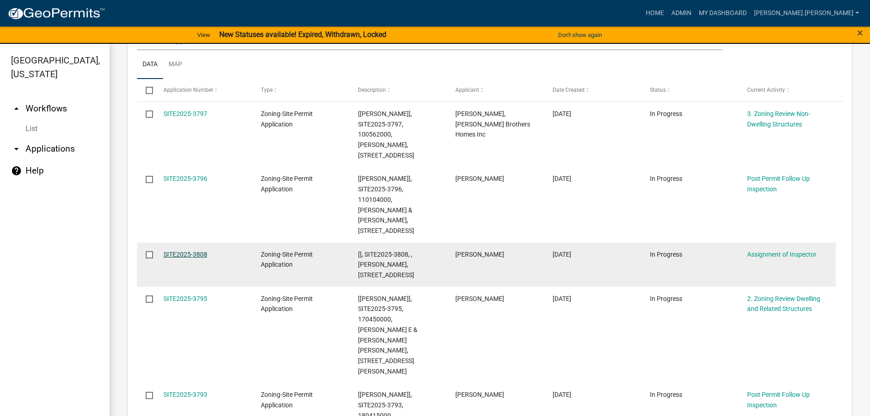
click at [176, 251] on link "SITE2025-3808" at bounding box center [186, 254] width 44 height 7
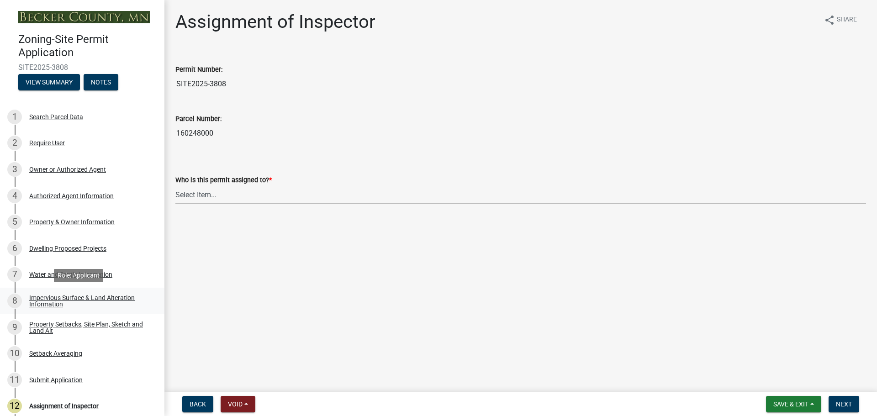
click at [87, 294] on div "8 Impervious Surface & Land Alteration Information" at bounding box center [78, 301] width 143 height 15
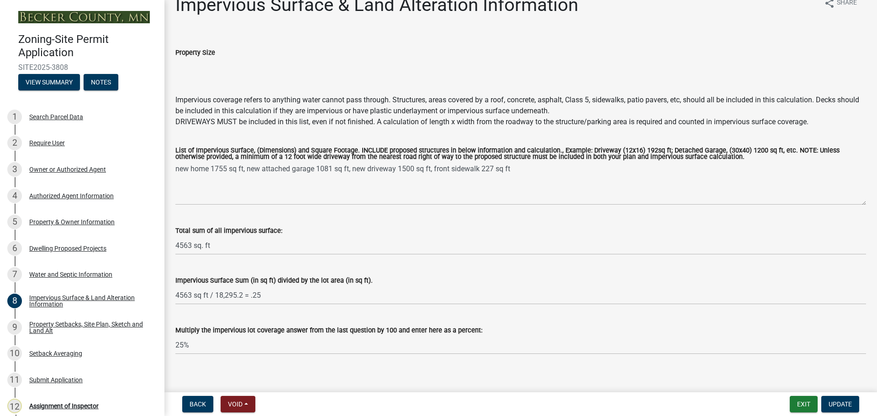
scroll to position [26, 0]
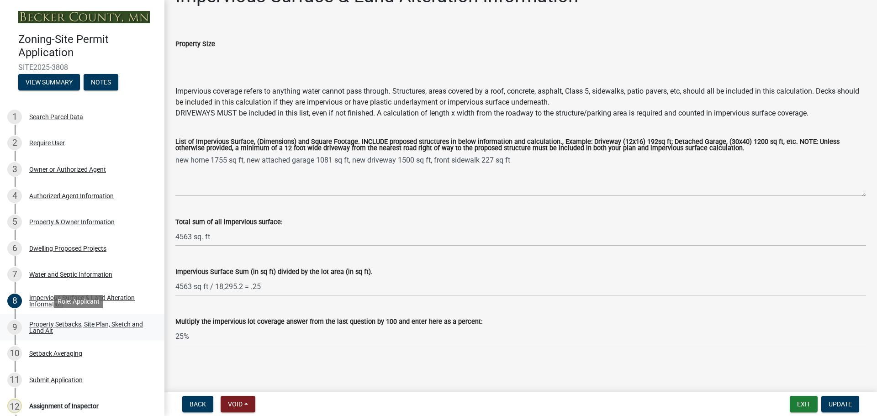
click at [69, 328] on div "Property Setbacks, Site Plan, Sketch and Land Alt" at bounding box center [89, 327] width 121 height 13
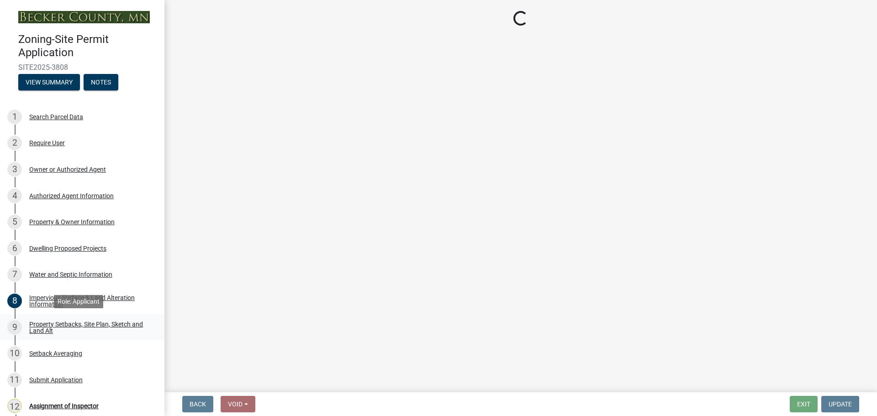
scroll to position [0, 0]
select select "7b13c63f-e699-4112-b373-98fbd28ec536"
select select "b827d36a-50e8-40dd-aeaa-a80d5c176b31"
select select "b56a4575-9846-47cf-8067-c59a4853da22"
select select "12f785fb-c378-4b18-841c-21c73dc99083"
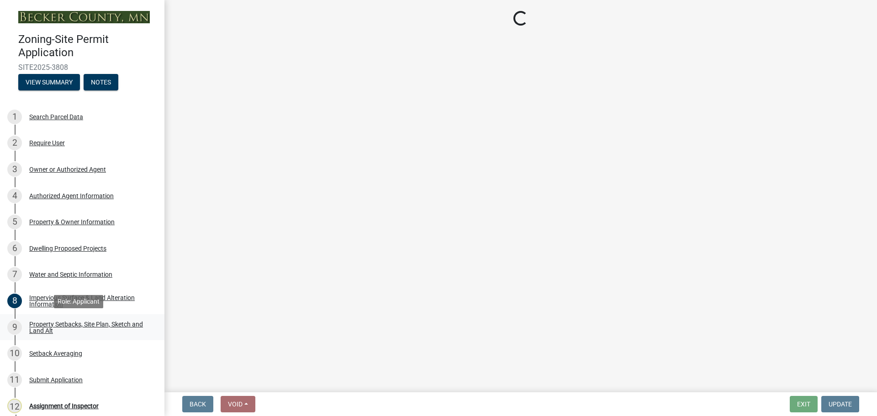
select select "e8ab2dc3-aa3f-46f3-9b4a-37eb25ad84af"
select select "27b2a8b4-abf6-463e-8c0c-7c5d2b4fe26f"
select select "5ad4ab64-b44e-481c-9000-9e5907aa74e1"
select select "e019de12-4845-45f2-ad10-5fb76eee0e55"
select select "c8b8ea71-7088-4e87-a493-7bc88cc2835b"
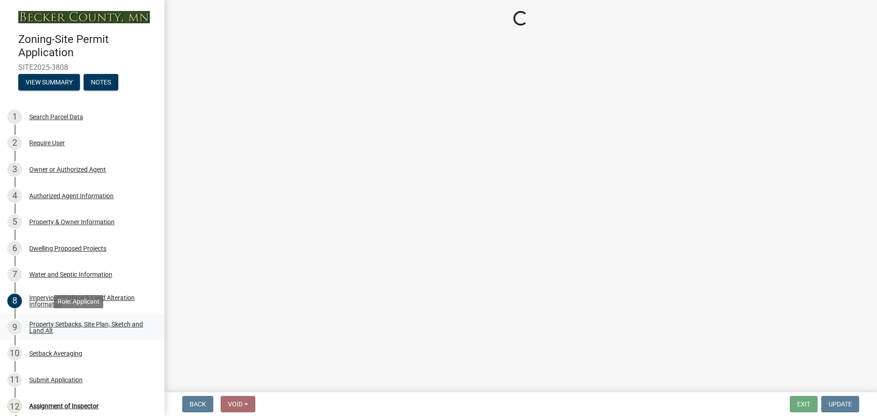
select select "d6c1d38b-8561-4345-845e-72dfbb0578a1"
select select "f51aecae-0421-4f67-bd2d-0cff8a85c7cd"
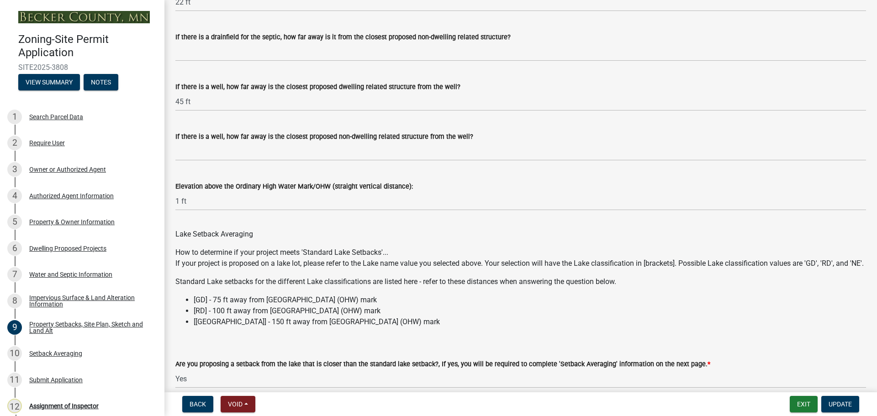
scroll to position [2595, 0]
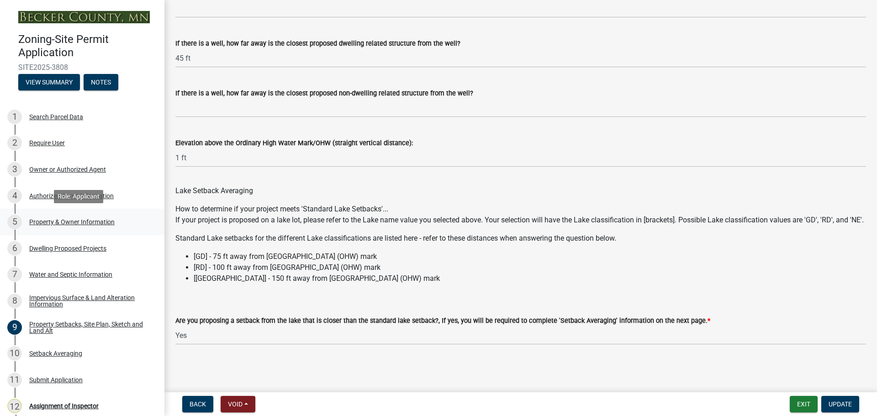
click at [77, 217] on div "5 Property & Owner Information" at bounding box center [78, 222] width 143 height 15
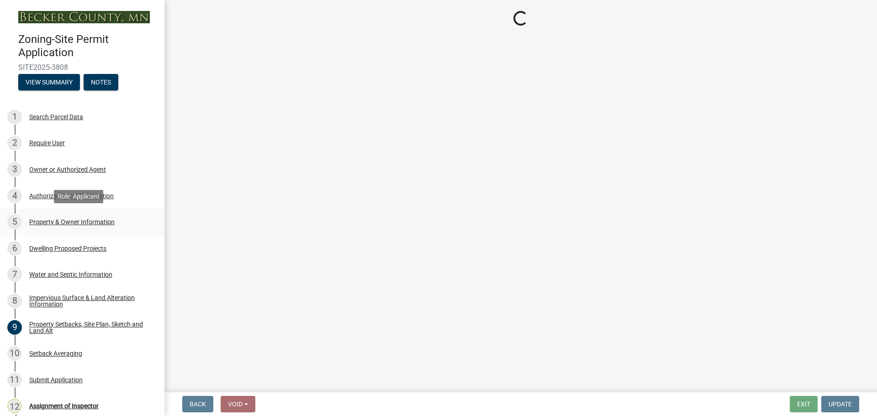
scroll to position [0, 0]
select select "15d55337-0fb0-485e-a759-dab20e978987"
select select "4a820845-fffa-4974-8517-90ccb7f1cf25"
select select "f87eba17-8ed9-4ad8-aefc-fe36a3f3544b"
select select "393a978c-6bd5-4cb2-a6a0-db6feb8732b8"
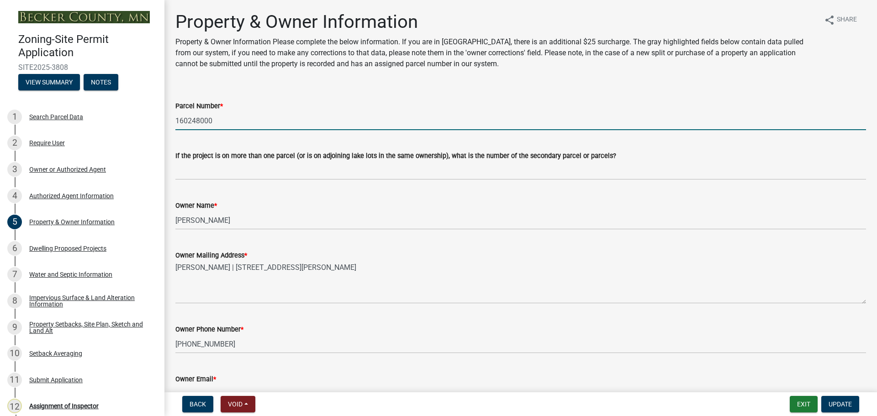
click at [198, 118] on input "160248000" at bounding box center [520, 120] width 691 height 19
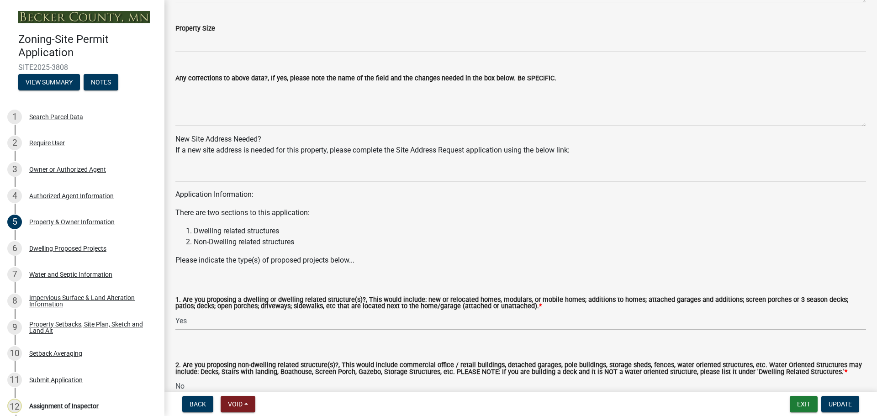
scroll to position [818, 0]
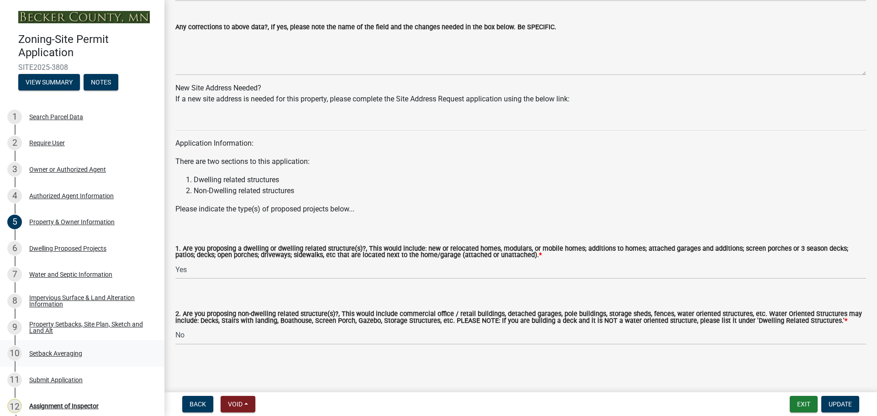
click at [63, 355] on div "Setback Averaging" at bounding box center [55, 353] width 53 height 6
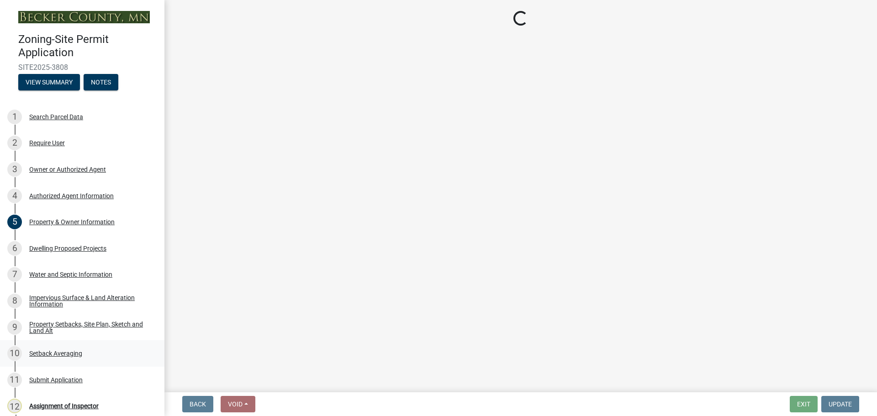
scroll to position [0, 0]
select select "329572f6-75bd-4676-be69-7dda04ea5a2b"
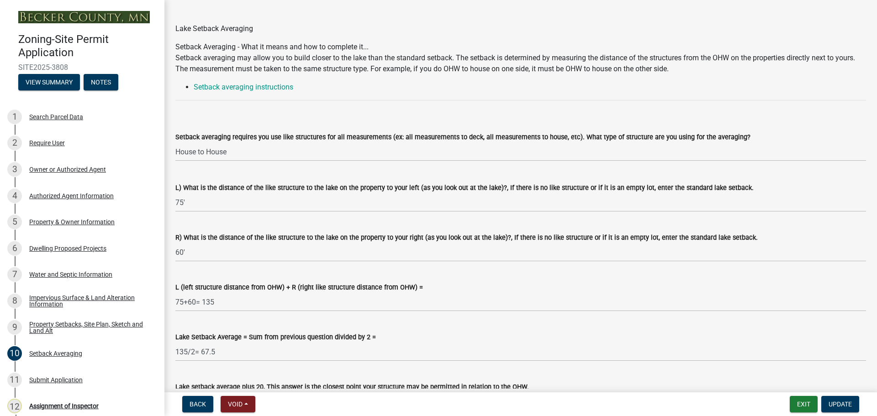
scroll to position [91, 0]
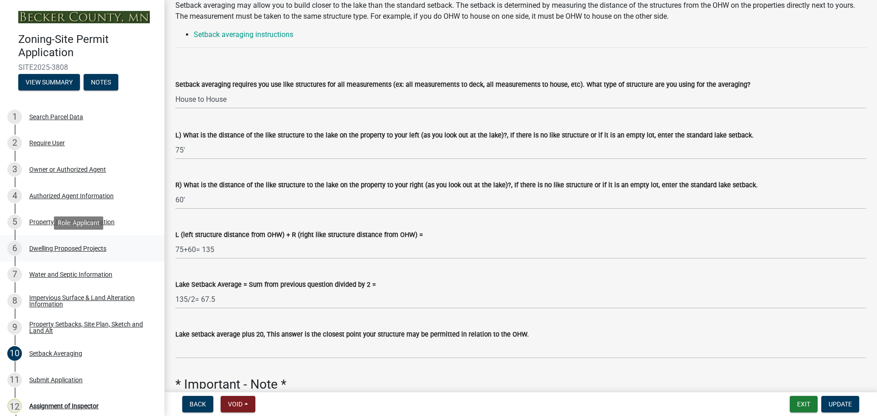
click at [80, 247] on div "Dwelling Proposed Projects" at bounding box center [67, 248] width 77 height 6
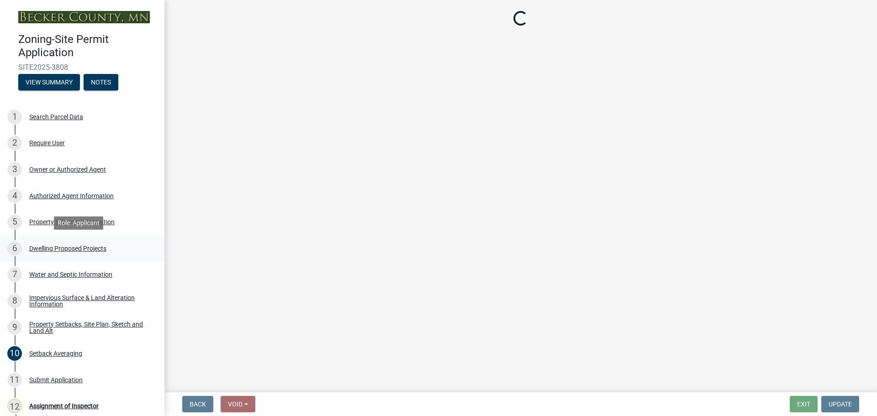
scroll to position [0, 0]
select select "5b8abcc6-67f7-49fb-8f25-c295ccc2b339"
select select "ba56d9f6-ced5-4c38-bdcc-33bfa85ac6de"
select select "59a6fdaa-56b6-4bcd-87b7-d867a7d784e6"
select select "4f5e2784-8c40-49a3-b0e9-8f1a3cbab4f4"
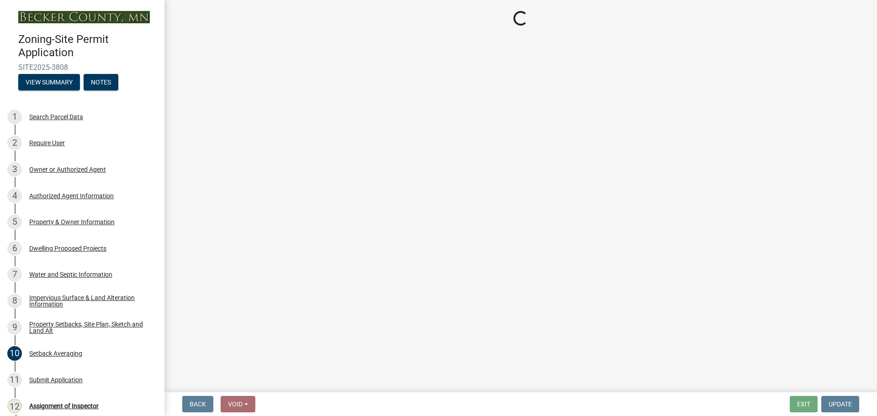
select select "e5b6e178-1d4e-46f3-8fba-19f7851c487a"
select select "ebb33175-329d-4f8e-9ee0-a71ca57f3362"
select select "5dd6cdd5-8b7d-4534-b791-478230f7b8b7"
select select "638dddef-31f4-4d73-b0b5-0ffc7b344434"
select select "0c863e3c-258e-4b1d-9985-47500660ce44"
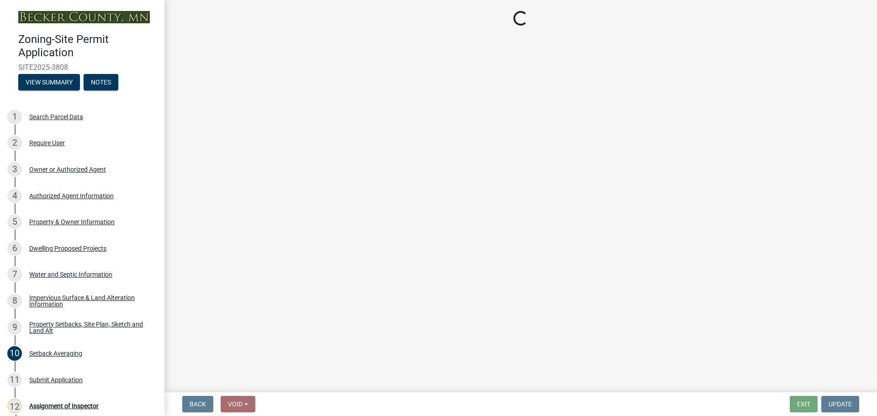
select select "8786fdd2-7f96-462d-8069-e958fae6b9a0"
select select "a887a9bc-9b58-4ef9-9f6c-26d275076554"
select select "95a588f5-1928-44cb-95cb-f3dde79564ff"
select select "5c3531b8-bc96-4b07-92f8-845cfe46d7fc"
select select "8e4dc0e1-7dfa-4afc-85b9-5ad40795f204"
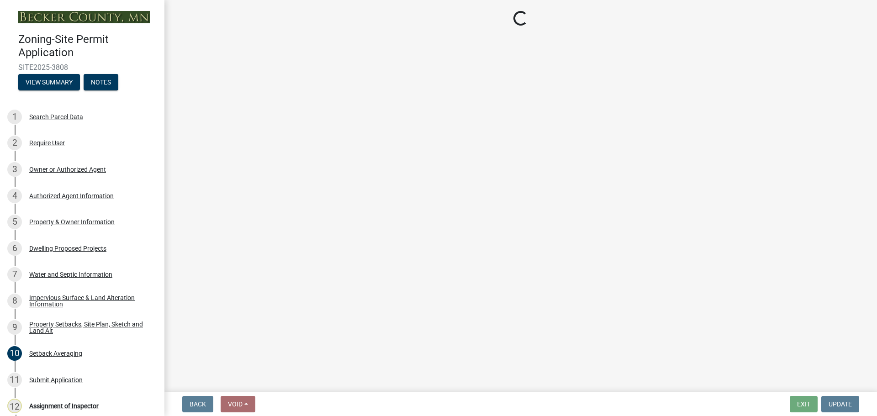
select select "ffb5c059-616d-4e71-8b5a-0d232edbecbf"
select select "dc6230dd-bdad-407f-bef0-b6909629af6d"
select select "7f420323-49a9-4fd0-9441-05b3dc777552"
select select "5c09849d-e6b9-47b1-a1e4-7038f384c9b1"
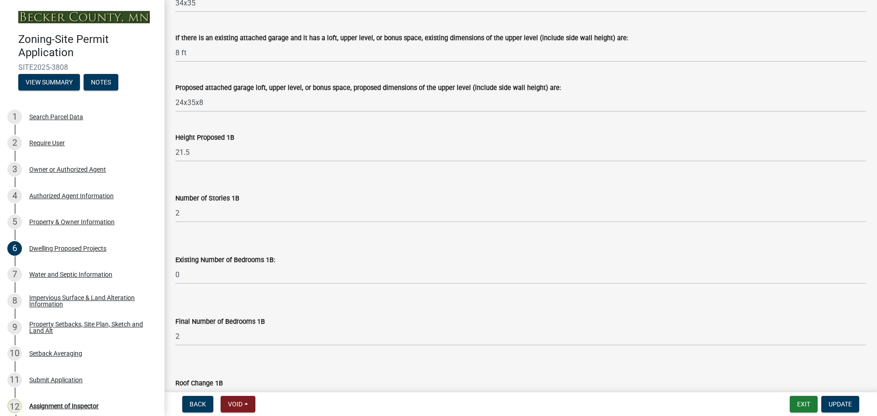
scroll to position [1233, 0]
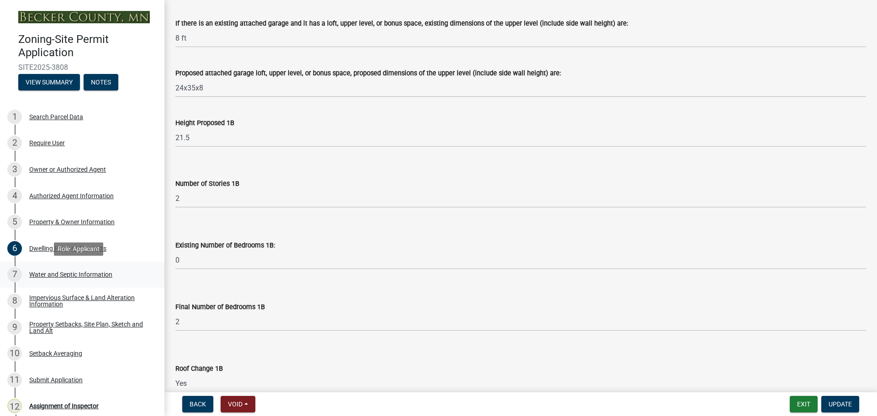
click at [84, 276] on div "Water and Septic Information" at bounding box center [70, 274] width 83 height 6
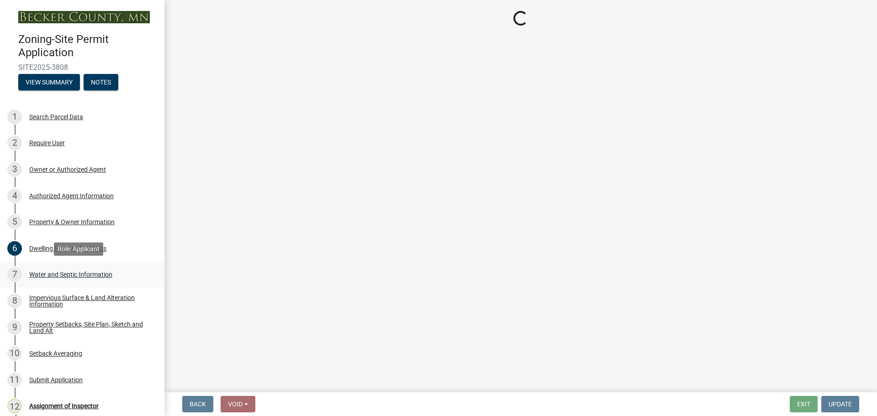
scroll to position [0, 0]
select select "9c51a48b-0bee-4836-8d5c-beab6e77ad2a"
select select "25b8aef2-9eed-4c0f-8836-08d4b8d082b1"
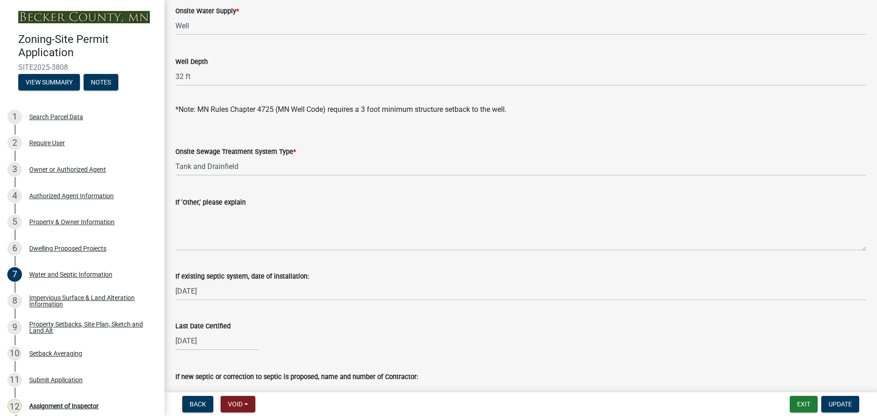
scroll to position [228, 0]
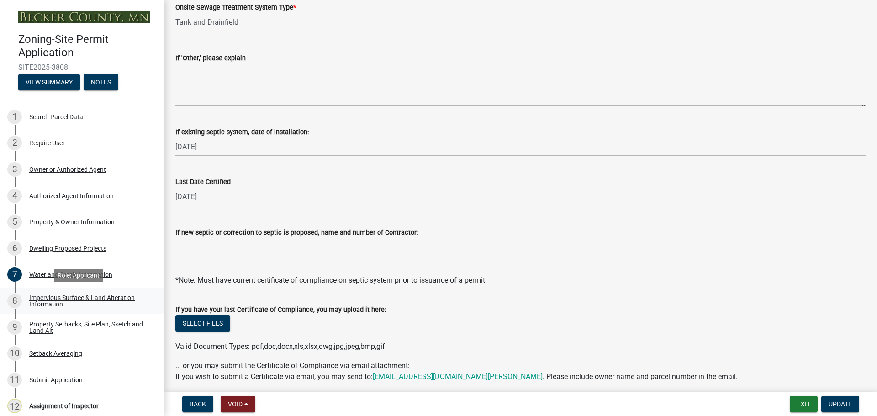
click at [113, 295] on div "Impervious Surface & Land Alteration Information" at bounding box center [89, 301] width 121 height 13
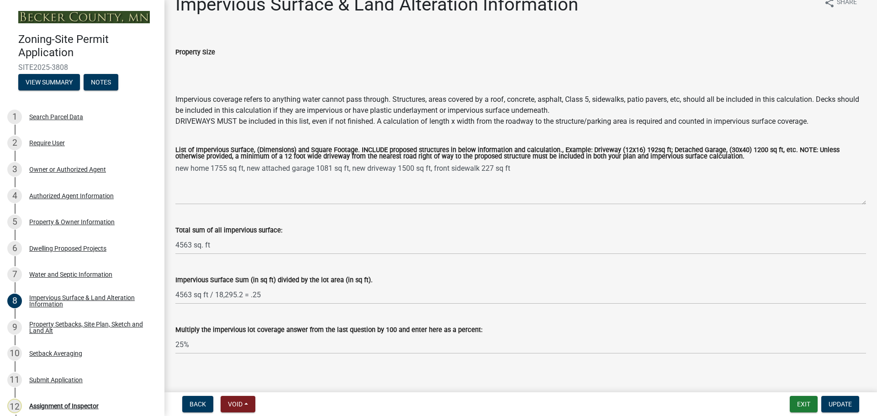
scroll to position [26, 0]
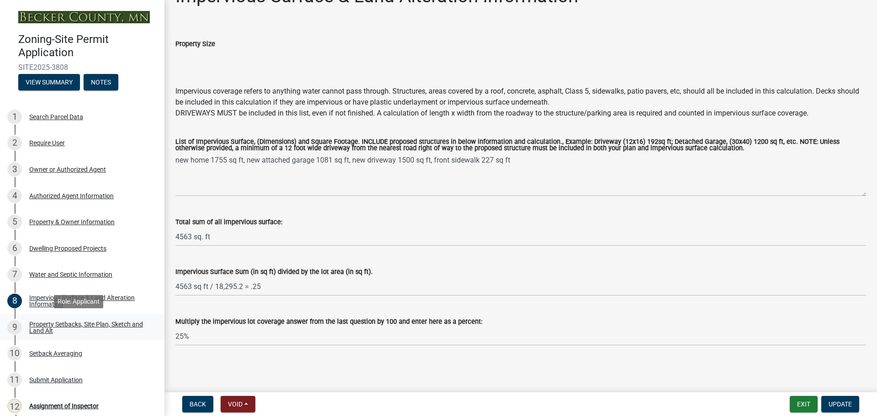
click at [85, 321] on div "Property Setbacks, Site Plan, Sketch and Land Alt" at bounding box center [89, 327] width 121 height 13
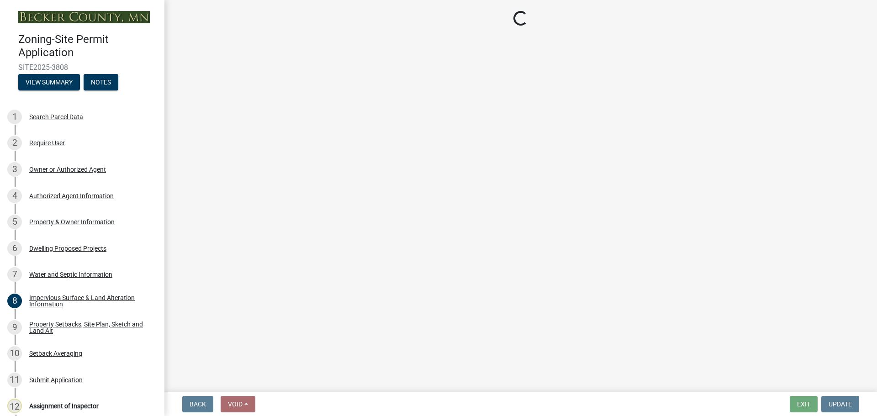
select select "7b13c63f-e699-4112-b373-98fbd28ec536"
select select "b827d36a-50e8-40dd-aeaa-a80d5c176b31"
select select "b56a4575-9846-47cf-8067-c59a4853da22"
select select "12f785fb-c378-4b18-841c-21c73dc99083"
select select "e8ab2dc3-aa3f-46f3-9b4a-37eb25ad84af"
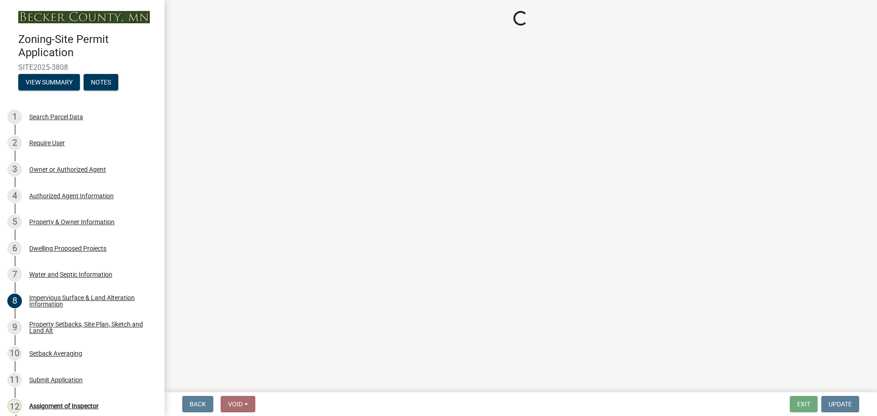
select select "27b2a8b4-abf6-463e-8c0c-7c5d2b4fe26f"
select select "5ad4ab64-b44e-481c-9000-9e5907aa74e1"
select select "e019de12-4845-45f2-ad10-5fb76eee0e55"
select select "c8b8ea71-7088-4e87-a493-7bc88cc2835b"
select select "d6c1d38b-8561-4345-845e-72dfbb0578a1"
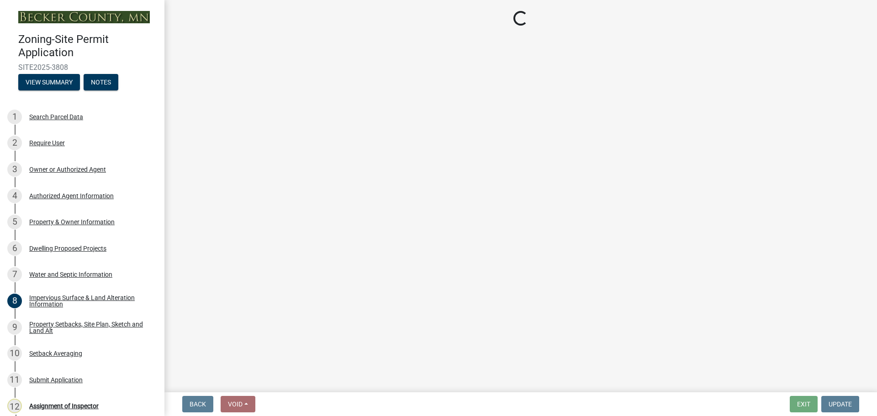
select select "f51aecae-0421-4f67-bd2d-0cff8a85c7cd"
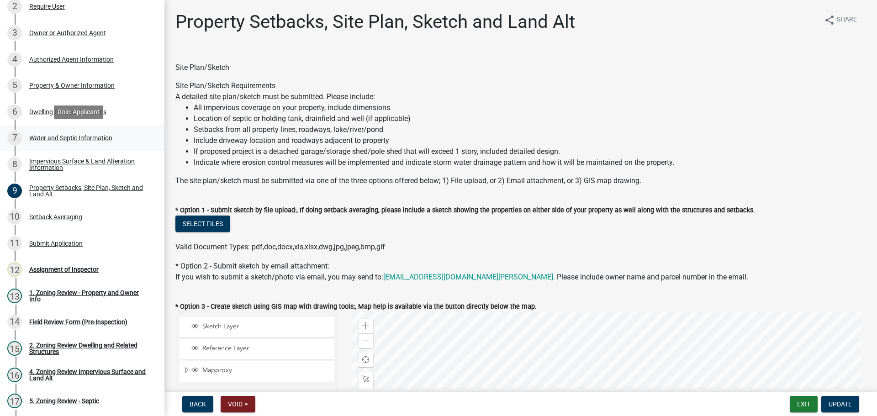
scroll to position [137, 0]
click at [77, 216] on div "Setback Averaging" at bounding box center [55, 216] width 53 height 6
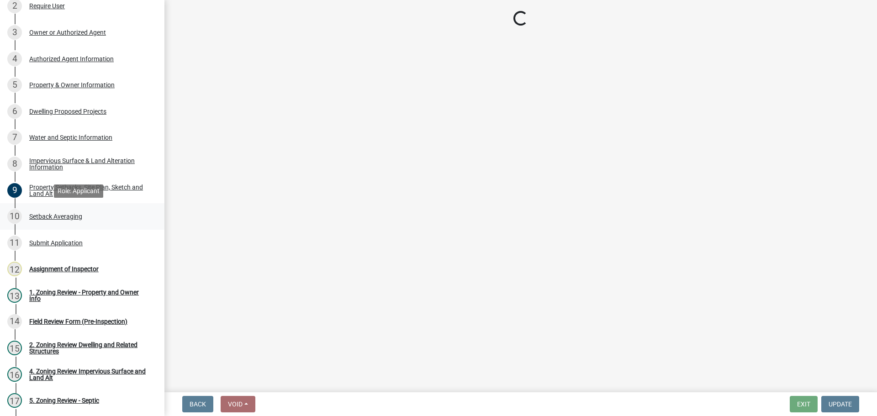
select select "329572f6-75bd-4676-be69-7dda04ea5a2b"
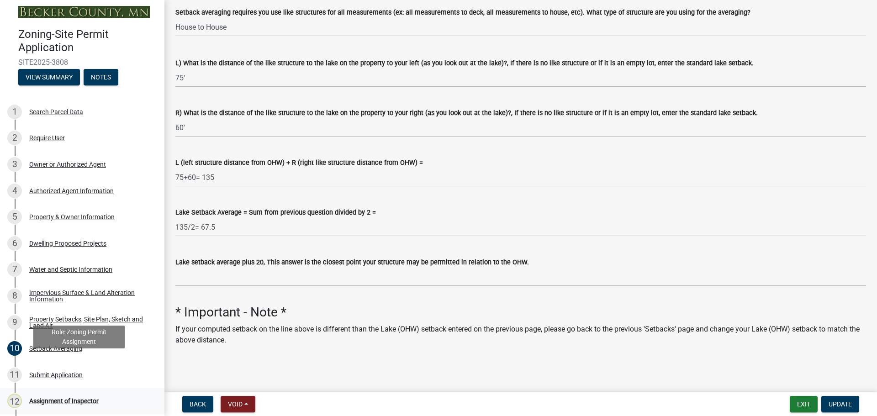
scroll to position [0, 0]
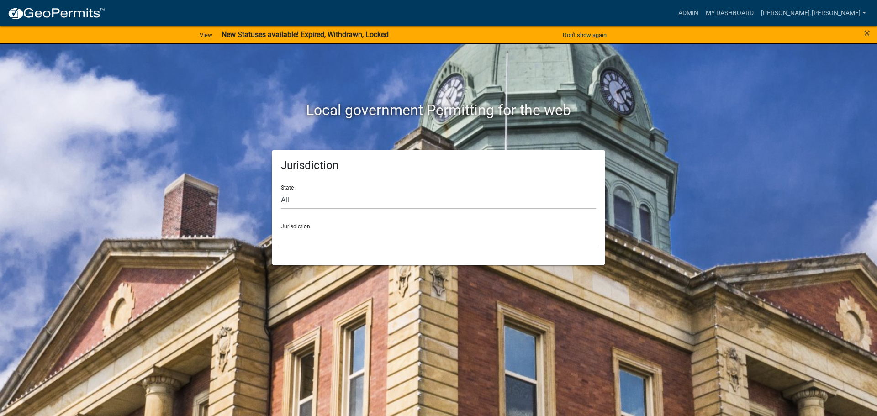
click at [741, 3] on nav "more_horiz Admin My Dashboard [PERSON_NAME].[PERSON_NAME] Admin Account Logout" at bounding box center [438, 13] width 877 height 26
click at [702, 10] on link "Admin" at bounding box center [688, 13] width 27 height 17
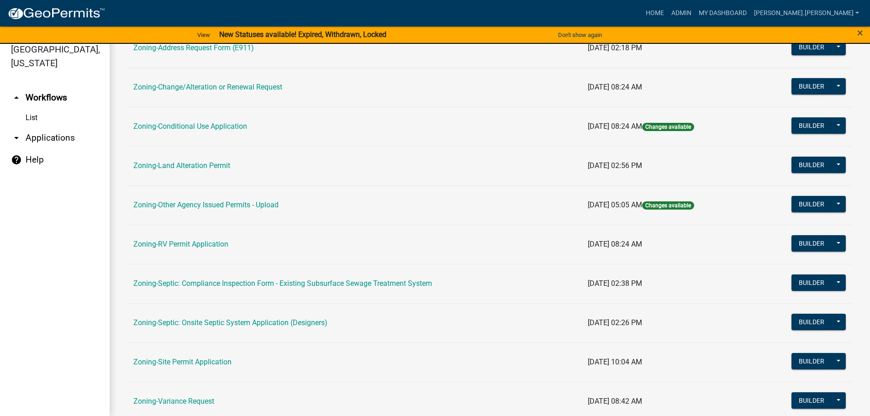
scroll to position [285, 0]
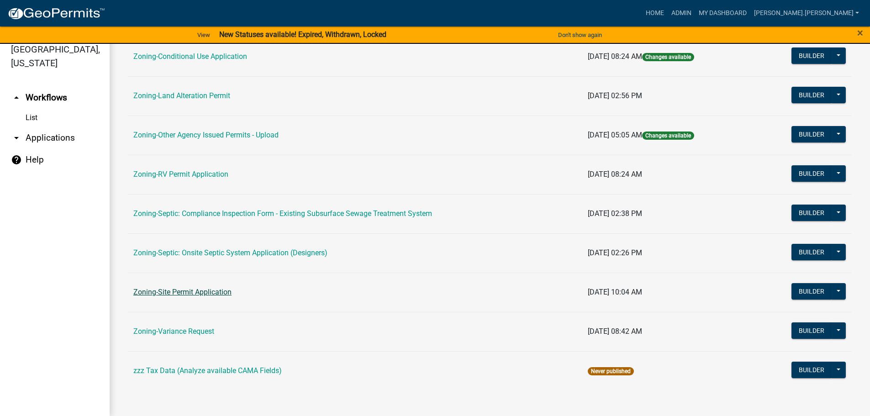
click at [189, 293] on link "Zoning-Site Permit Application" at bounding box center [182, 292] width 98 height 9
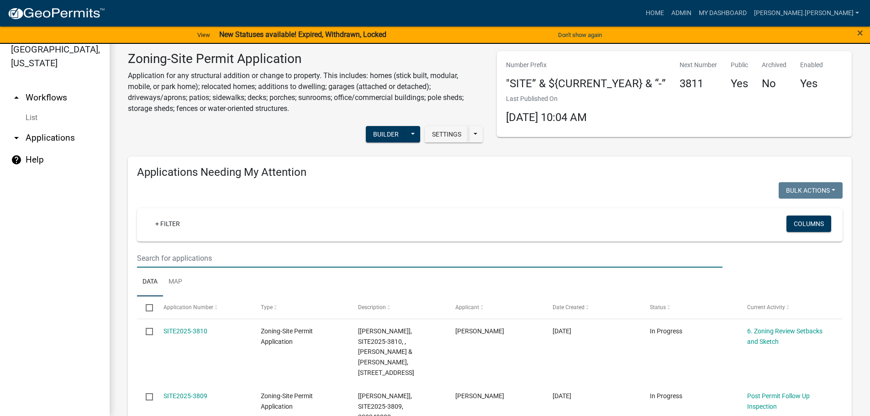
click at [263, 259] on input "text" at bounding box center [430, 258] width 586 height 19
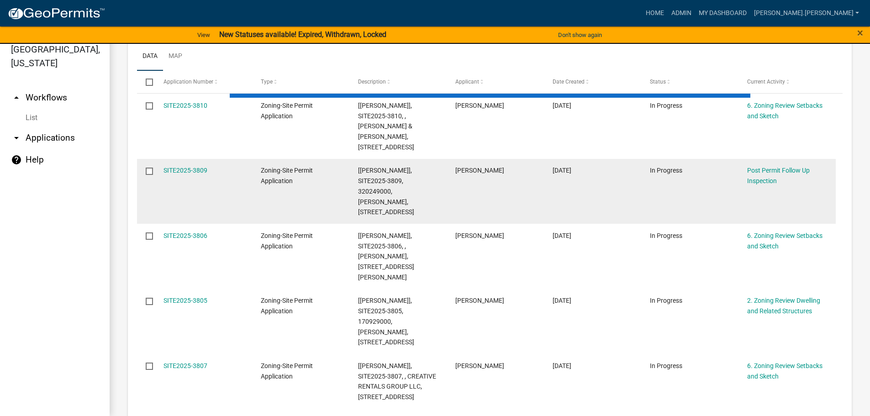
scroll to position [228, 0]
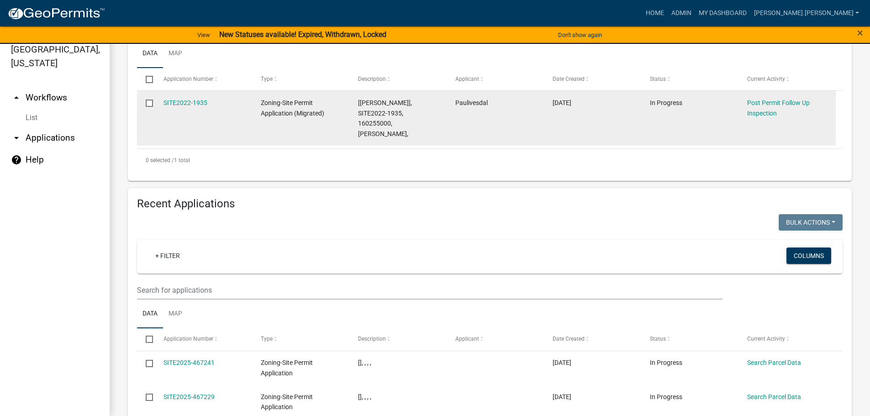
type input "ivesda"
click at [187, 98] on div "SITE2022-1935" at bounding box center [204, 103] width 80 height 11
click at [194, 104] on link "SITE2022-1935" at bounding box center [186, 102] width 44 height 7
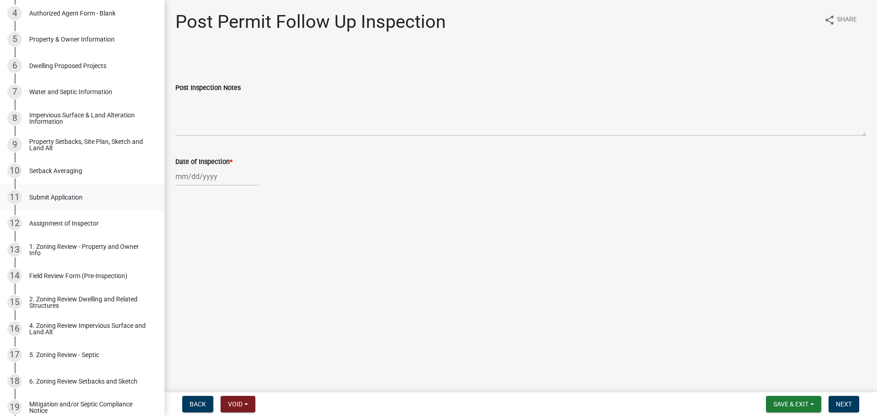
scroll to position [365, 0]
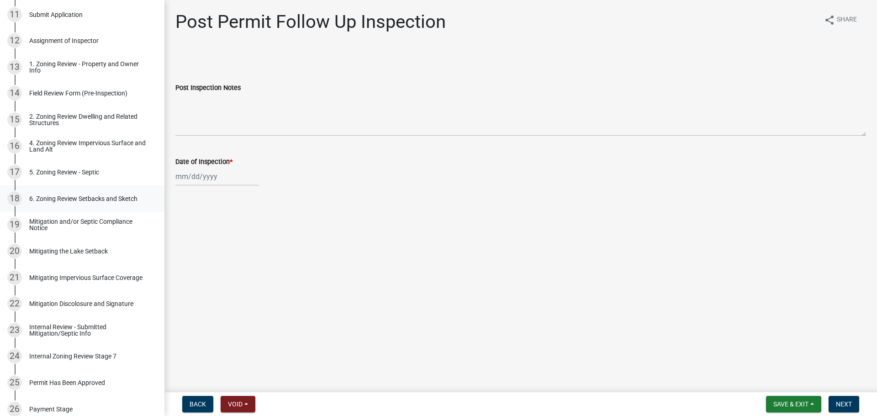
click at [94, 200] on div "6. Zoning Review Setbacks and Sketch" at bounding box center [83, 199] width 108 height 6
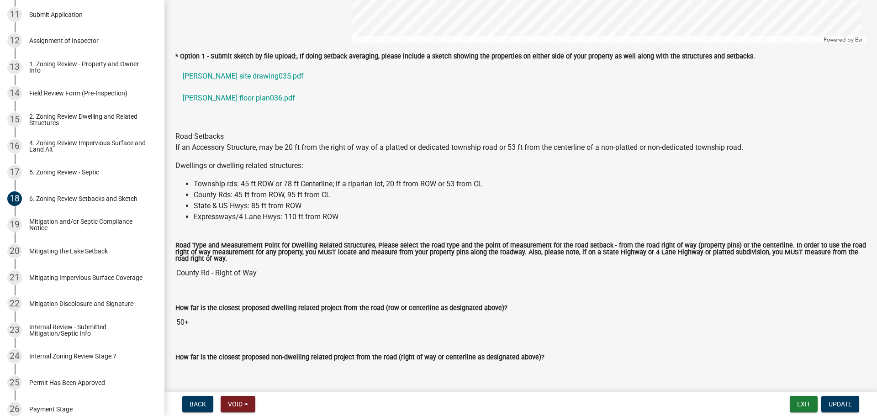
scroll to position [777, 0]
click at [254, 76] on link "[PERSON_NAME] site drawing035.pdf" at bounding box center [520, 76] width 691 height 22
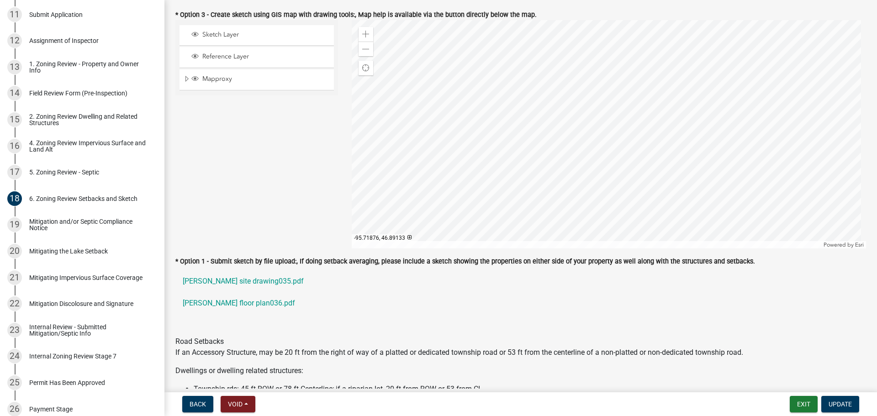
scroll to position [502, 0]
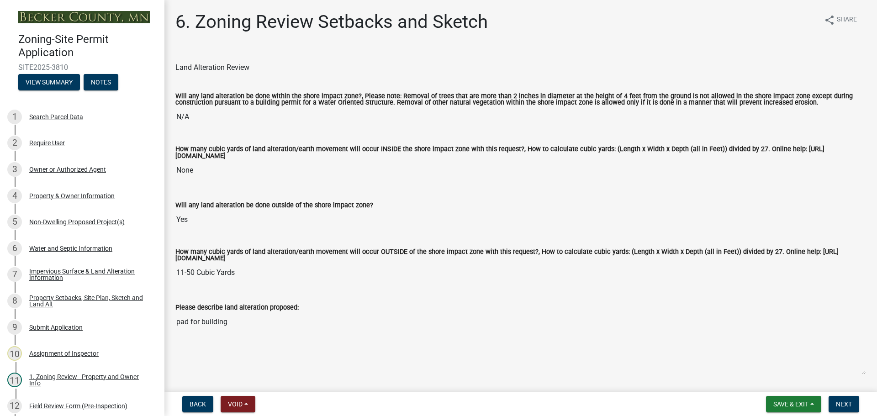
select select "cada6796-d529-4ebb-b6d4-faca8dd705c9"
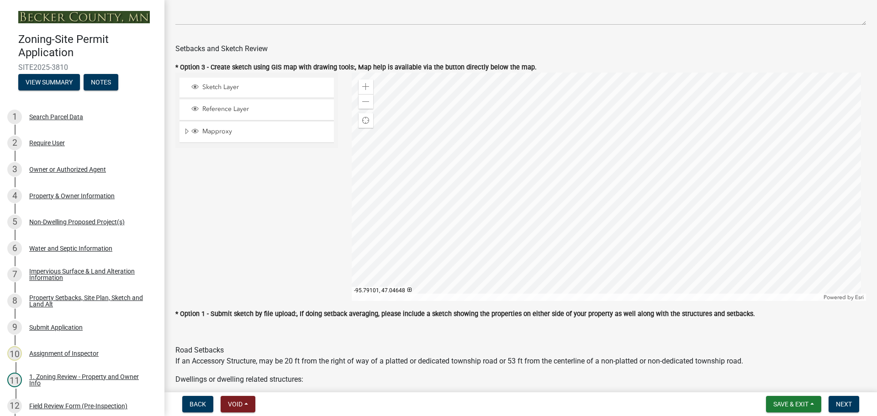
scroll to position [411, 0]
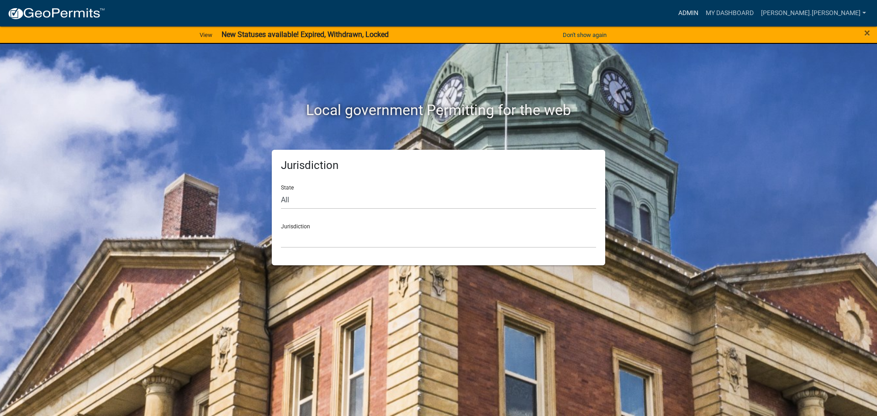
click at [702, 10] on link "Admin" at bounding box center [688, 13] width 27 height 17
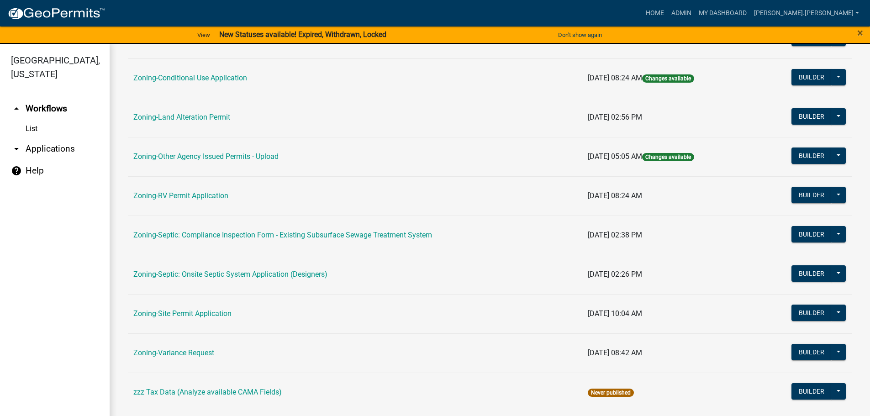
scroll to position [285, 0]
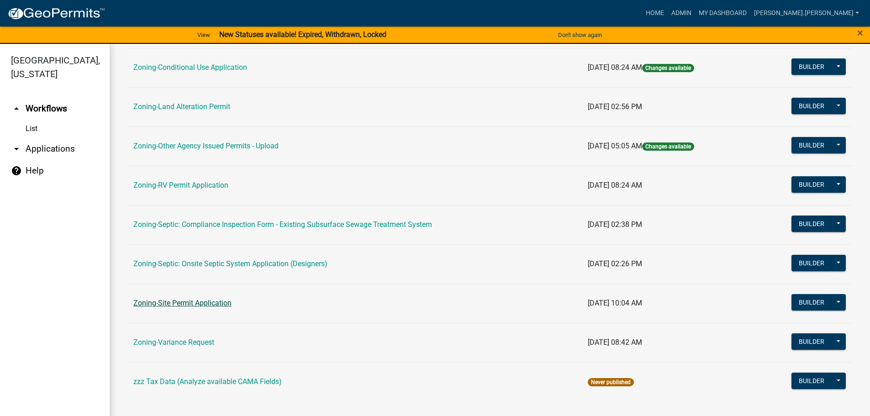
click at [197, 304] on link "Zoning-Site Permit Application" at bounding box center [182, 303] width 98 height 9
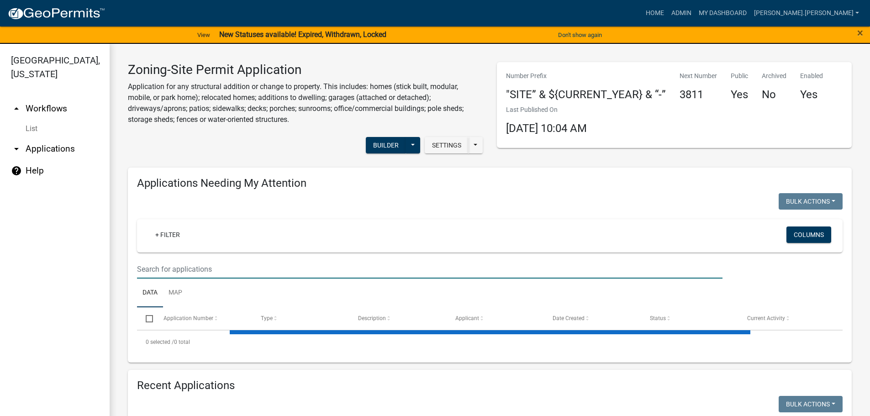
click at [220, 270] on input "text" at bounding box center [430, 269] width 586 height 19
click at [166, 270] on input "supes" at bounding box center [430, 269] width 586 height 19
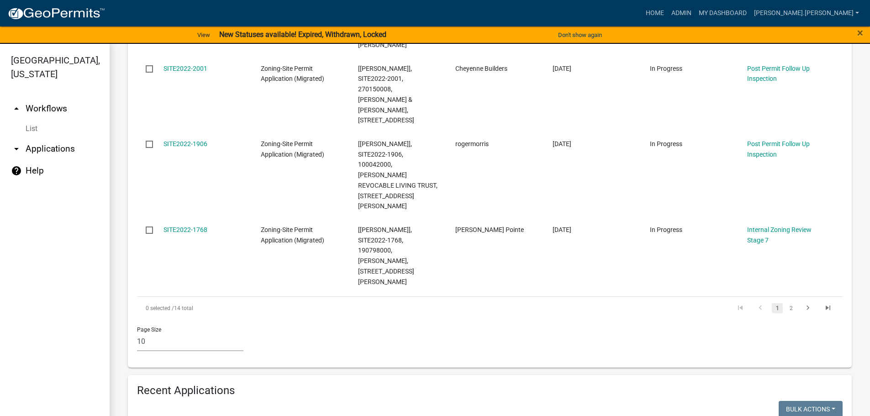
scroll to position [777, 0]
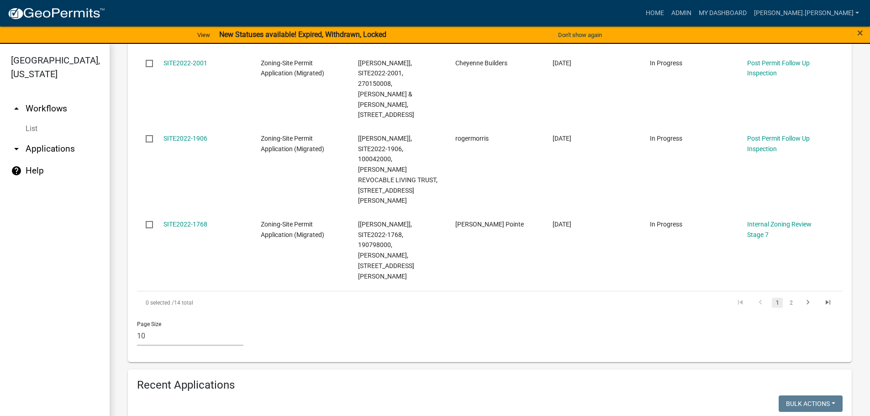
type input "[PERSON_NAME]"
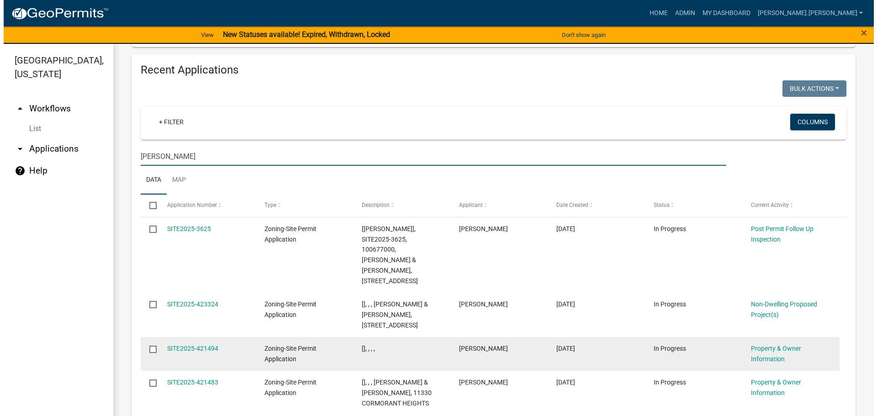
scroll to position [1188, 0]
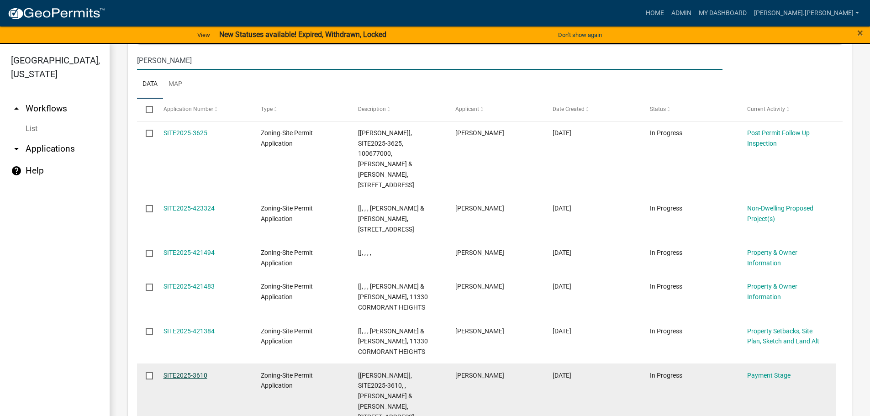
type input "[PERSON_NAME]"
click at [193, 372] on link "SITE2025-3610" at bounding box center [186, 375] width 44 height 7
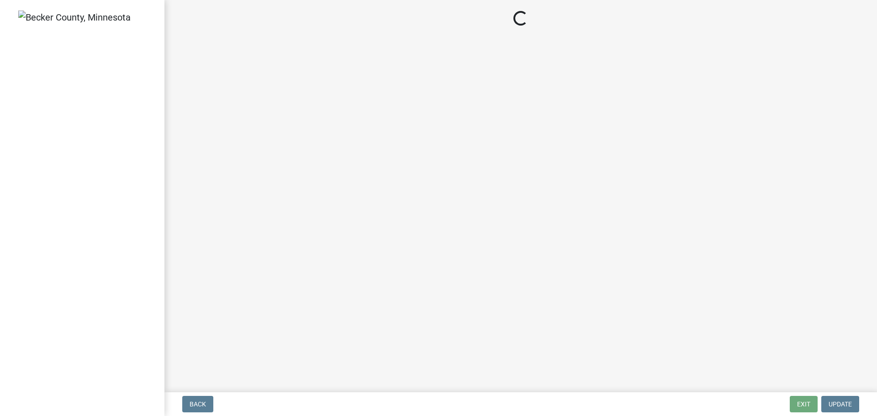
select select "3: 3"
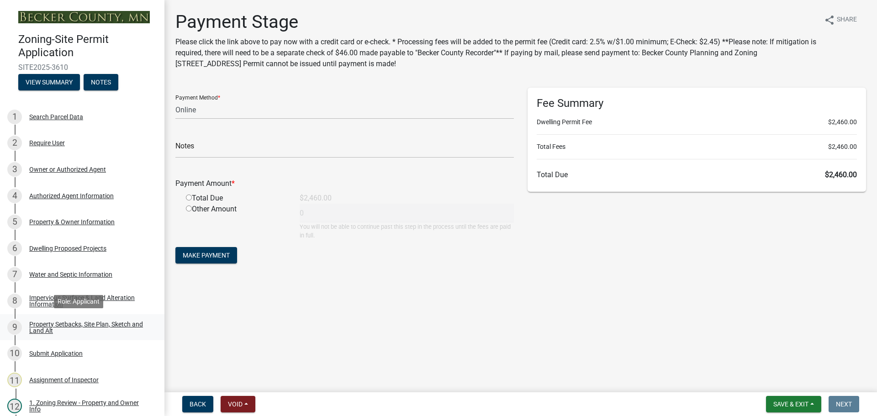
click at [111, 321] on div "Property Setbacks, Site Plan, Sketch and Land Alt" at bounding box center [89, 327] width 121 height 13
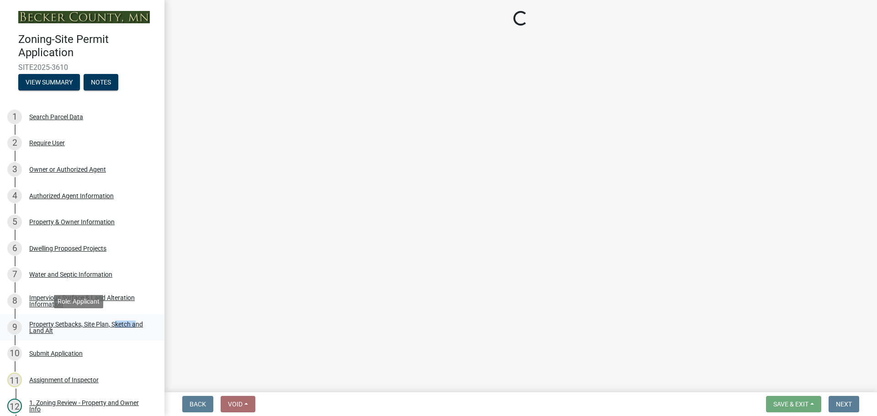
click at [111, 321] on div "Property Setbacks, Site Plan, Sketch and Land Alt" at bounding box center [89, 327] width 121 height 13
select select "7b13c63f-e699-4112-b373-98fbd28ec536"
select select "a380689b-9566-4fd4-88c9-cd49c6232cf0"
select select "b56a4575-9846-47cf-8067-c59a4853da22"
select select "12f785fb-c378-4b18-841c-21c73dc99083"
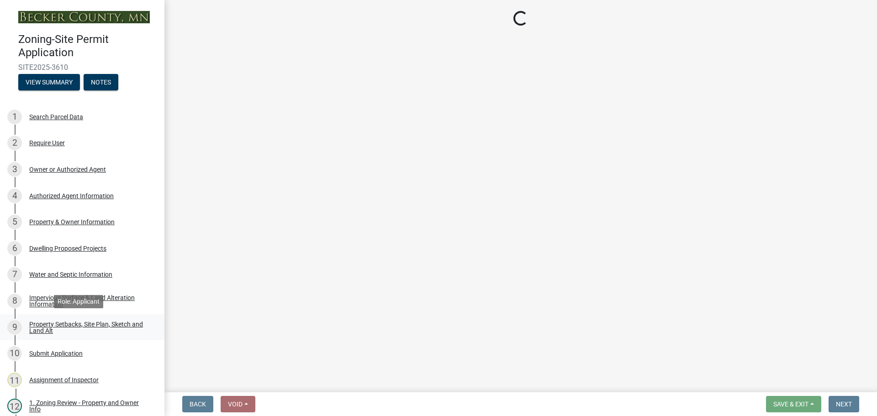
select select "e8ab2dc3-aa3f-46f3-9b4a-37eb25ad84af"
select select "27b2a8b4-abf6-463e-8c0c-7c5d2b4fe26f"
select select "5ad4ab64-b44e-481c-9000-9e5907aa74e1"
select select "3ef6ed64-418f-4dfa-9020-48b6b52c6910"
select select "c8b8ea71-7088-4e87-a493-7bc88cc2835b"
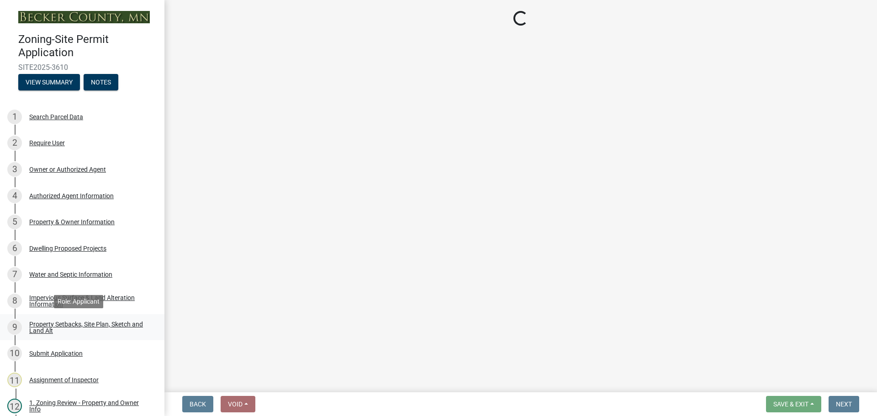
select select "133211ff-91ce-4a0a-9235-b48a7e2069a0"
select select "19d13e65-c93d-443e-910a-7a17299544cc"
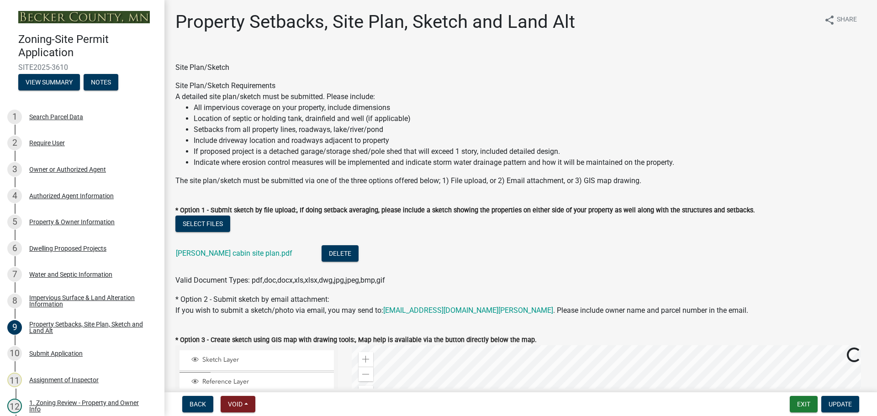
select select "7b13c63f-e699-4112-b373-98fbd28ec536"
select select "a380689b-9566-4fd4-88c9-cd49c6232cf0"
select select "b56a4575-9846-47cf-8067-c59a4853da22"
select select "12f785fb-c378-4b18-841c-21c73dc99083"
select select "e8ab2dc3-aa3f-46f3-9b4a-37eb25ad84af"
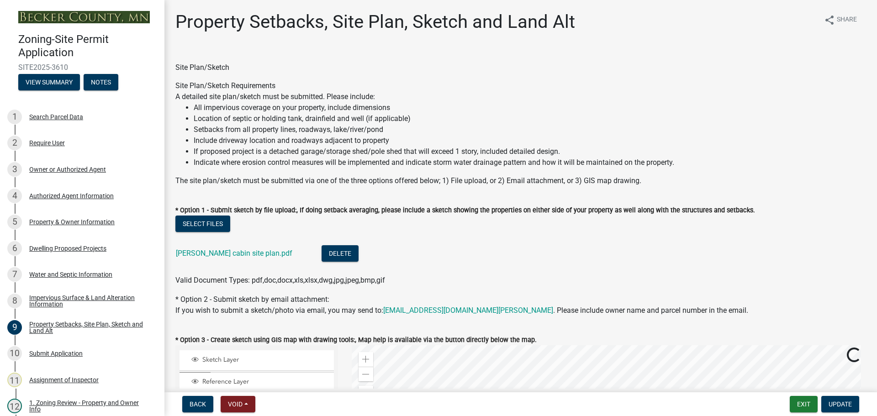
select select "27b2a8b4-abf6-463e-8c0c-7c5d2b4fe26f"
select select "5ad4ab64-b44e-481c-9000-9e5907aa74e1"
select select "3ef6ed64-418f-4dfa-9020-48b6b52c6910"
select select "c8b8ea71-7088-4e87-a493-7bc88cc2835b"
select select "133211ff-91ce-4a0a-9235-b48a7e2069a0"
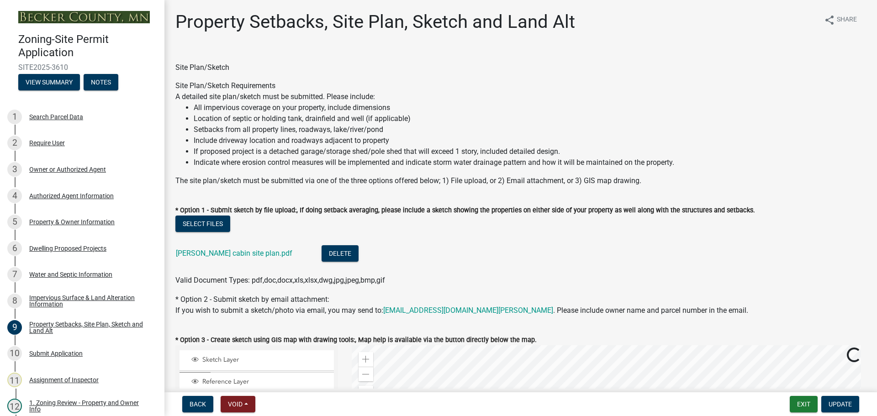
select select "19d13e65-c93d-443e-910a-7a17299544cc"
select select "7b13c63f-e699-4112-b373-98fbd28ec536"
select select "a380689b-9566-4fd4-88c9-cd49c6232cf0"
select select "b56a4575-9846-47cf-8067-c59a4853da22"
select select "12f785fb-c378-4b18-841c-21c73dc99083"
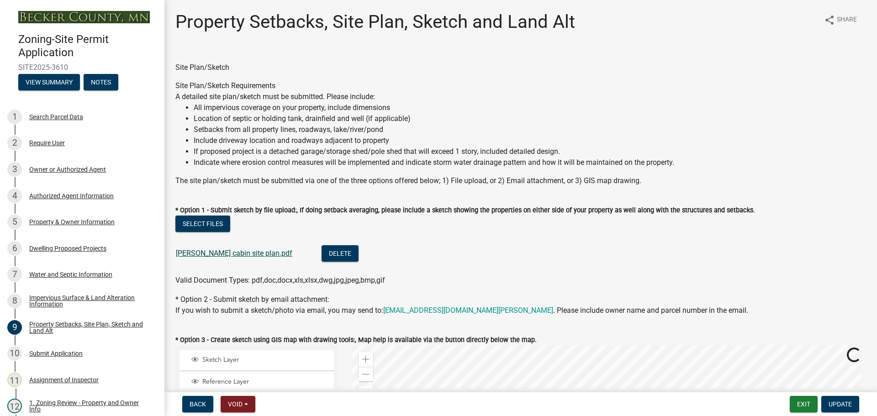
select select "e8ab2dc3-aa3f-46f3-9b4a-37eb25ad84af"
select select "27b2a8b4-abf6-463e-8c0c-7c5d2b4fe26f"
select select "5ad4ab64-b44e-481c-9000-9e5907aa74e1"
select select "3ef6ed64-418f-4dfa-9020-48b6b52c6910"
select select "c8b8ea71-7088-4e87-a493-7bc88cc2835b"
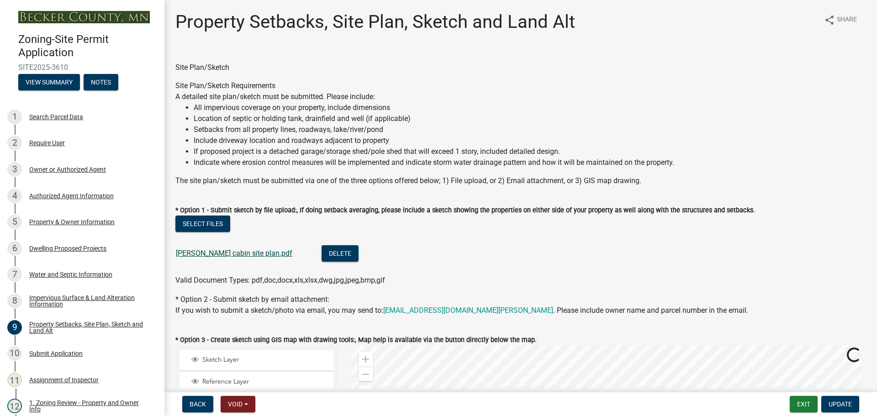
select select "133211ff-91ce-4a0a-9235-b48a7e2069a0"
select select "19d13e65-c93d-443e-910a-7a17299544cc"
click at [234, 254] on link "Suppes cabin site plan.pdf" at bounding box center [234, 253] width 116 height 9
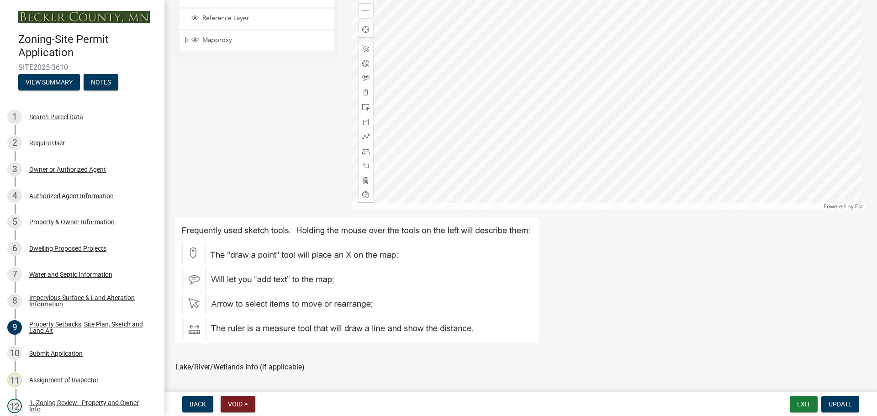
scroll to position [502, 0]
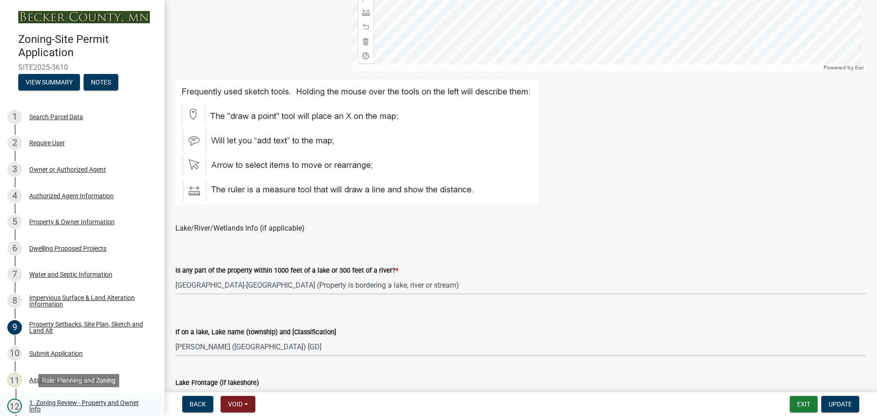
click at [75, 399] on div "12 1. Zoning Review - Property and Owner Info" at bounding box center [78, 406] width 143 height 15
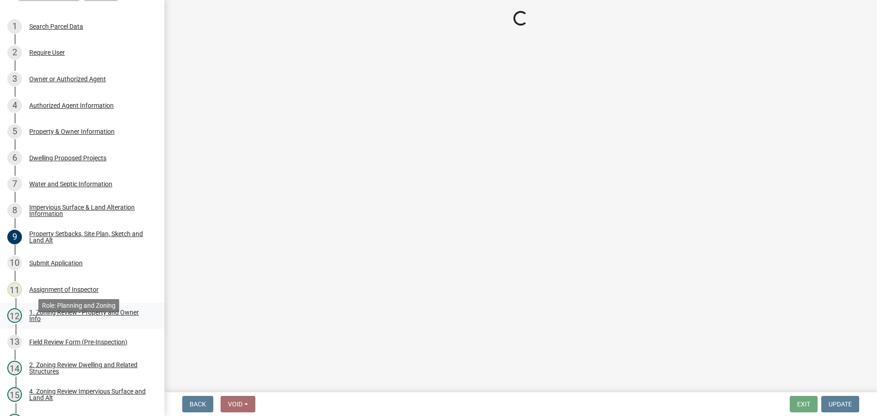
scroll to position [91, 0]
click at [86, 342] on div "Field Review Form (Pre-Inspection)" at bounding box center [78, 341] width 98 height 6
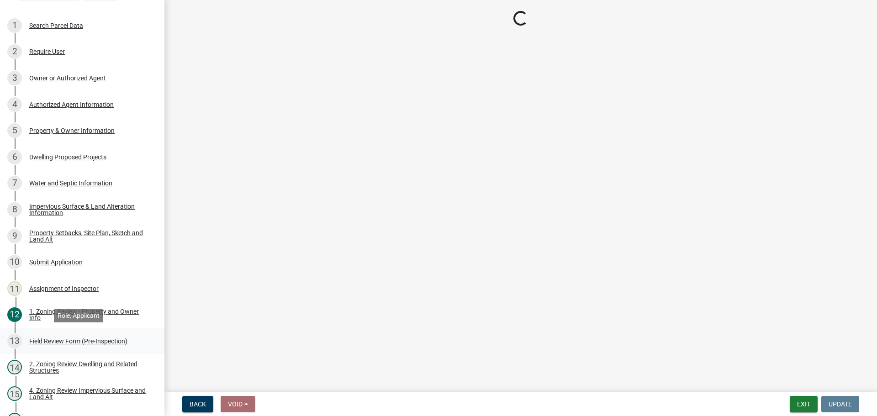
click at [86, 342] on div "Field Review Form (Pre-Inspection)" at bounding box center [78, 341] width 98 height 6
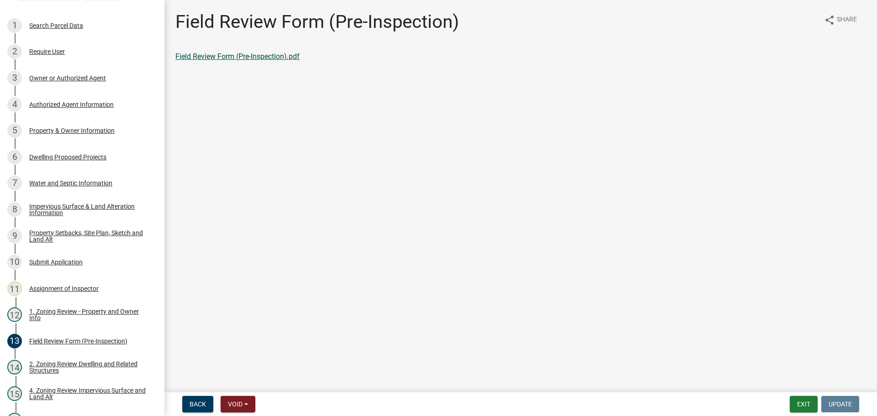
click at [255, 58] on link "Field Review Form (Pre-Inspection).pdf" at bounding box center [237, 56] width 124 height 9
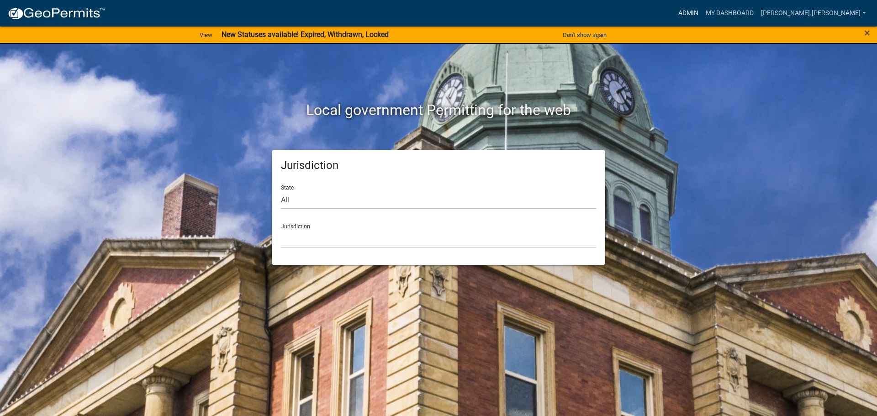
click at [702, 9] on link "Admin" at bounding box center [688, 13] width 27 height 17
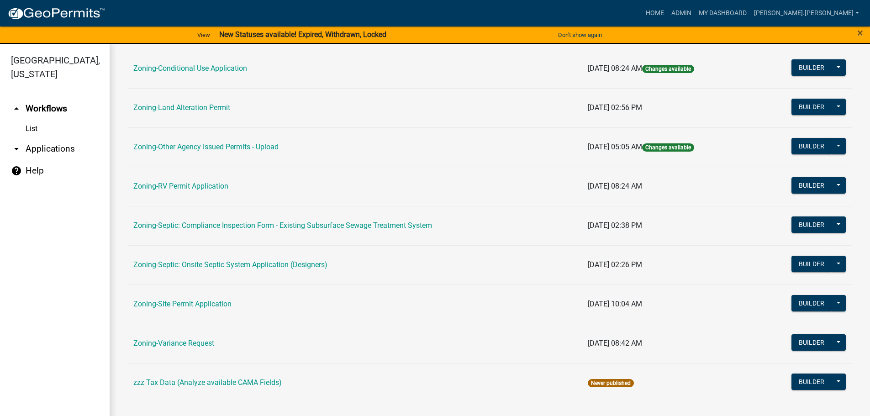
scroll to position [285, 0]
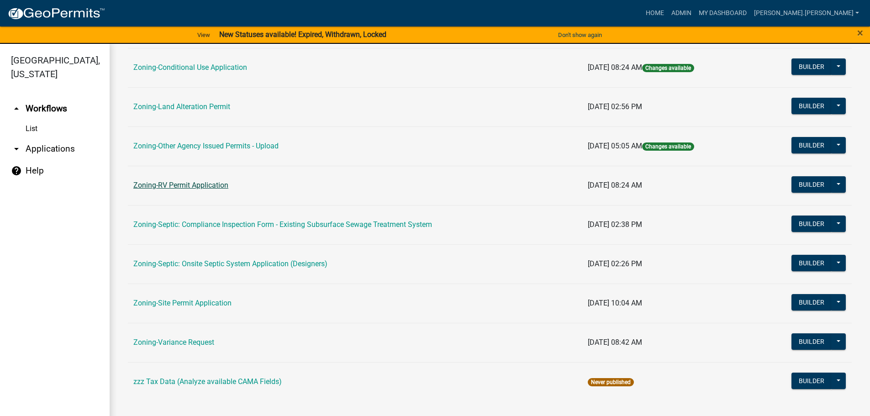
click at [170, 187] on link "Zoning-RV Permit Application" at bounding box center [180, 185] width 95 height 9
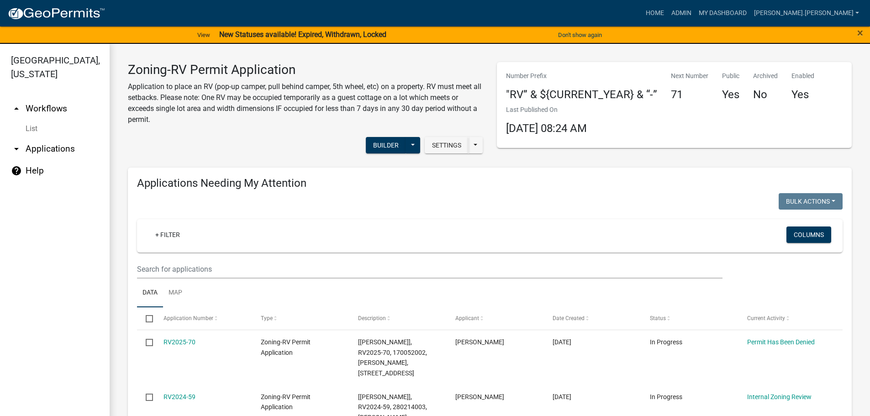
drag, startPoint x: 563, startPoint y: 223, endPoint x: 471, endPoint y: 97, distance: 156.3
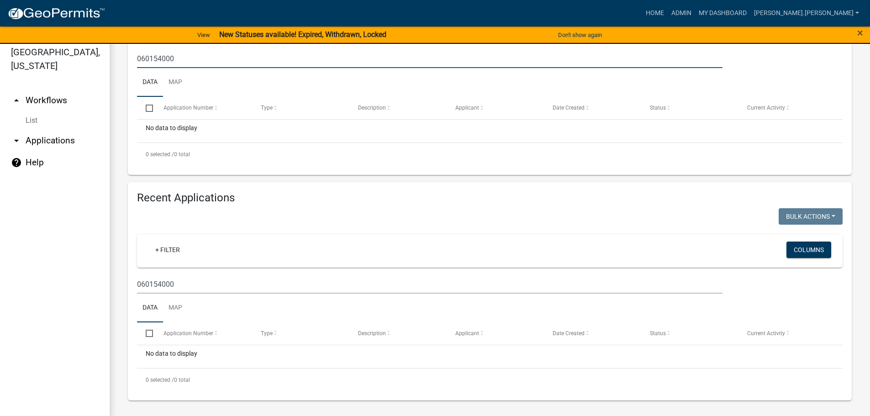
scroll to position [11, 0]
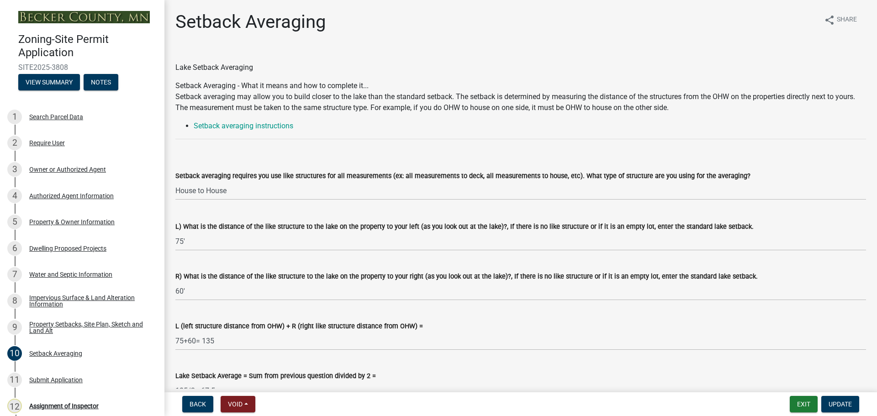
select select "329572f6-75bd-4676-be69-7dda04ea5a2b"
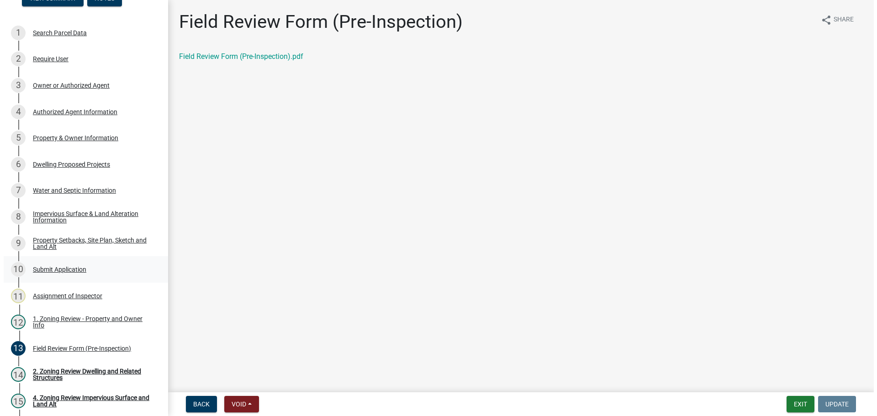
scroll to position [46, 0]
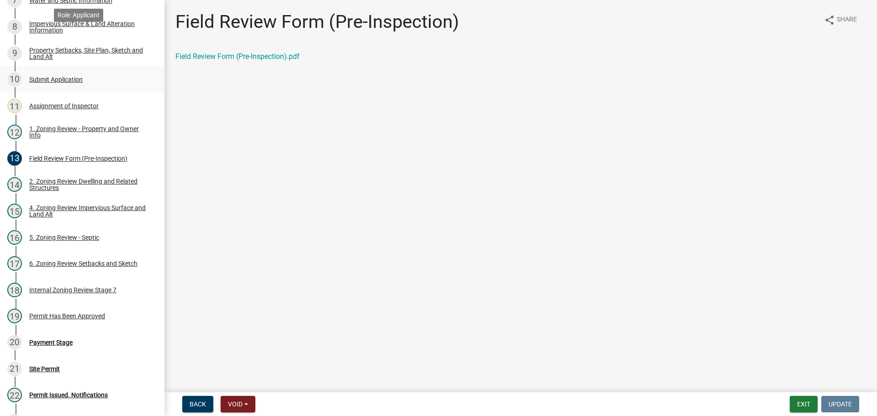
scroll to position [377, 0]
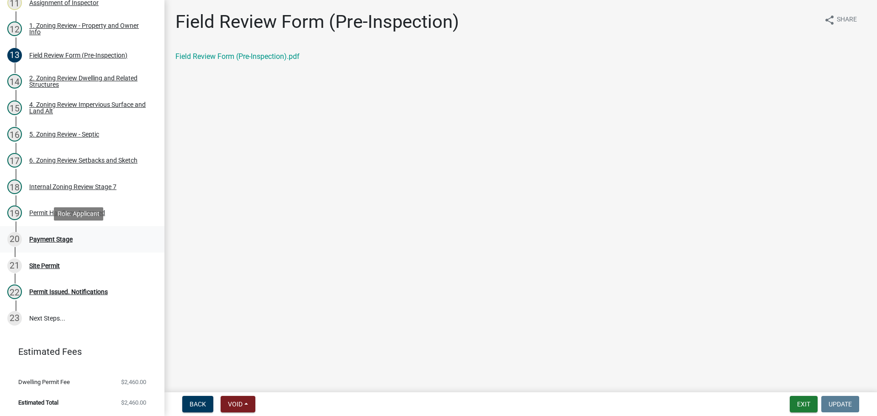
click at [69, 238] on div "Payment Stage" at bounding box center [50, 239] width 43 height 6
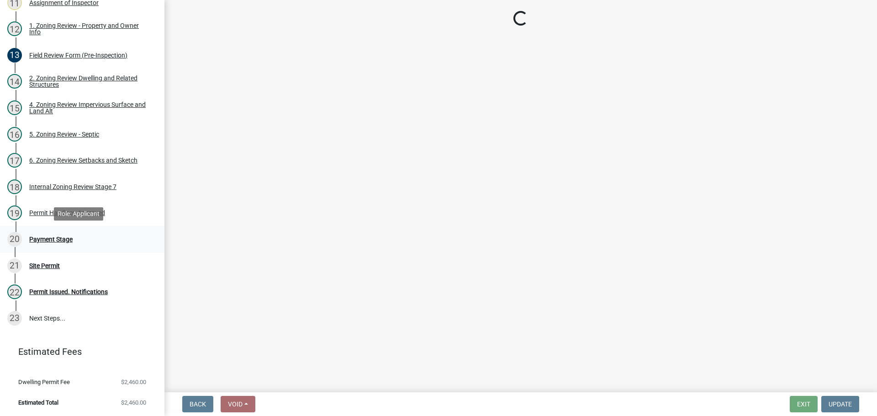
select select "3: 3"
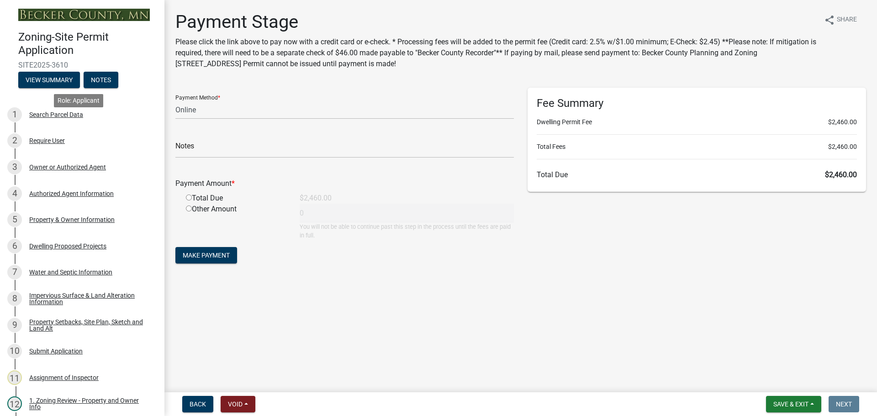
scroll to position [0, 0]
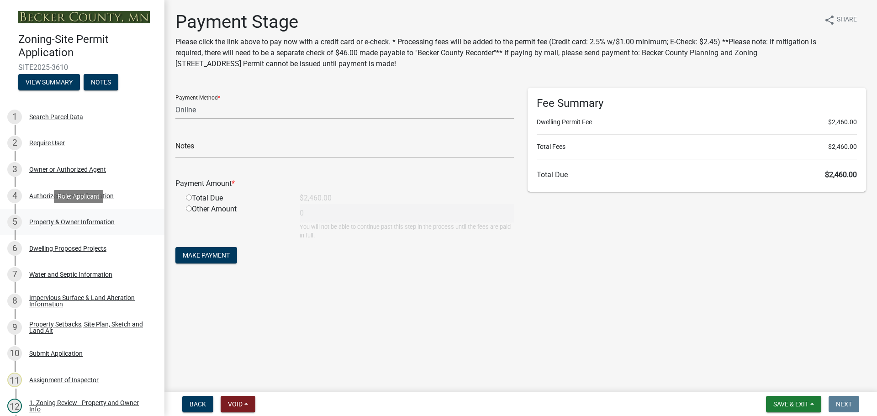
click at [94, 222] on div "Property & Owner Information" at bounding box center [71, 222] width 85 height 6
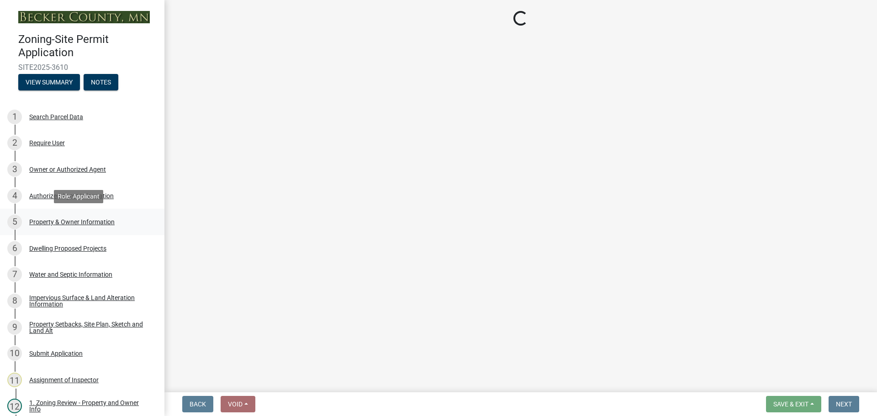
select select "a752e4d6-14bd-4f0f-bfe8-5b67ead45659"
select select "4439e411-f9ac-4451-8e9c-dcab1ac02f4d"
select select "f87eba17-8ed9-4ad8-aefc-fe36a3f3544b"
select select "393a978c-6bd5-4cb2-a6a0-db6feb8732b8"
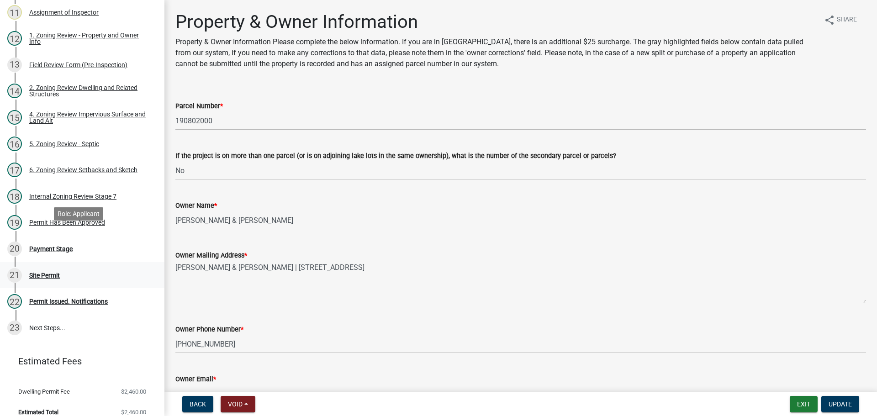
scroll to position [377, 0]
